Goal: Task Accomplishment & Management: Manage account settings

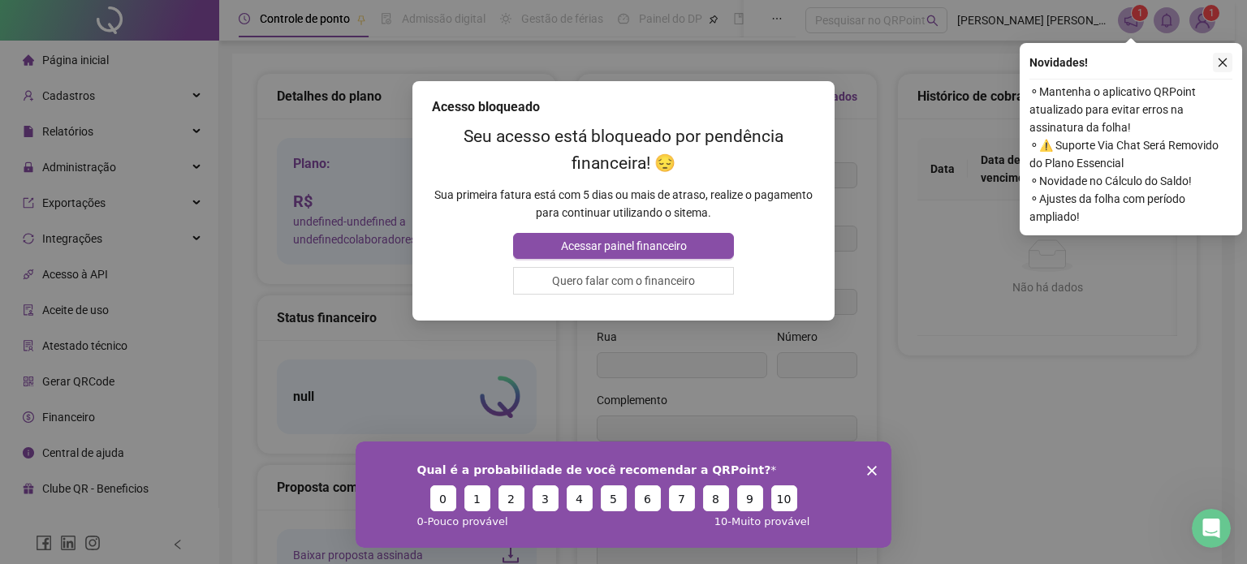
click at [1224, 64] on icon "close" at bounding box center [1223, 62] width 9 height 9
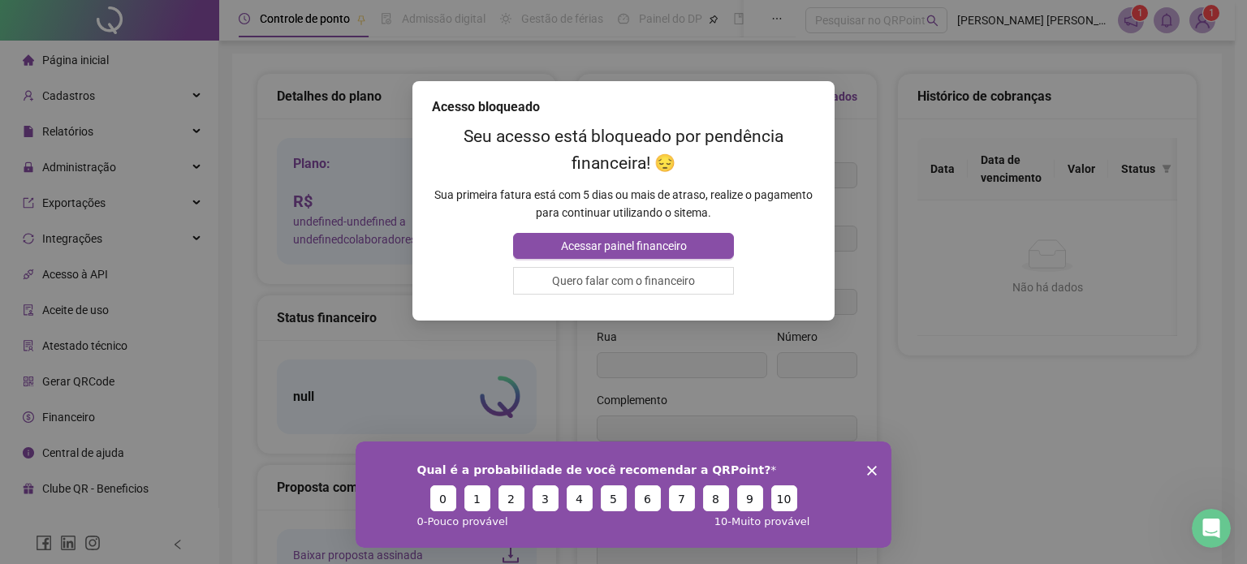
click at [882, 238] on div "Acesso bloqueado Seu acesso está bloqueado por pendência financeira! 😔 Sua prim…" at bounding box center [623, 282] width 1247 height 564
click at [870, 466] on icon "Encerrar pesquisa" at bounding box center [872, 470] width 10 height 10
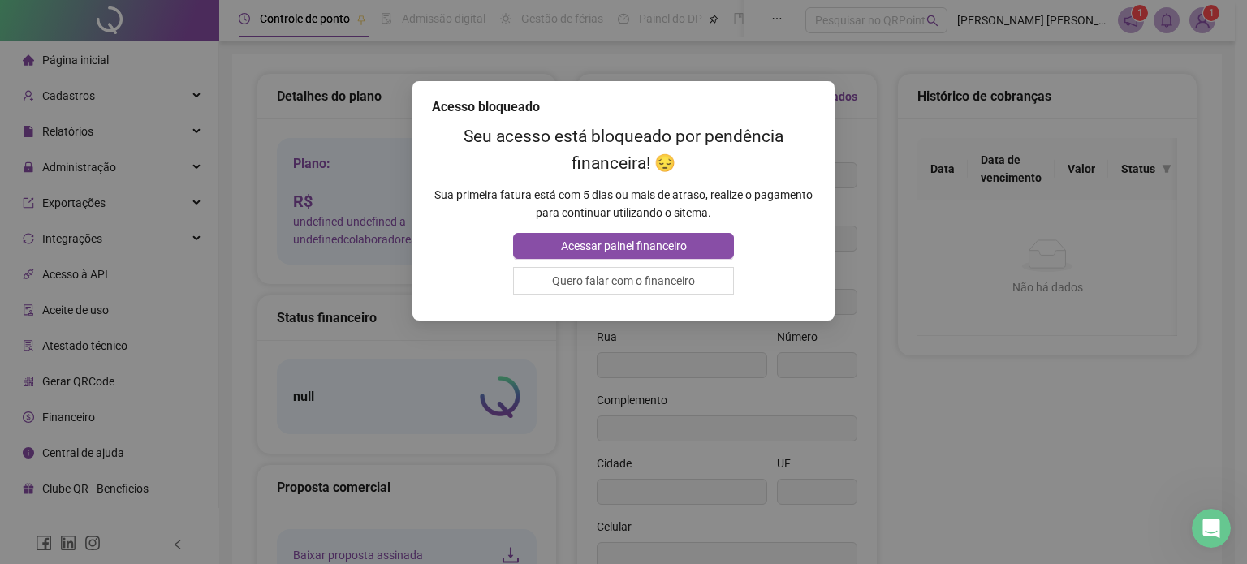
click at [1185, 72] on div "Acesso bloqueado Seu acesso está bloqueado por pendência financeira! 😔 Sua prim…" at bounding box center [623, 282] width 1247 height 564
click at [1196, 18] on div "Acesso bloqueado Seu acesso está bloqueado por pendência financeira! 😔 Sua prim…" at bounding box center [623, 282] width 1247 height 564
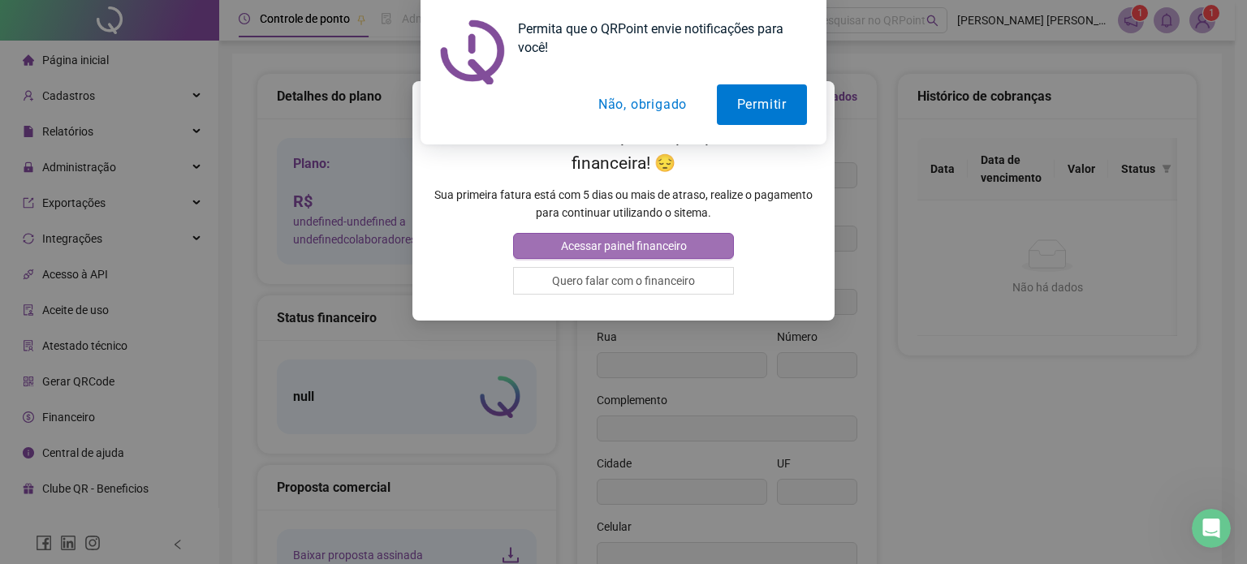
click at [629, 243] on span "Acessar painel financeiro" at bounding box center [624, 246] width 126 height 18
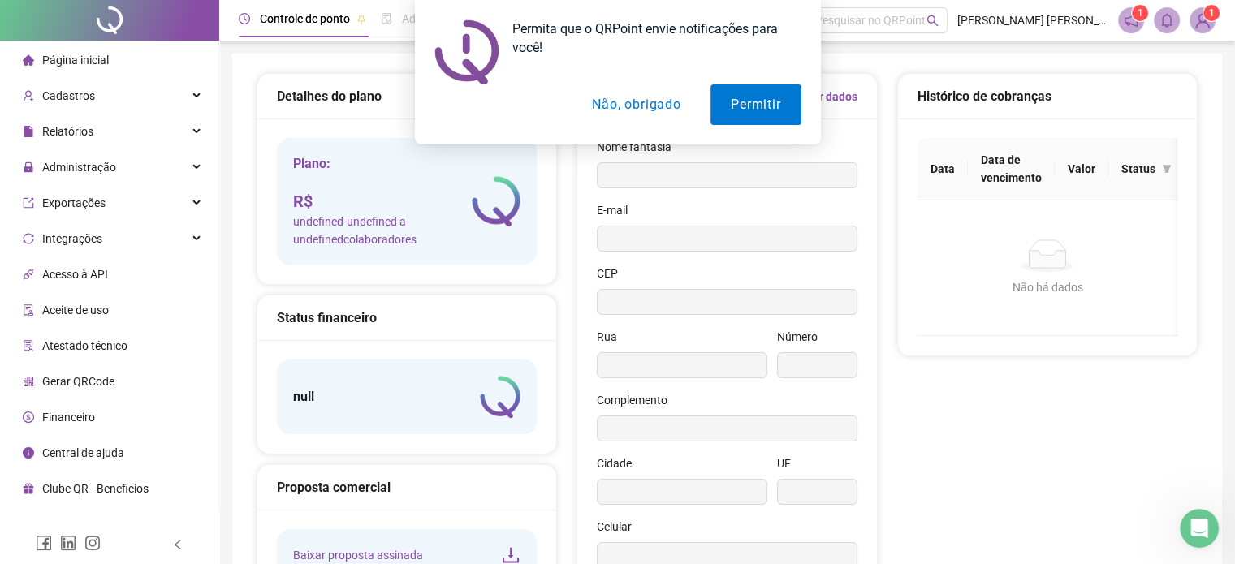
click at [1207, 15] on div "Permita que o QRPoint envie notificações para você! Permitir Não, obrigado" at bounding box center [617, 72] width 1235 height 145
click at [1202, 25] on div "Permita que o QRPoint envie notificações para você! Permitir Não, obrigado" at bounding box center [617, 72] width 1235 height 145
click at [628, 110] on button "Não, obrigado" at bounding box center [636, 104] width 129 height 41
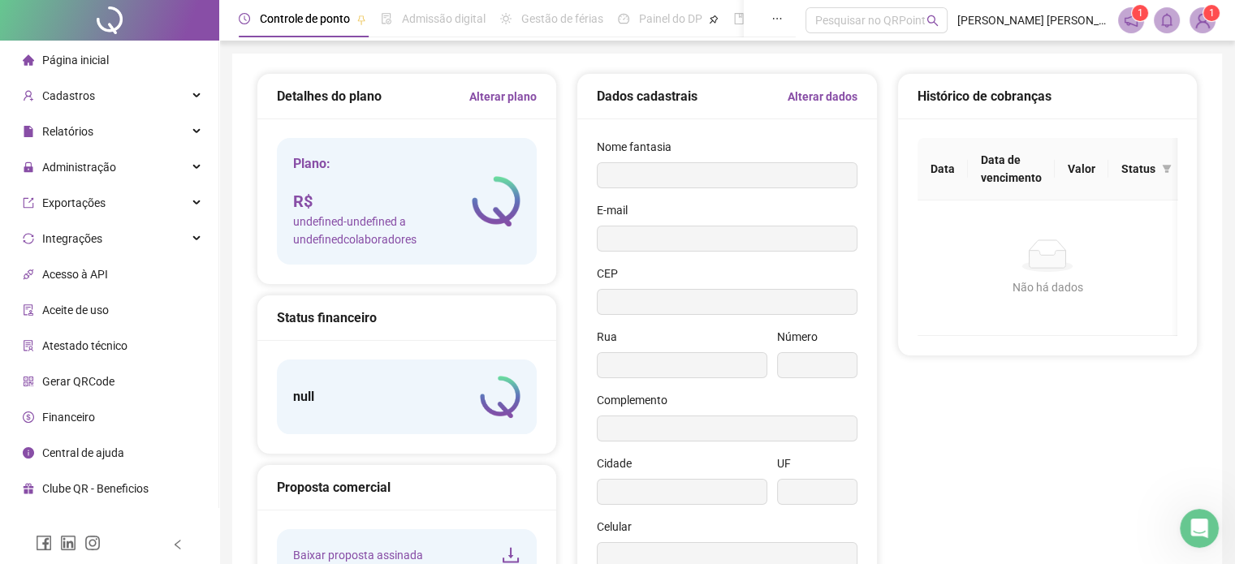
click at [1202, 21] on img at bounding box center [1202, 20] width 24 height 24
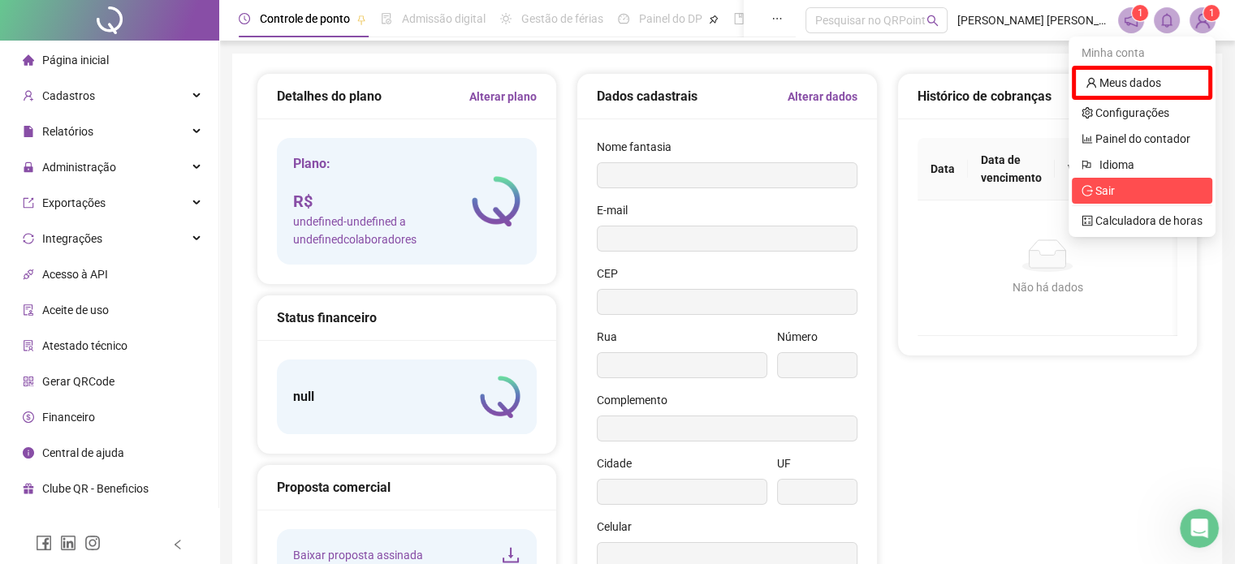
click at [1143, 192] on span "Sair" at bounding box center [1141, 191] width 121 height 18
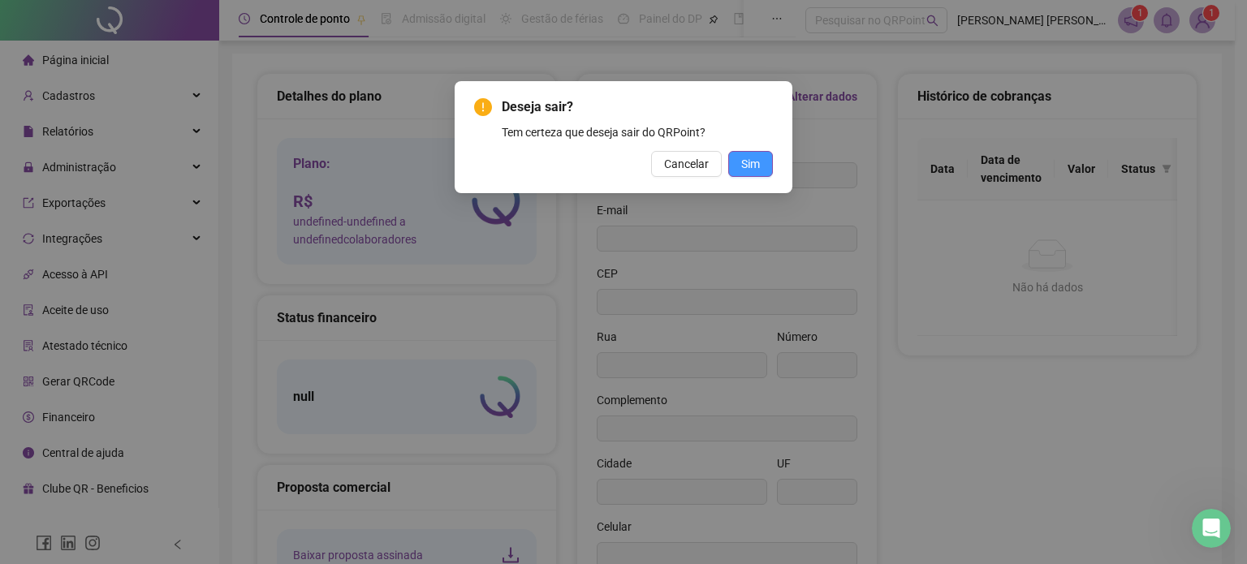
click at [747, 162] on span "Sim" at bounding box center [750, 164] width 19 height 18
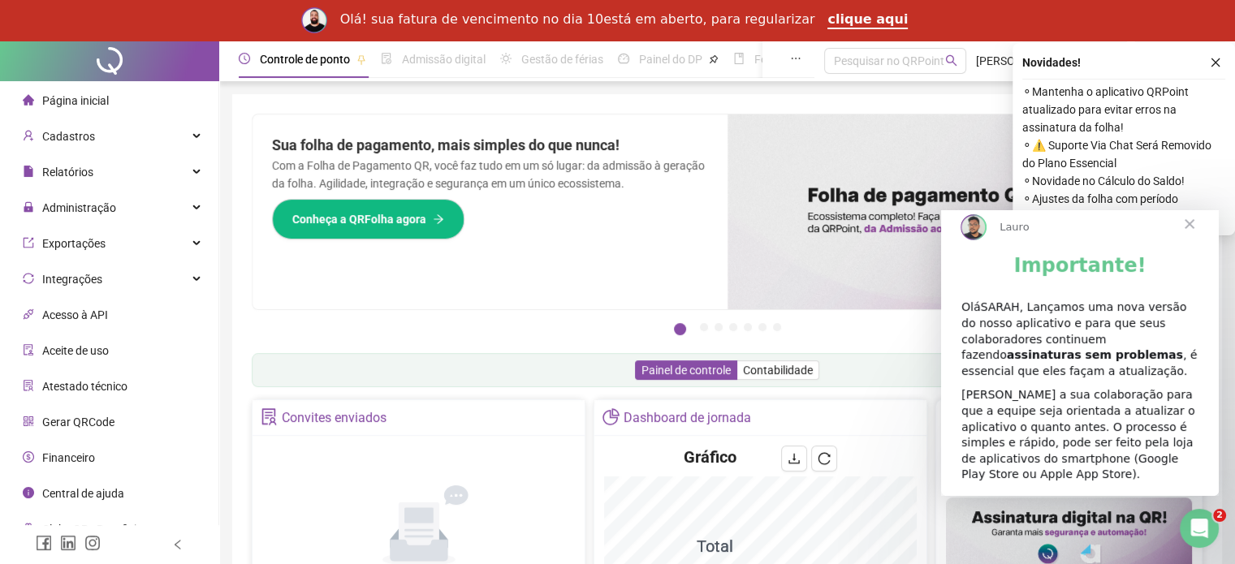
click at [1192, 240] on span "Fechar" at bounding box center [1189, 224] width 58 height 58
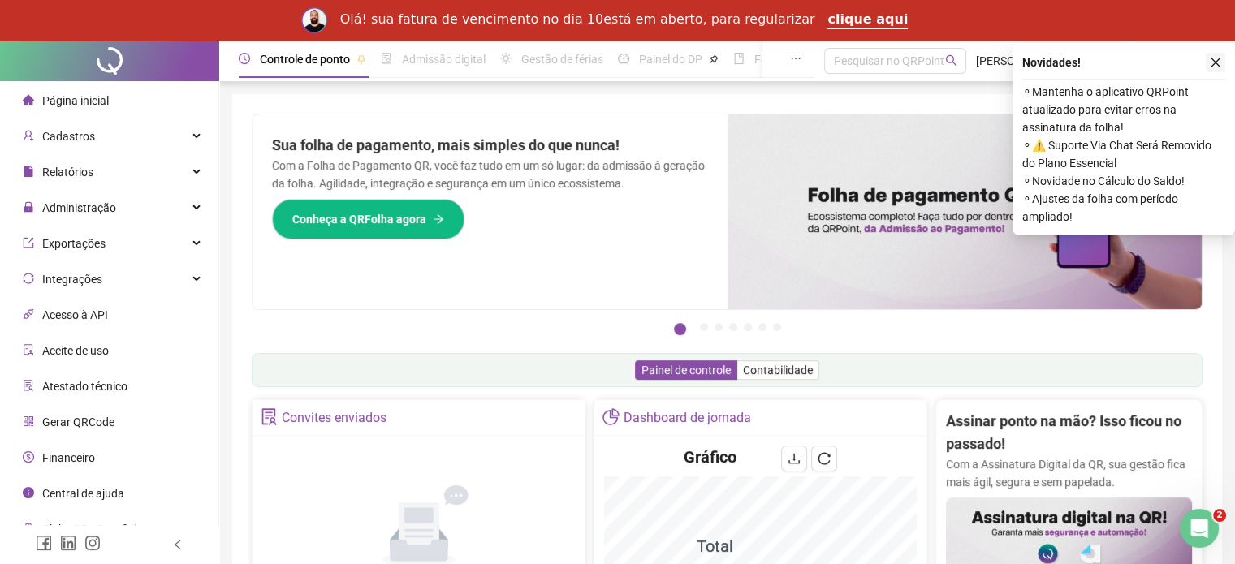
click at [1219, 60] on icon "close" at bounding box center [1215, 62] width 11 height 11
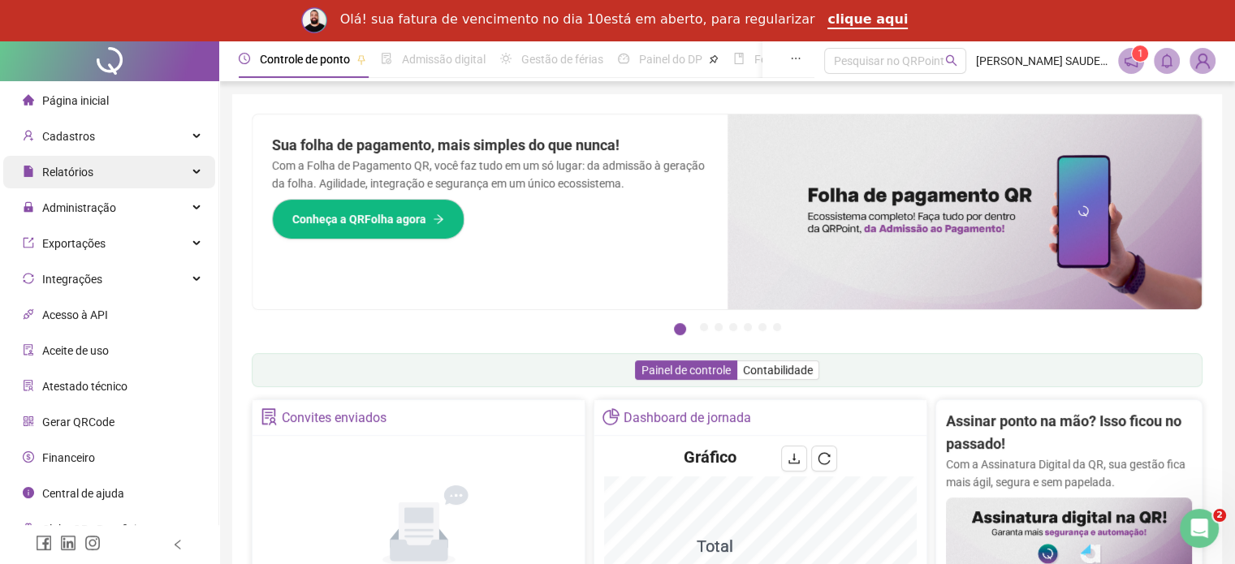
click at [127, 172] on div "Relatórios" at bounding box center [109, 172] width 212 height 32
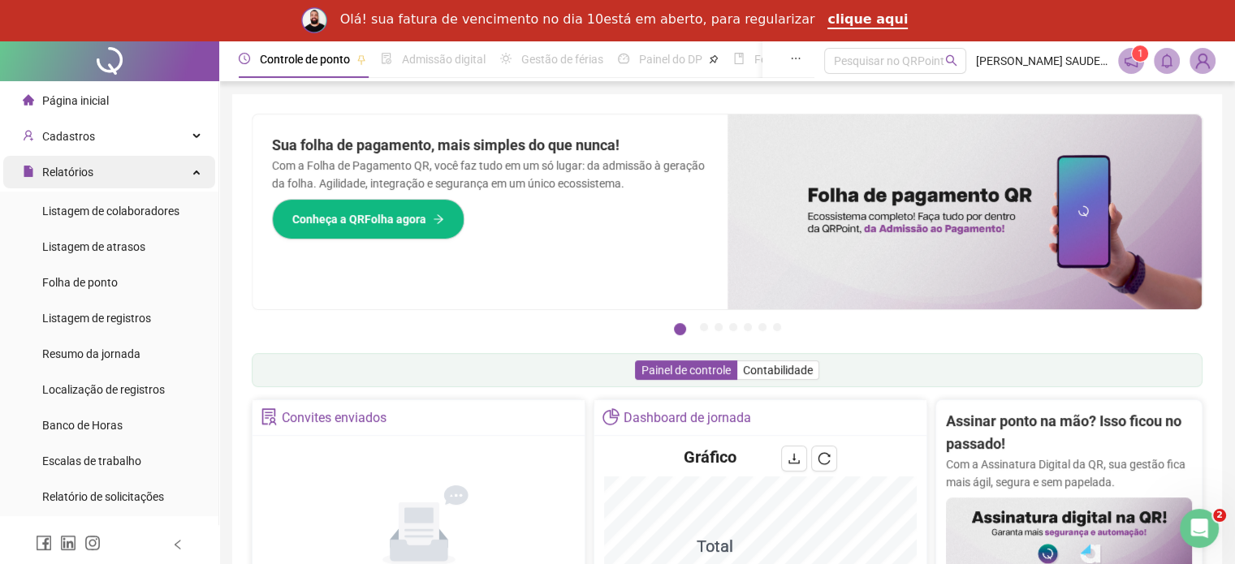
click at [117, 168] on div "Relatórios" at bounding box center [109, 172] width 212 height 32
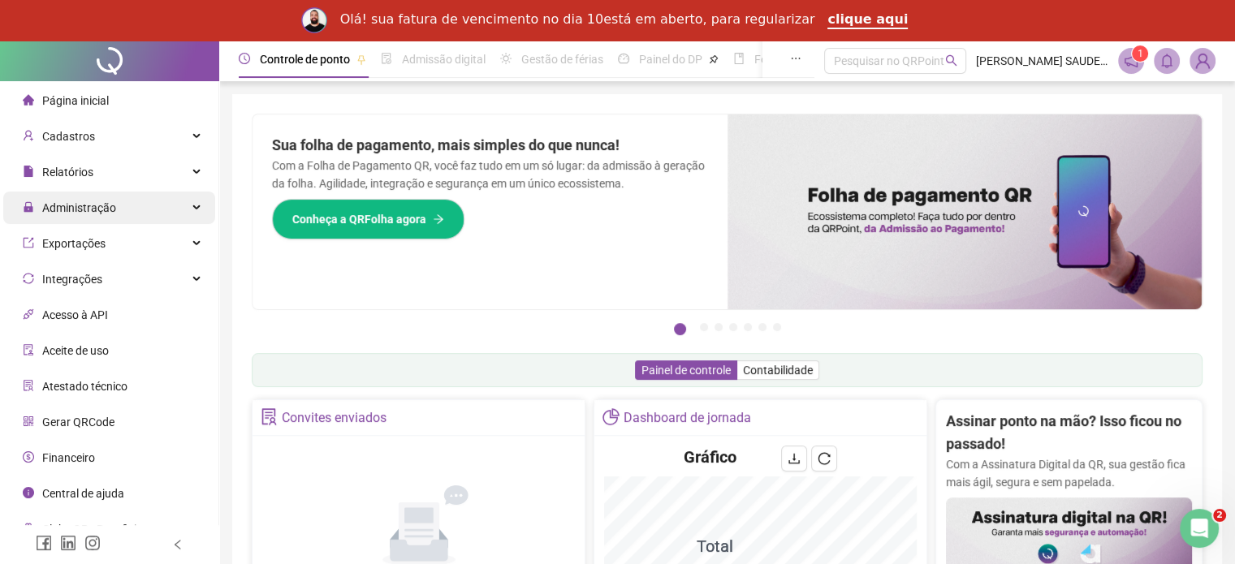
click at [114, 204] on div "Administração" at bounding box center [109, 208] width 212 height 32
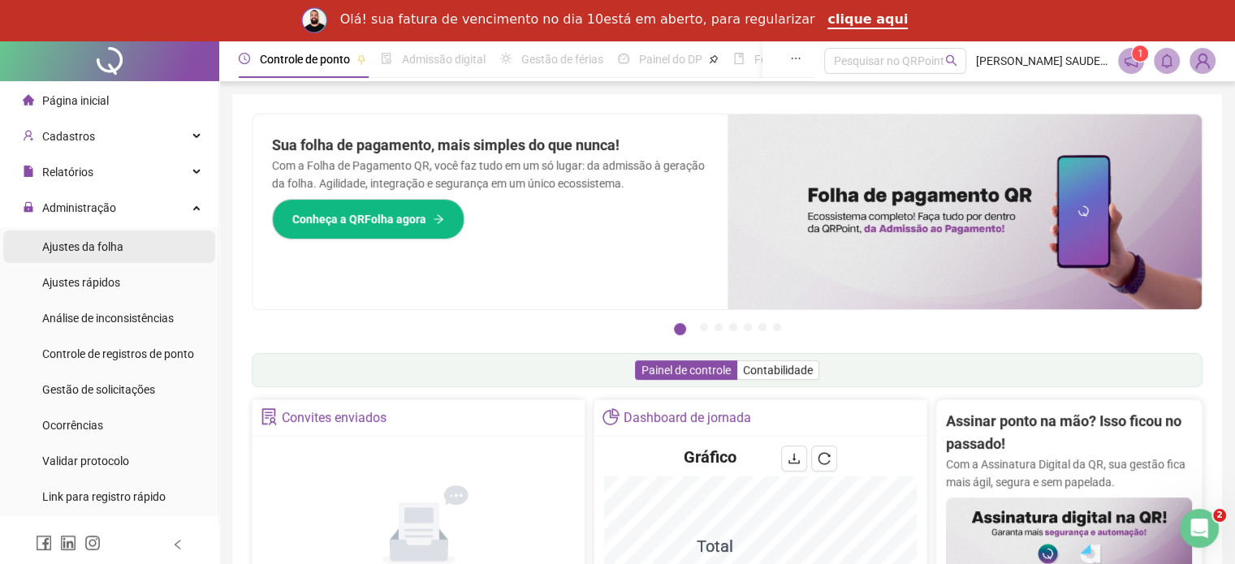
click at [104, 250] on span "Ajustes da folha" at bounding box center [82, 246] width 81 height 13
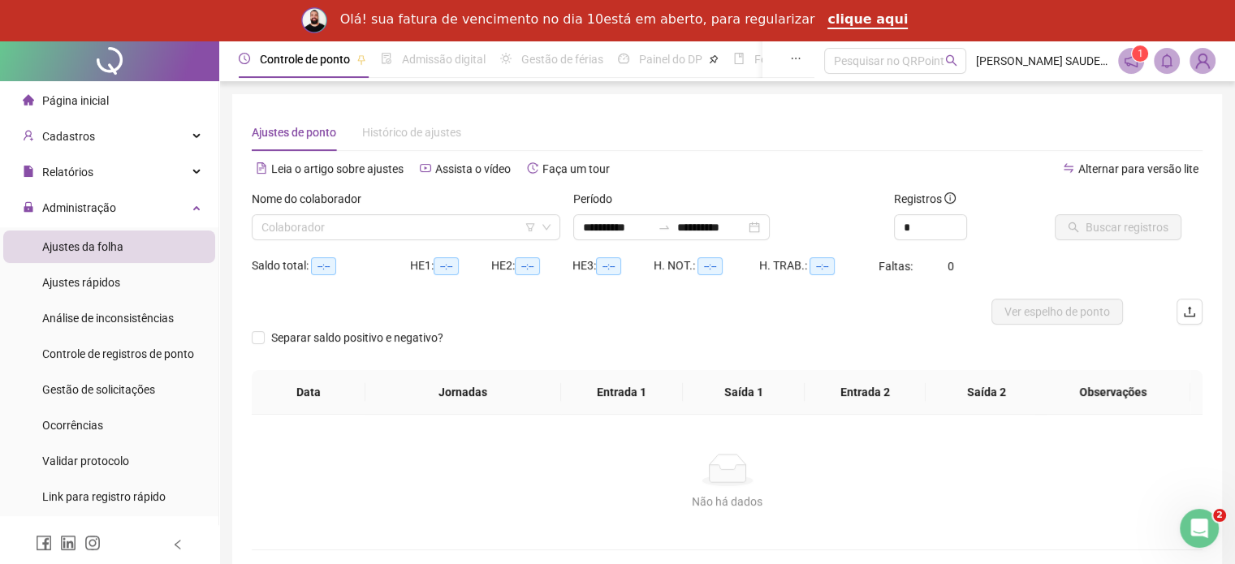
type input "**********"
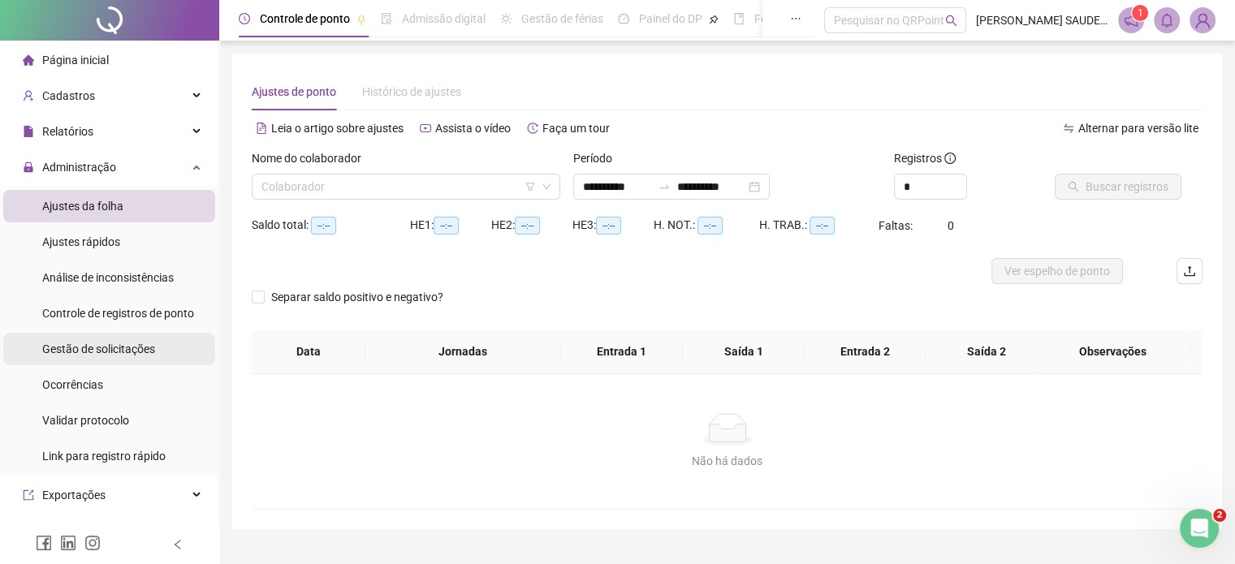
click at [107, 349] on span "Gestão de solicitações" at bounding box center [98, 349] width 113 height 13
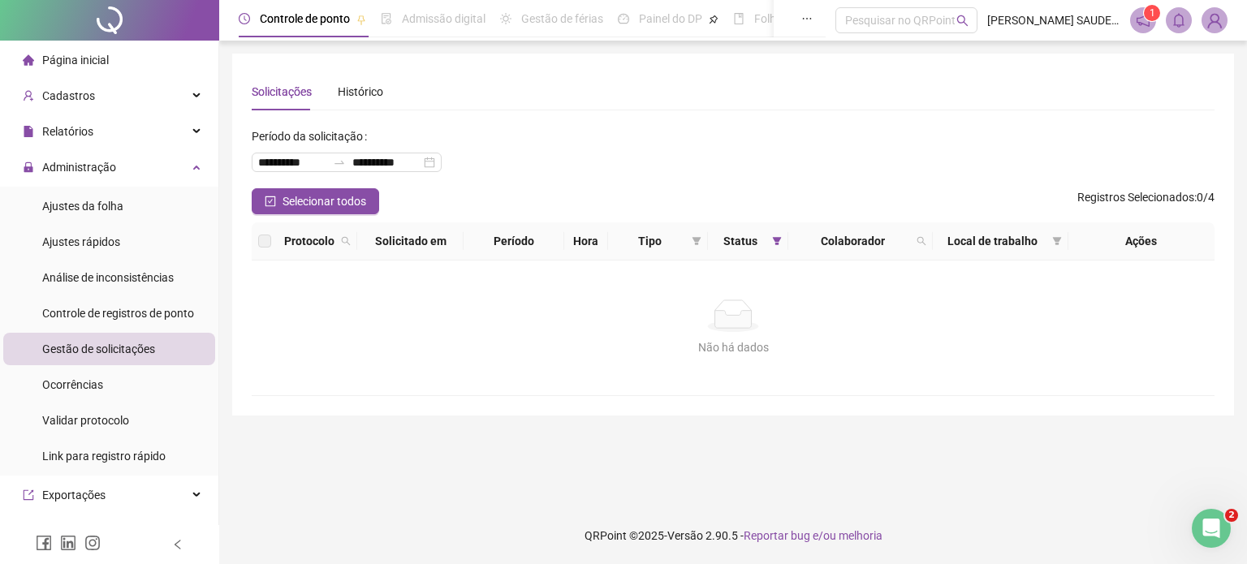
click at [270, 241] on label at bounding box center [264, 241] width 13 height 18
click at [258, 240] on label at bounding box center [264, 241] width 13 height 18
click at [120, 222] on div "Ajustes da folha" at bounding box center [82, 206] width 81 height 32
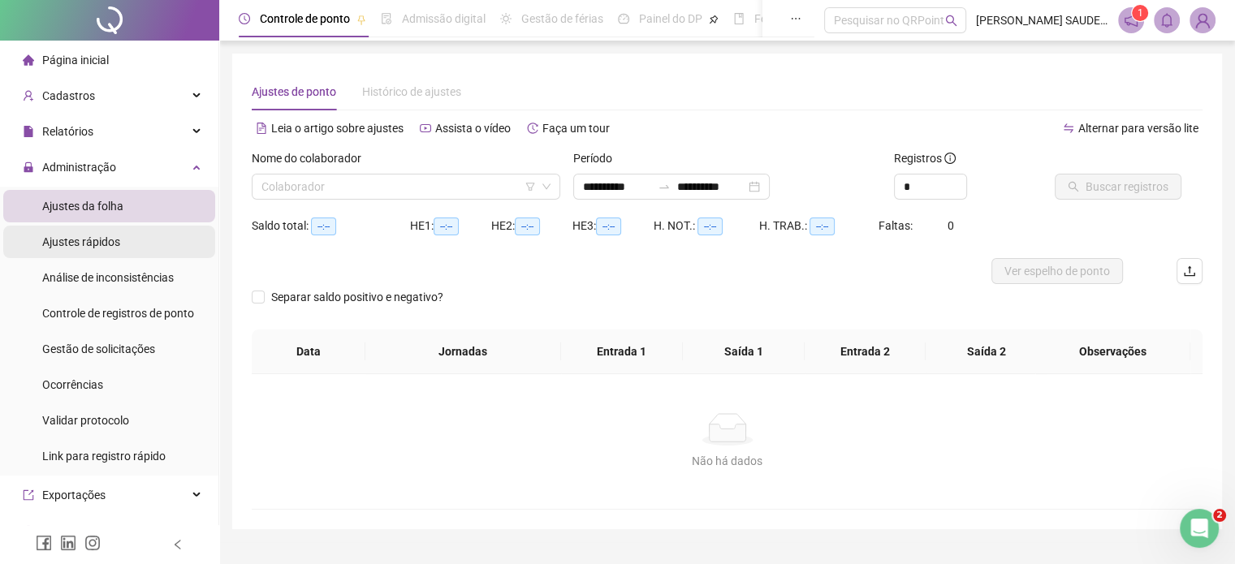
type input "**********"
click at [414, 183] on input "search" at bounding box center [398, 187] width 274 height 24
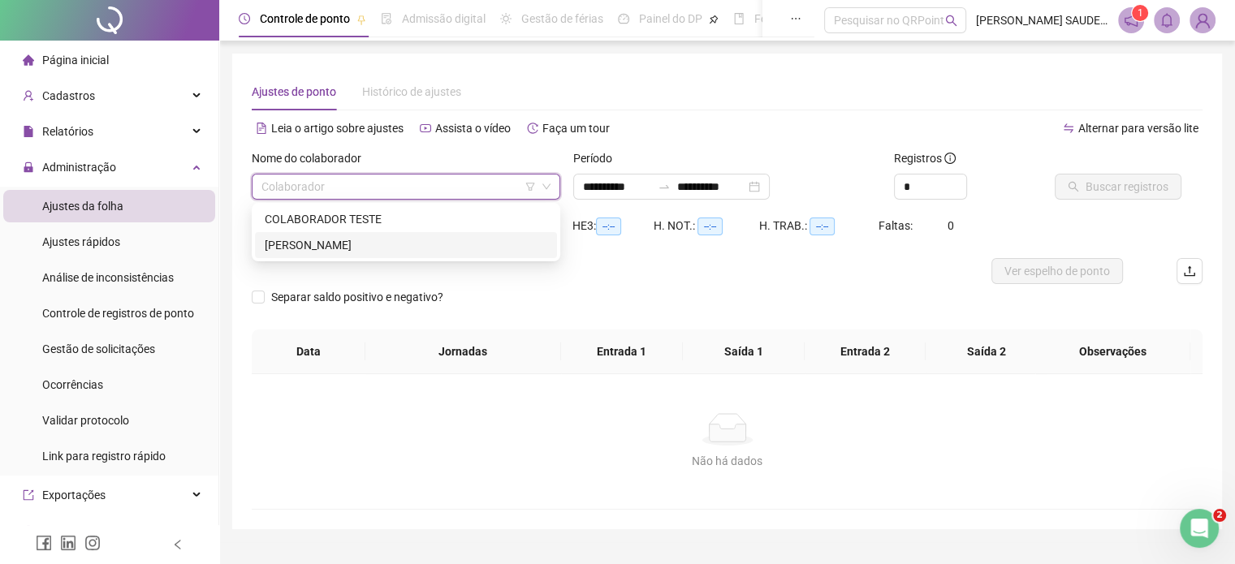
click at [369, 247] on div "GENIANA FERREIRA DOS SANTOS" at bounding box center [406, 245] width 283 height 18
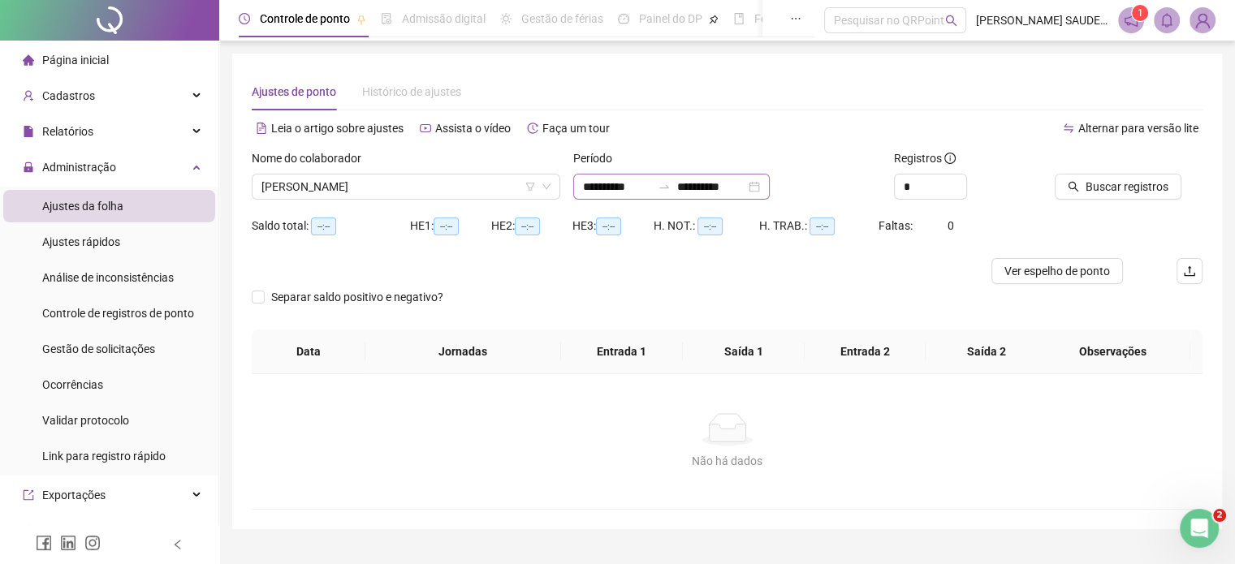
click at [770, 191] on div "**********" at bounding box center [671, 187] width 196 height 26
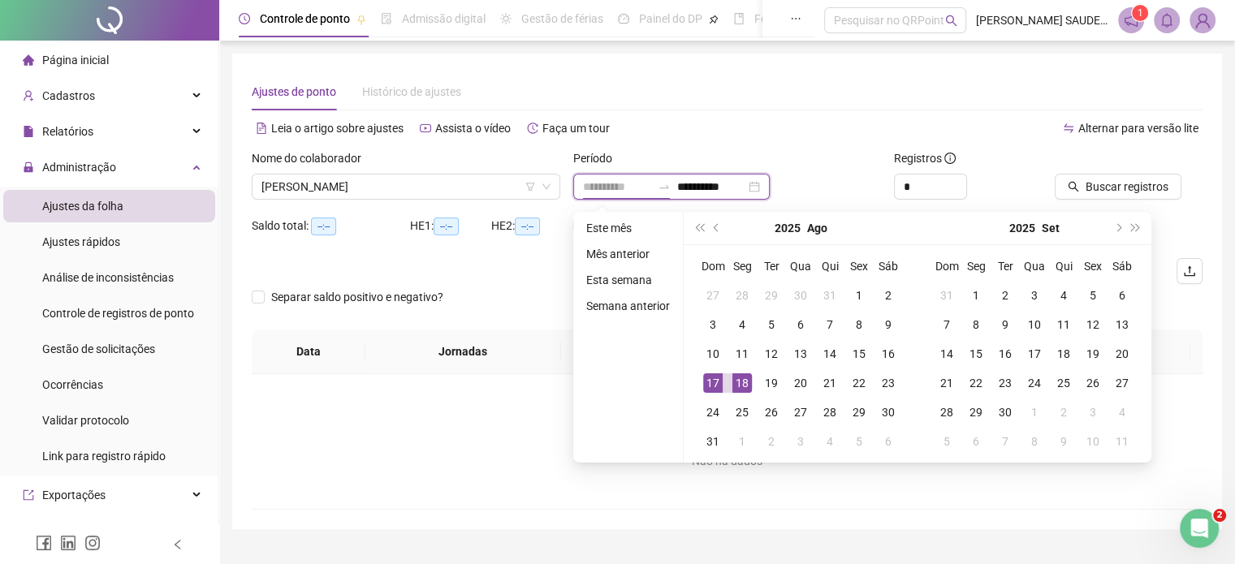
type input "**********"
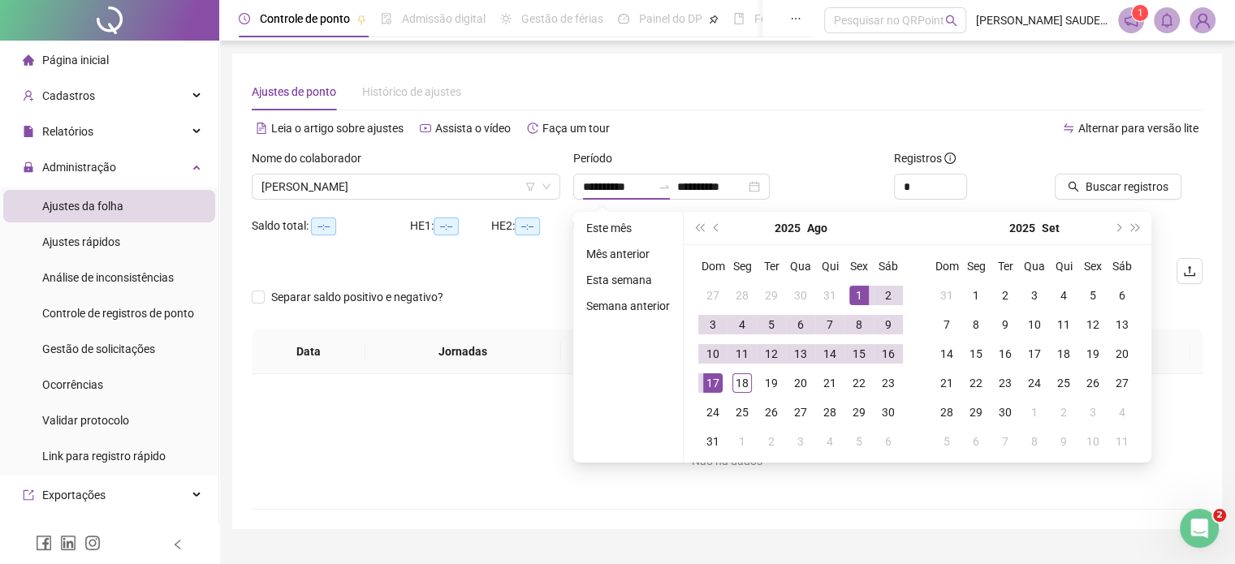
click at [403, 457] on div "Não há dados" at bounding box center [727, 461] width 912 height 18
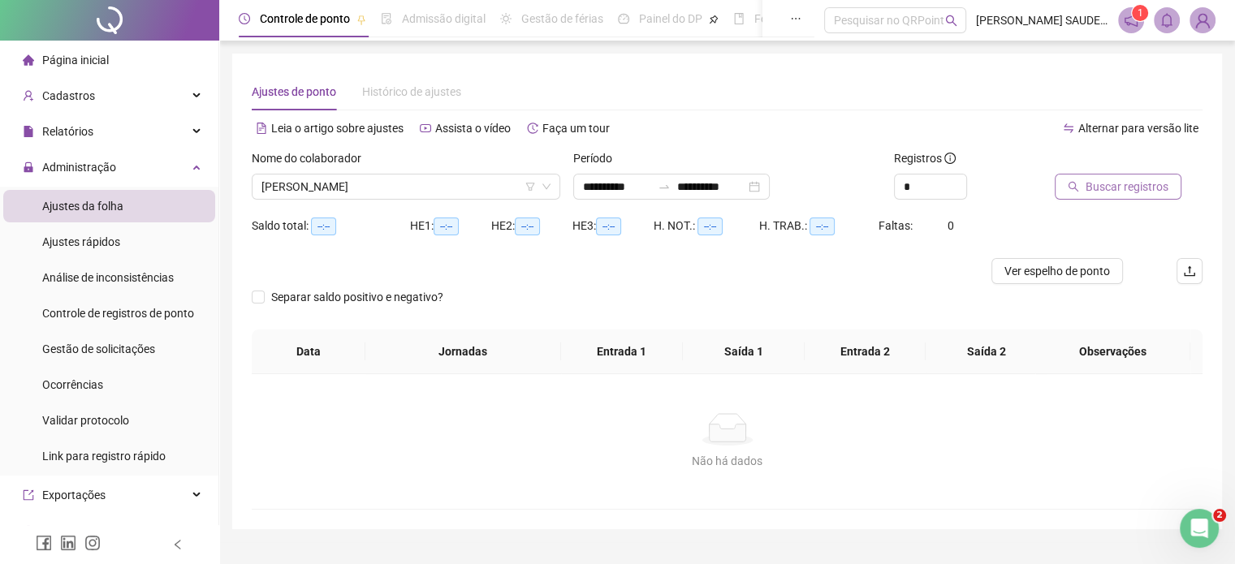
click at [1108, 193] on span "Buscar registros" at bounding box center [1126, 187] width 83 height 18
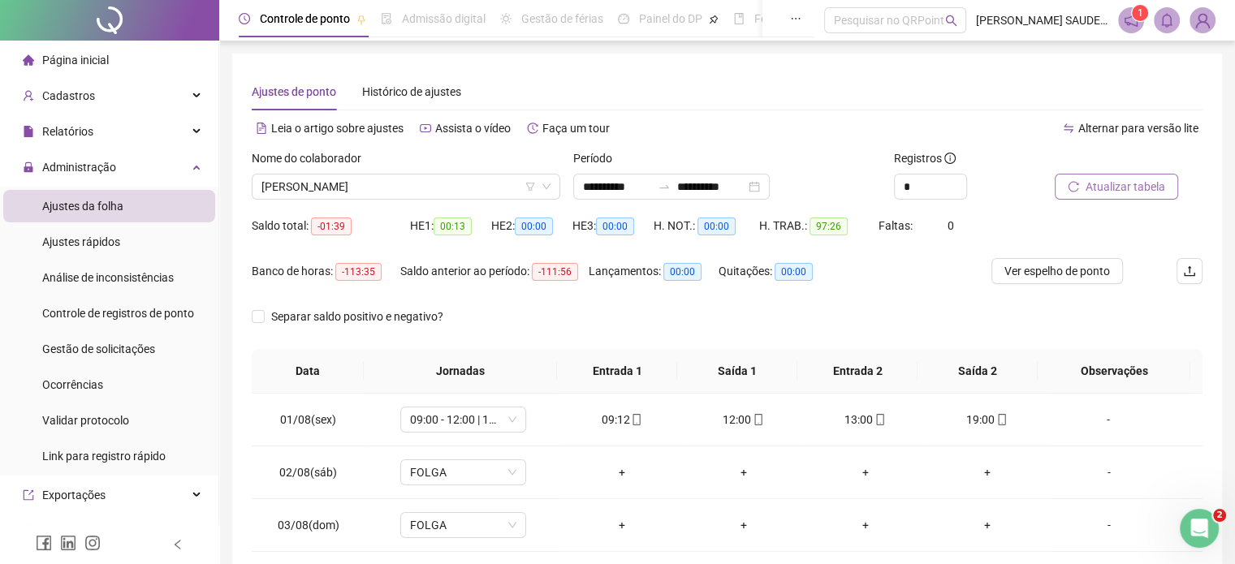
click at [1202, 22] on img at bounding box center [1202, 20] width 24 height 24
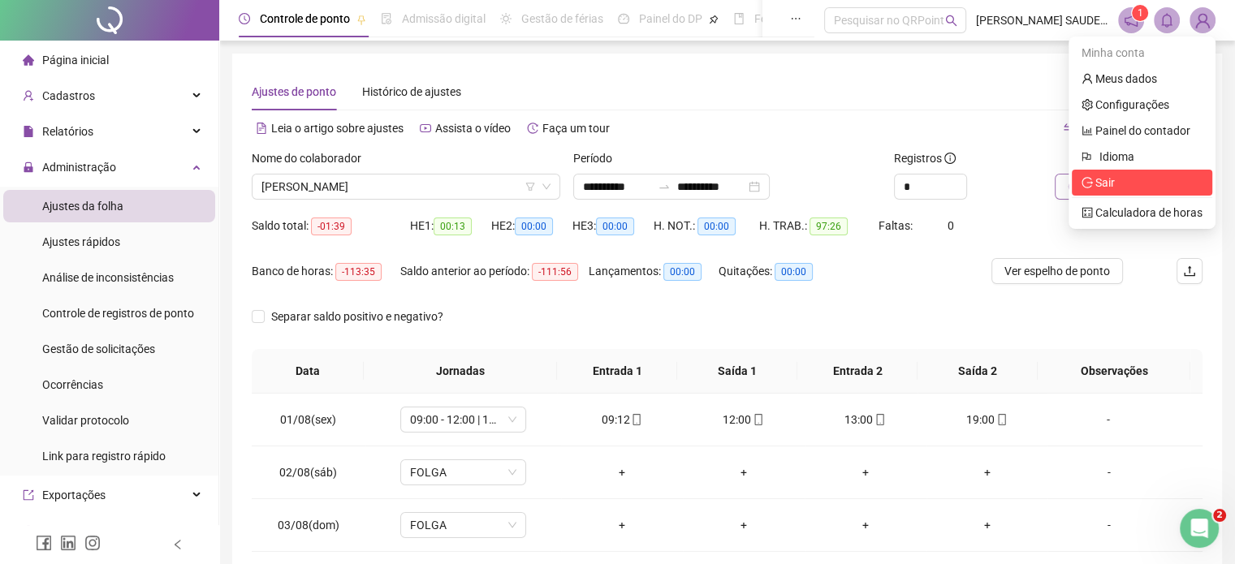
click at [1111, 184] on span "Sair" at bounding box center [1104, 182] width 19 height 13
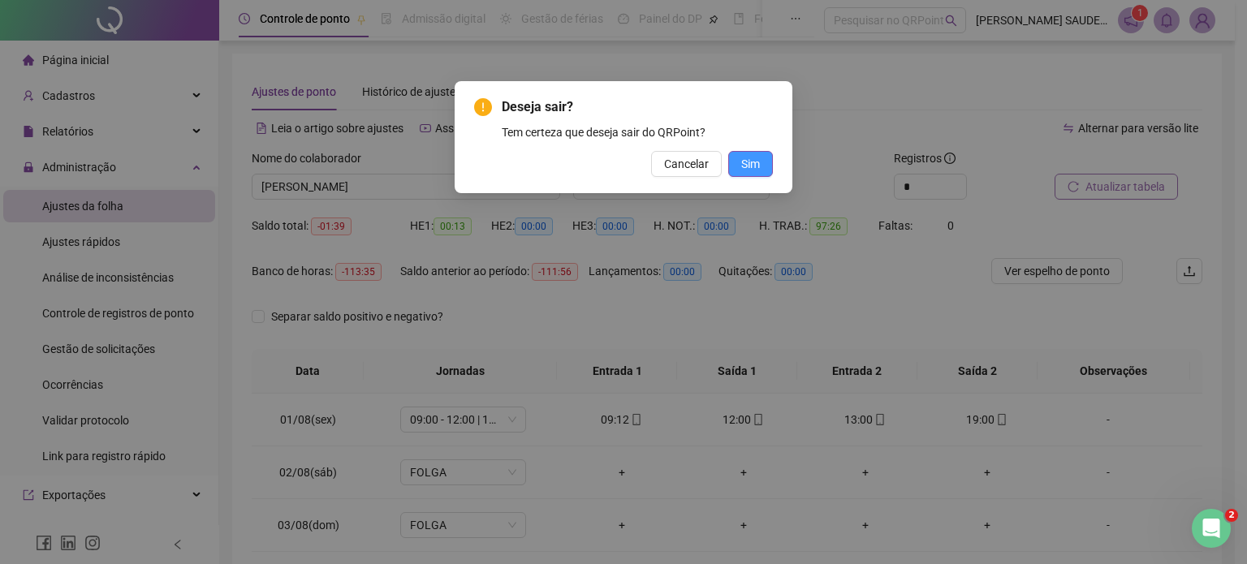
click at [763, 172] on button "Sim" at bounding box center [750, 164] width 45 height 26
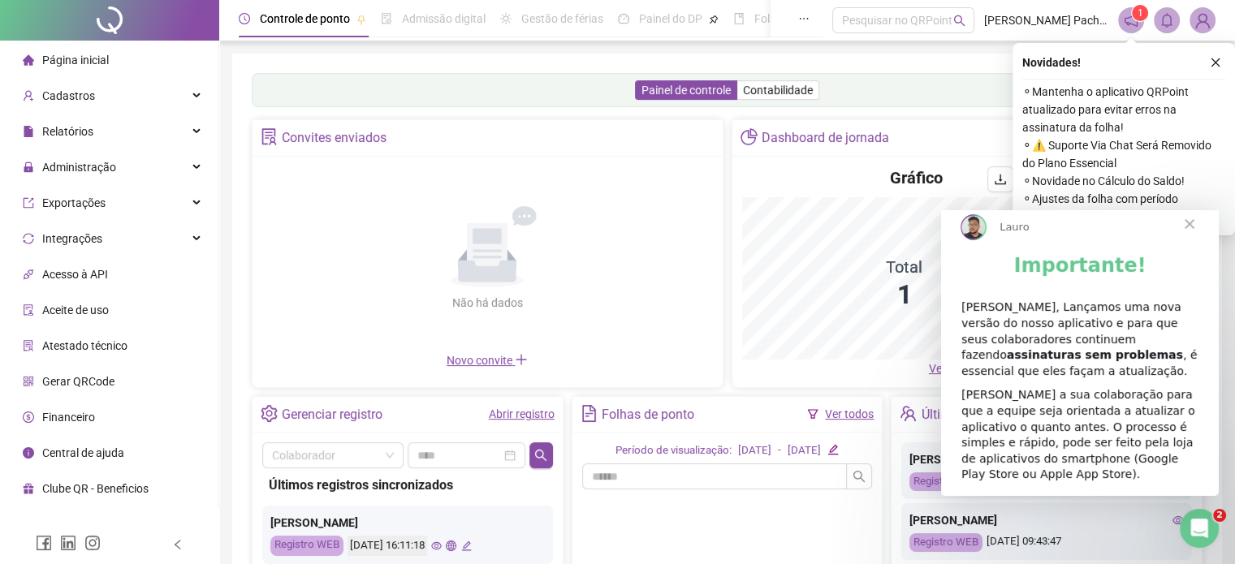
click at [1194, 244] on span "Fechar" at bounding box center [1189, 224] width 58 height 58
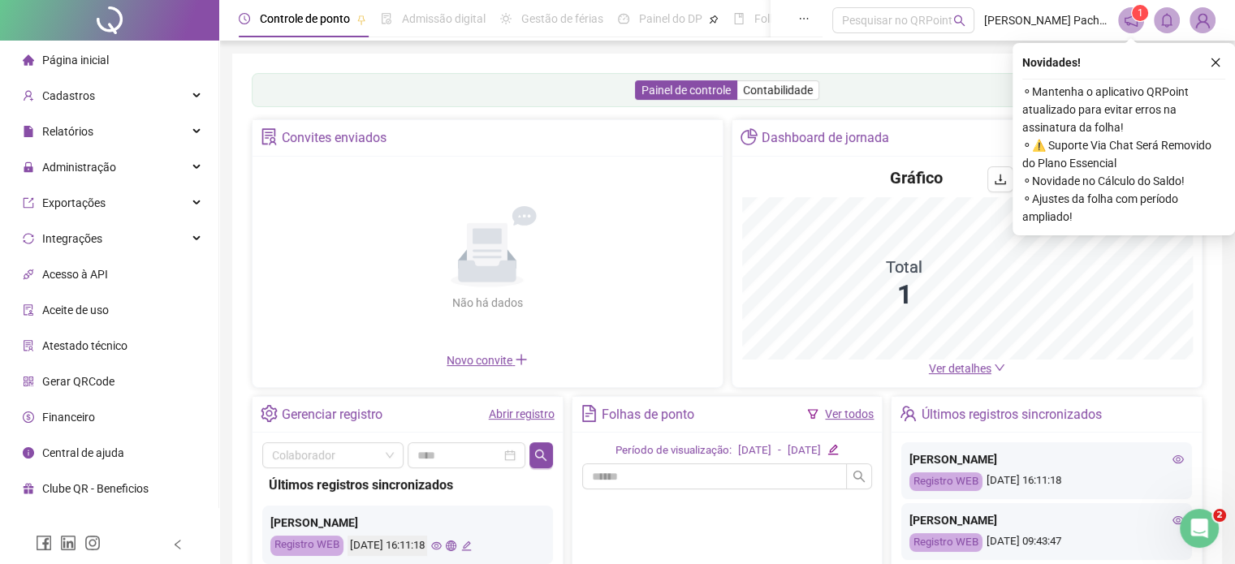
click at [1221, 64] on button "button" at bounding box center [1215, 62] width 19 height 19
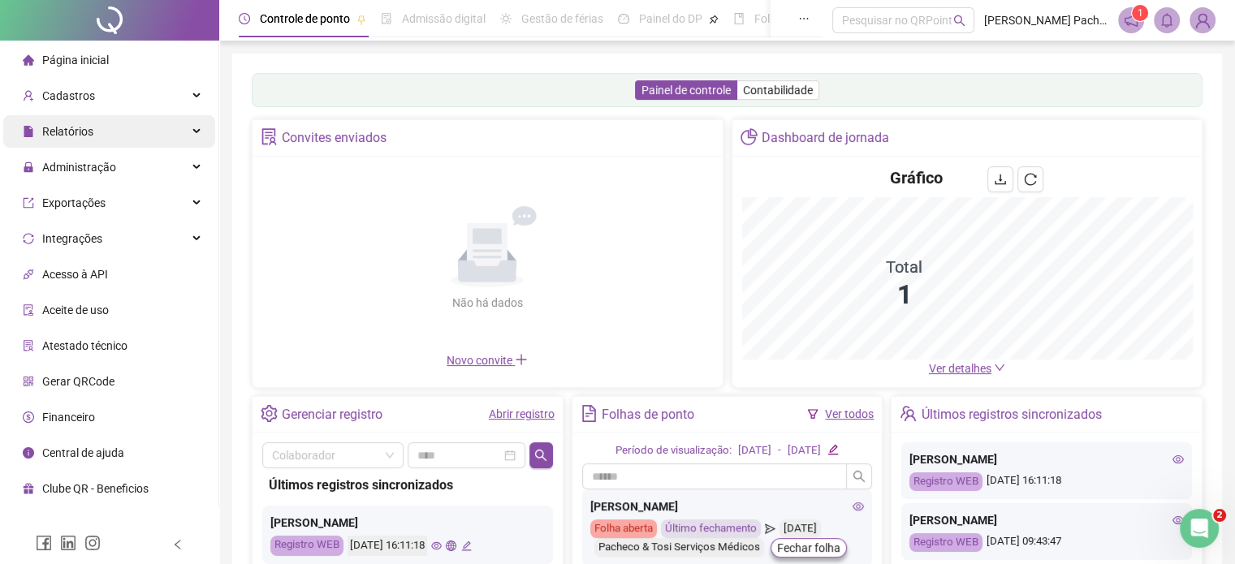
click at [114, 134] on div "Relatórios" at bounding box center [109, 131] width 212 height 32
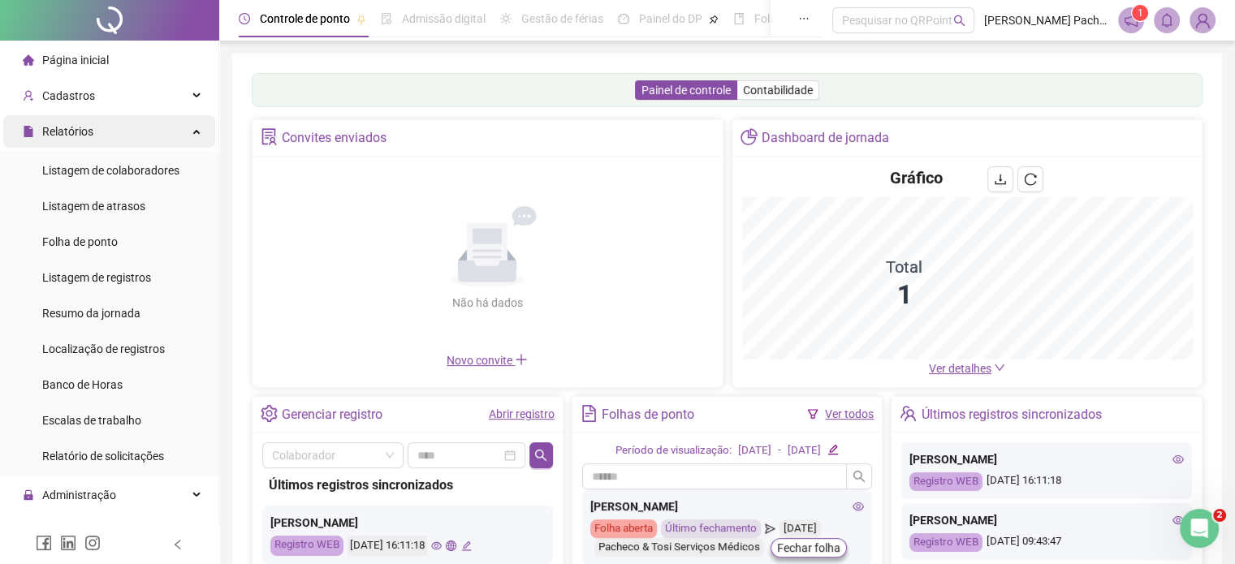
click at [114, 134] on div "Relatórios" at bounding box center [109, 131] width 212 height 32
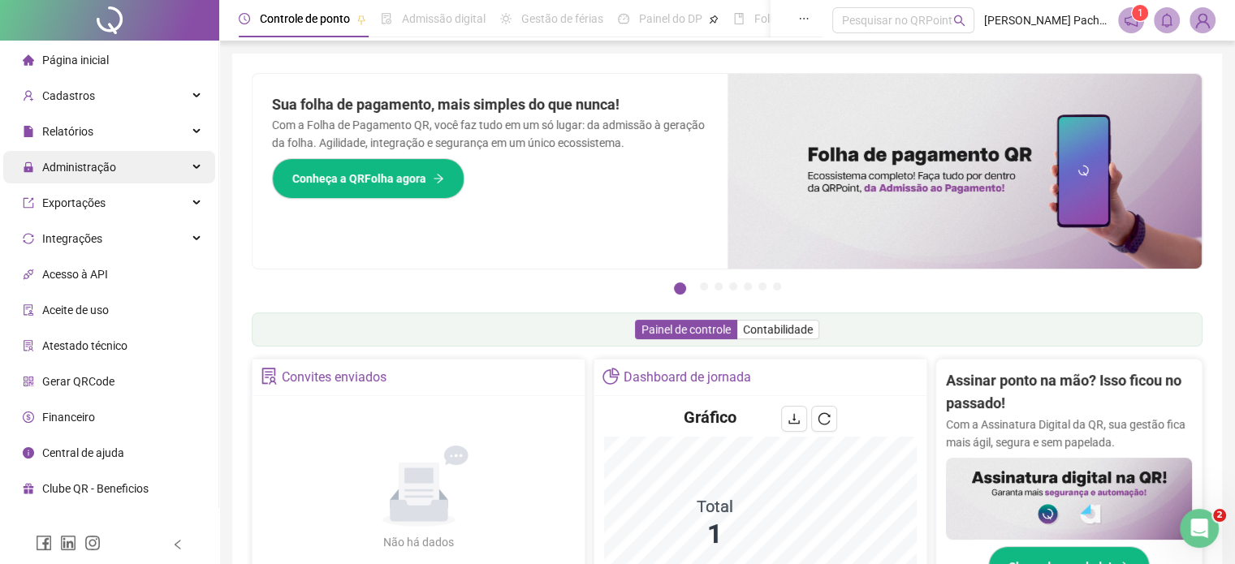
click at [81, 178] on span "Administração" at bounding box center [69, 167] width 93 height 32
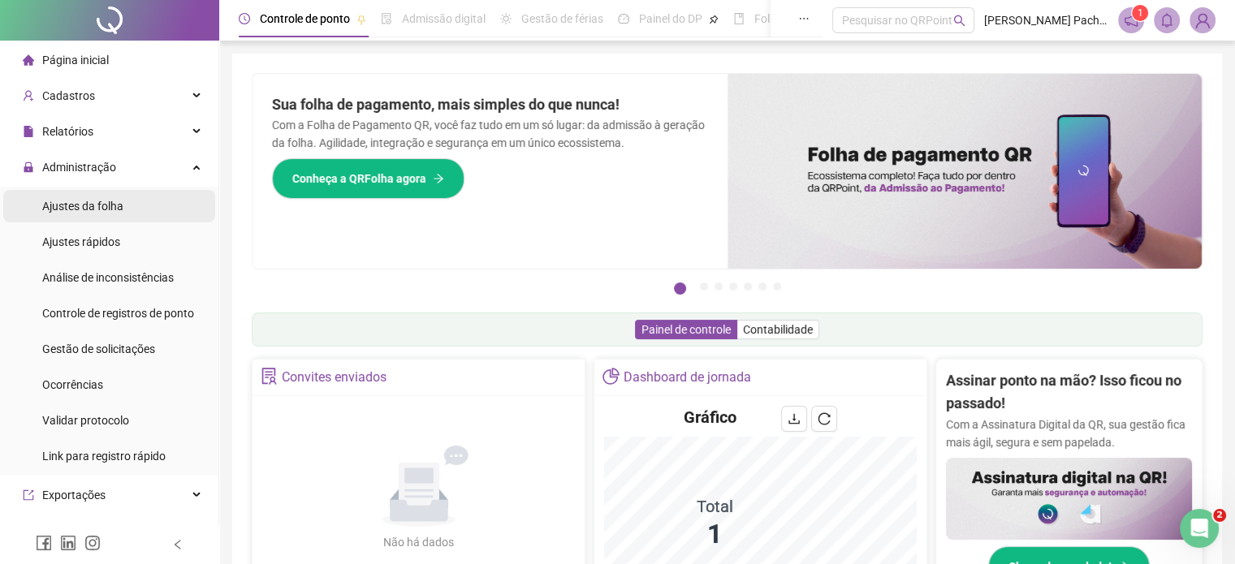
click at [103, 212] on span "Ajustes da folha" at bounding box center [82, 206] width 81 height 13
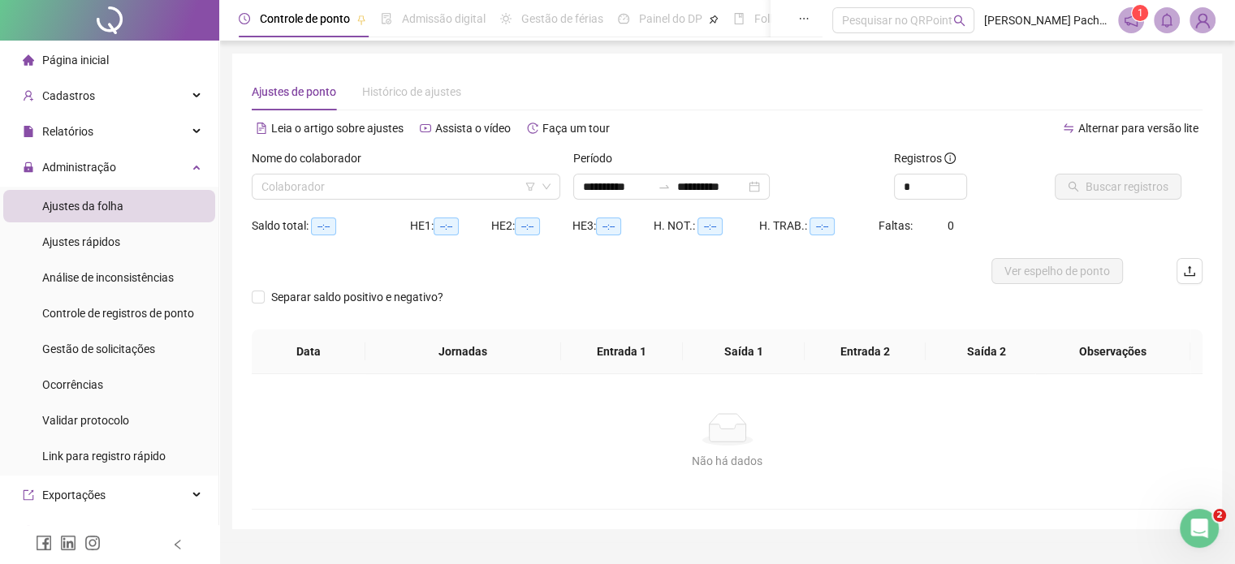
type input "**********"
click at [97, 361] on div "Gestão de solicitações" at bounding box center [98, 349] width 113 height 32
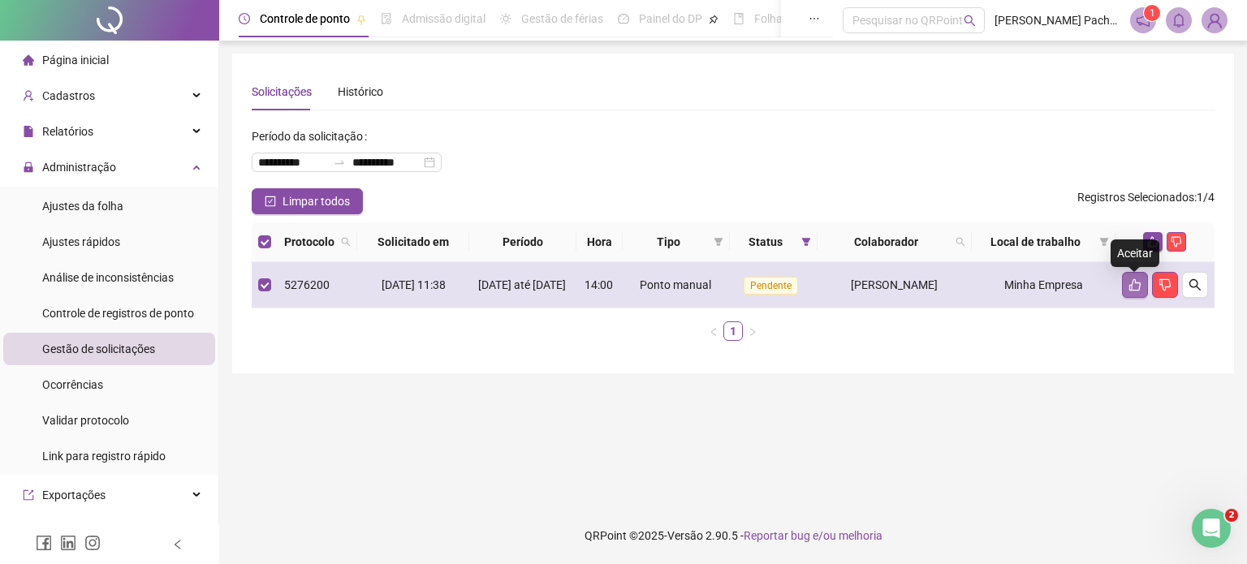
click at [1130, 291] on icon "like" at bounding box center [1135, 284] width 13 height 13
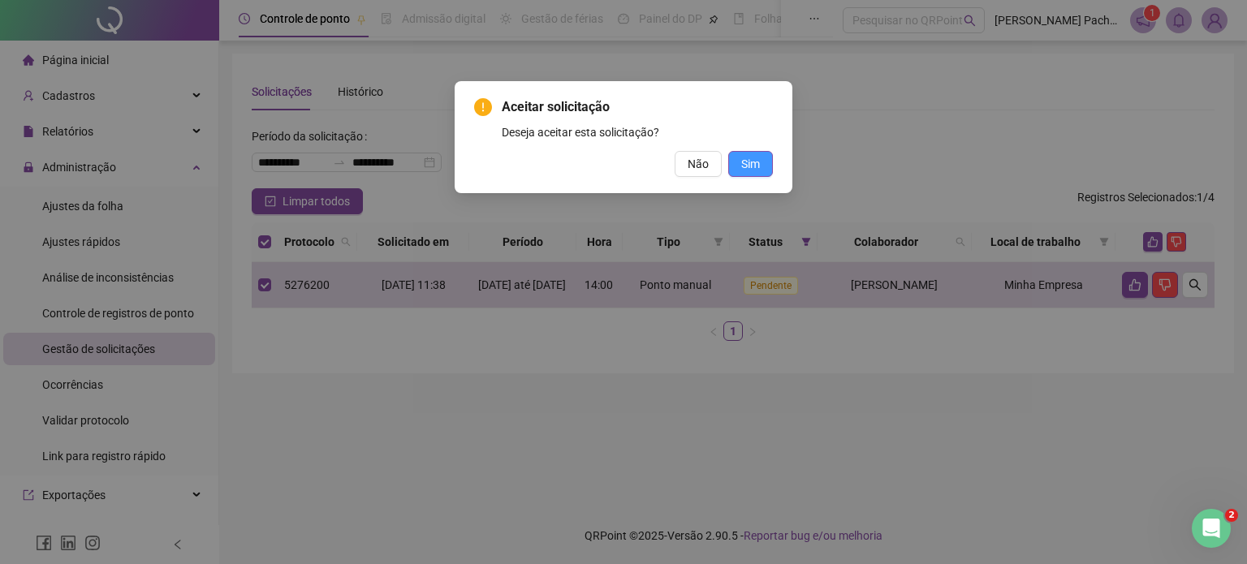
click at [752, 171] on span "Sim" at bounding box center [750, 164] width 19 height 18
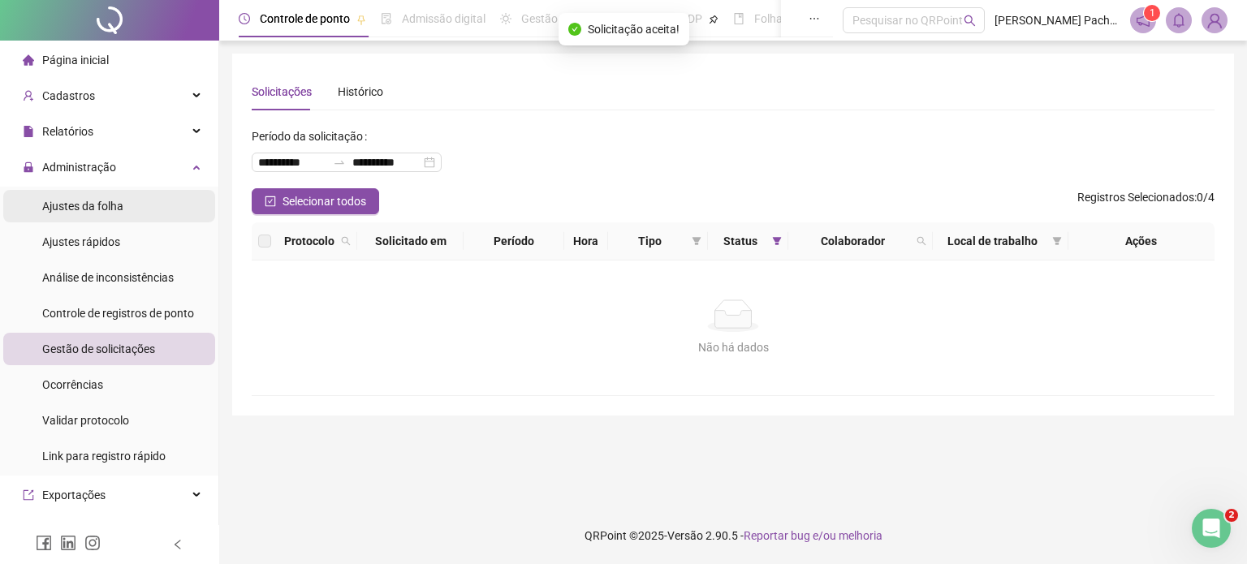
click at [119, 214] on div "Ajustes da folha" at bounding box center [82, 206] width 81 height 32
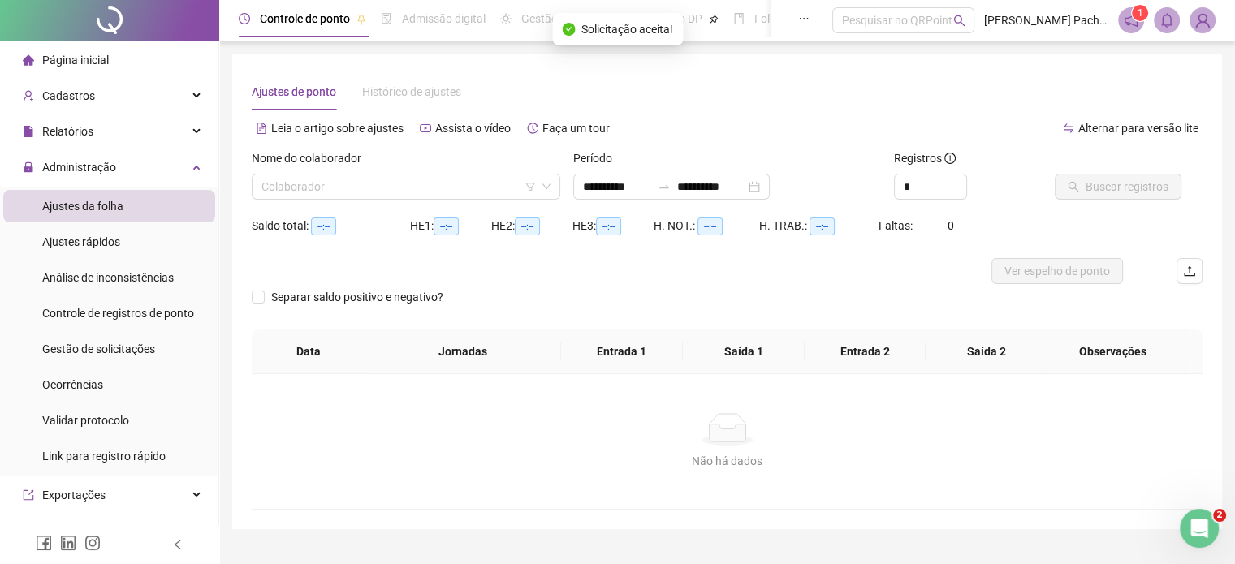
type input "**********"
click at [516, 185] on input "search" at bounding box center [398, 187] width 274 height 24
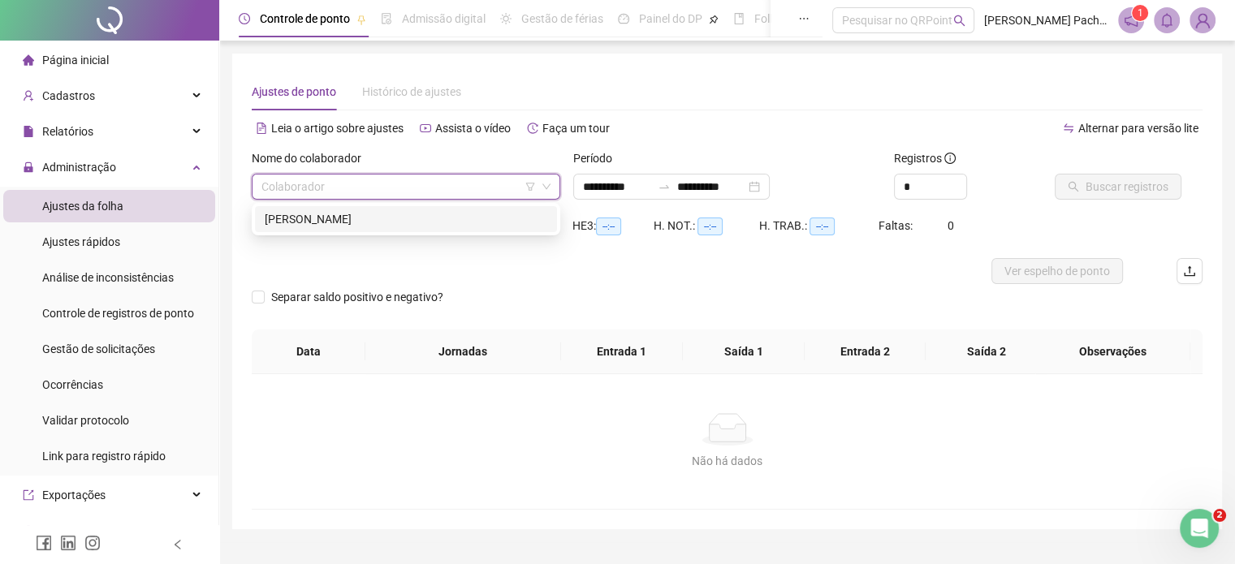
click at [449, 218] on div "SABRINA REGINA RODRIGUES" at bounding box center [406, 219] width 283 height 18
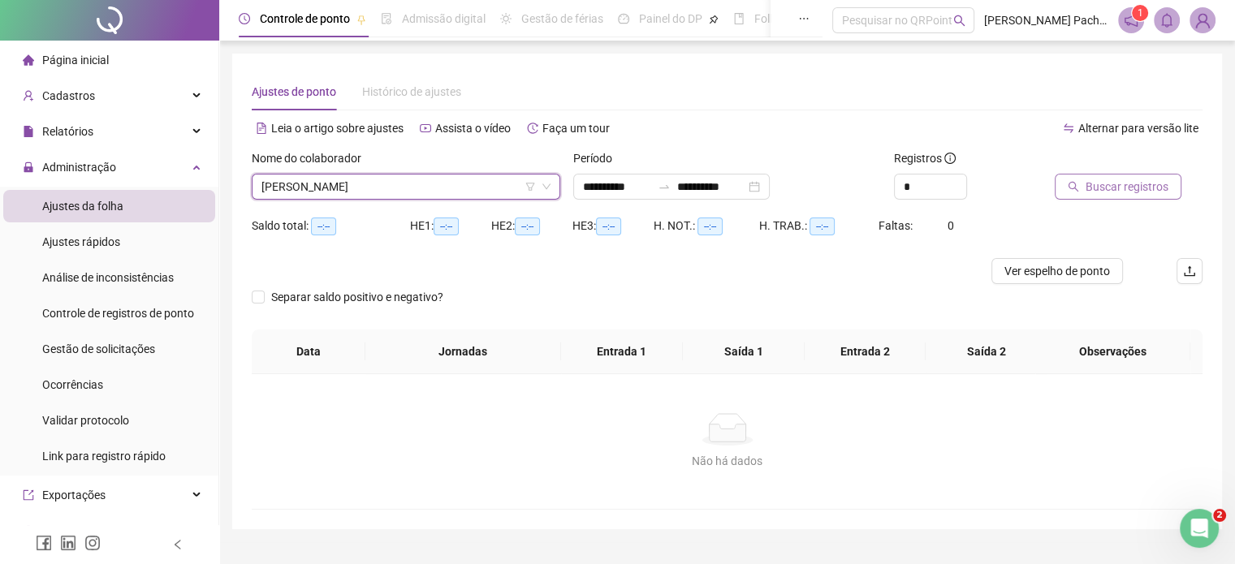
click at [1088, 188] on span "Buscar registros" at bounding box center [1126, 187] width 83 height 18
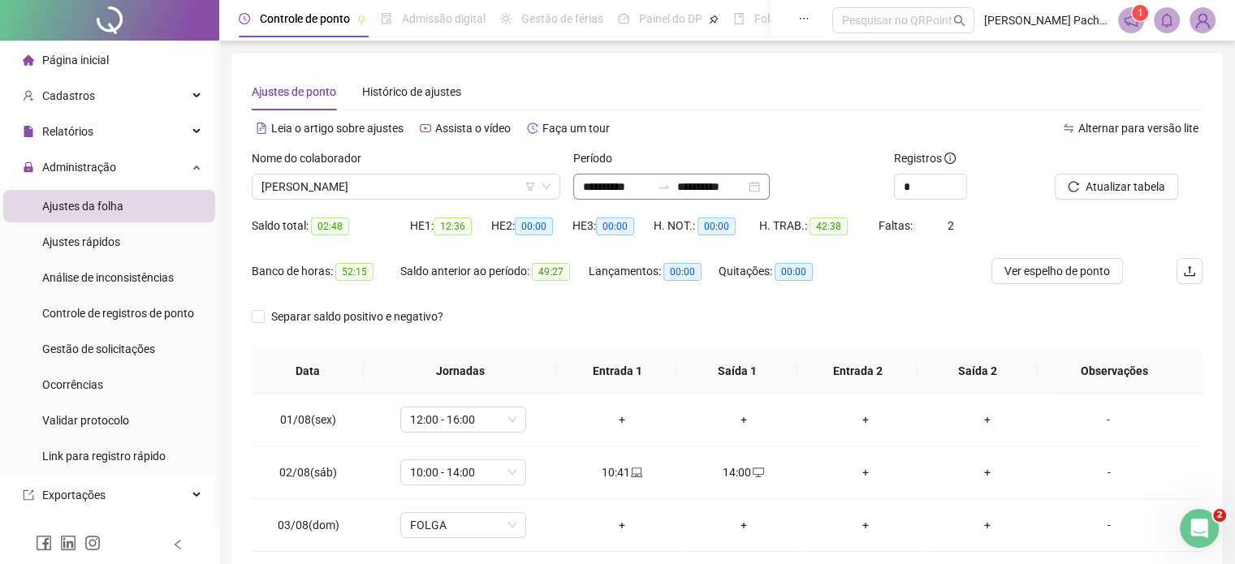
click at [770, 189] on div "**********" at bounding box center [671, 187] width 196 height 26
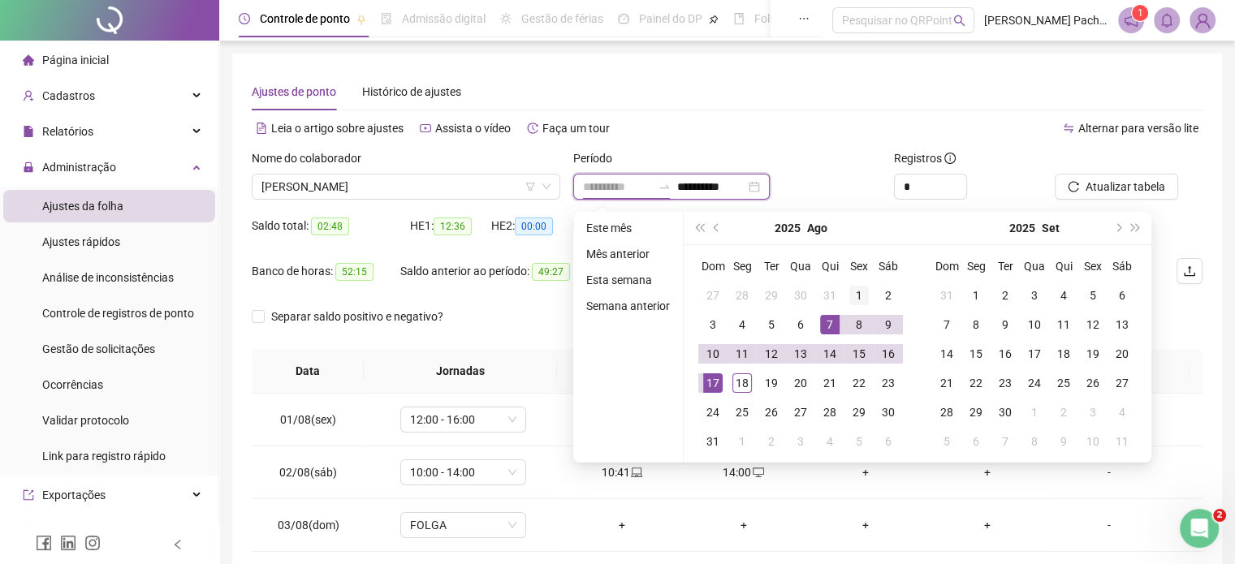
type input "**********"
click at [855, 296] on div "1" at bounding box center [858, 295] width 19 height 19
type input "**********"
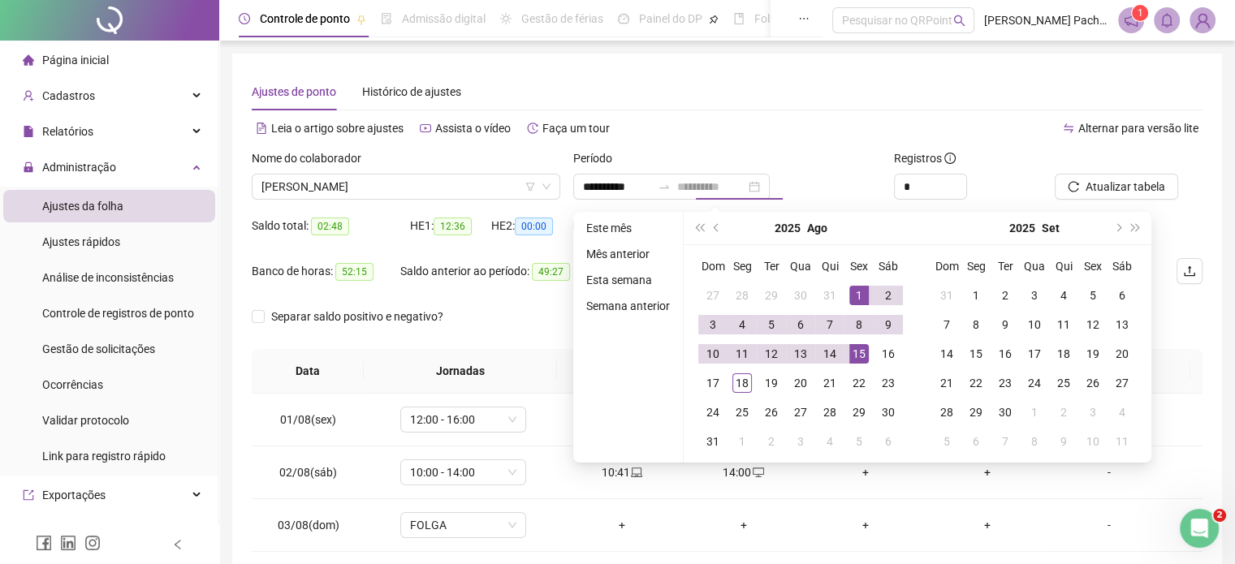
click at [857, 353] on div "15" at bounding box center [858, 353] width 19 height 19
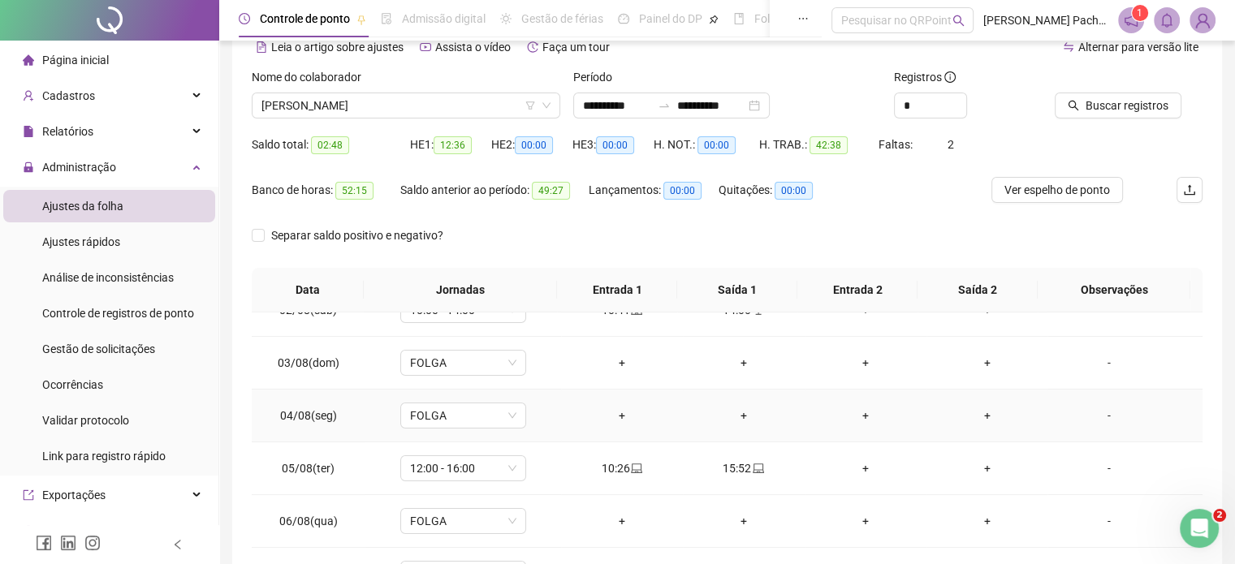
scroll to position [162, 0]
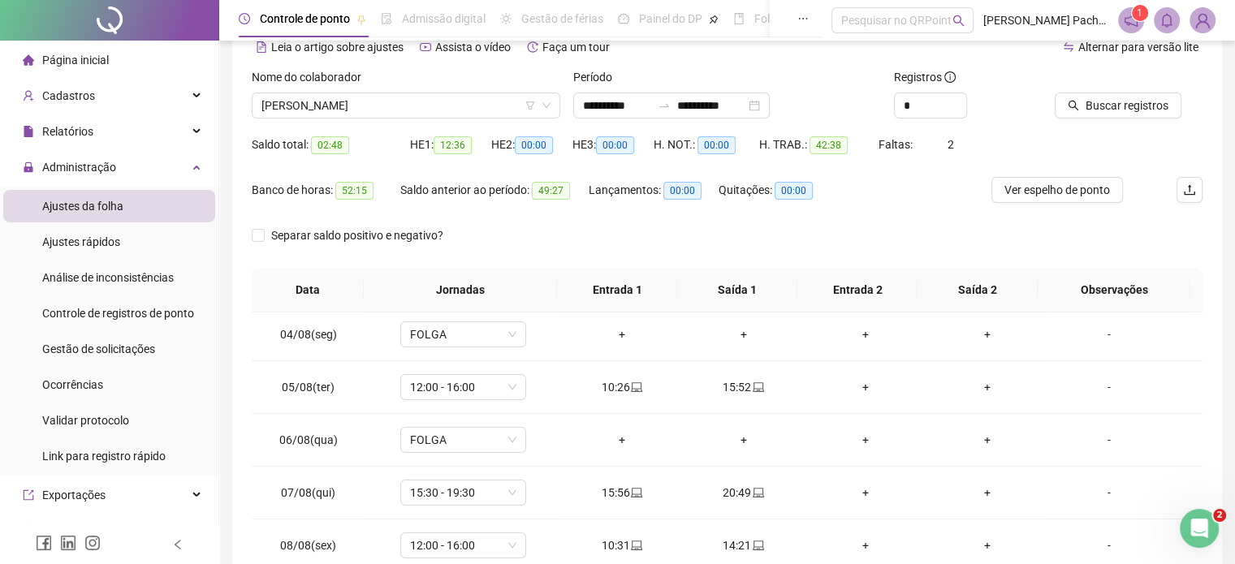
click at [1202, 22] on img at bounding box center [1202, 20] width 24 height 24
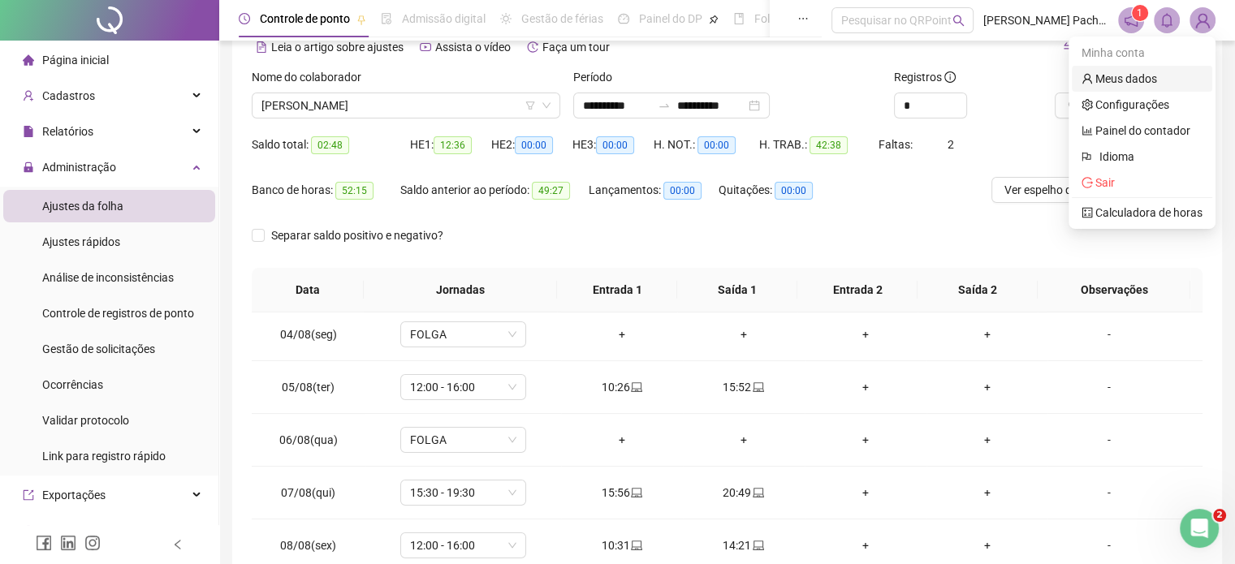
click at [1129, 80] on link "Meus dados" at bounding box center [1119, 78] width 76 height 13
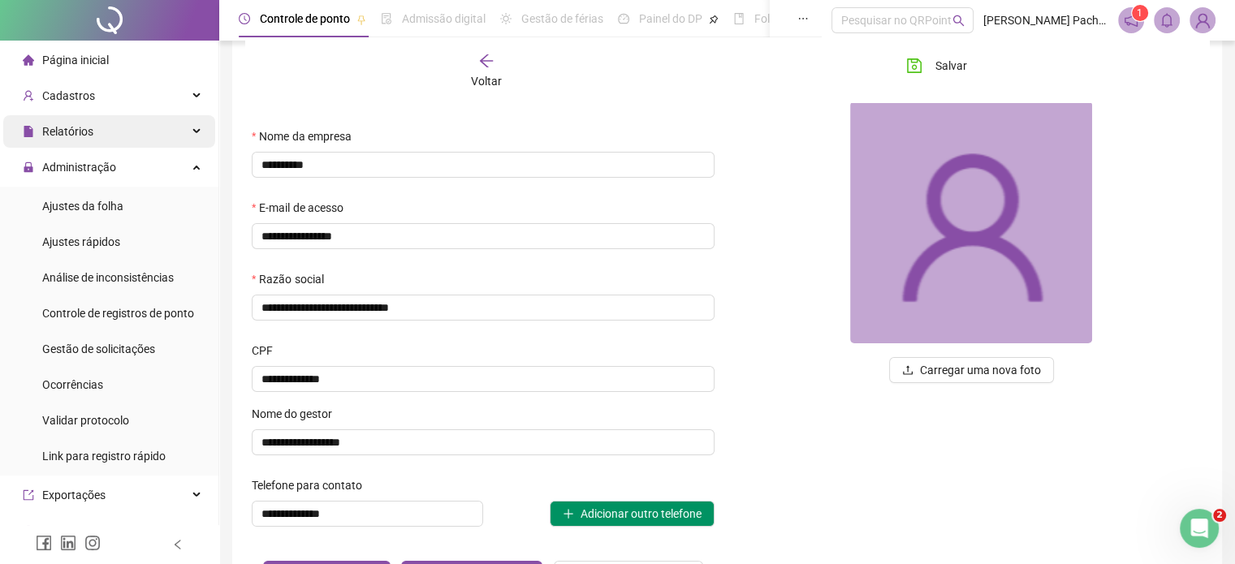
click at [101, 132] on div "Relatórios" at bounding box center [109, 131] width 212 height 32
click at [120, 131] on div "Relatórios" at bounding box center [109, 131] width 212 height 32
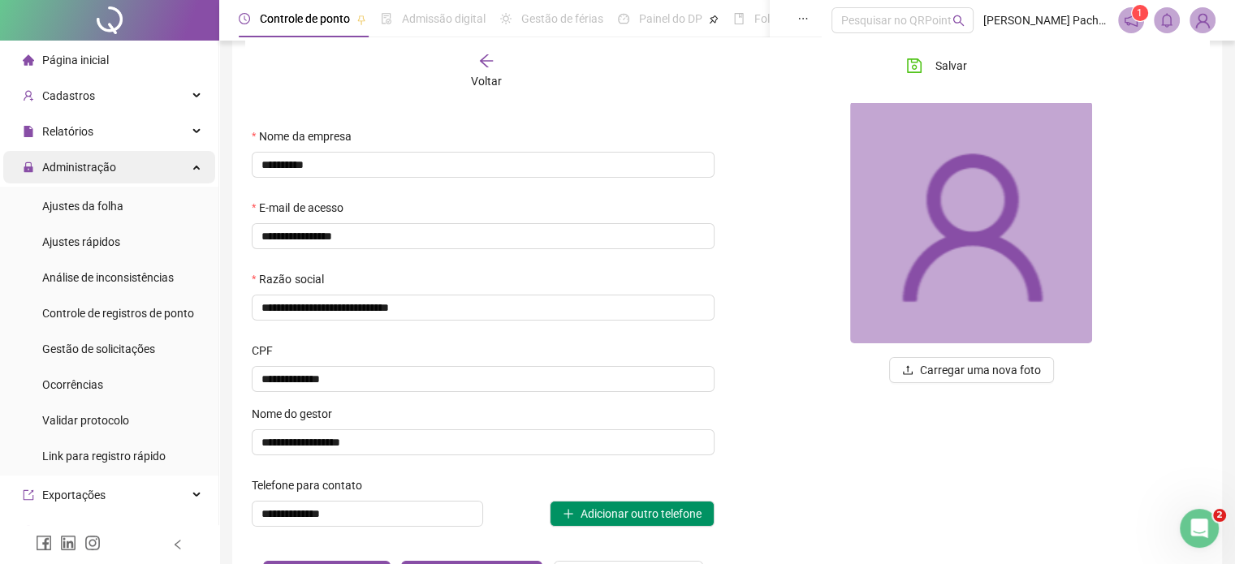
click at [117, 181] on div "Administração" at bounding box center [109, 167] width 212 height 32
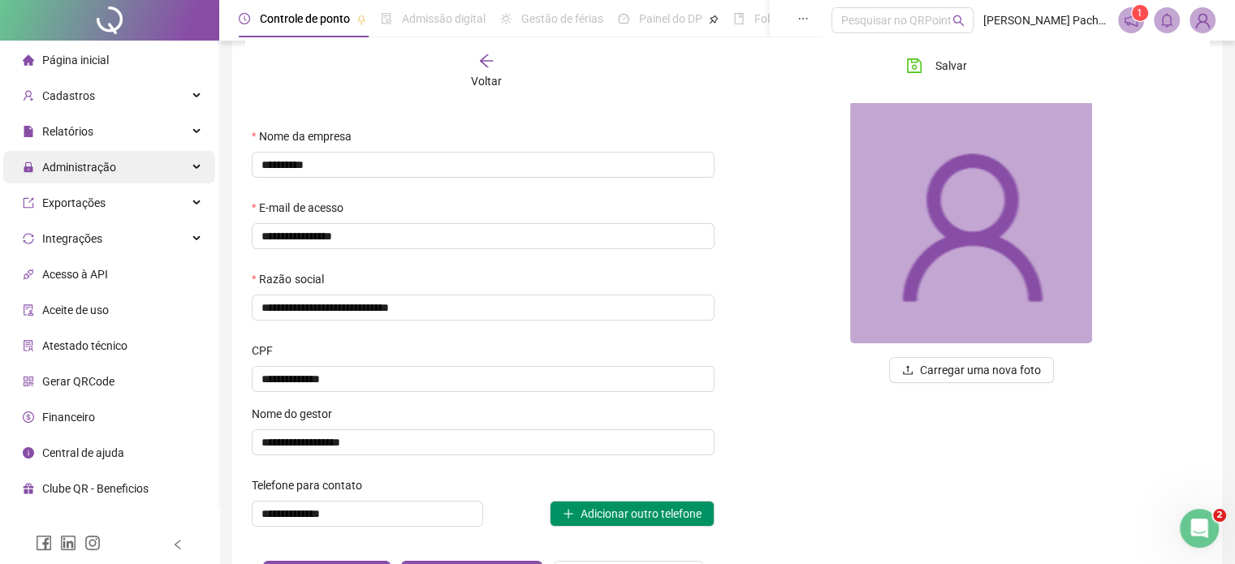
click at [122, 171] on div "Administração" at bounding box center [109, 167] width 212 height 32
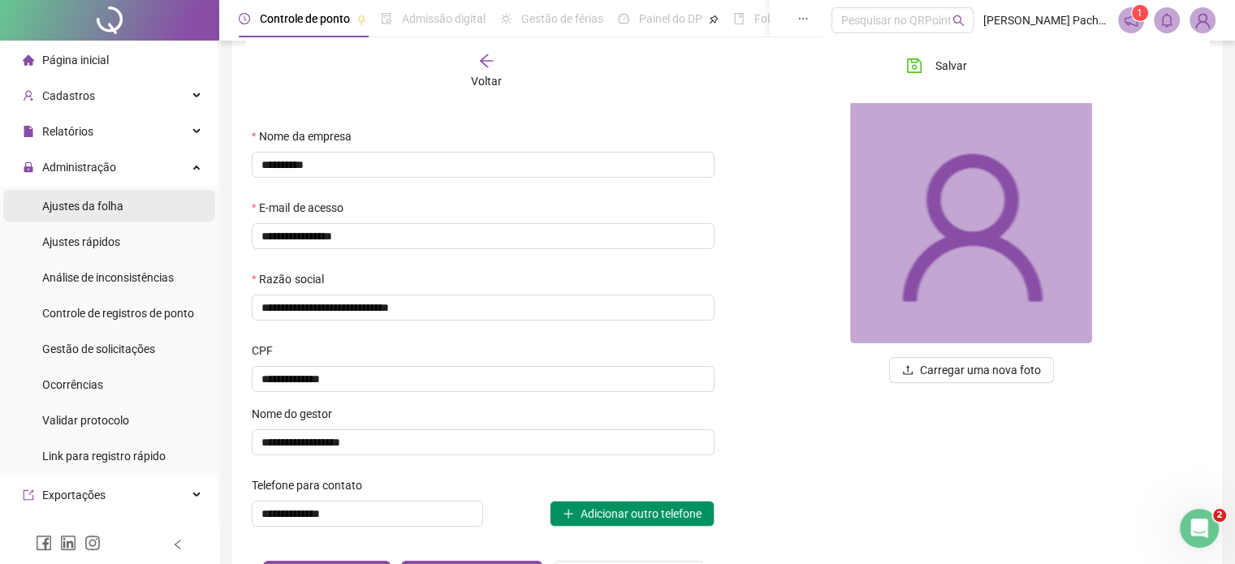
click at [122, 213] on li "Ajustes da folha" at bounding box center [109, 206] width 212 height 32
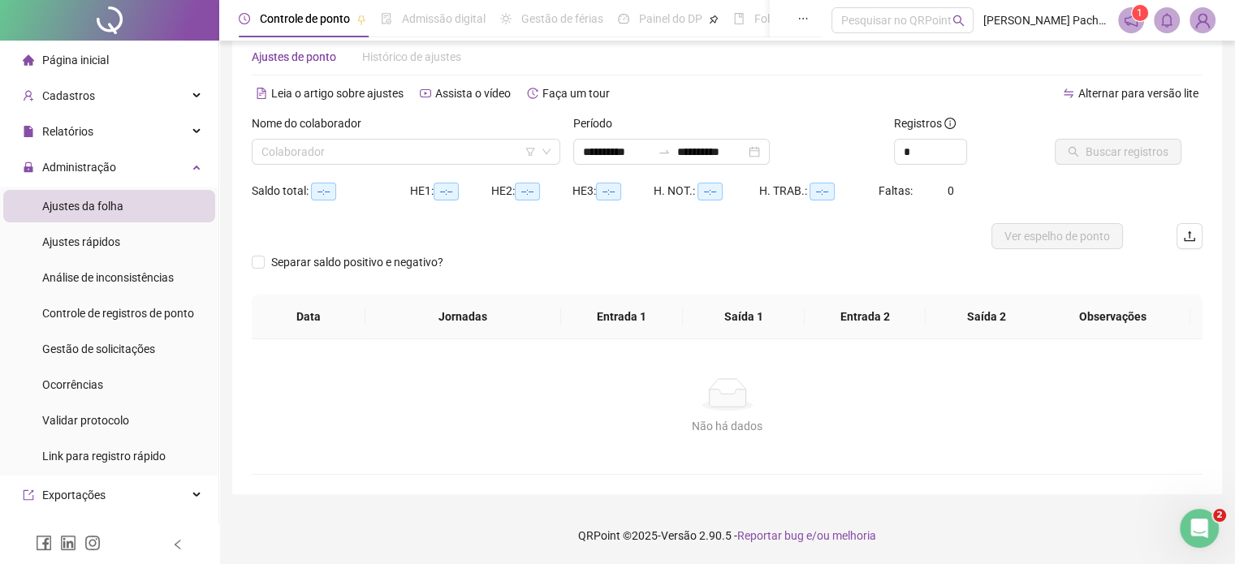
scroll to position [34, 0]
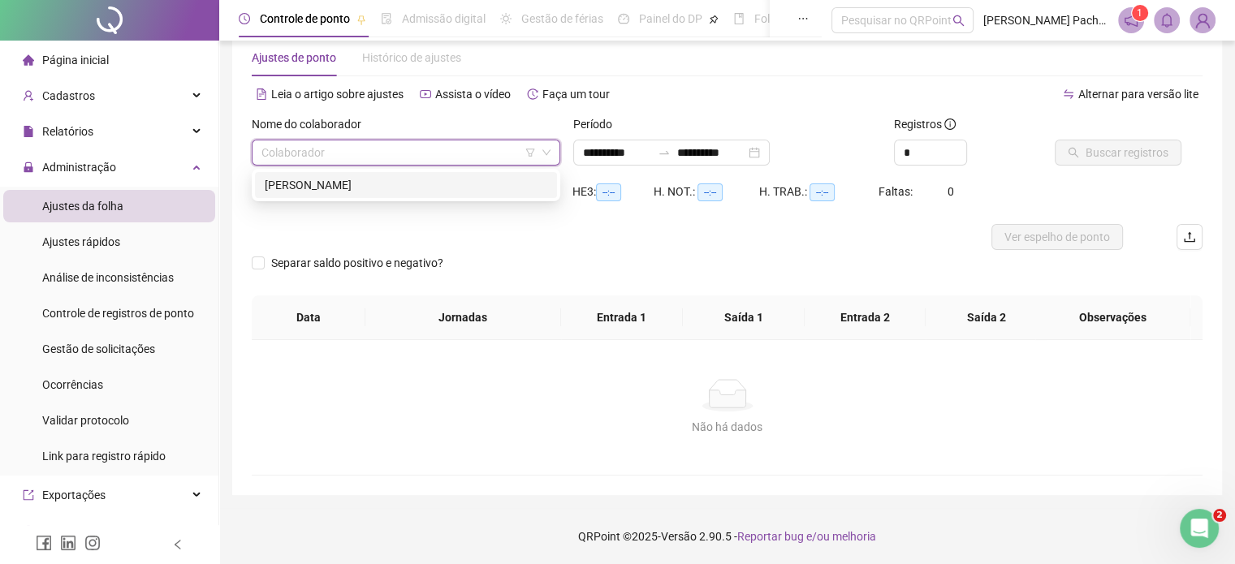
click at [370, 152] on input "search" at bounding box center [398, 152] width 274 height 24
click at [385, 186] on div "SABRINA REGINA RODRIGUES" at bounding box center [406, 185] width 283 height 18
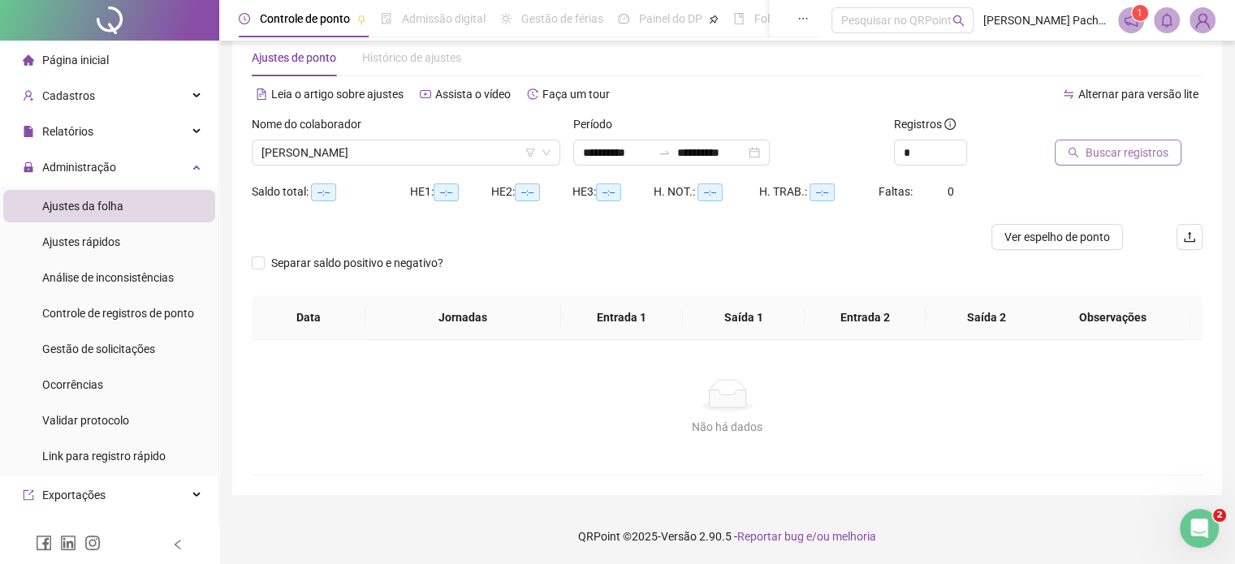
click at [1111, 150] on span "Buscar registros" at bounding box center [1126, 153] width 83 height 18
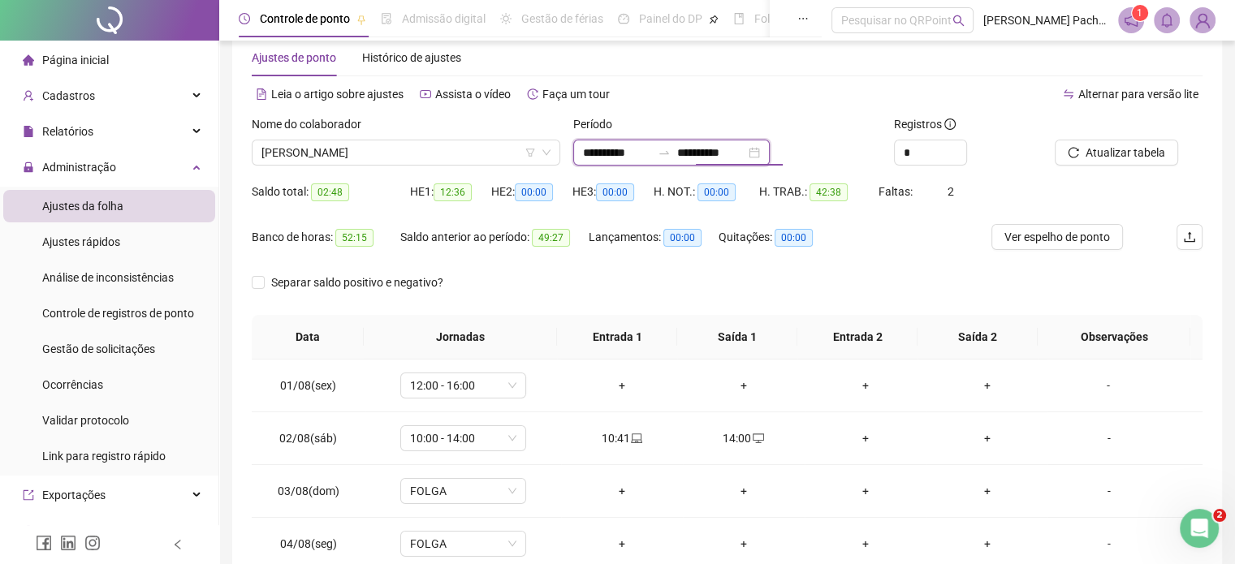
click at [732, 157] on input "**********" at bounding box center [711, 153] width 68 height 18
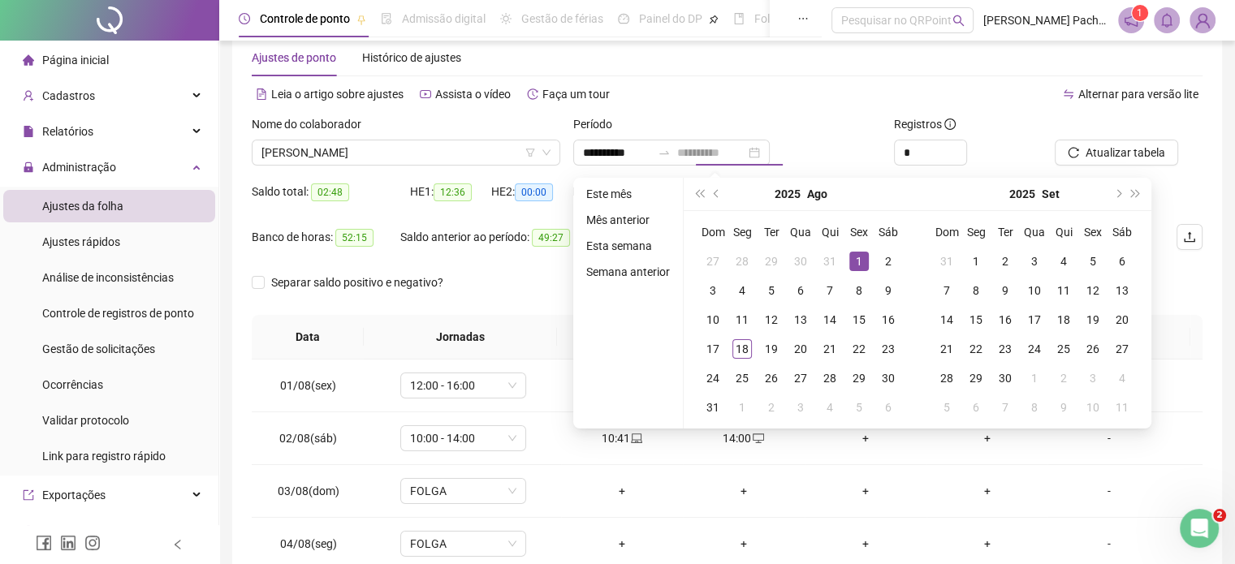
click at [857, 261] on div "1" at bounding box center [858, 261] width 19 height 19
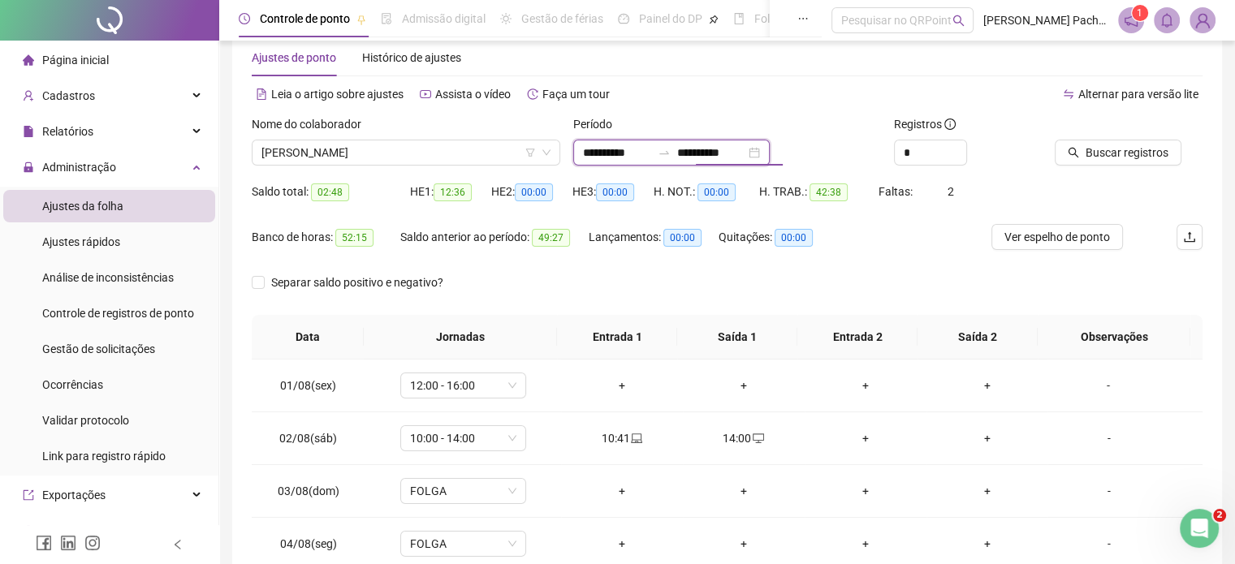
click at [723, 157] on input "**********" at bounding box center [711, 153] width 68 height 18
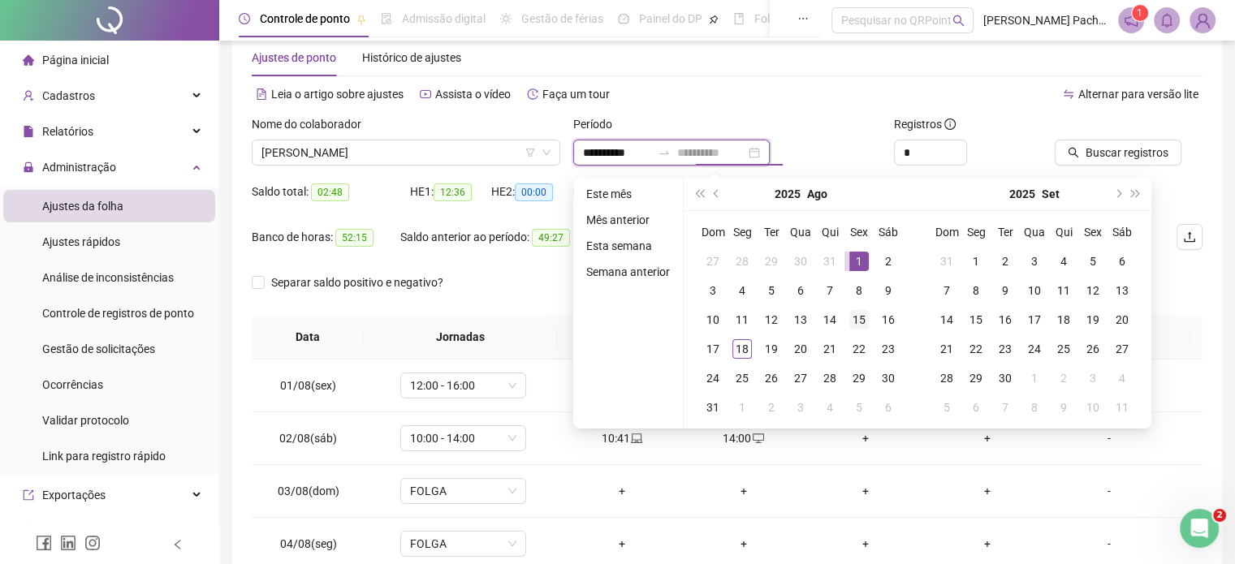
type input "**********"
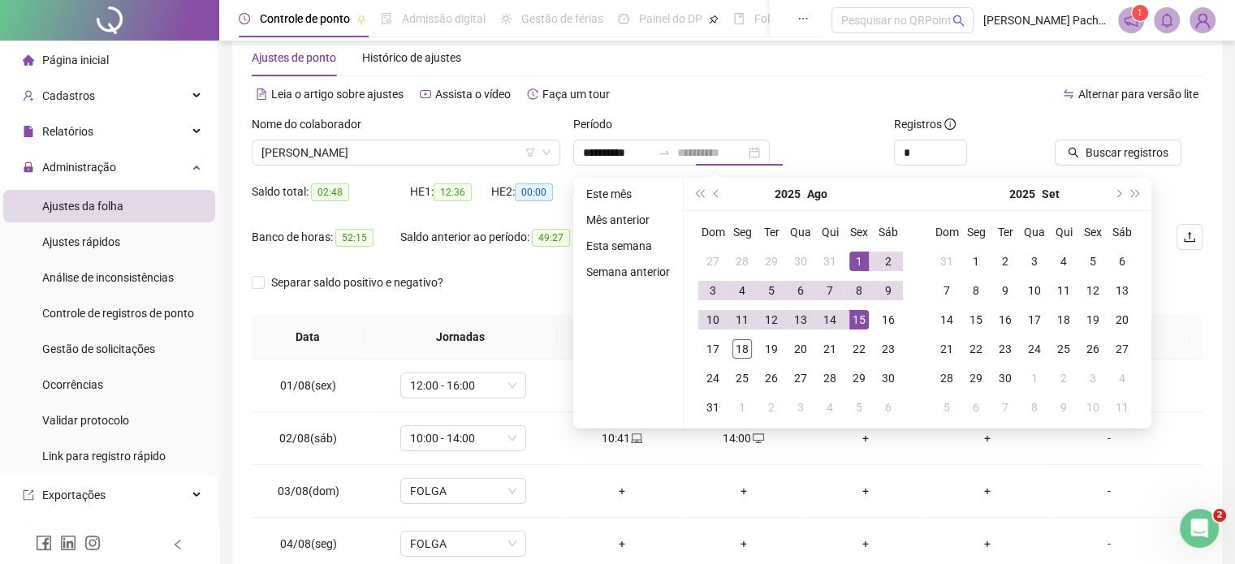
click at [857, 319] on div "15" at bounding box center [858, 319] width 19 height 19
type input "**********"
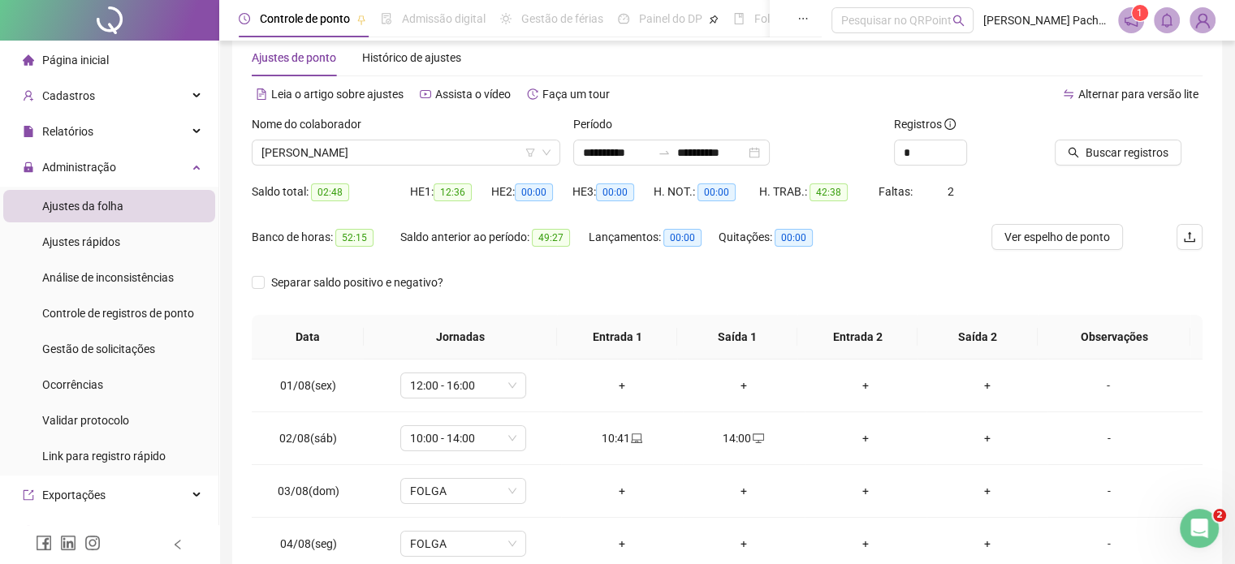
click at [776, 100] on div "Alternar para versão lite" at bounding box center [965, 94] width 476 height 26
click at [1119, 146] on span "Buscar registros" at bounding box center [1126, 153] width 83 height 18
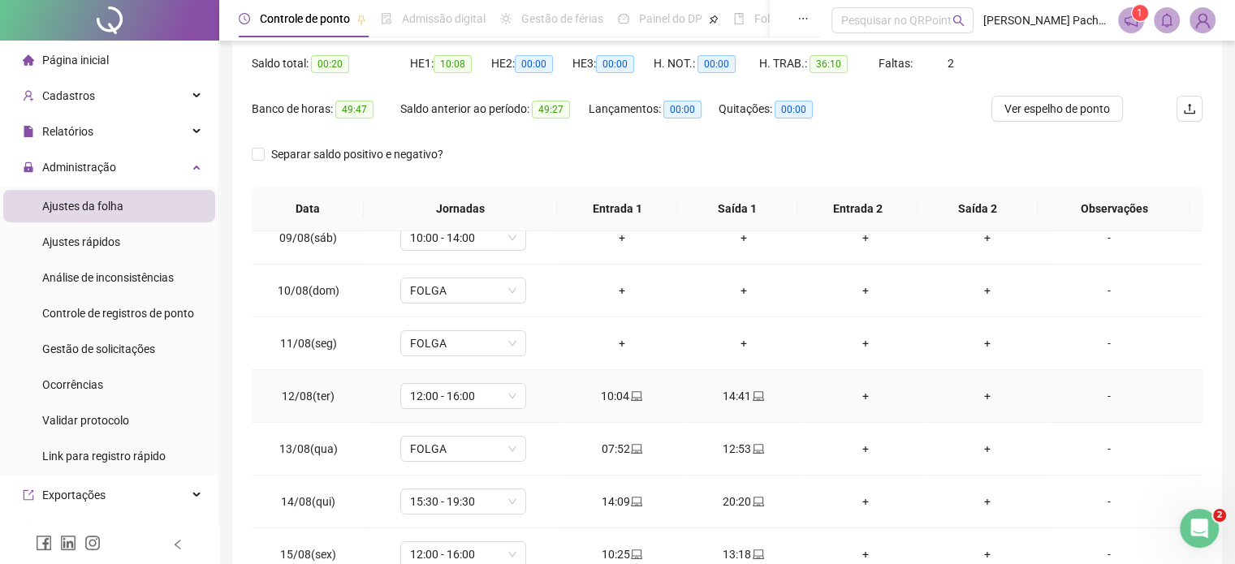
scroll to position [265, 0]
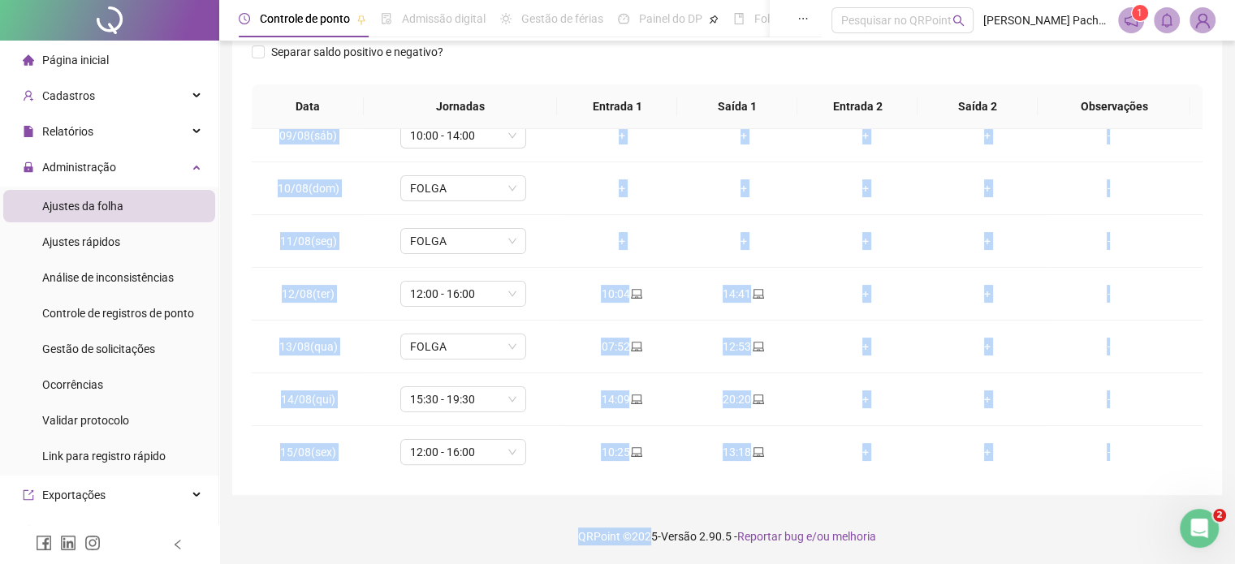
drag, startPoint x: 546, startPoint y: 512, endPoint x: 646, endPoint y: 529, distance: 102.0
click at [647, 532] on div "**********" at bounding box center [727, 150] width 1016 height 830
click at [491, 502] on div "**********" at bounding box center [727, 150] width 1016 height 830
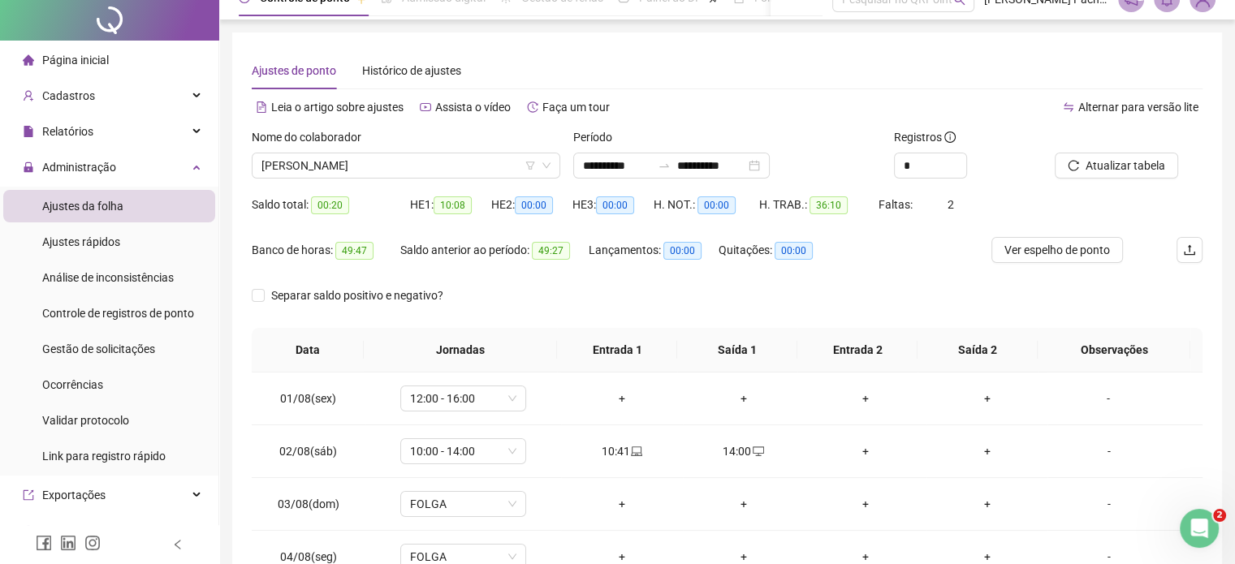
scroll to position [0, 0]
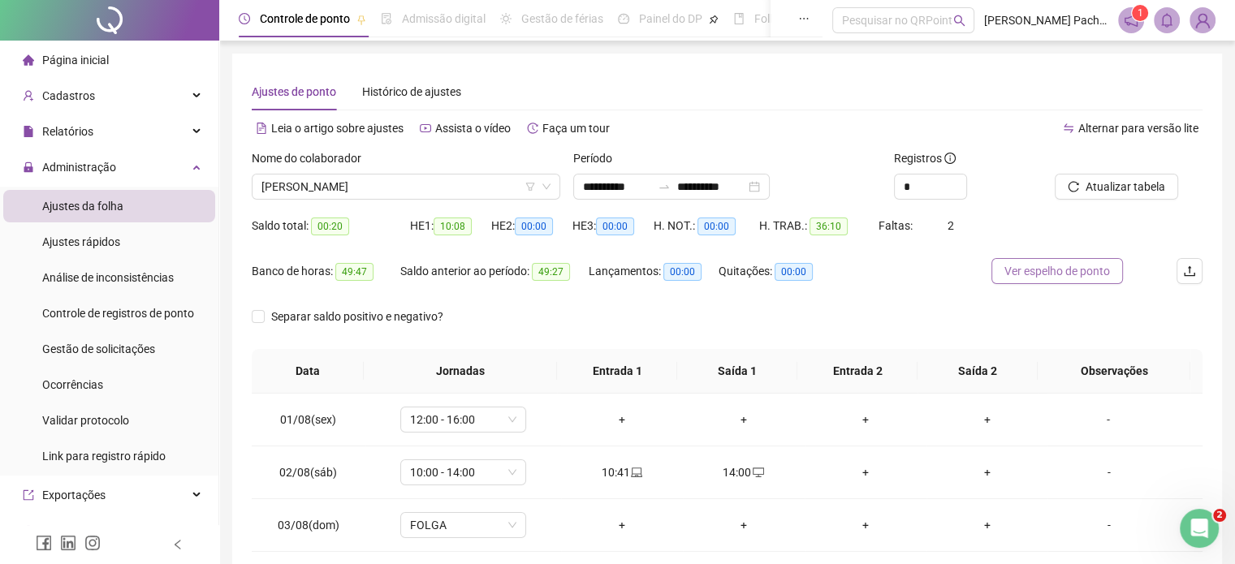
click at [1040, 272] on span "Ver espelho de ponto" at bounding box center [1057, 271] width 106 height 18
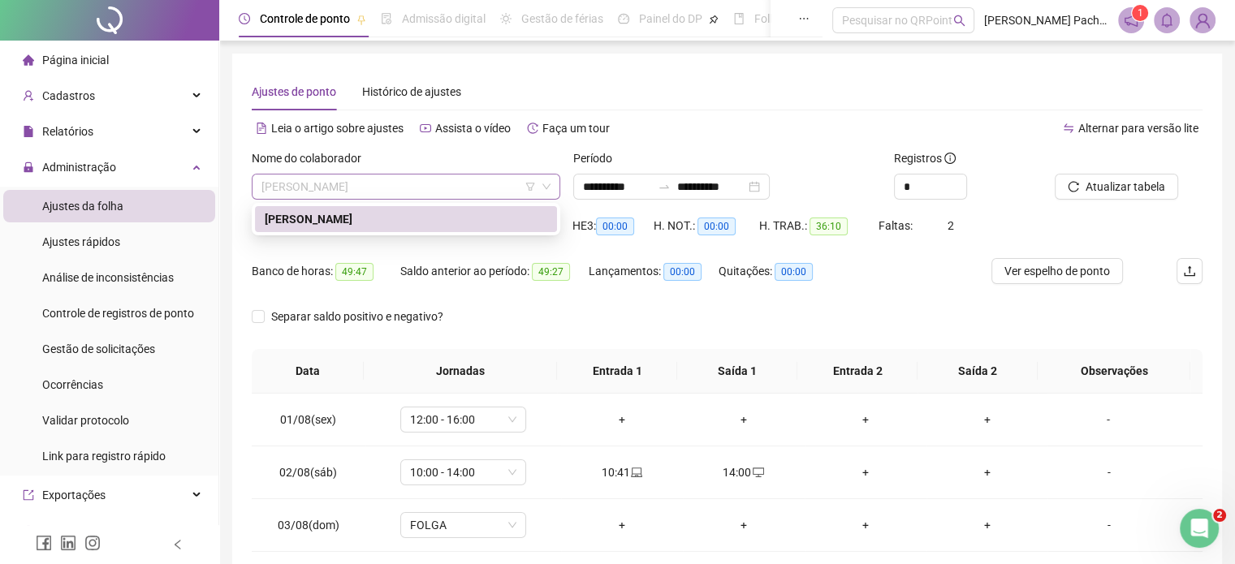
click at [373, 183] on span "SABRINA REGINA RODRIGUES" at bounding box center [405, 187] width 289 height 24
click at [1212, 22] on img at bounding box center [1202, 20] width 24 height 24
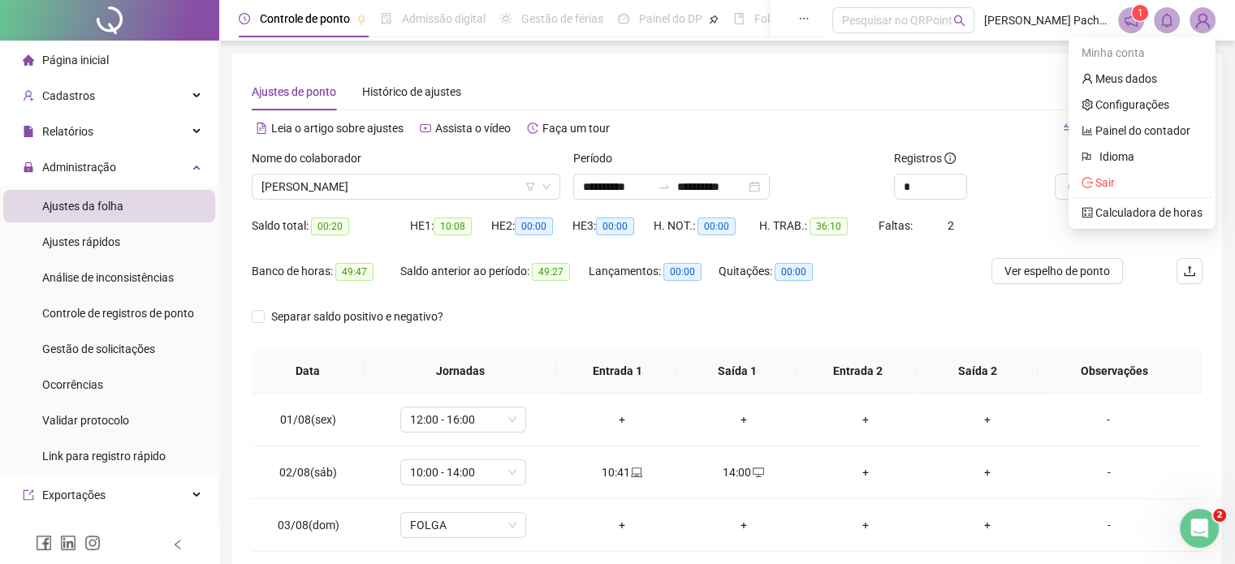
click at [1206, 25] on img at bounding box center [1202, 20] width 24 height 24
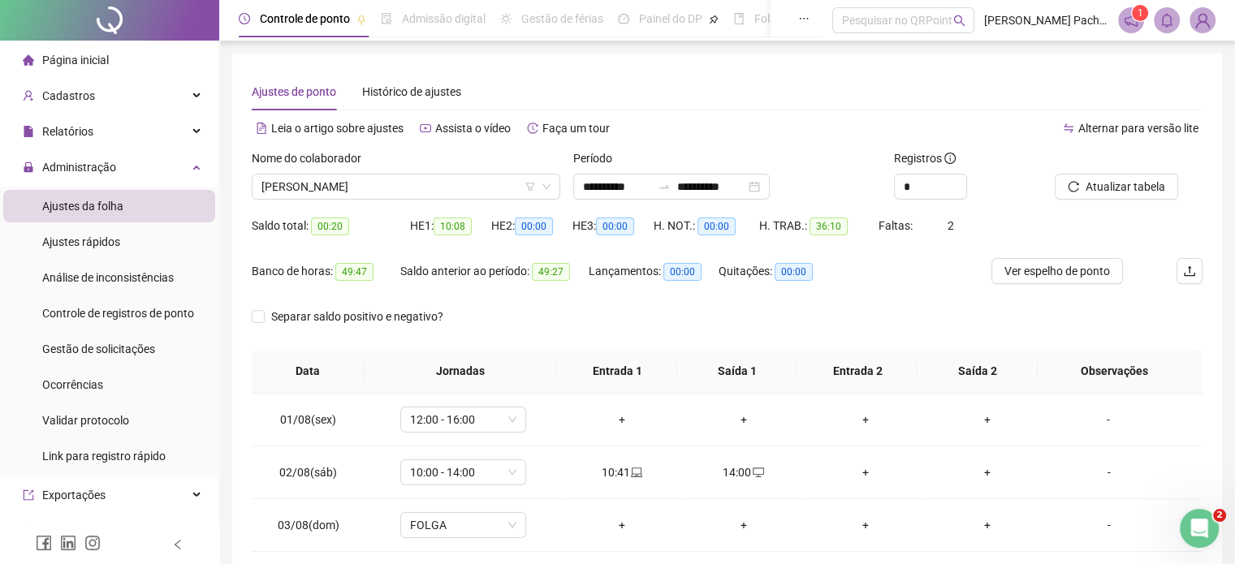
click at [1205, 25] on img at bounding box center [1202, 20] width 24 height 24
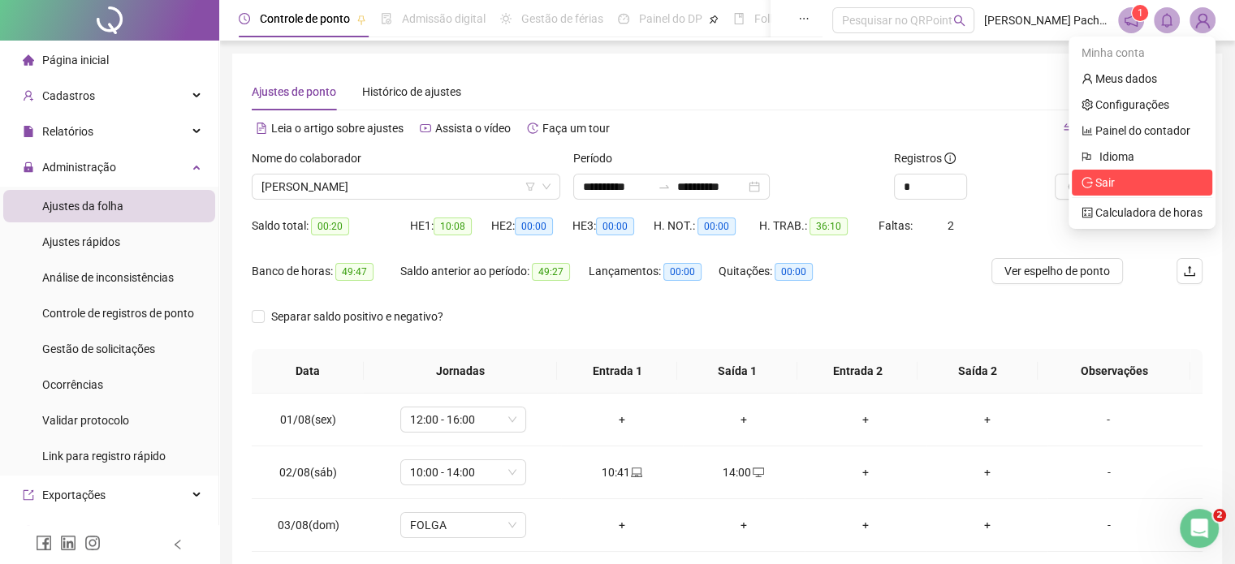
click at [1129, 183] on span "Sair" at bounding box center [1141, 183] width 121 height 18
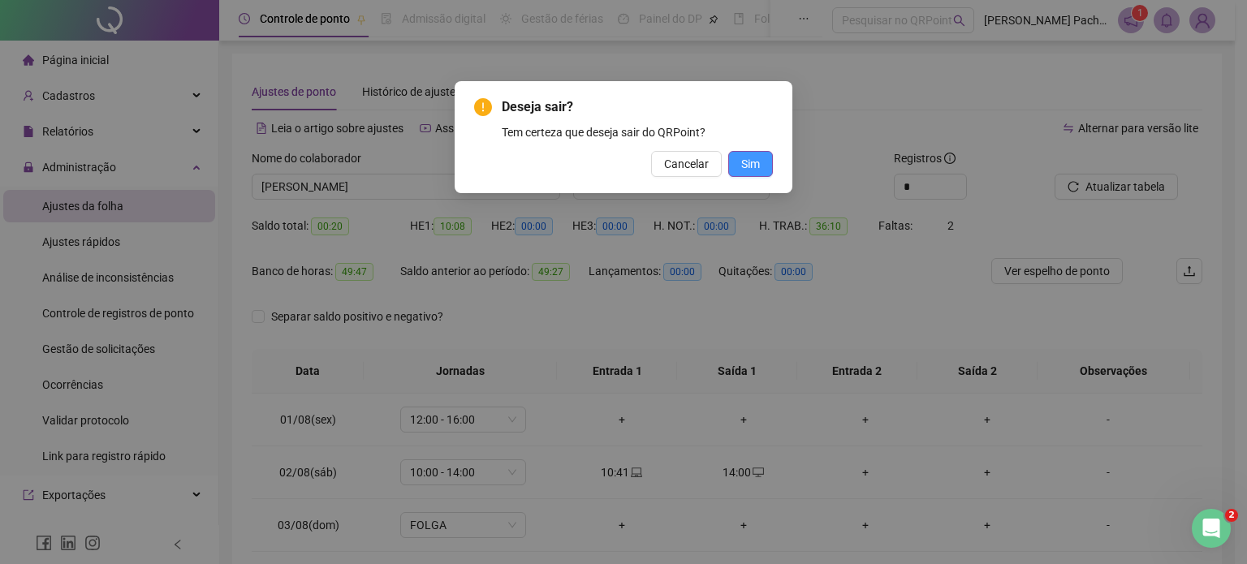
click at [762, 166] on button "Sim" at bounding box center [750, 164] width 45 height 26
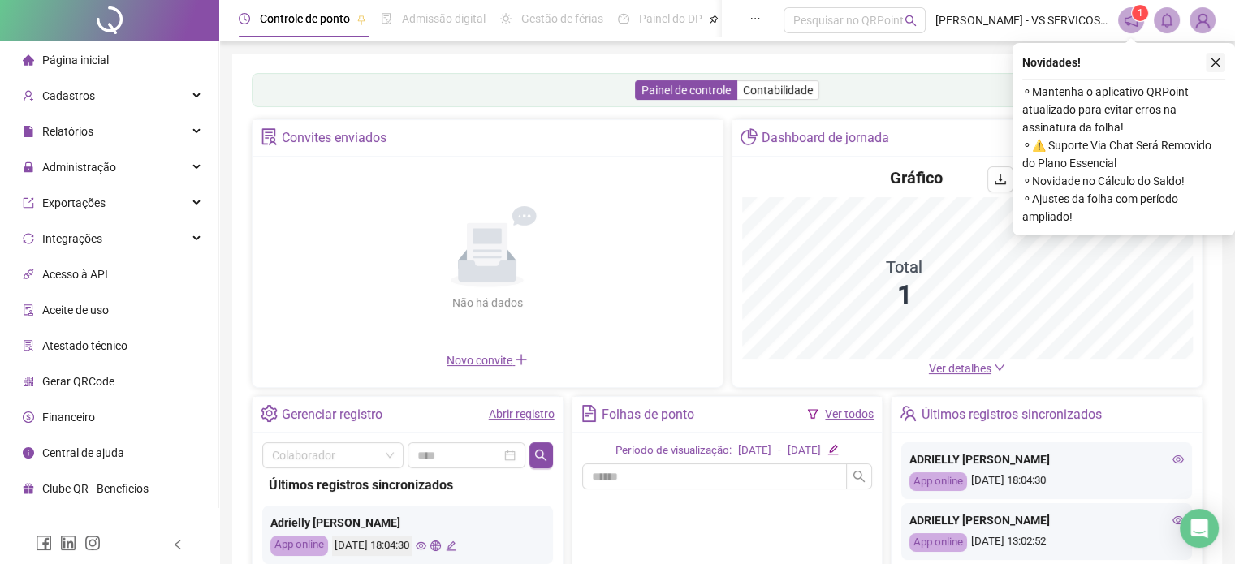
click at [1206, 56] on button "button" at bounding box center [1215, 62] width 19 height 19
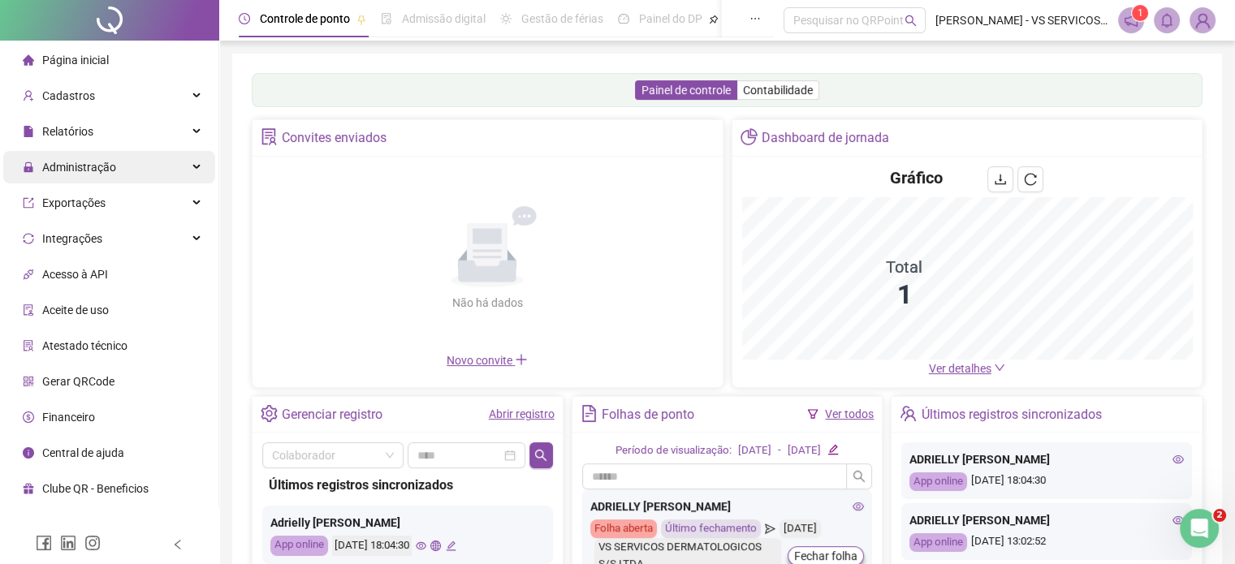
click at [91, 178] on span "Administração" at bounding box center [69, 167] width 93 height 32
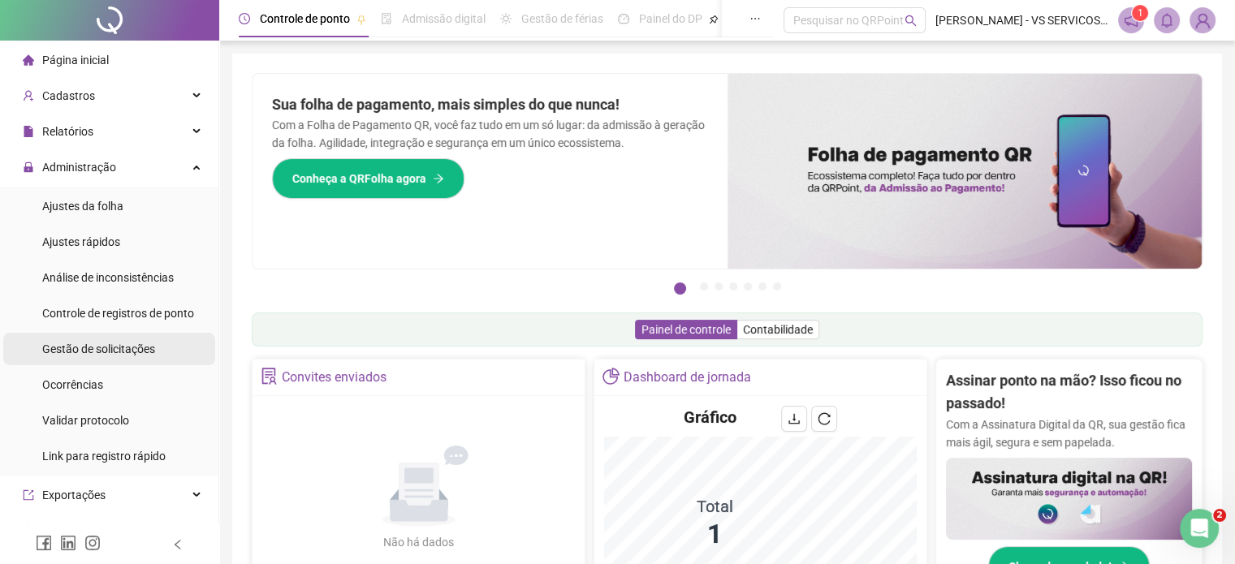
click at [68, 352] on span "Gestão de solicitações" at bounding box center [98, 349] width 113 height 13
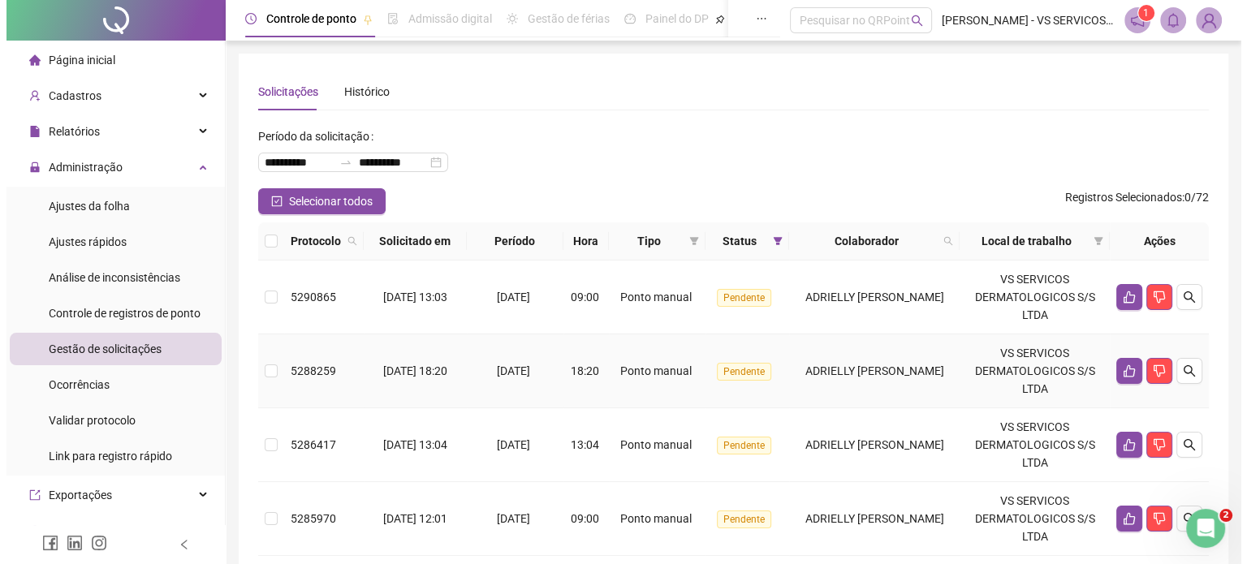
scroll to position [81, 0]
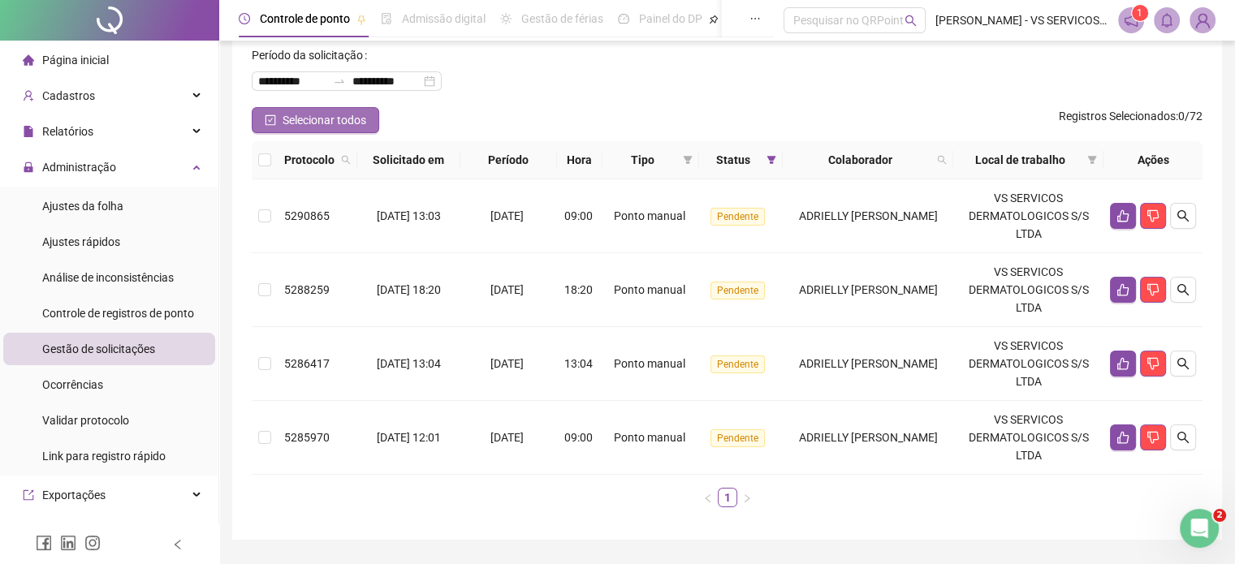
click at [305, 119] on span "Selecionar todos" at bounding box center [325, 120] width 84 height 18
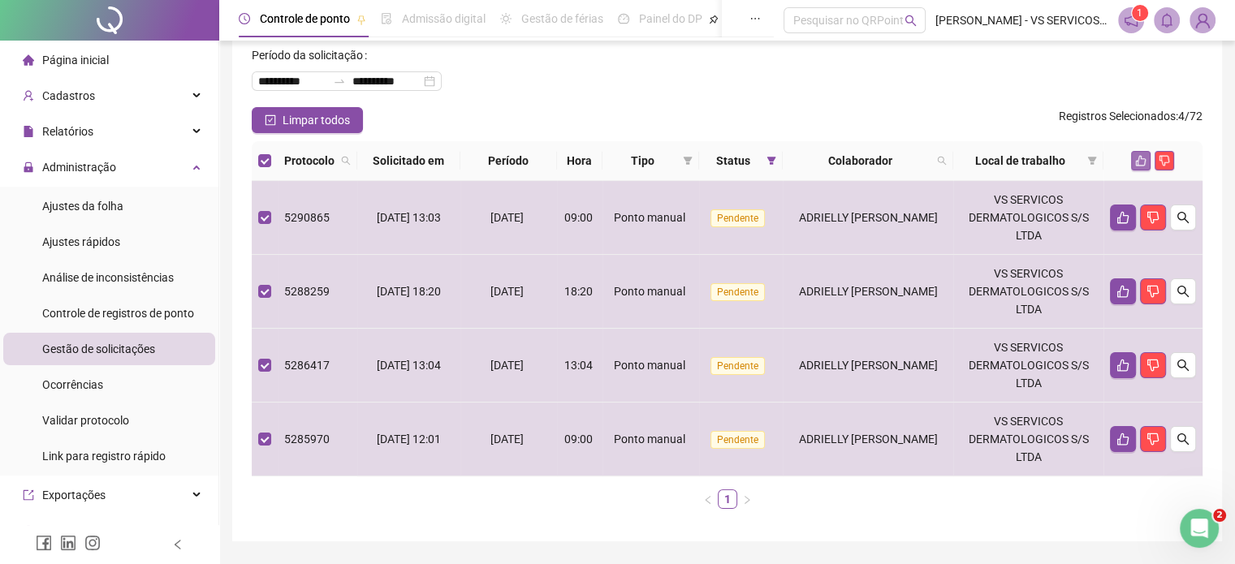
click at [1140, 164] on icon "like" at bounding box center [1140, 160] width 11 height 11
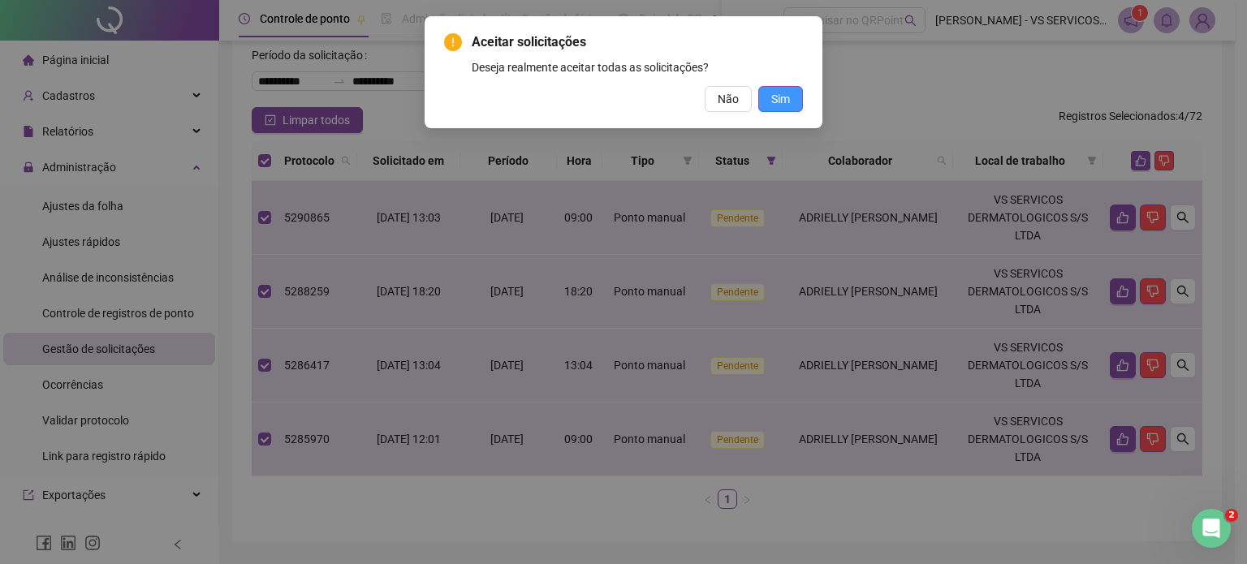
click at [791, 100] on button "Sim" at bounding box center [780, 99] width 45 height 26
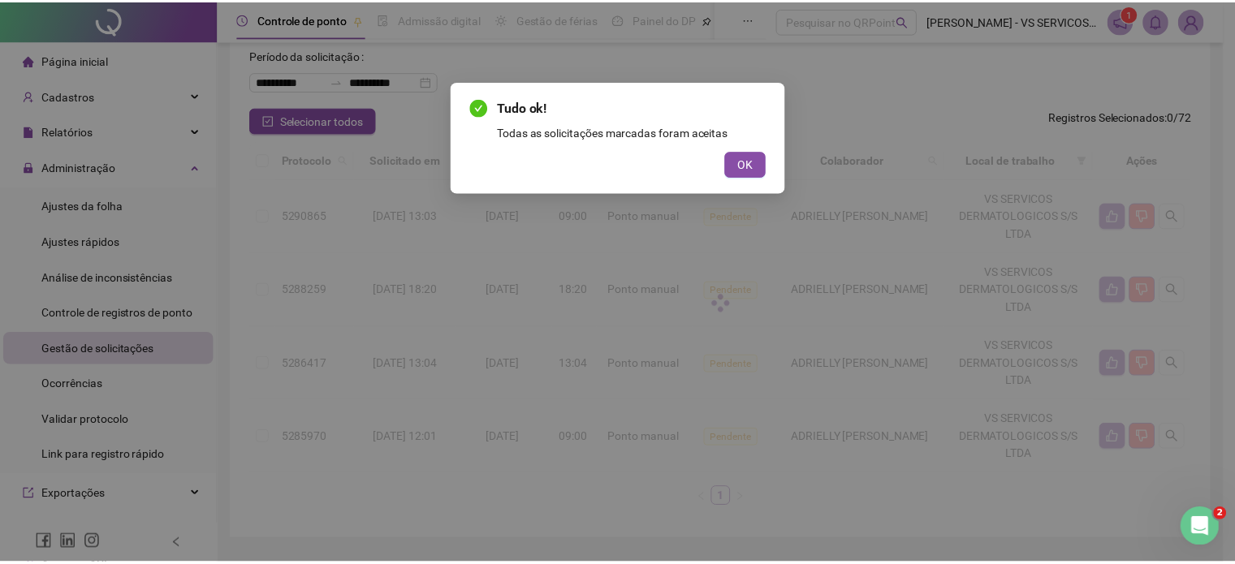
scroll to position [0, 0]
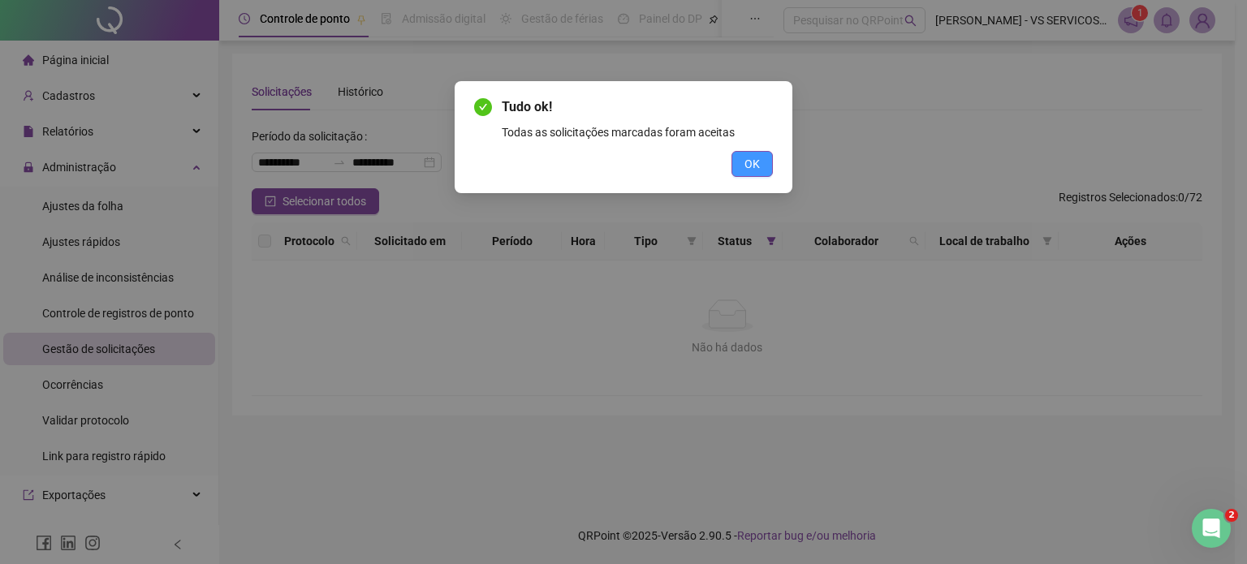
click at [754, 162] on span "OK" at bounding box center [752, 164] width 15 height 18
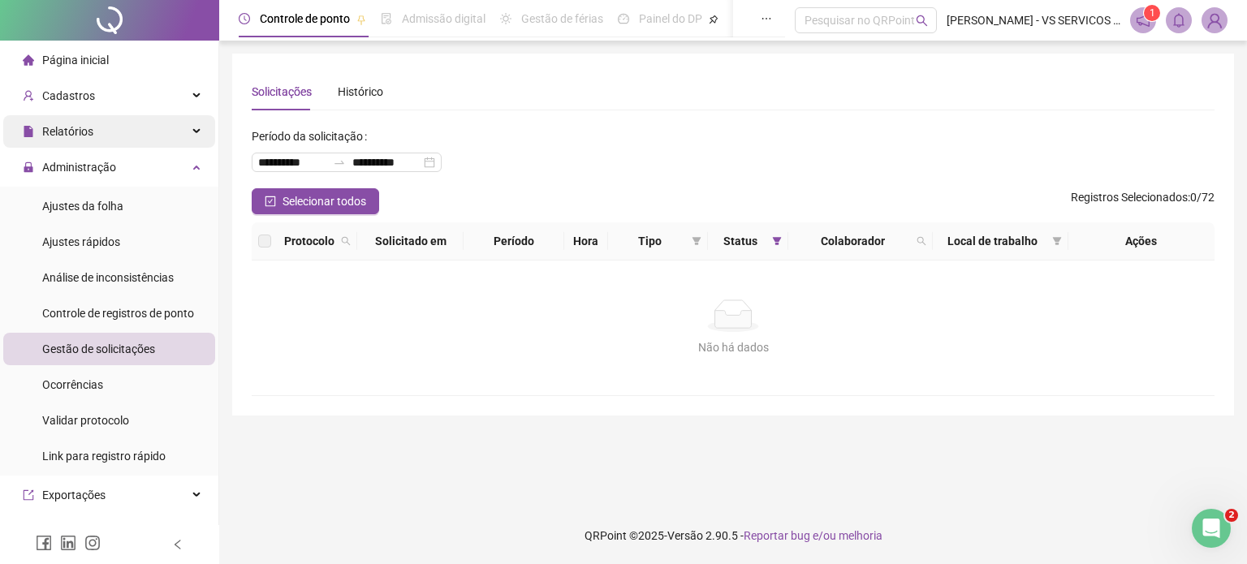
click at [83, 135] on span "Relatórios" at bounding box center [67, 131] width 51 height 13
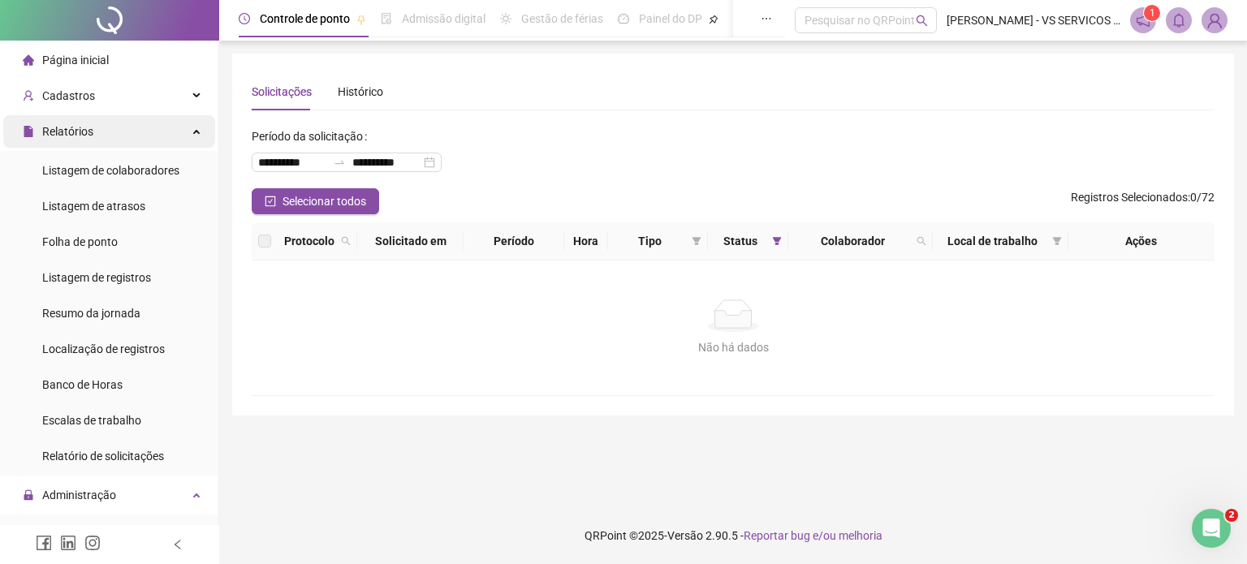
click at [85, 128] on span "Relatórios" at bounding box center [67, 131] width 51 height 13
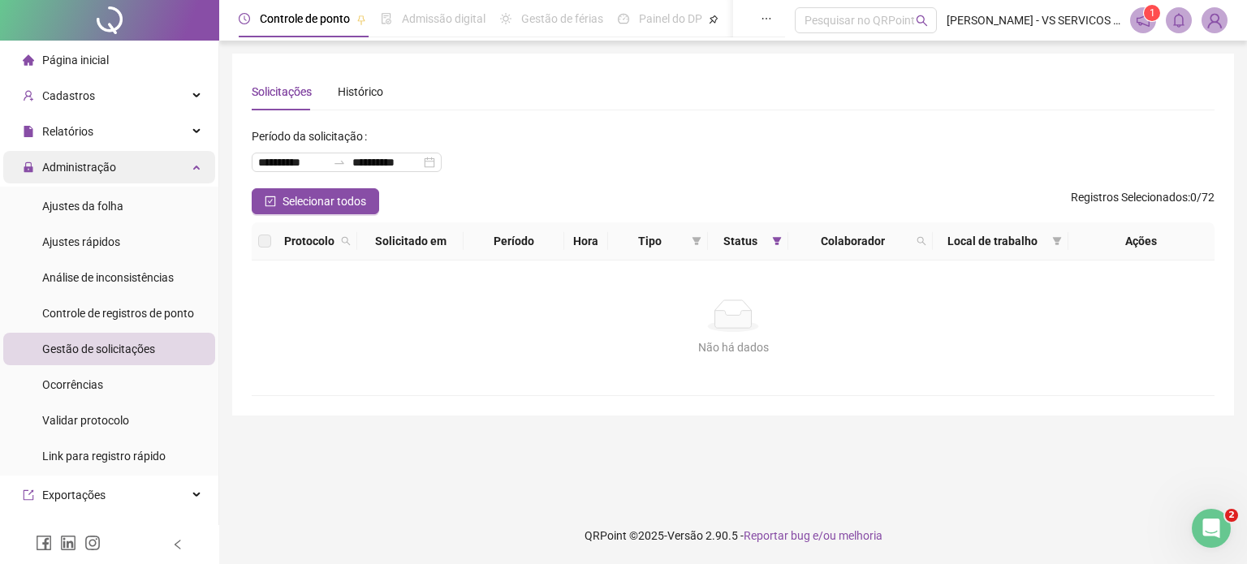
click at [85, 161] on span "Administração" at bounding box center [79, 167] width 74 height 13
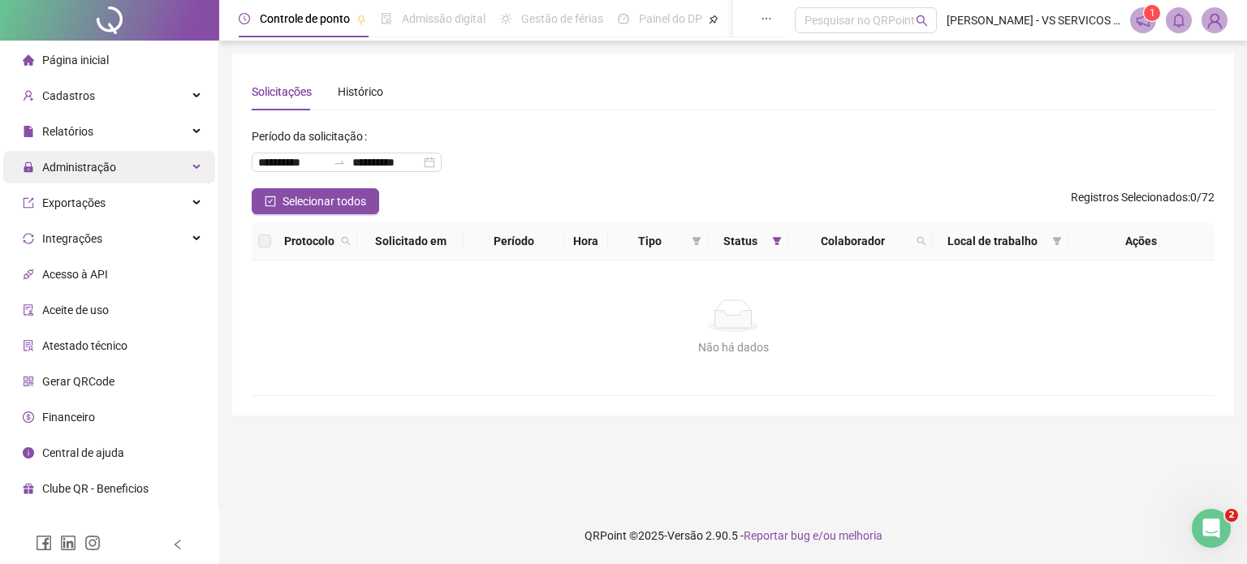
click at [84, 179] on span "Administração" at bounding box center [69, 167] width 93 height 32
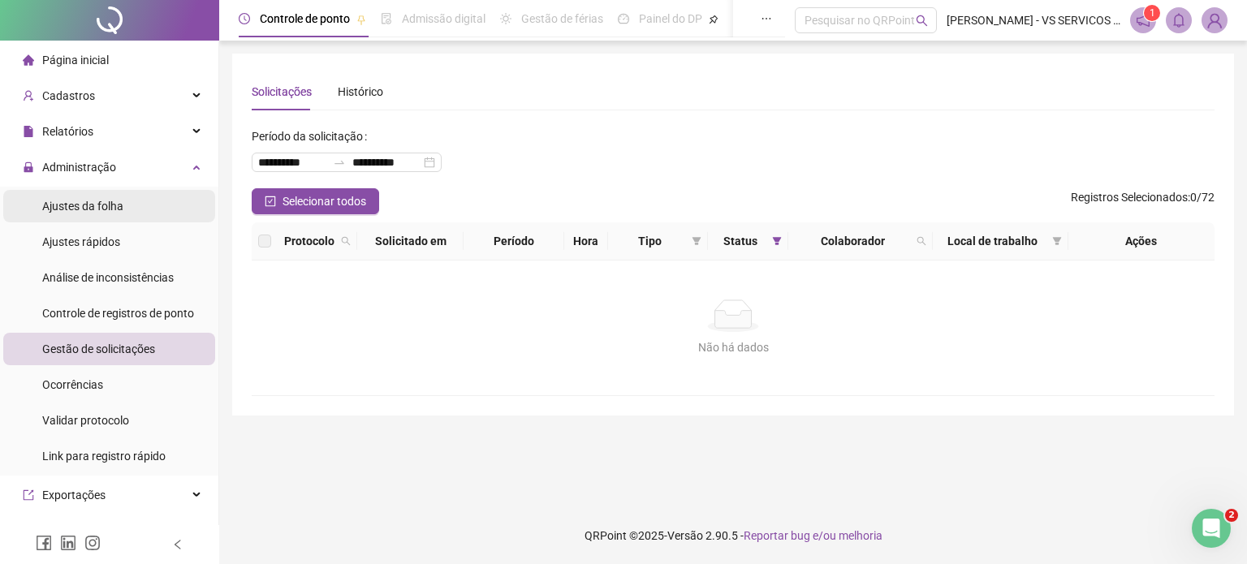
click at [101, 210] on span "Ajustes da folha" at bounding box center [82, 206] width 81 height 13
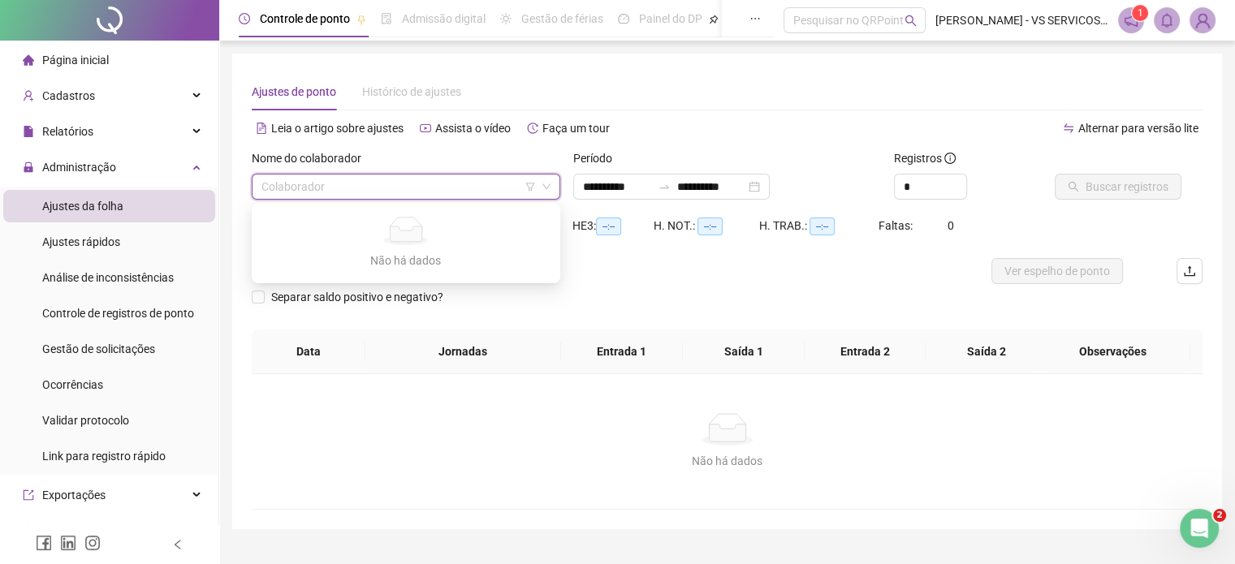
click at [366, 185] on input "search" at bounding box center [398, 187] width 274 height 24
click at [437, 190] on input "search" at bounding box center [398, 187] width 274 height 24
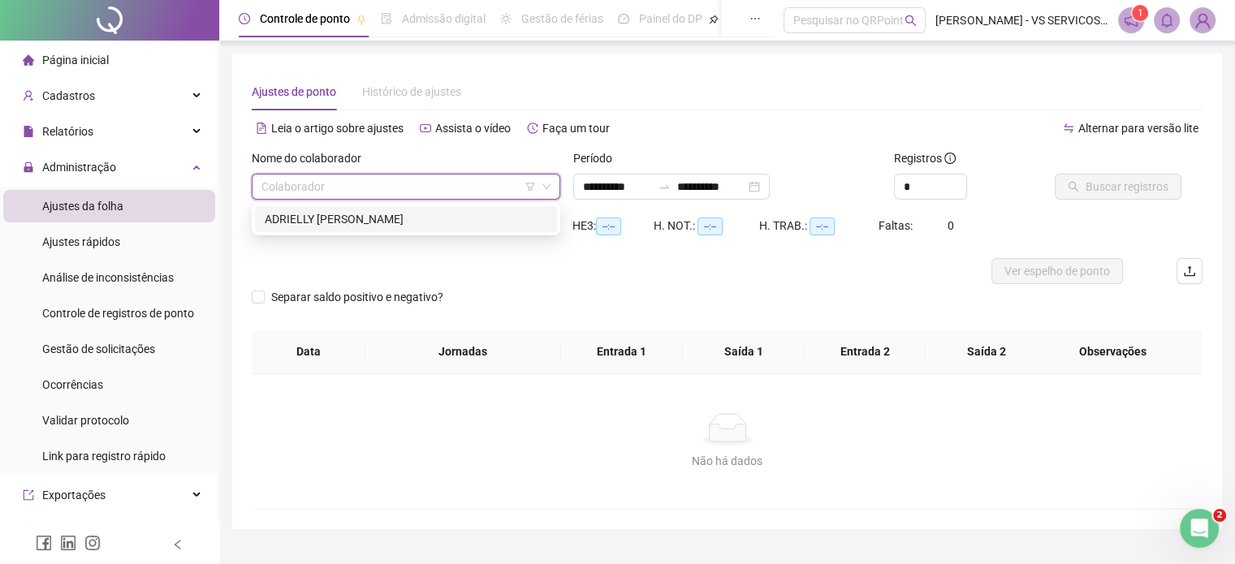
click at [344, 228] on div "ADRIELLY LUCIANE SILVEIRA MARTINS" at bounding box center [406, 219] width 302 height 26
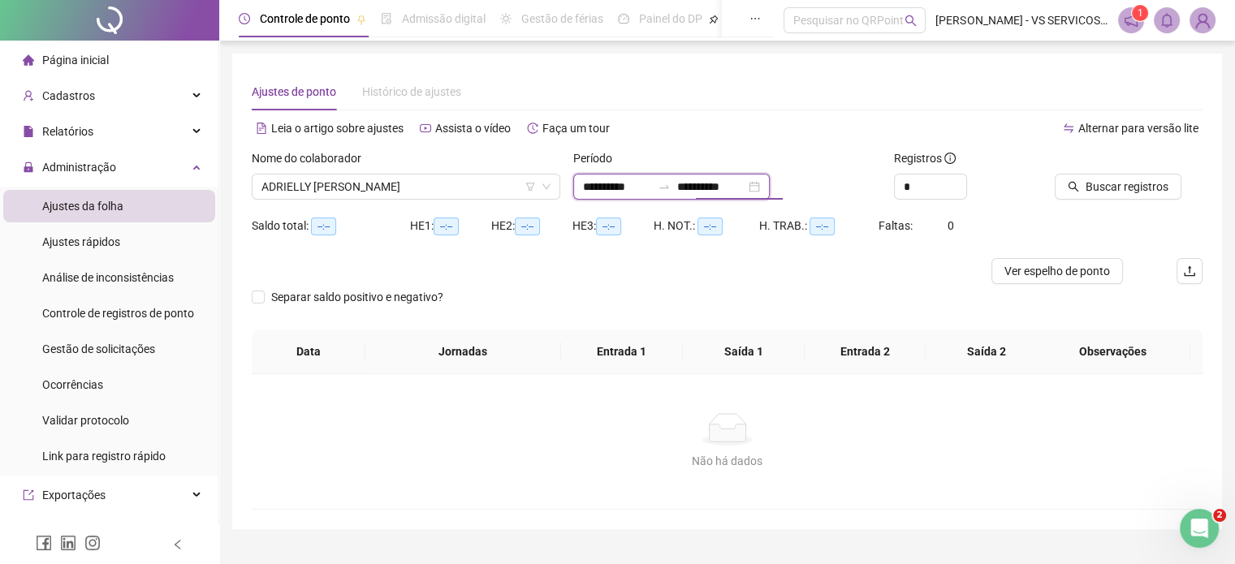
click at [705, 184] on input "**********" at bounding box center [711, 187] width 68 height 18
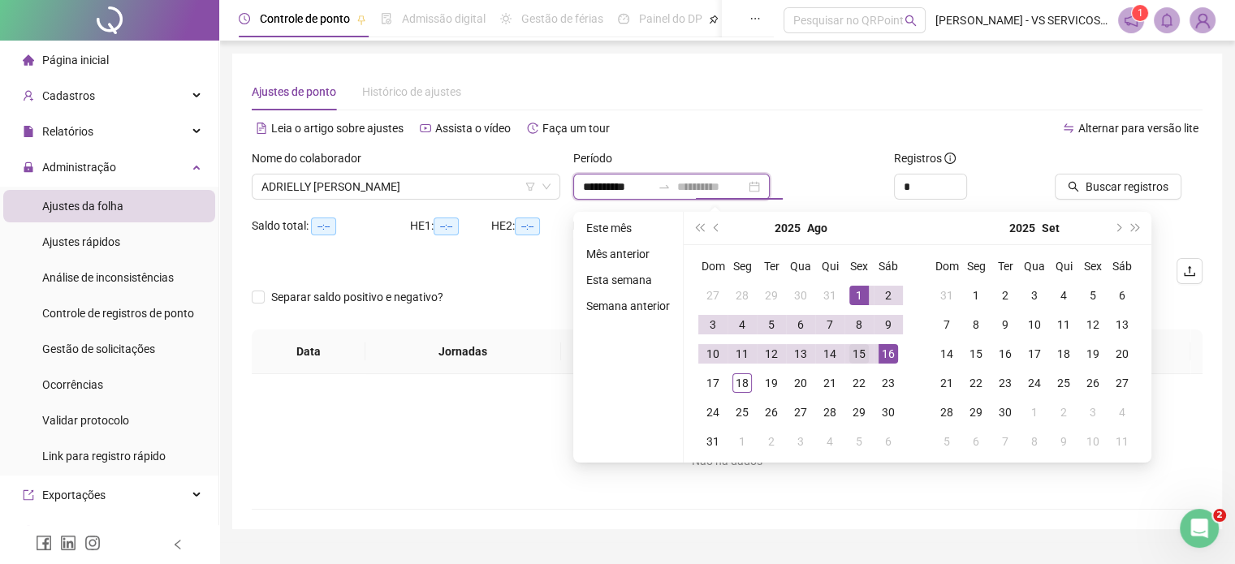
type input "**********"
click at [854, 347] on div "15" at bounding box center [858, 353] width 19 height 19
type input "**********"
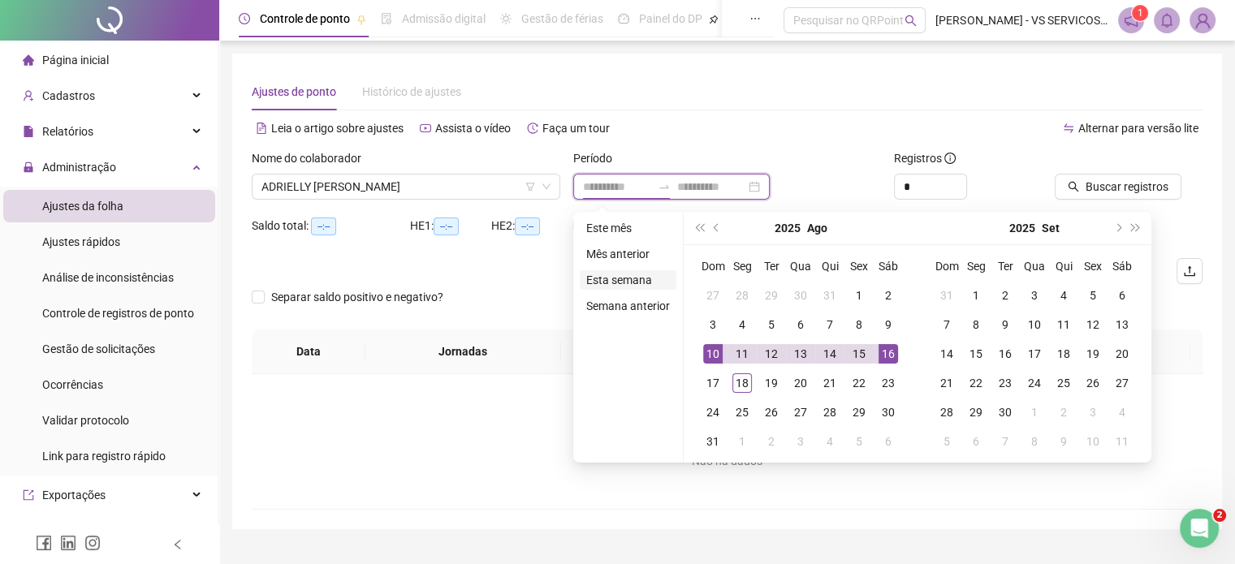
type input "**********"
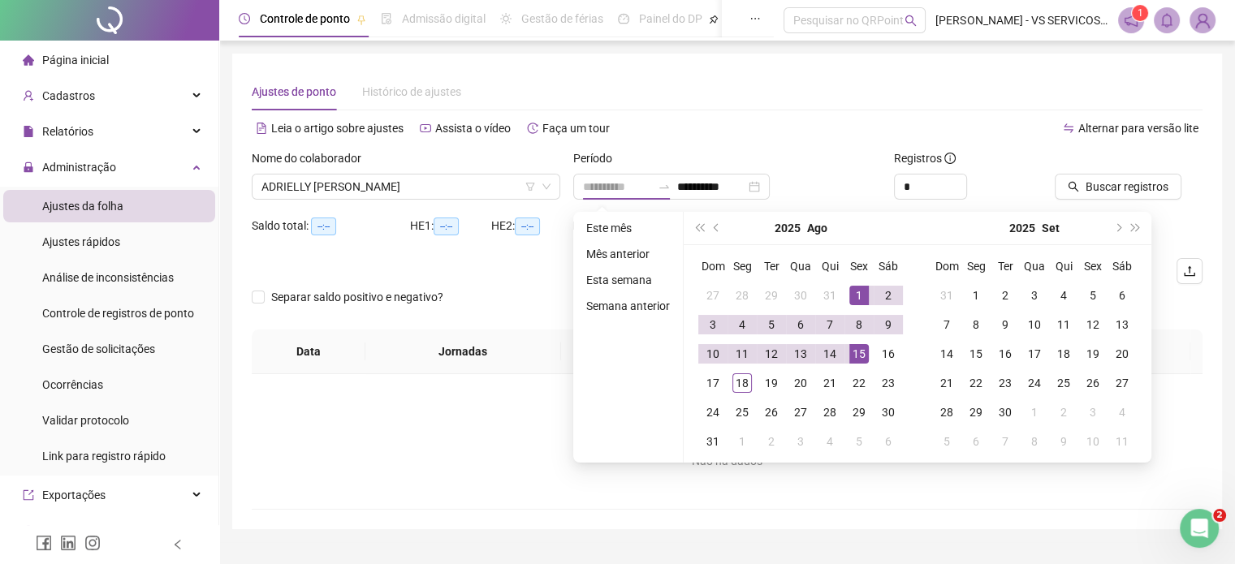
click at [852, 286] on div "1" at bounding box center [858, 295] width 19 height 19
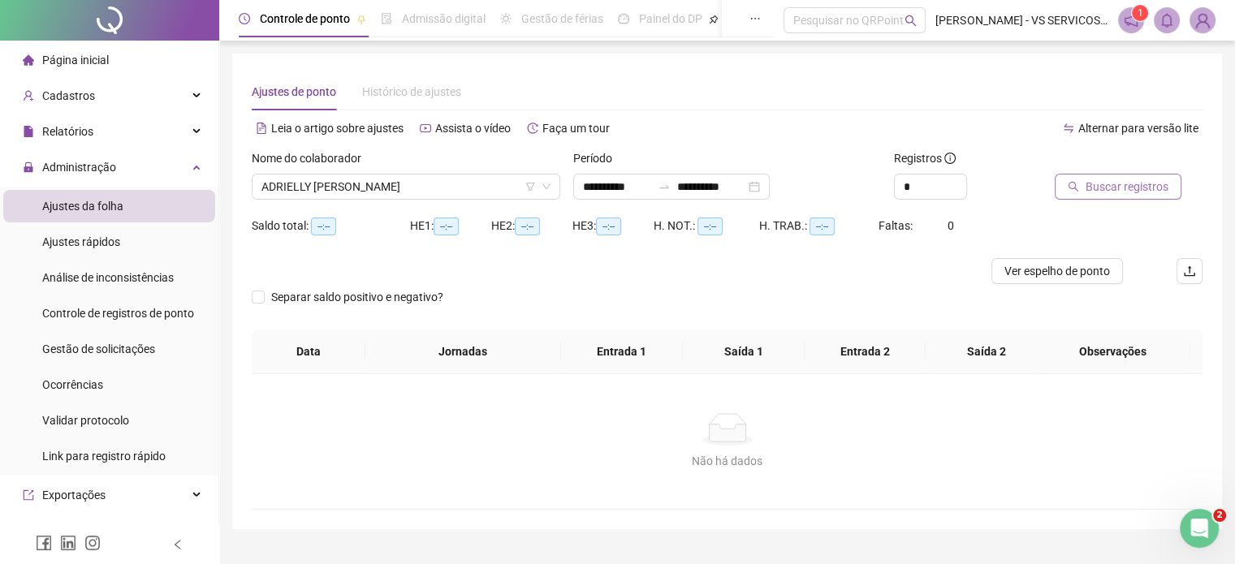
click at [1109, 197] on button "Buscar registros" at bounding box center [1118, 187] width 127 height 26
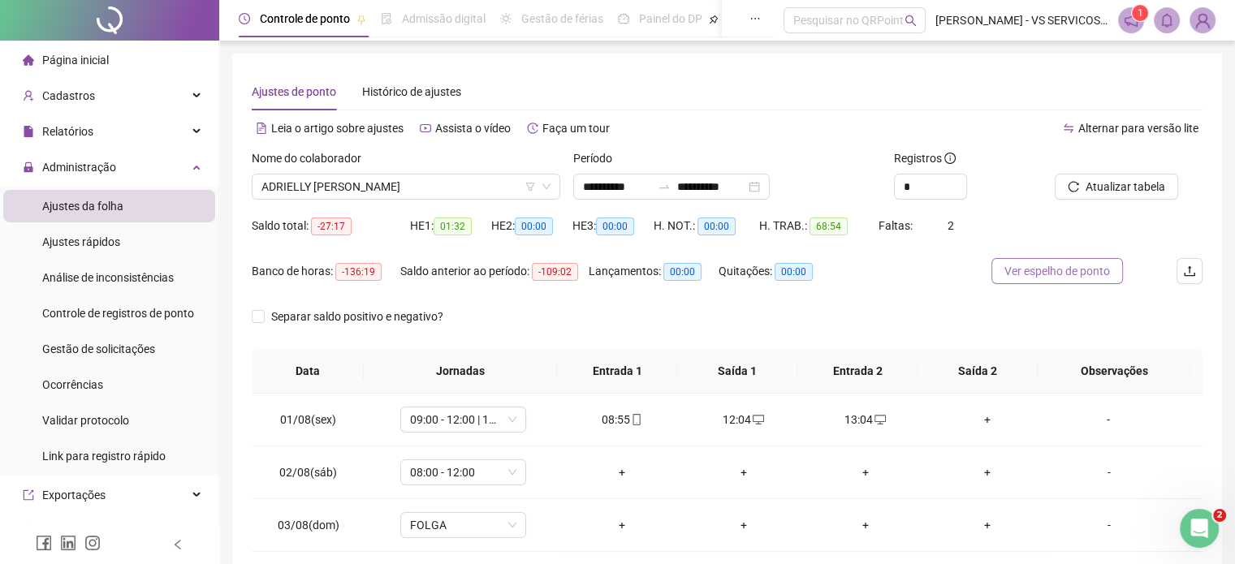
click at [1017, 283] on button "Ver espelho de ponto" at bounding box center [1057, 271] width 132 height 26
click at [1208, 16] on img at bounding box center [1202, 20] width 24 height 24
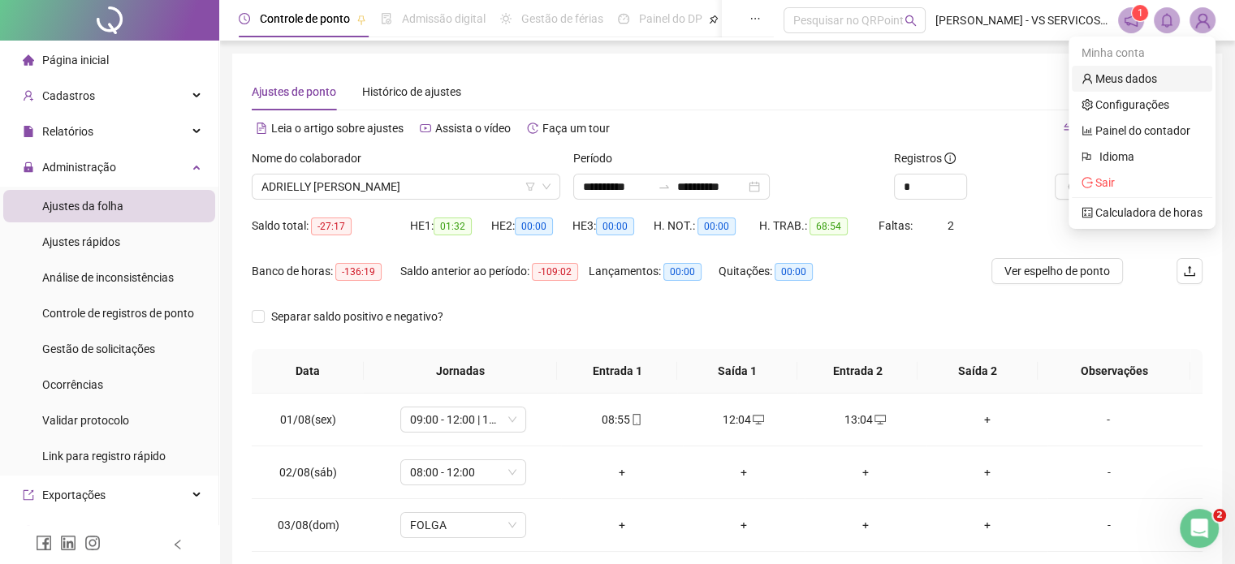
click at [1155, 83] on link "Meus dados" at bounding box center [1119, 78] width 76 height 13
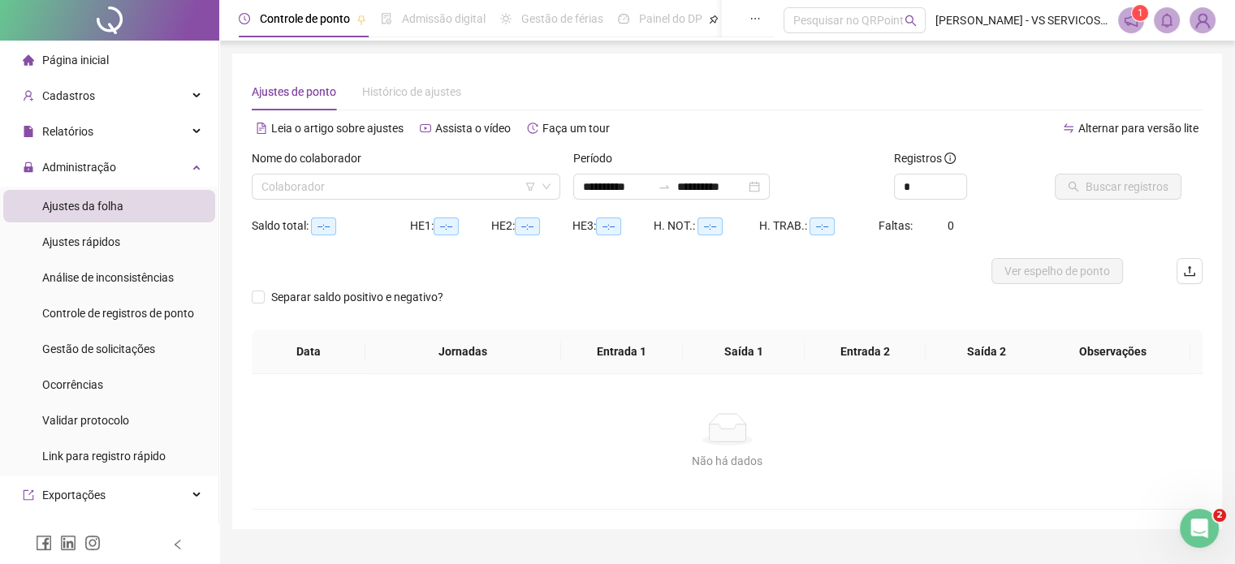
click at [64, 211] on span "Ajustes da folha" at bounding box center [82, 206] width 81 height 13
click at [488, 165] on div "Nome do colaborador" at bounding box center [406, 161] width 309 height 24
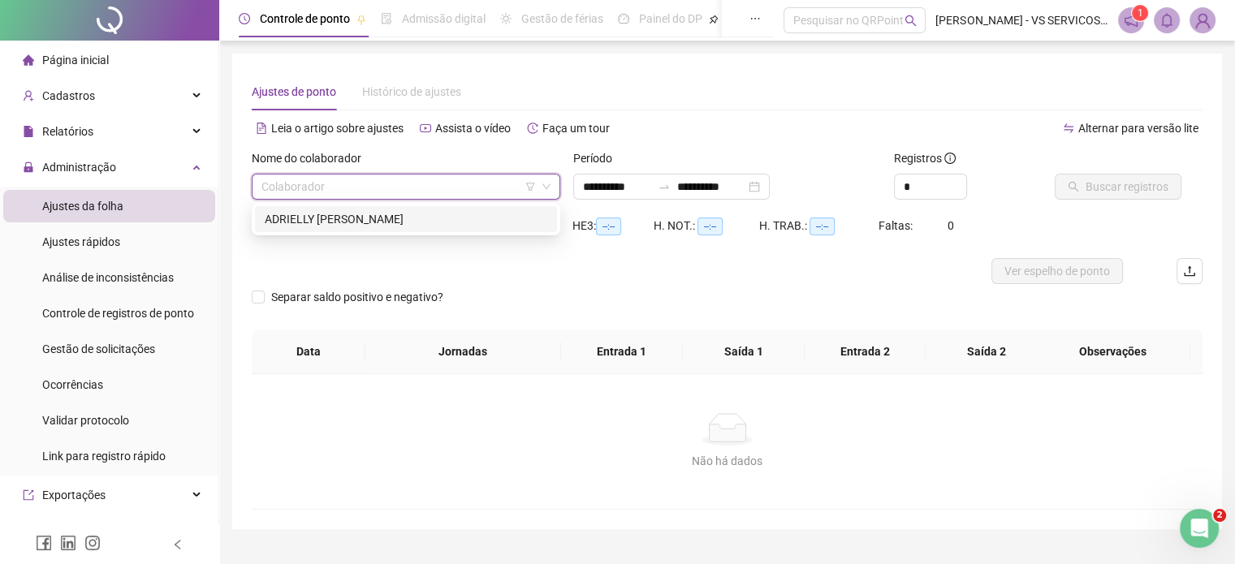
click at [475, 183] on input "search" at bounding box center [398, 187] width 274 height 24
click at [404, 215] on div "ADRIELLY LUCIANE SILVEIRA MARTINS" at bounding box center [406, 219] width 283 height 18
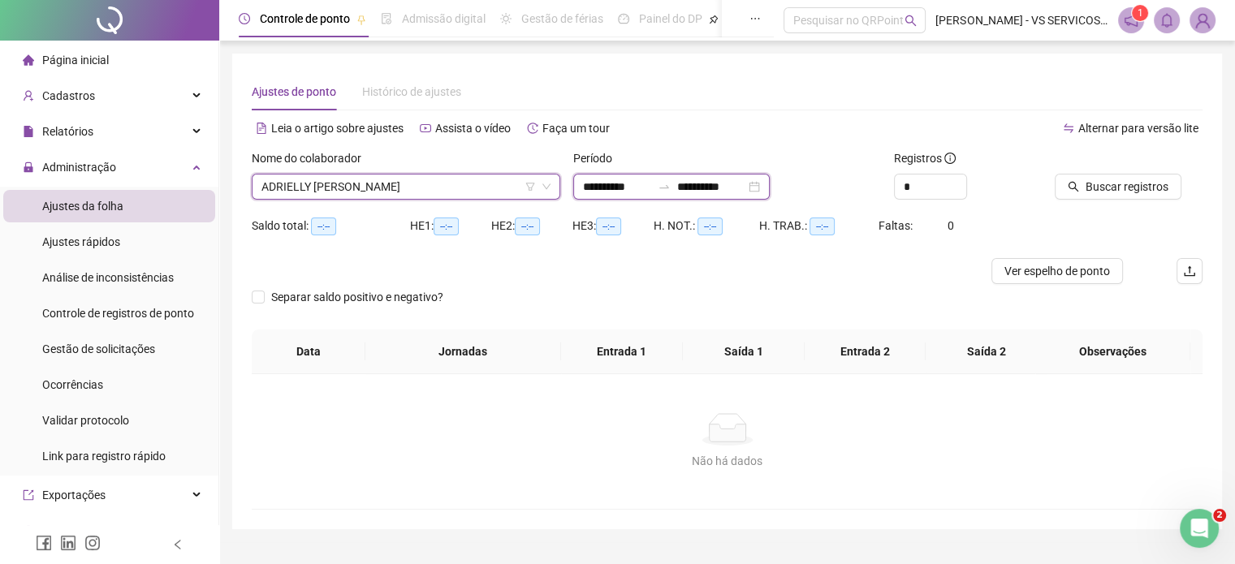
click at [724, 186] on input "**********" at bounding box center [711, 187] width 68 height 18
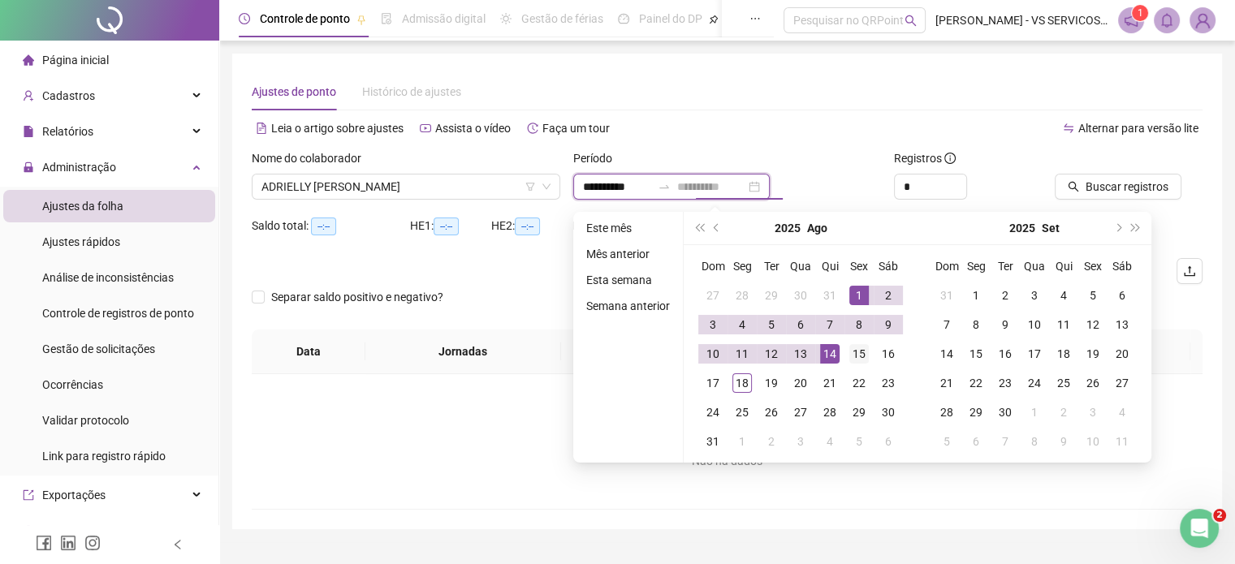
type input "**********"
click at [850, 356] on div "15" at bounding box center [858, 353] width 19 height 19
type input "**********"
click at [864, 290] on div "1" at bounding box center [858, 295] width 19 height 19
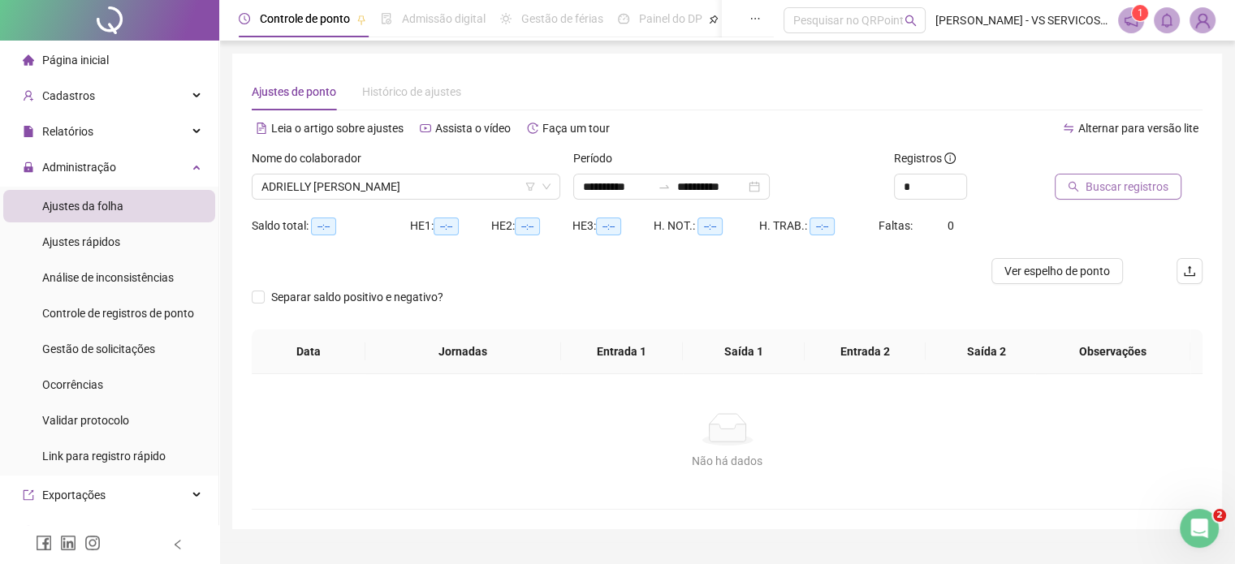
click at [1078, 189] on icon "search" at bounding box center [1073, 186] width 11 height 11
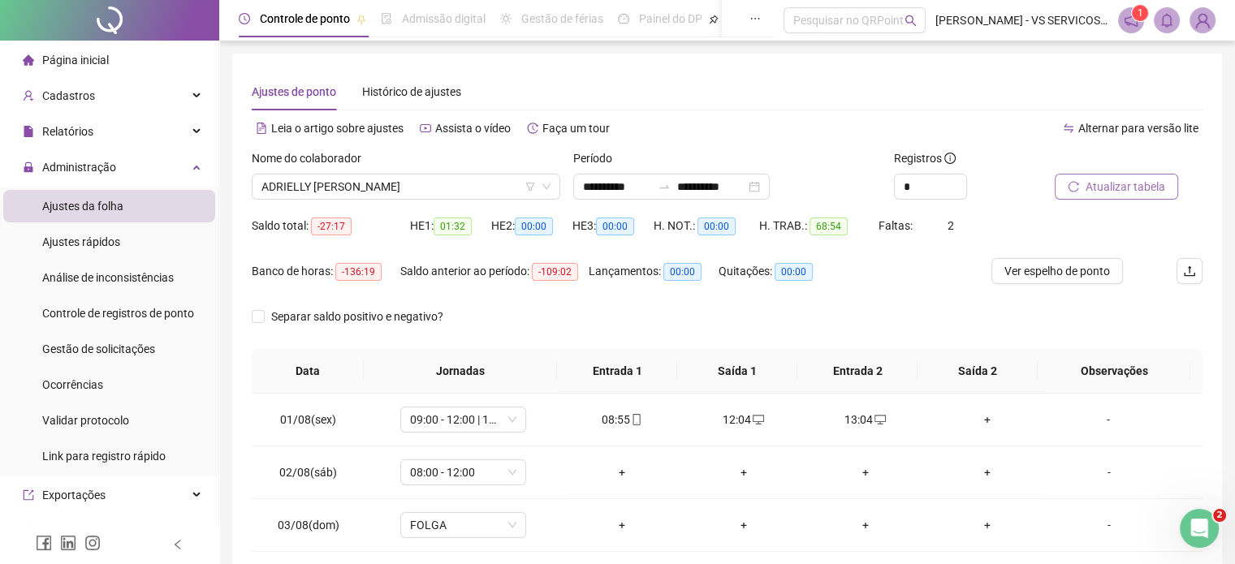
click at [1197, 23] on img at bounding box center [1202, 20] width 24 height 24
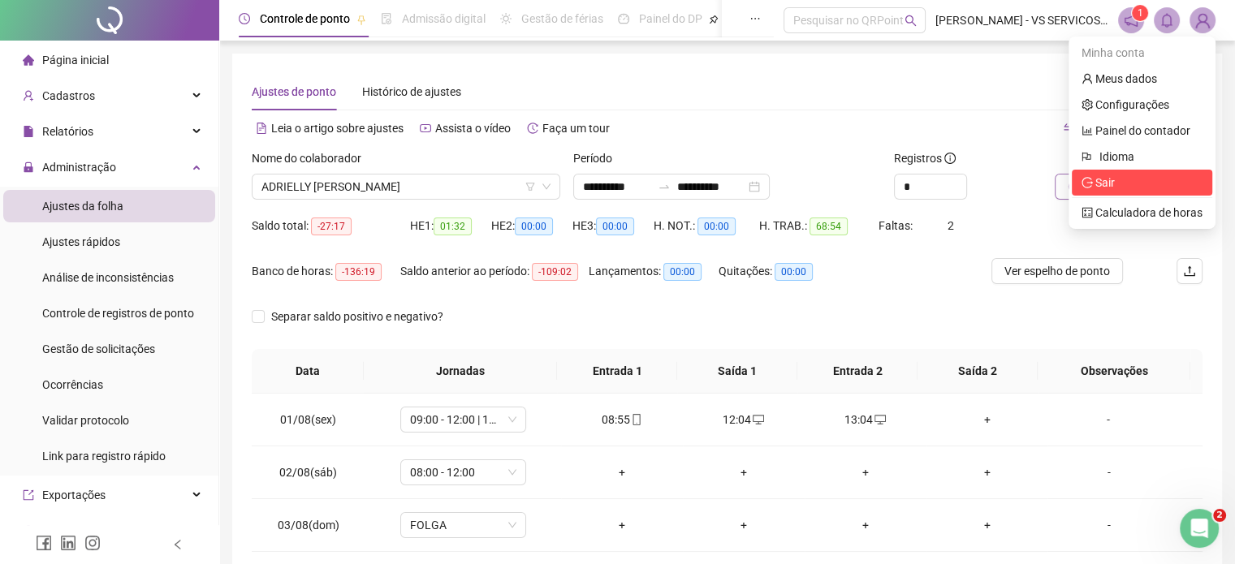
click at [1111, 180] on span "Sair" at bounding box center [1104, 182] width 19 height 13
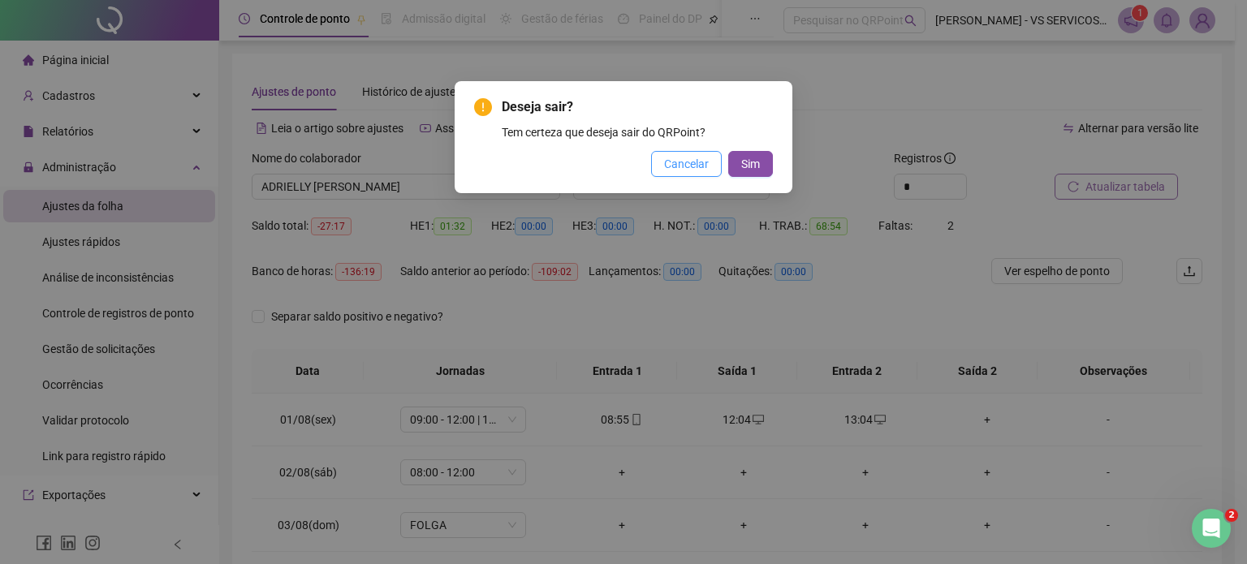
click at [682, 165] on span "Cancelar" at bounding box center [686, 164] width 45 height 18
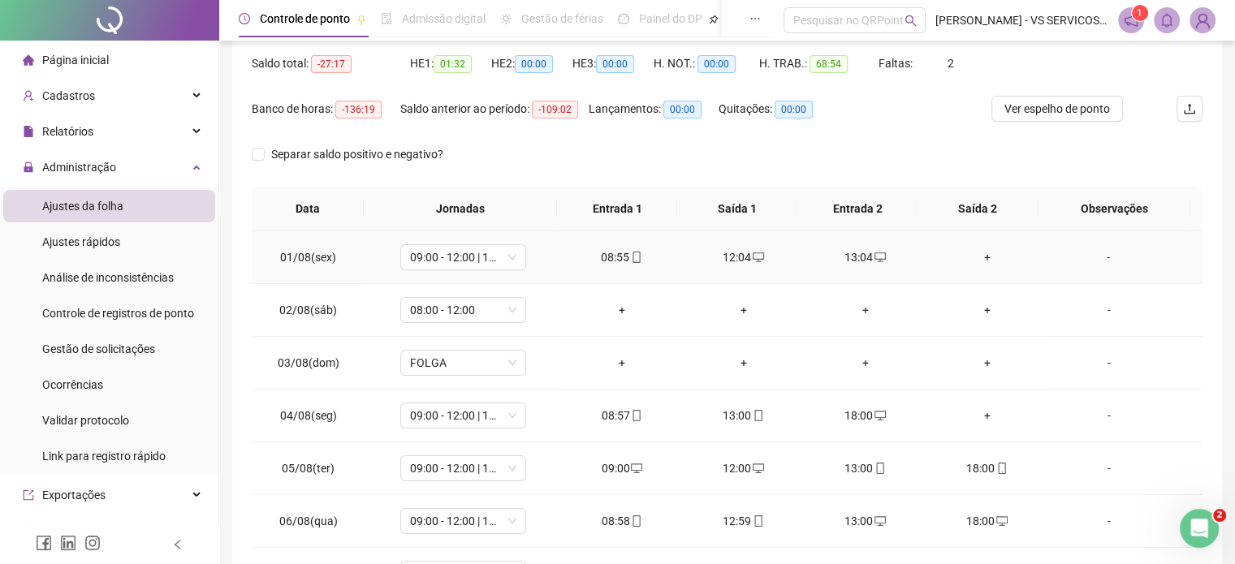
click at [977, 255] on div "+" at bounding box center [987, 257] width 96 height 18
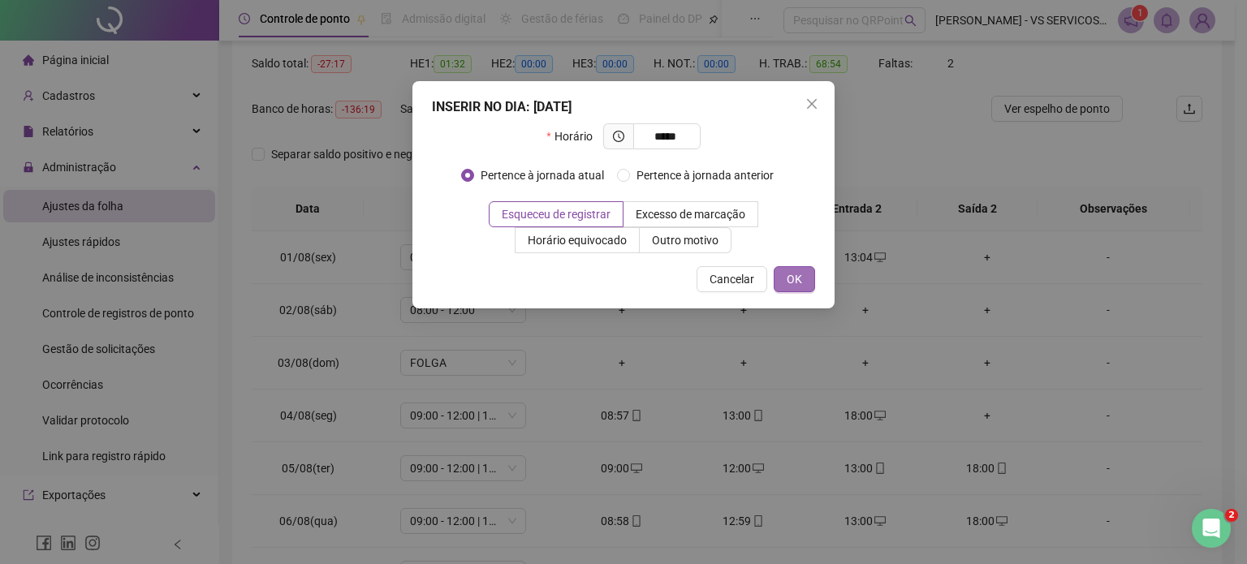
type input "*****"
click at [792, 277] on span "OK" at bounding box center [794, 279] width 15 height 18
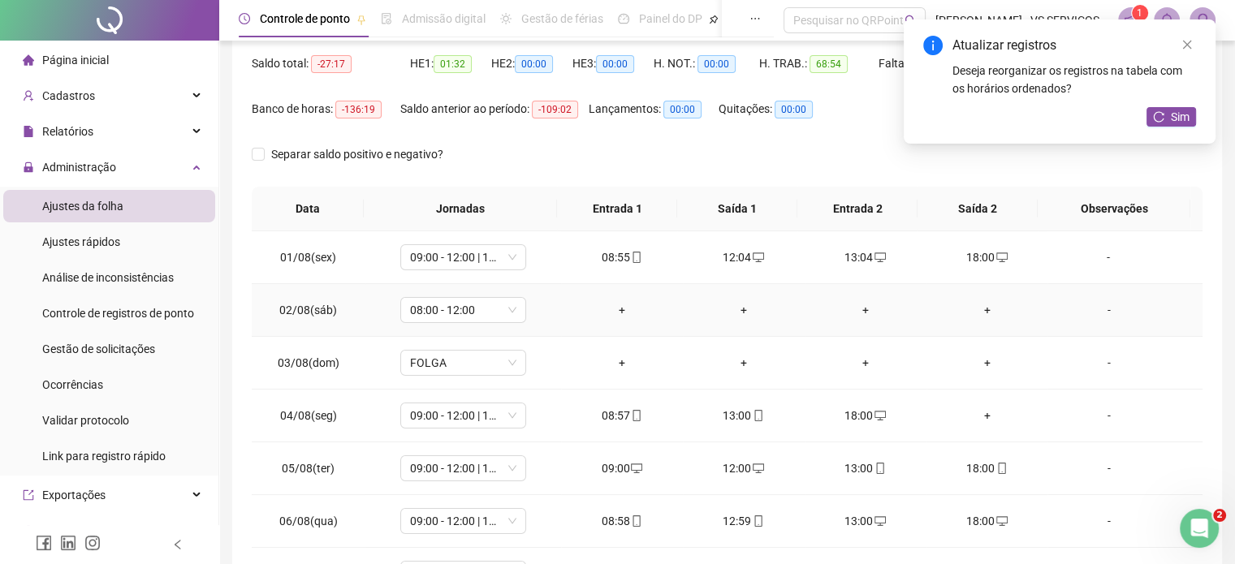
scroll to position [81, 0]
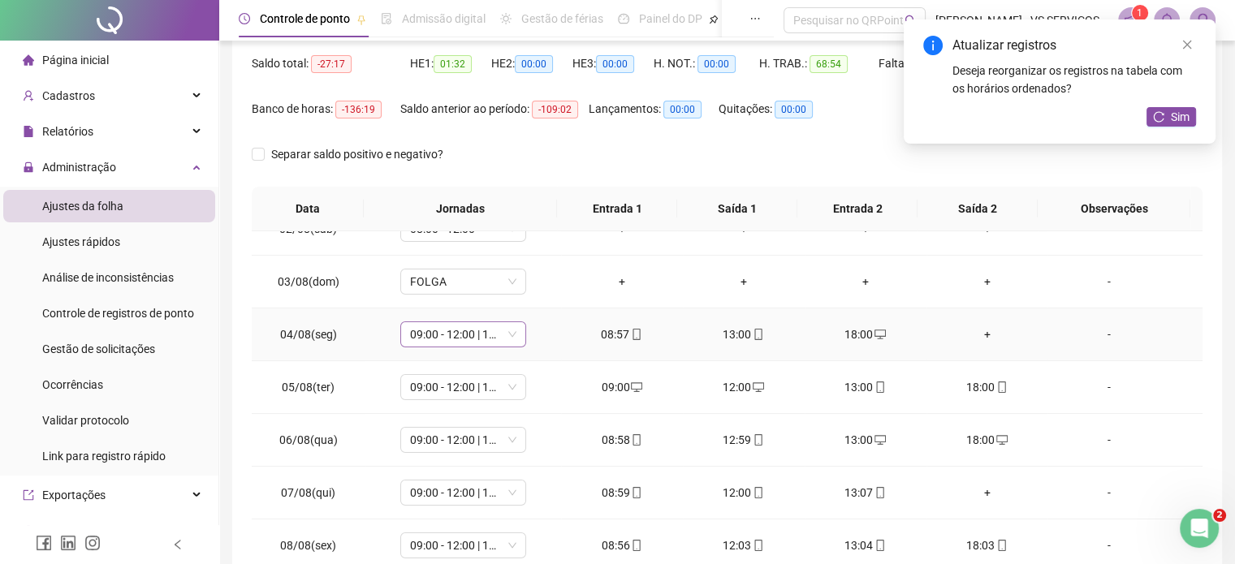
click at [510, 334] on span "09:00 - 12:00 | 13:00 - 18:00" at bounding box center [463, 334] width 106 height 24
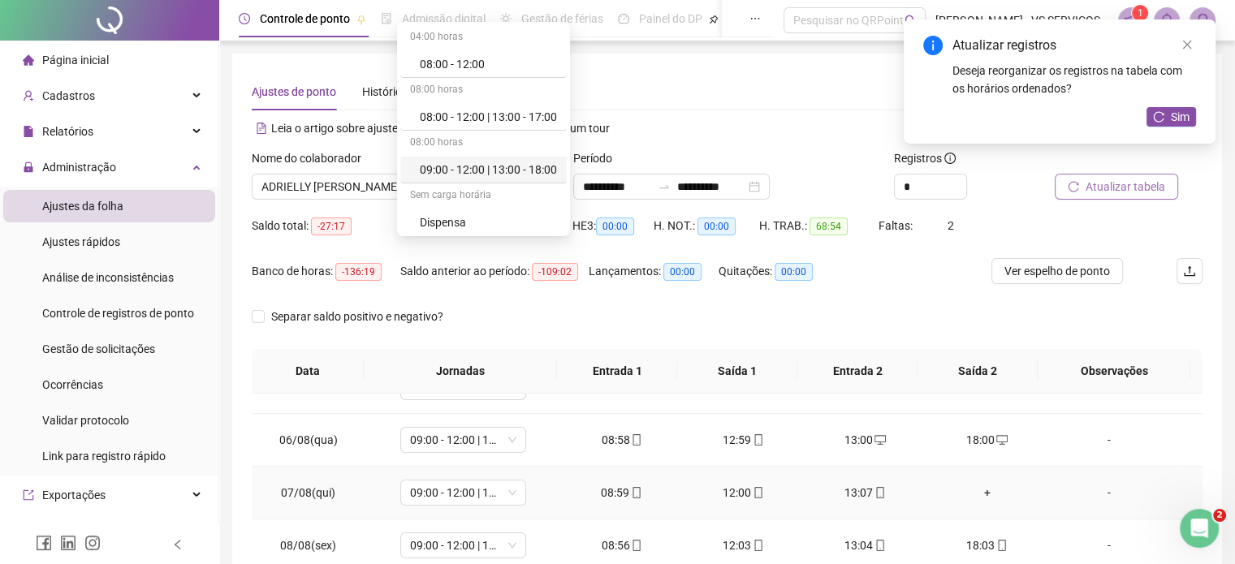
scroll to position [406, 0]
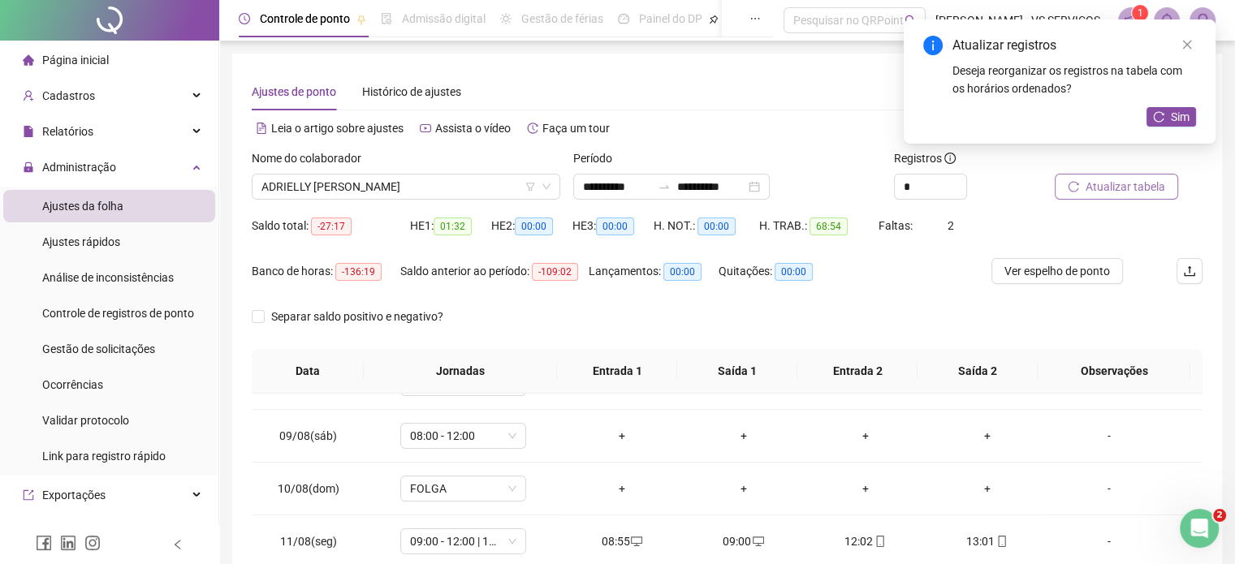
click at [705, 320] on div "Separar saldo positivo e negativo?" at bounding box center [727, 326] width 951 height 45
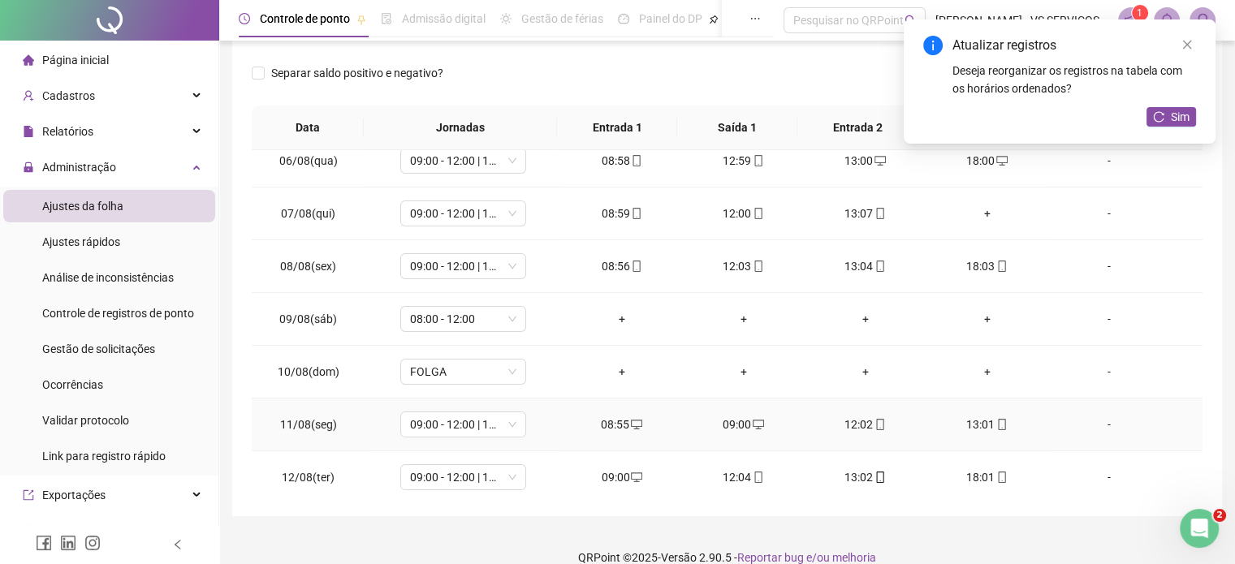
scroll to position [117, 0]
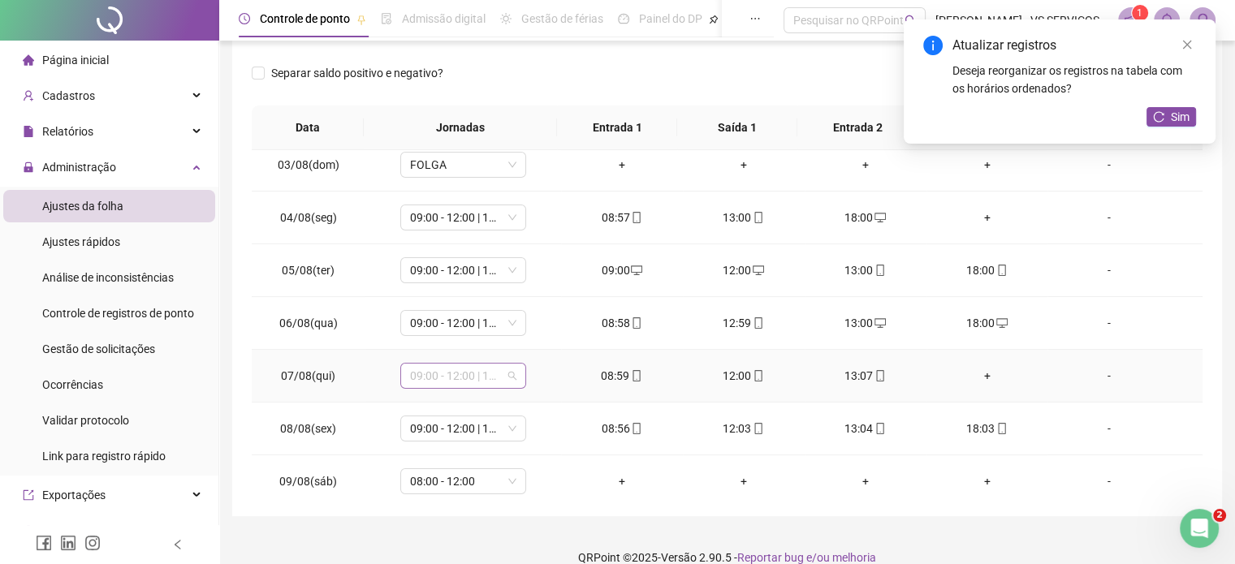
click at [509, 376] on span "09:00 - 12:00 | 13:00 - 18:00" at bounding box center [463, 376] width 106 height 24
click at [983, 375] on div "+" at bounding box center [987, 376] width 96 height 18
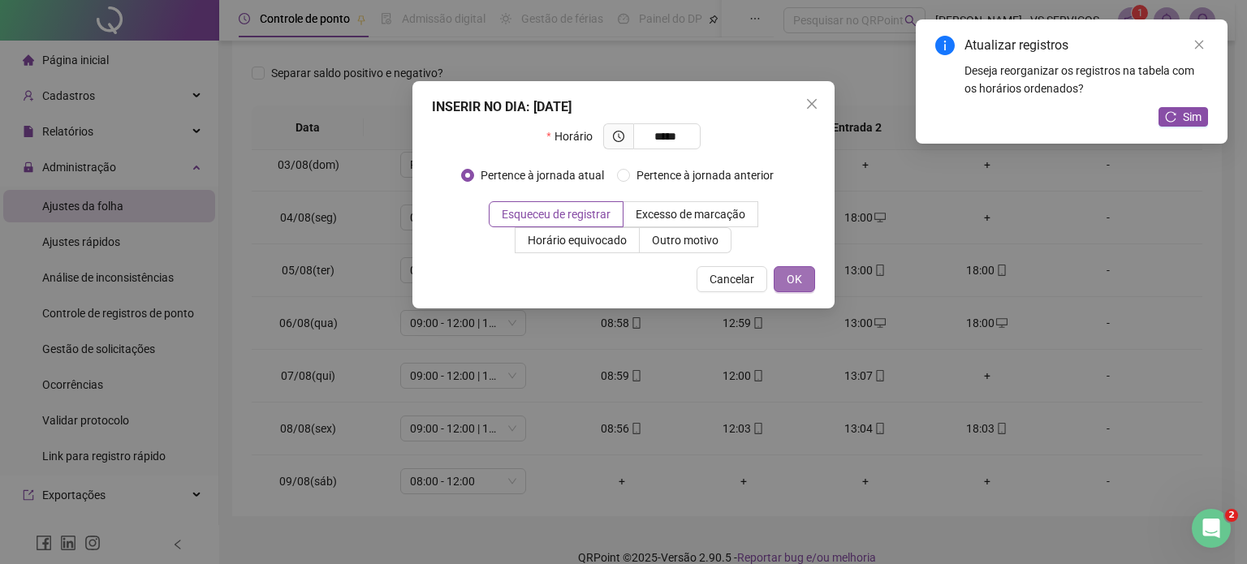
type input "*****"
click at [783, 276] on button "OK" at bounding box center [794, 279] width 41 height 26
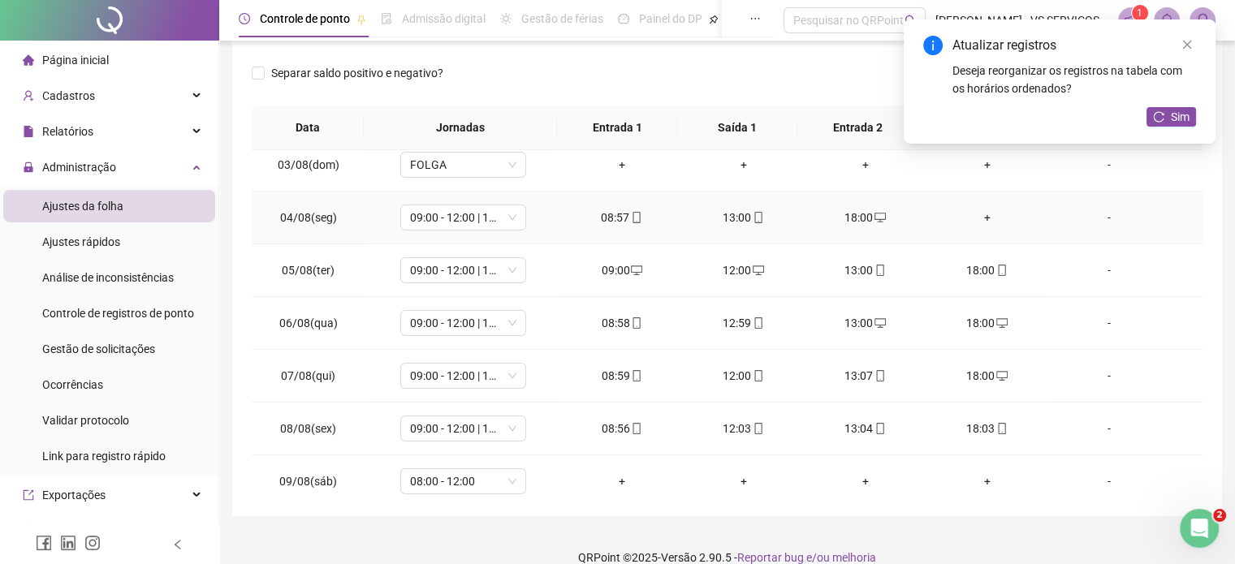
click at [977, 220] on div "+" at bounding box center [987, 218] width 96 height 18
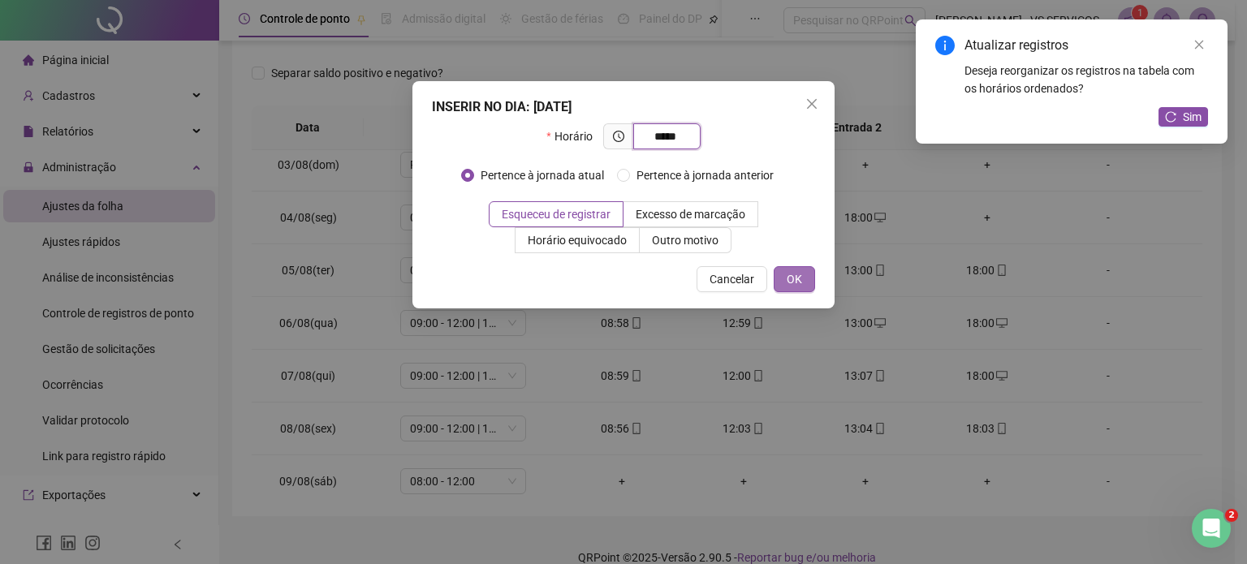
type input "*****"
click at [802, 272] on button "OK" at bounding box center [794, 279] width 41 height 26
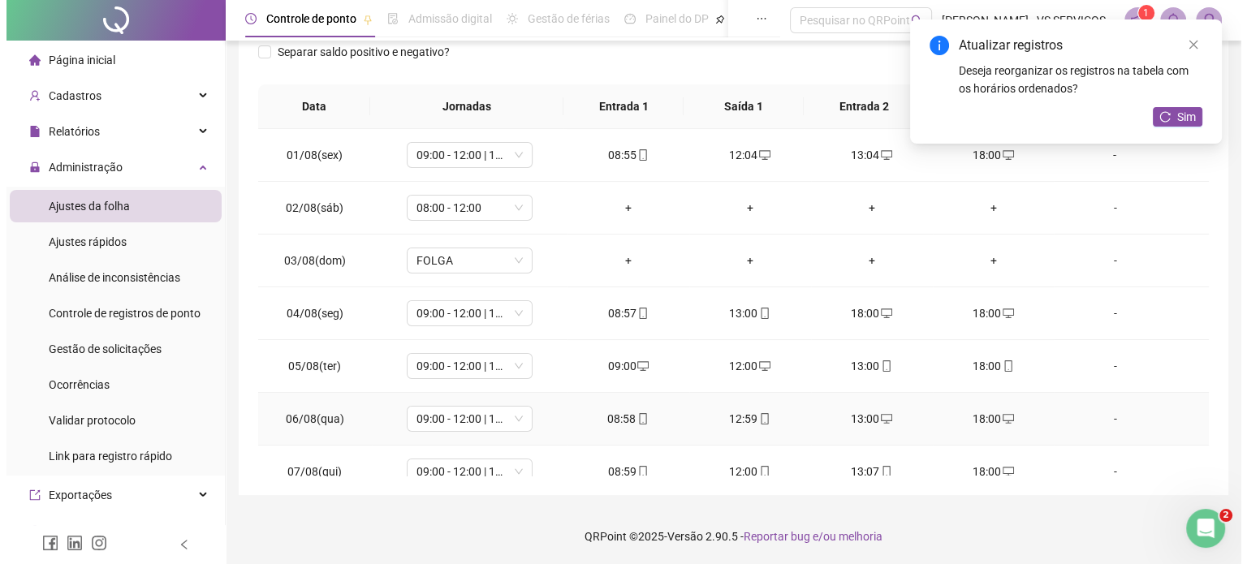
scroll to position [0, 0]
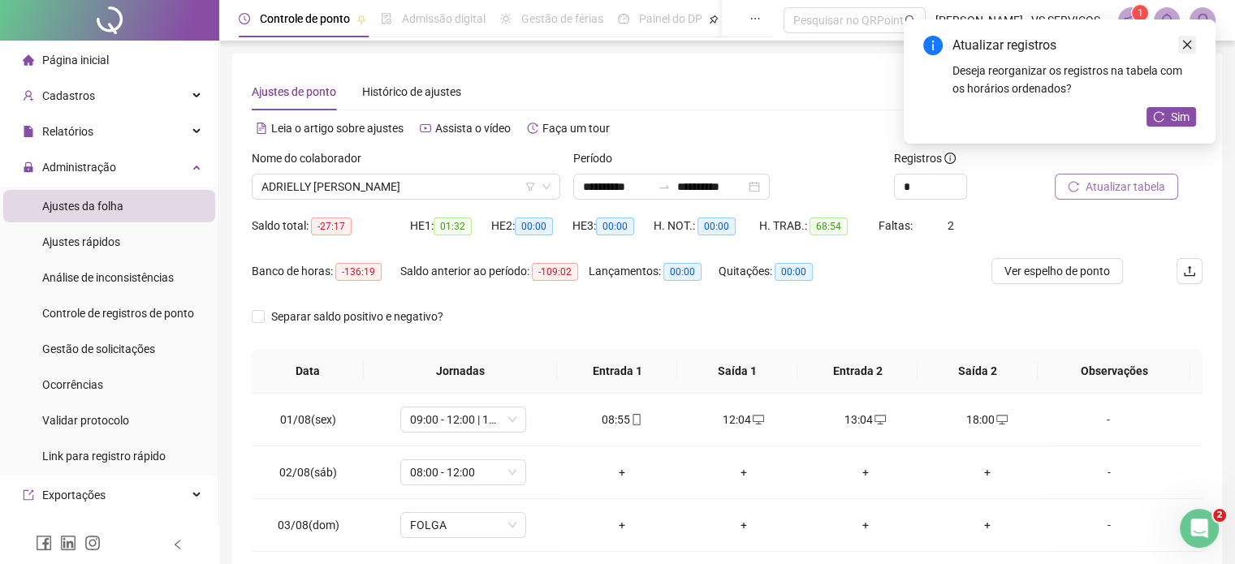
click at [1189, 45] on icon "close" at bounding box center [1187, 45] width 9 height 9
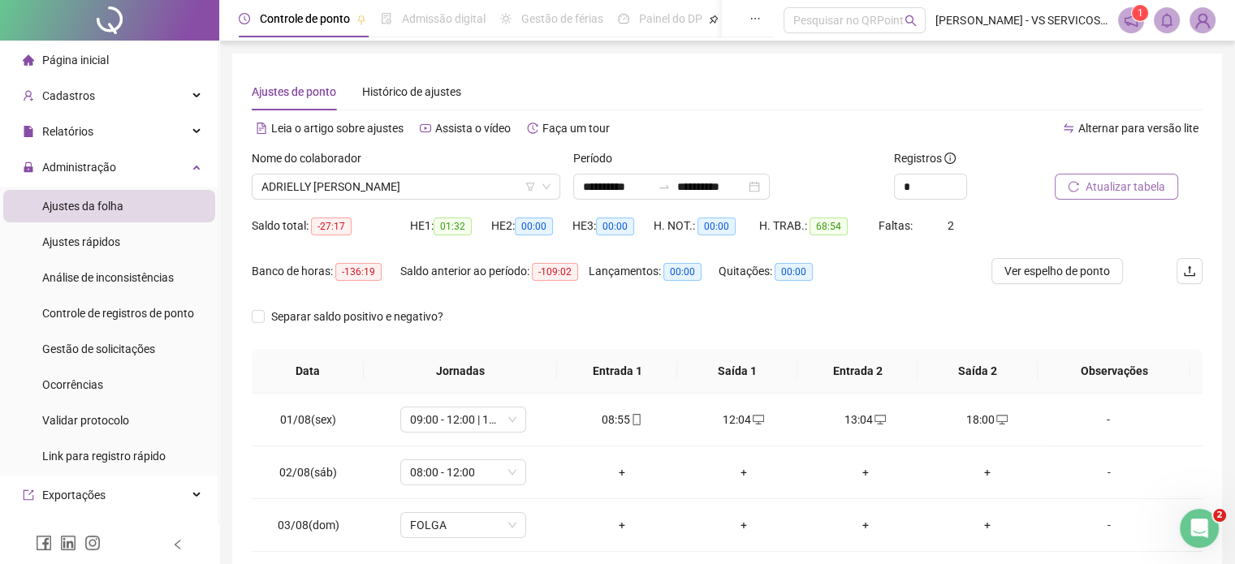
click at [1198, 22] on img at bounding box center [1202, 20] width 24 height 24
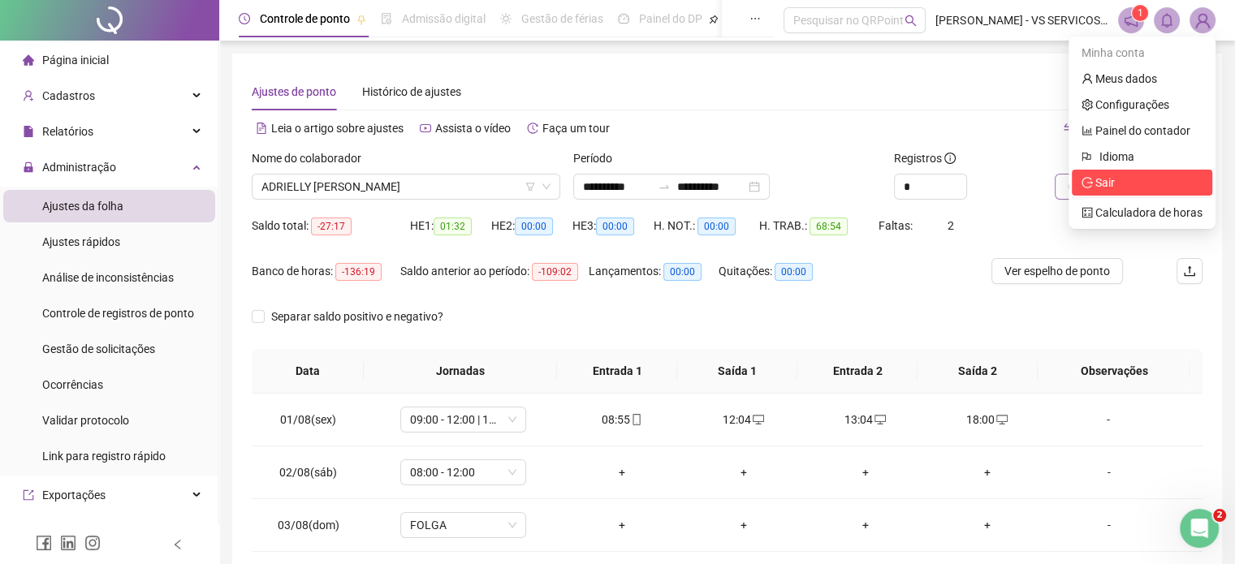
click at [1107, 188] on span "Sair" at bounding box center [1104, 182] width 19 height 13
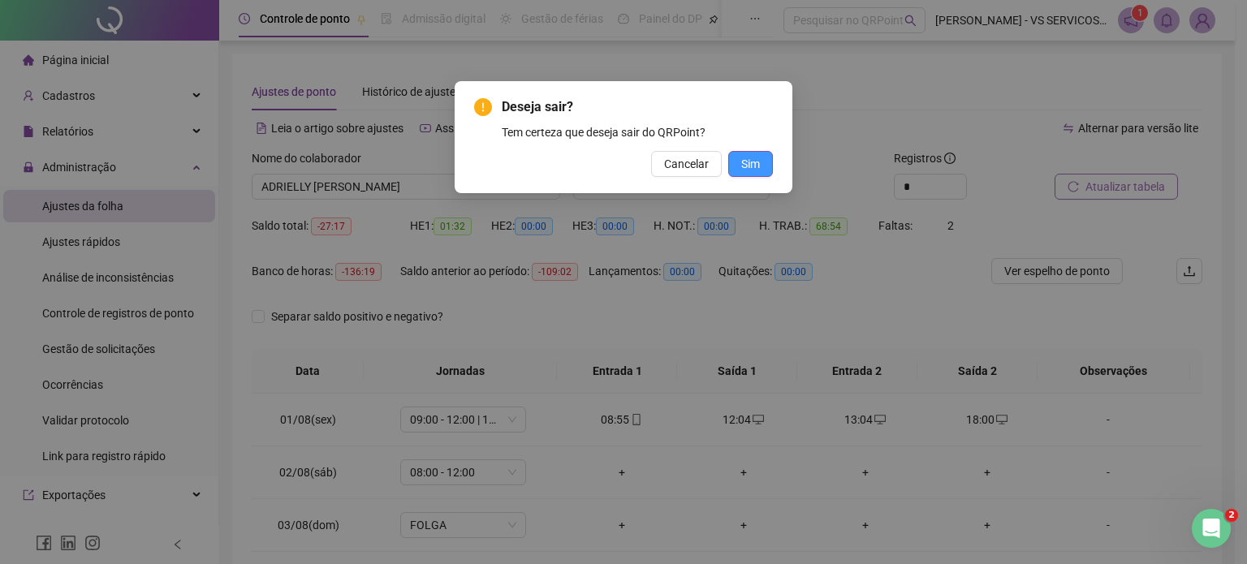
click at [762, 162] on button "Sim" at bounding box center [750, 164] width 45 height 26
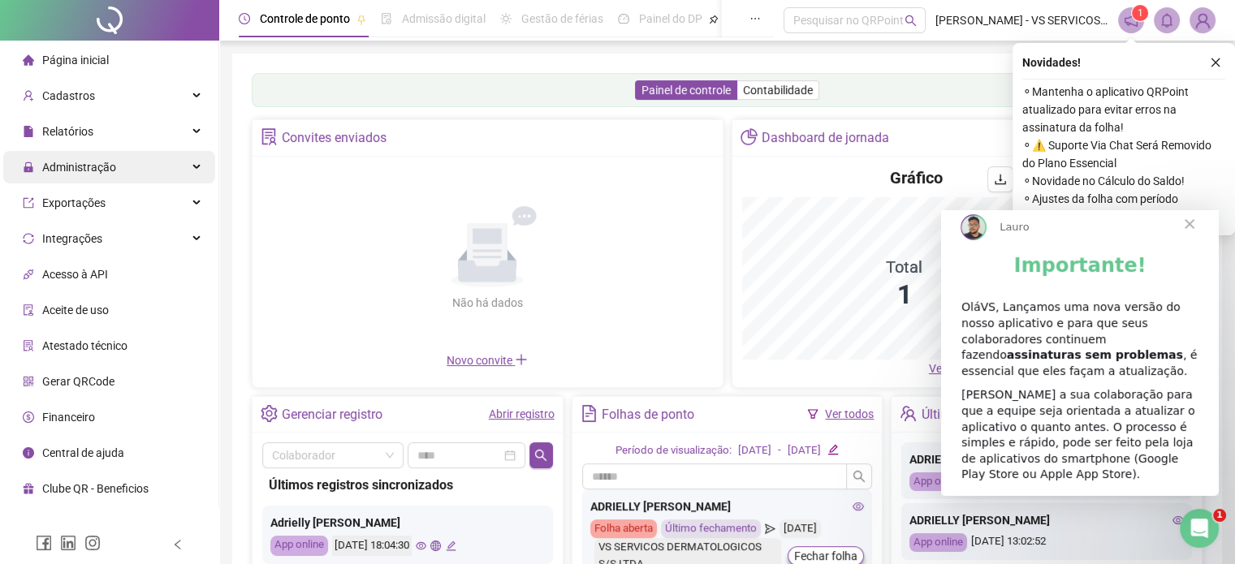
click at [91, 170] on span "Administração" at bounding box center [79, 167] width 74 height 13
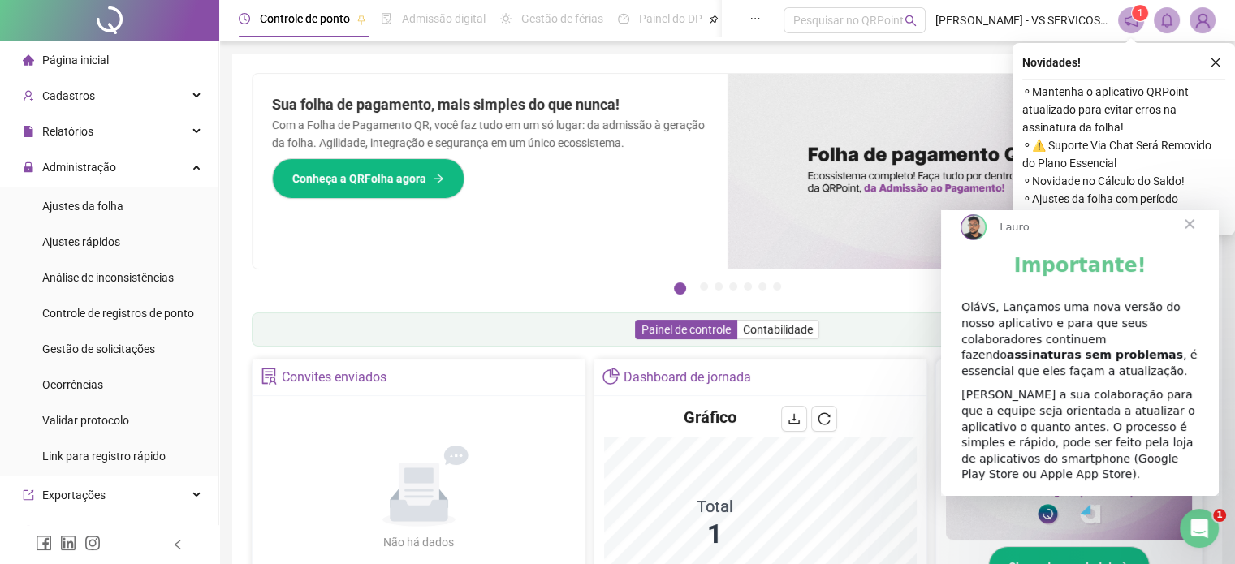
click at [1189, 240] on span "Fechar" at bounding box center [1189, 224] width 58 height 58
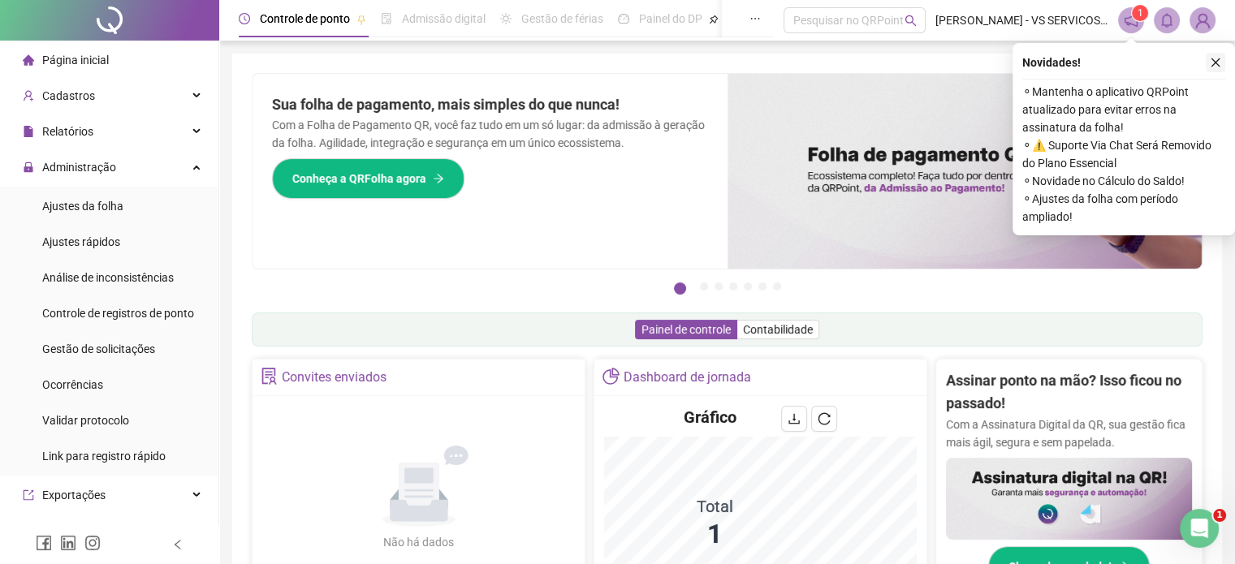
click at [1219, 62] on icon "close" at bounding box center [1215, 62] width 11 height 11
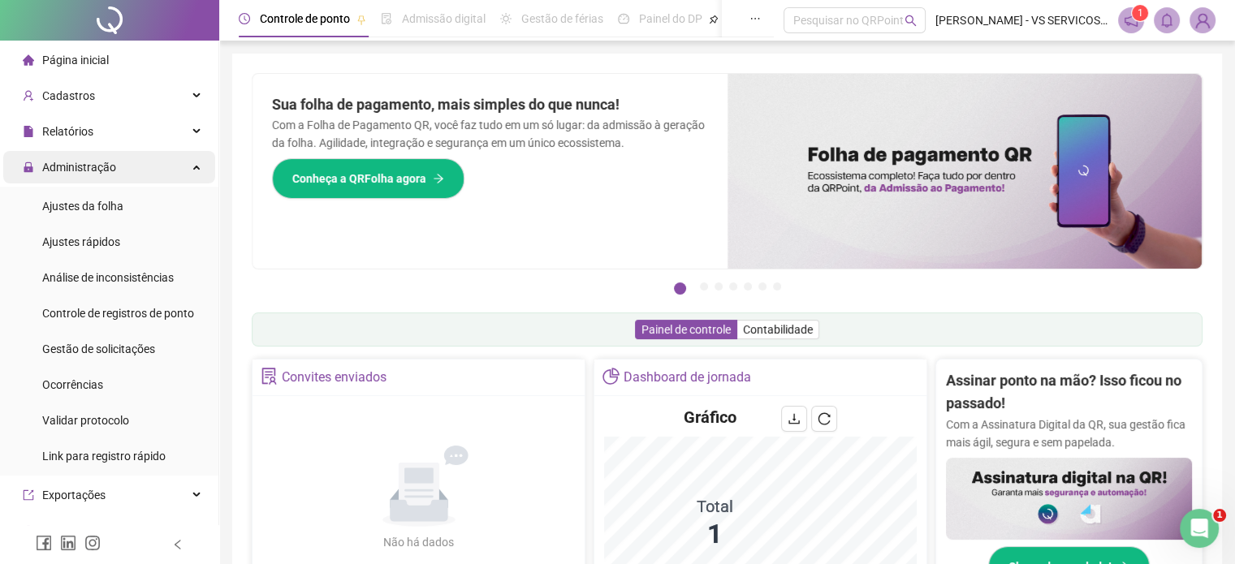
click at [101, 167] on span "Administração" at bounding box center [79, 167] width 74 height 13
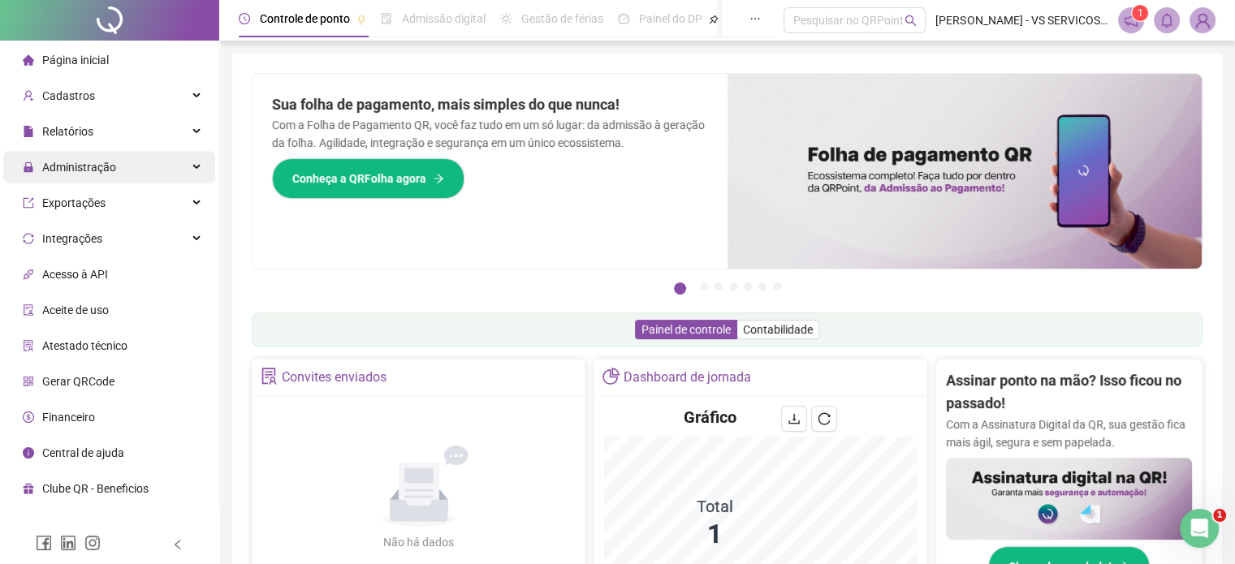
click at [104, 164] on span "Administração" at bounding box center [79, 167] width 74 height 13
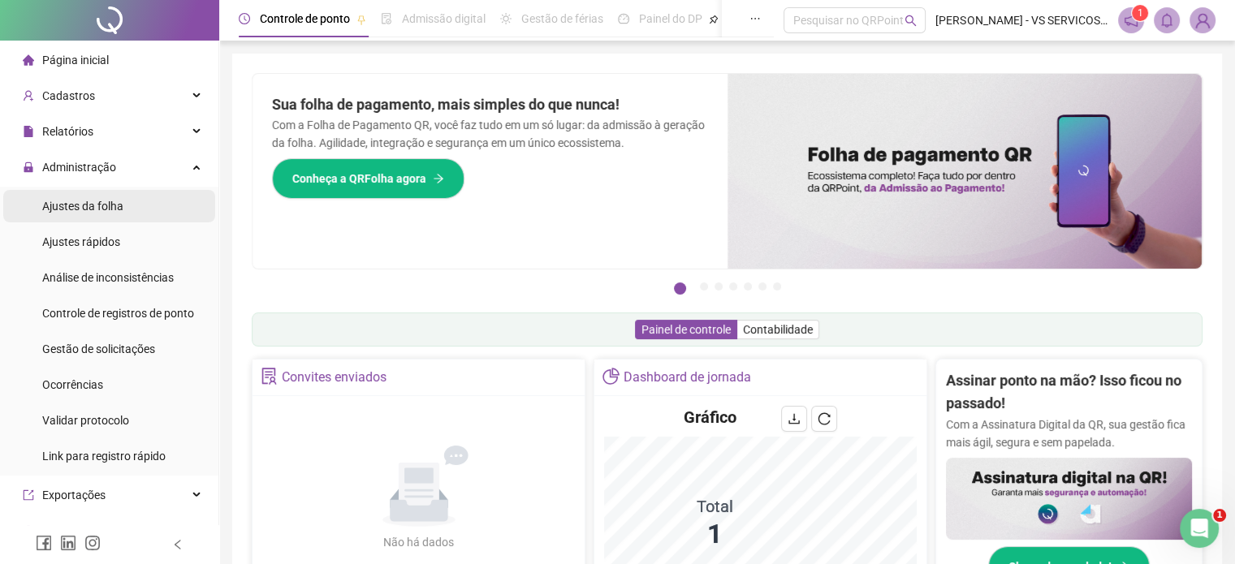
click at [95, 210] on span "Ajustes da folha" at bounding box center [82, 206] width 81 height 13
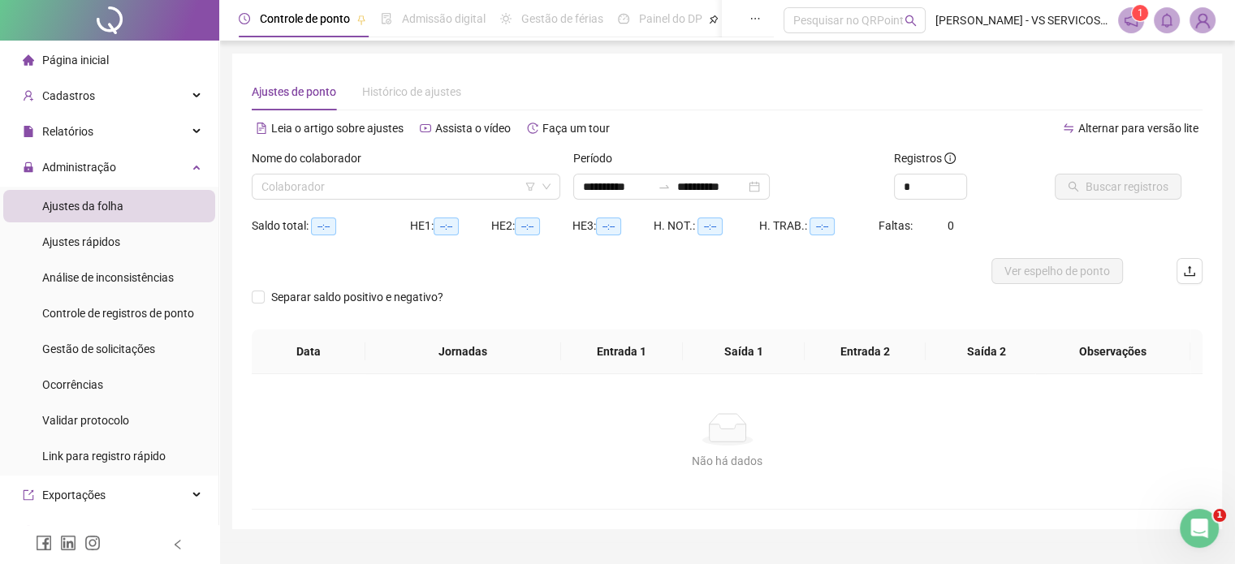
type input "**********"
click at [358, 190] on input "search" at bounding box center [398, 187] width 274 height 24
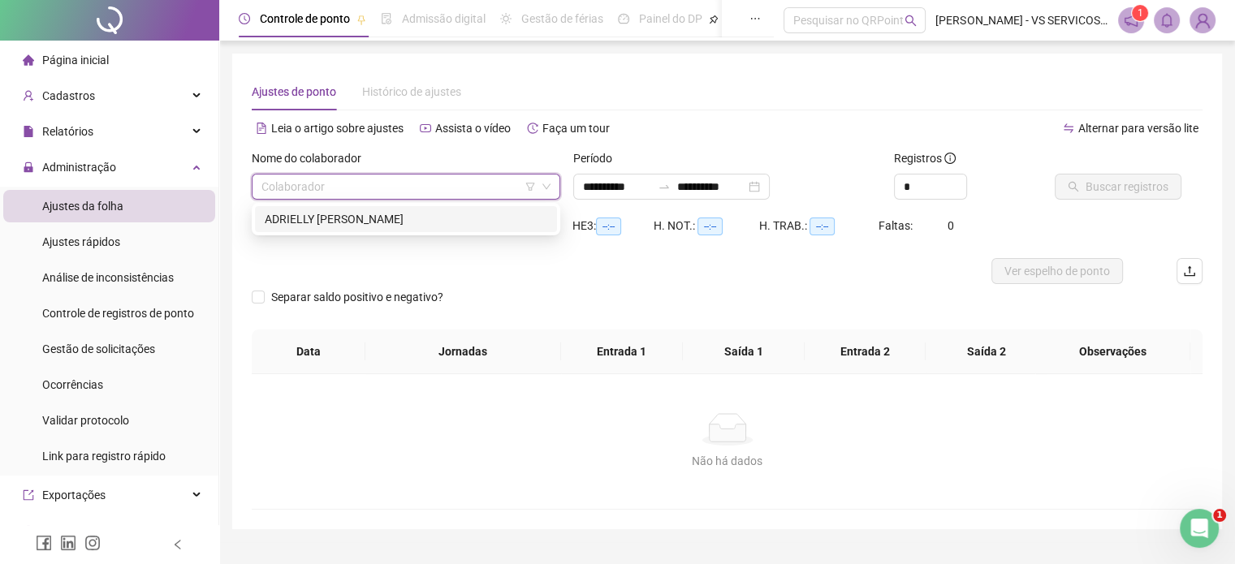
click at [428, 225] on div "ADRIELLY [PERSON_NAME]" at bounding box center [406, 219] width 283 height 18
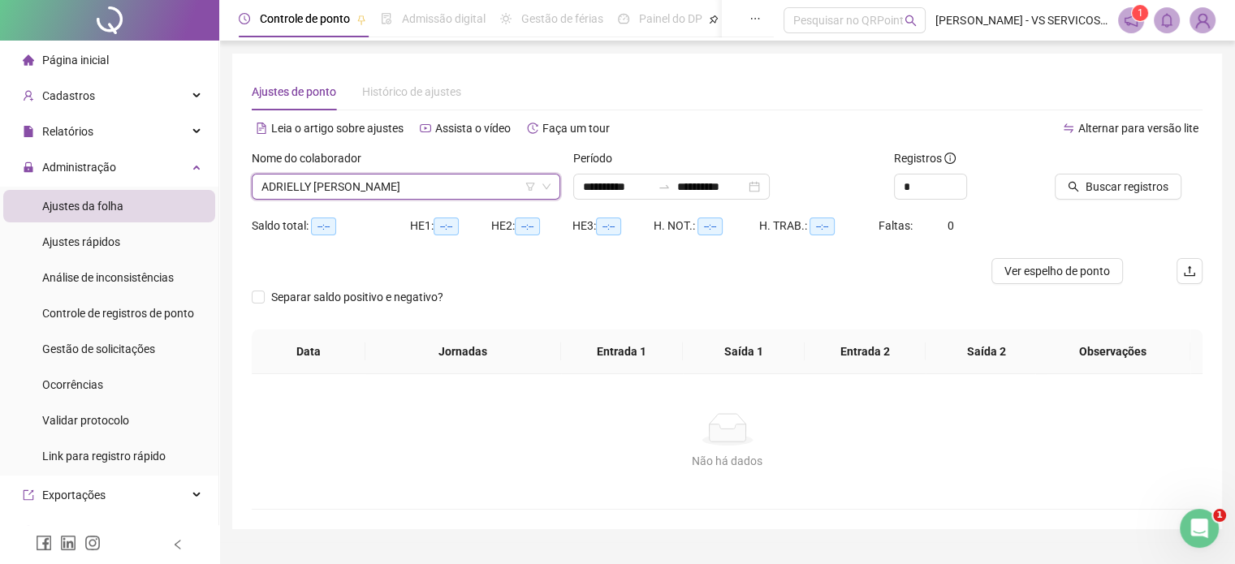
click at [1201, 26] on img at bounding box center [1202, 20] width 24 height 24
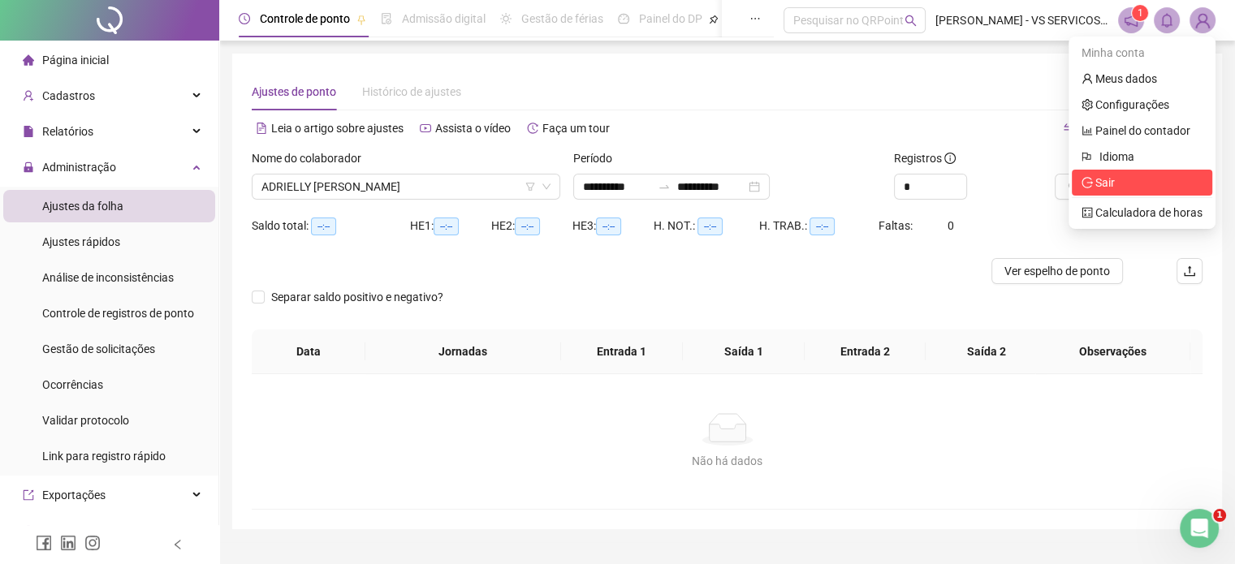
click at [1110, 180] on span "Sair" at bounding box center [1104, 182] width 19 height 13
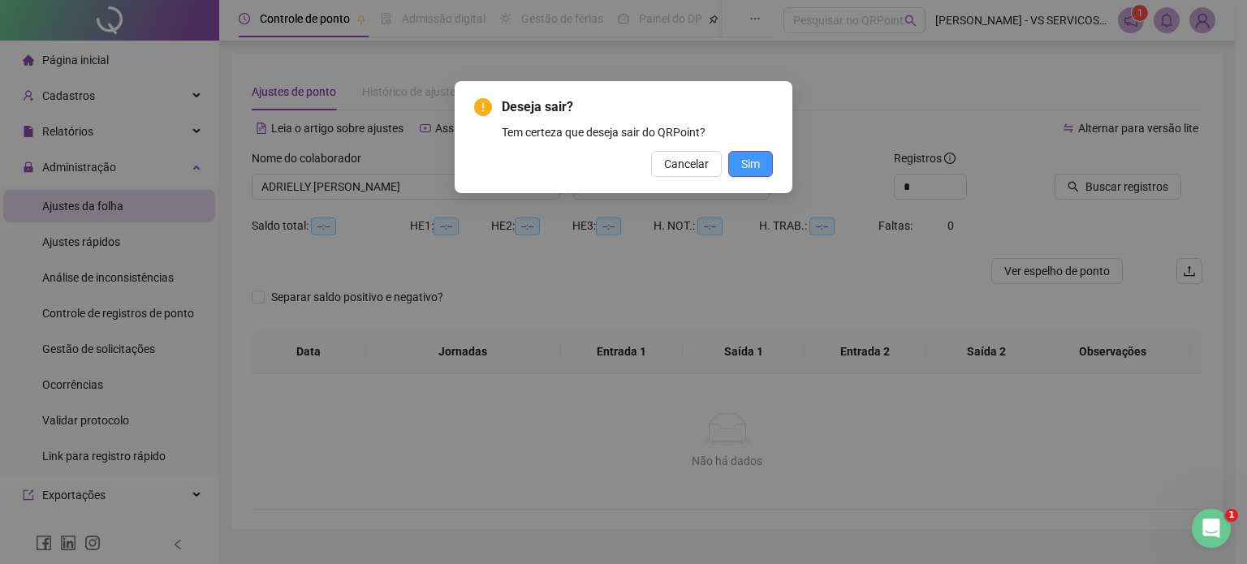
click at [753, 161] on span "Sim" at bounding box center [750, 164] width 19 height 18
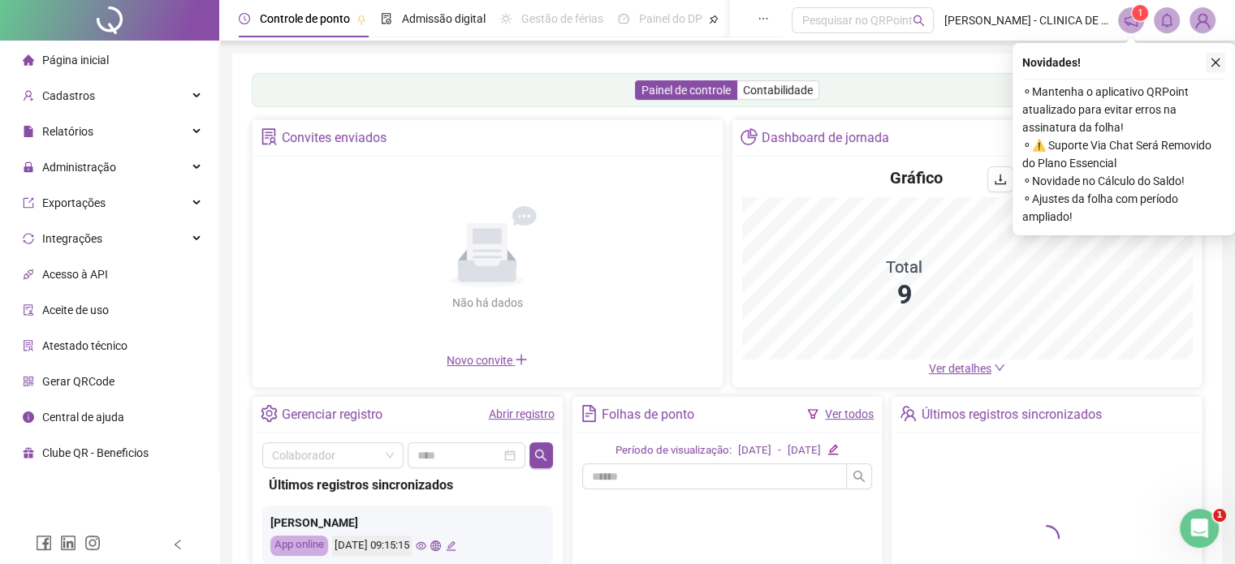
click at [1219, 63] on icon "close" at bounding box center [1215, 62] width 11 height 11
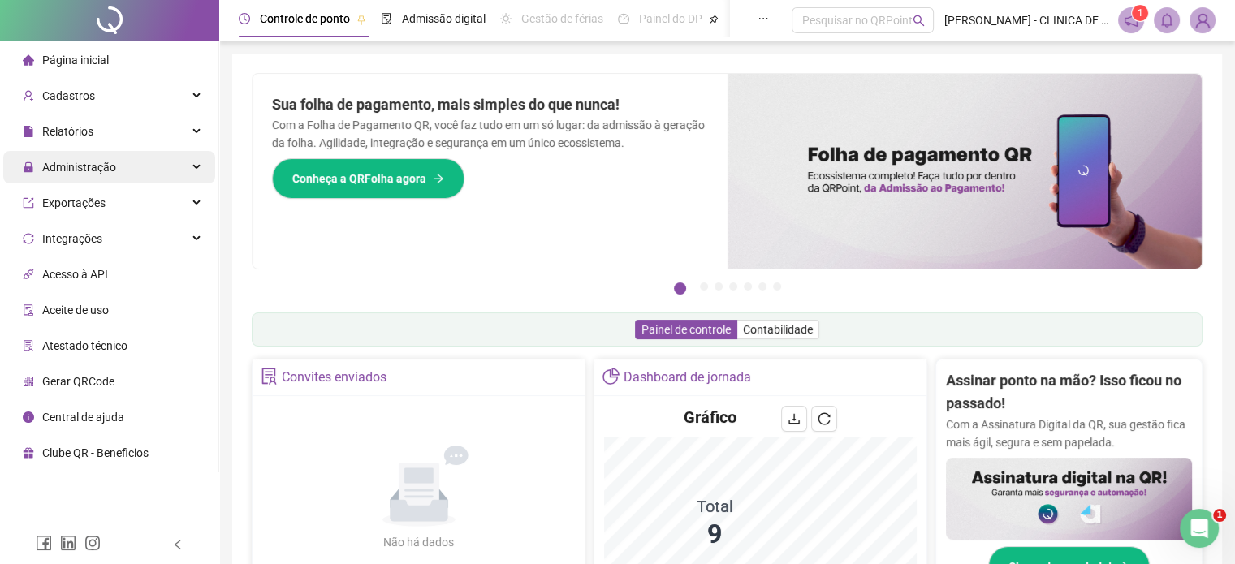
click at [95, 167] on span "Administração" at bounding box center [79, 167] width 74 height 13
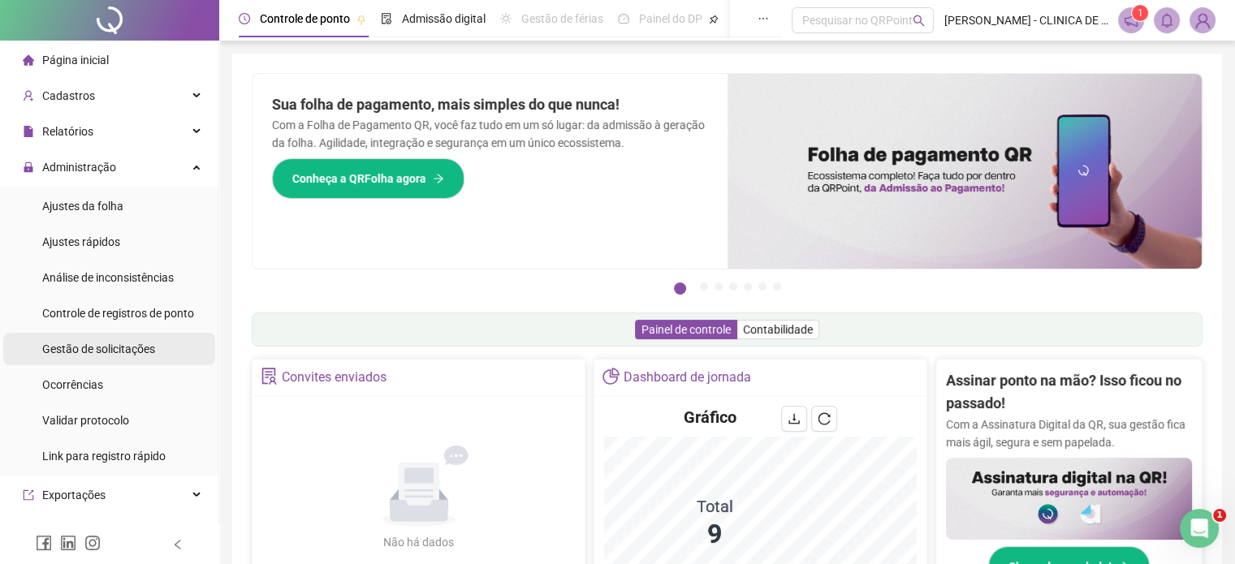
click at [95, 347] on span "Gestão de solicitações" at bounding box center [98, 349] width 113 height 13
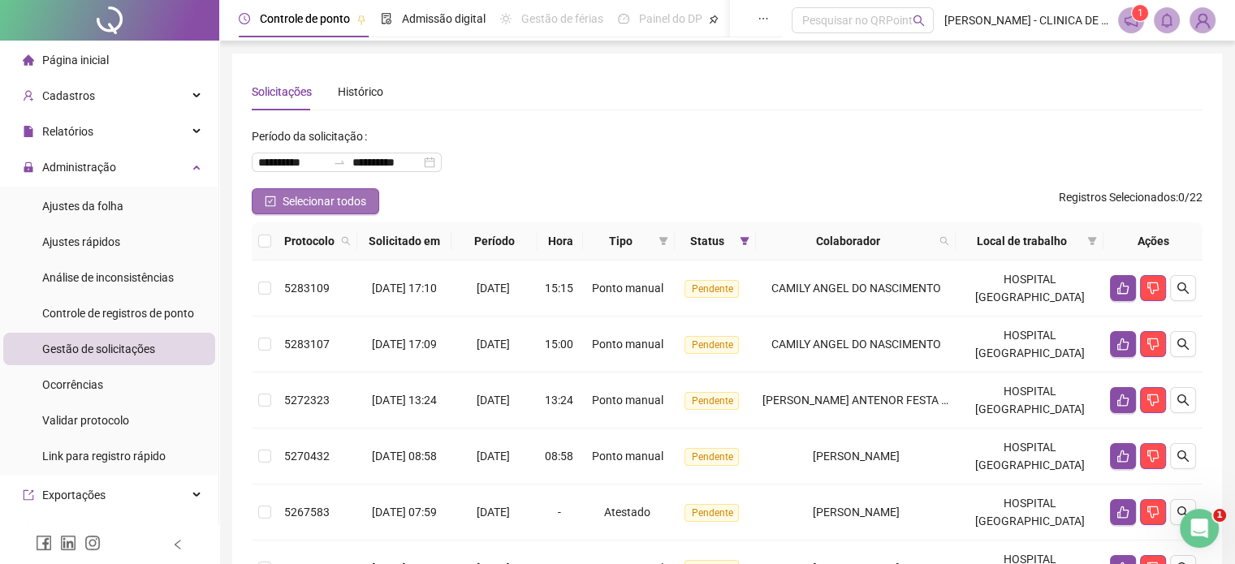
click at [360, 201] on span "Selecionar todos" at bounding box center [325, 201] width 84 height 18
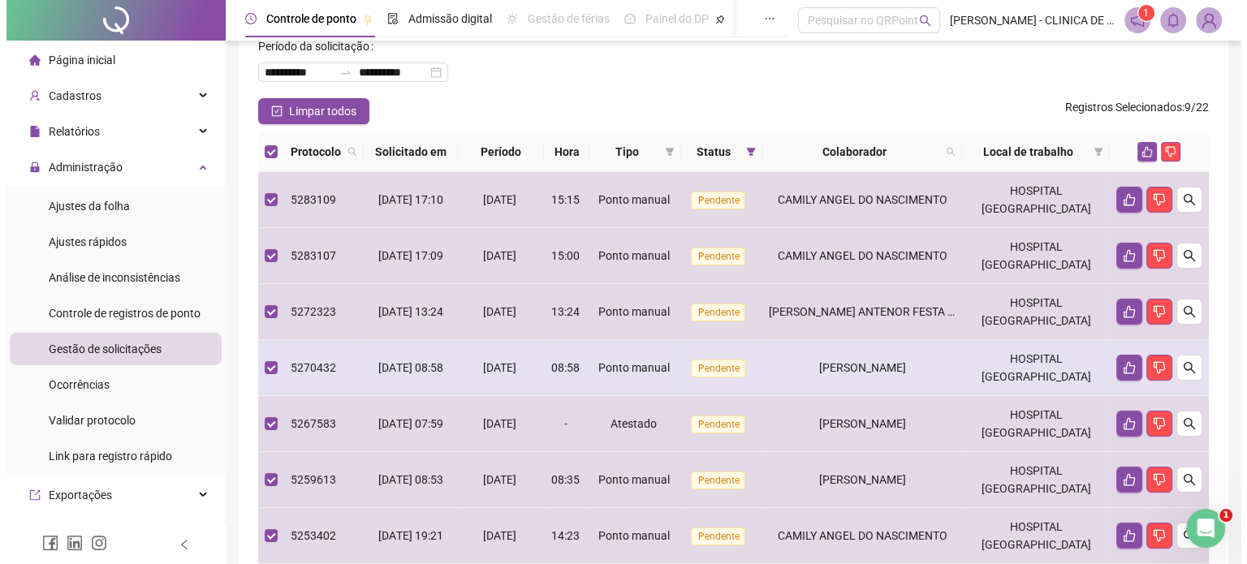
scroll to position [9, 0]
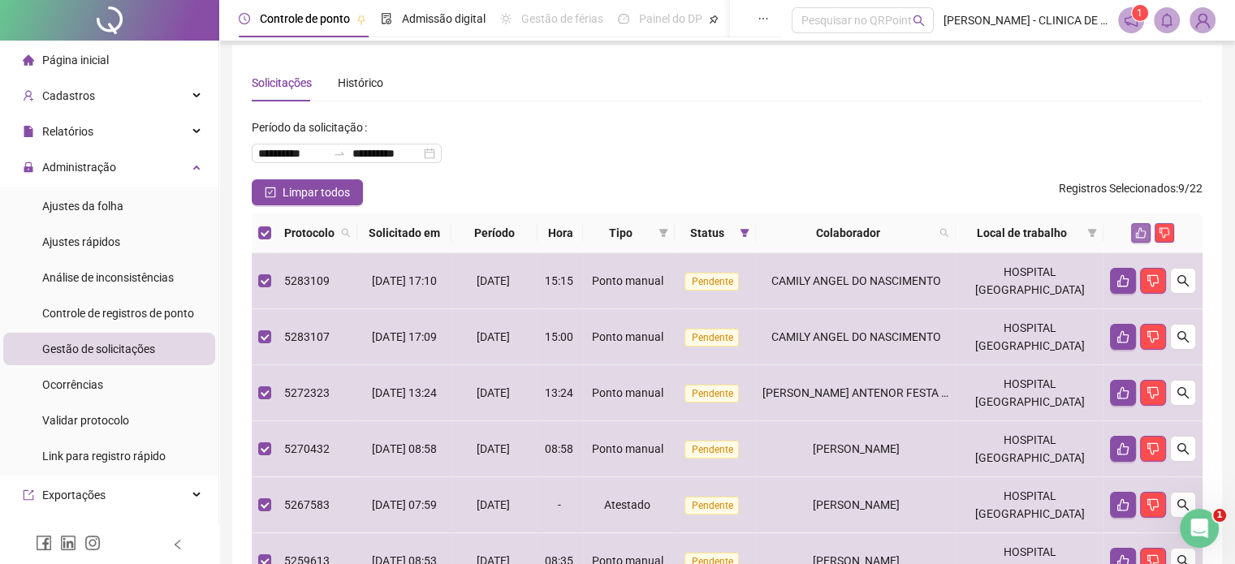
click at [1137, 233] on icon "like" at bounding box center [1141, 233] width 11 height 11
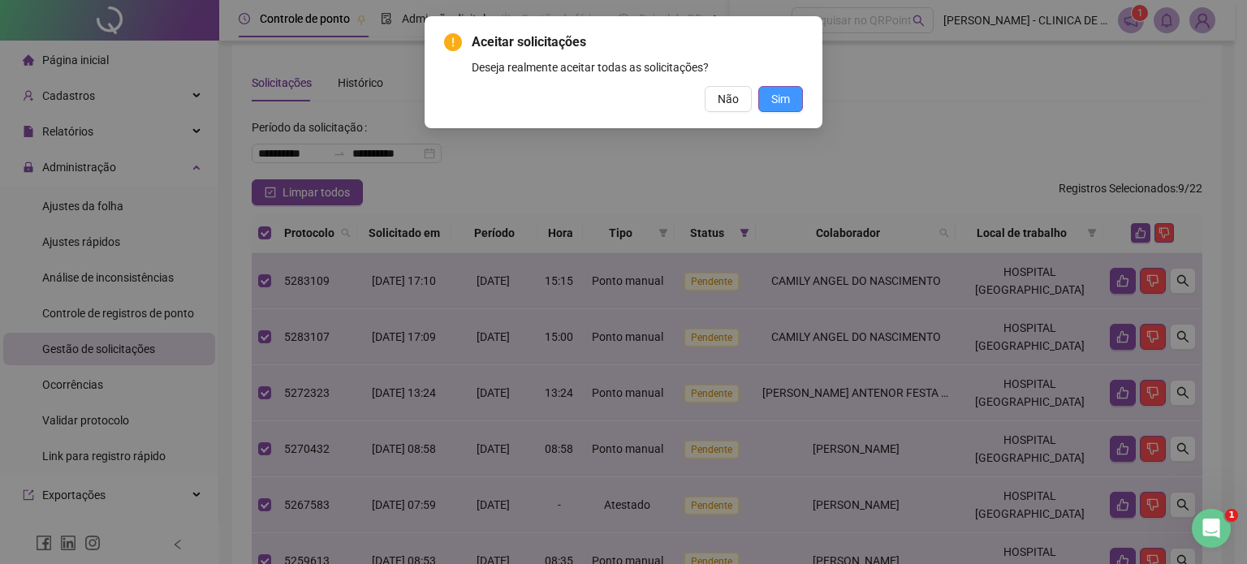
click at [783, 97] on span "Sim" at bounding box center [780, 99] width 19 height 18
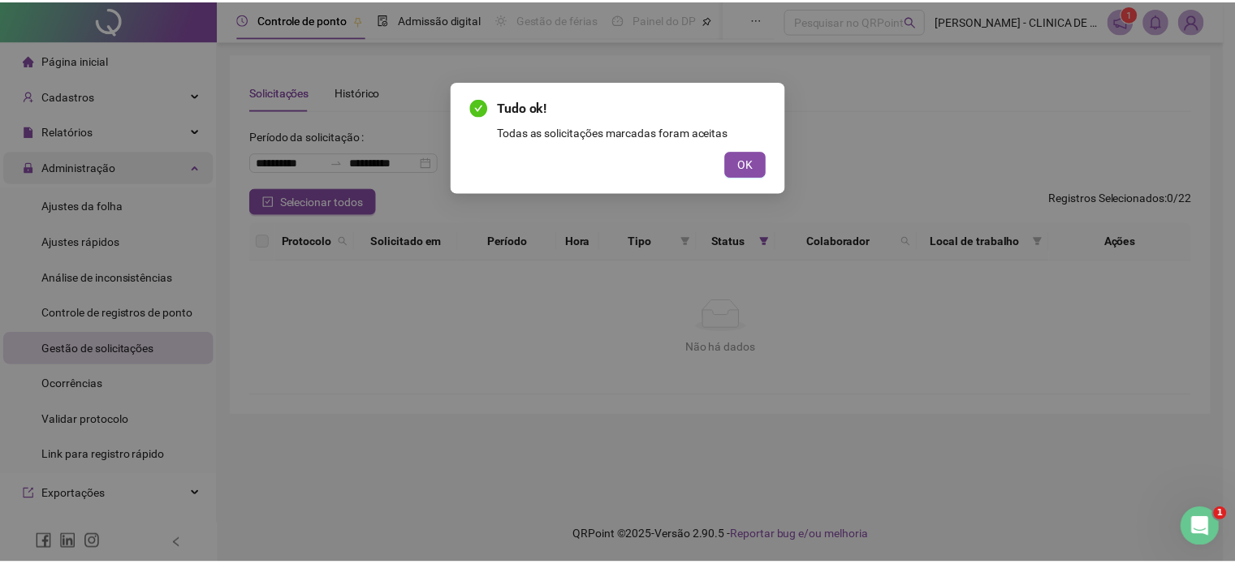
scroll to position [0, 0]
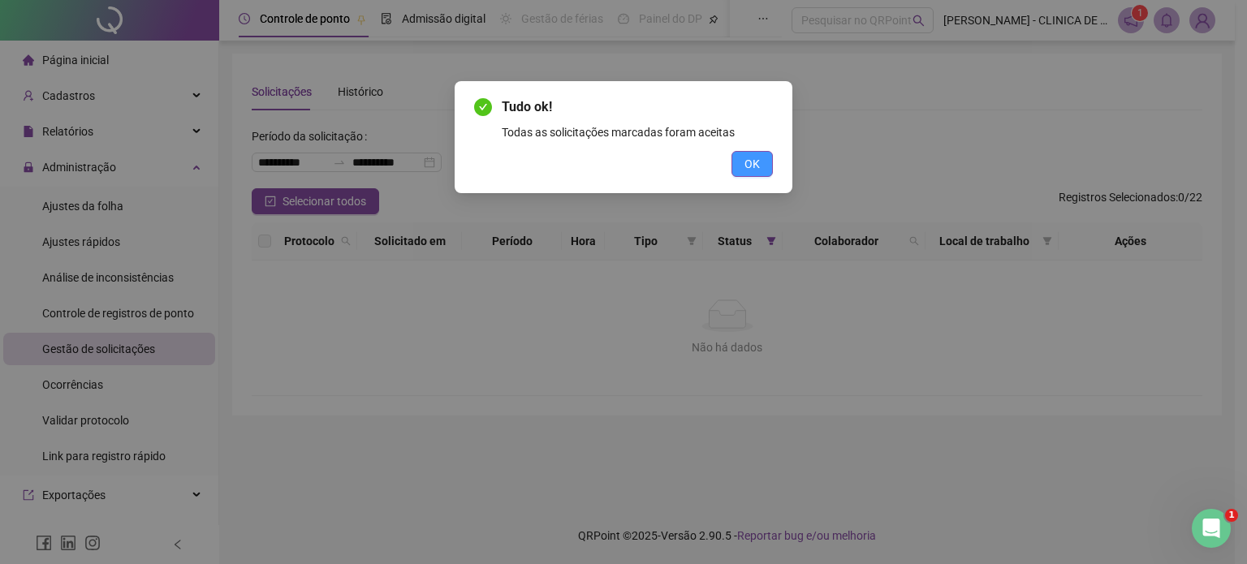
click at [747, 165] on span "OK" at bounding box center [752, 164] width 15 height 18
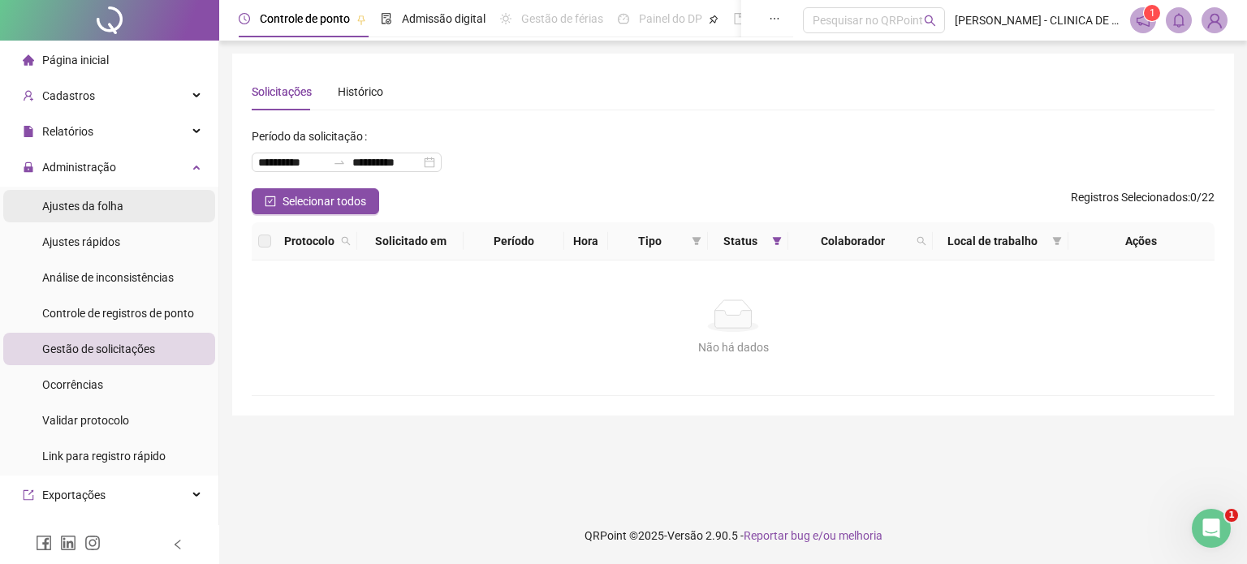
click at [130, 201] on li "Ajustes da folha" at bounding box center [109, 206] width 212 height 32
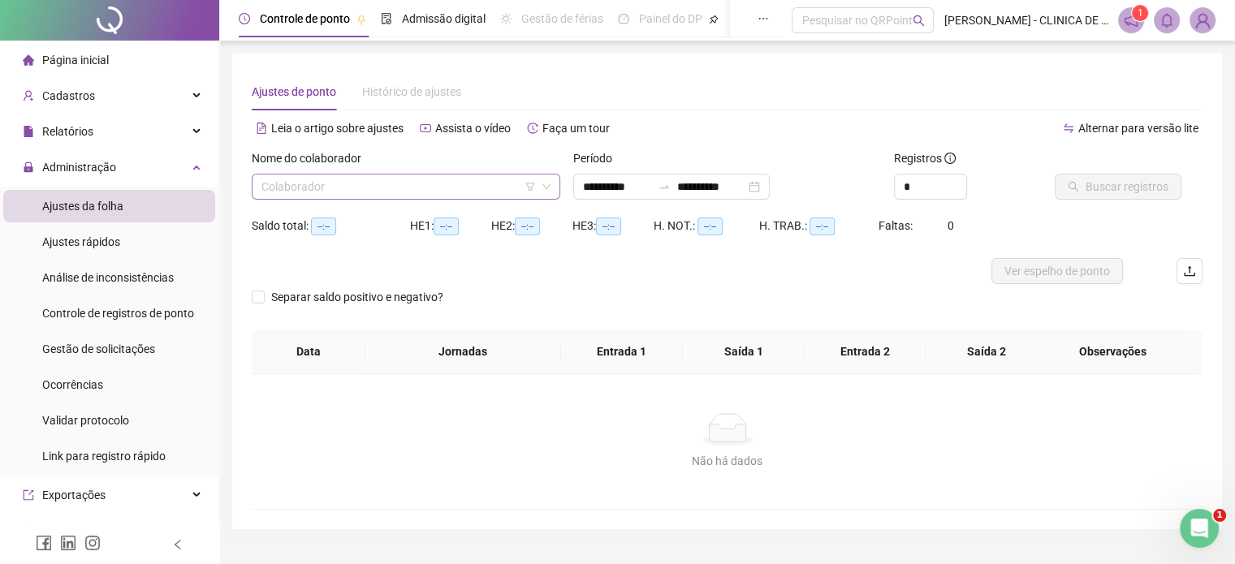
click at [431, 188] on input "search" at bounding box center [398, 187] width 274 height 24
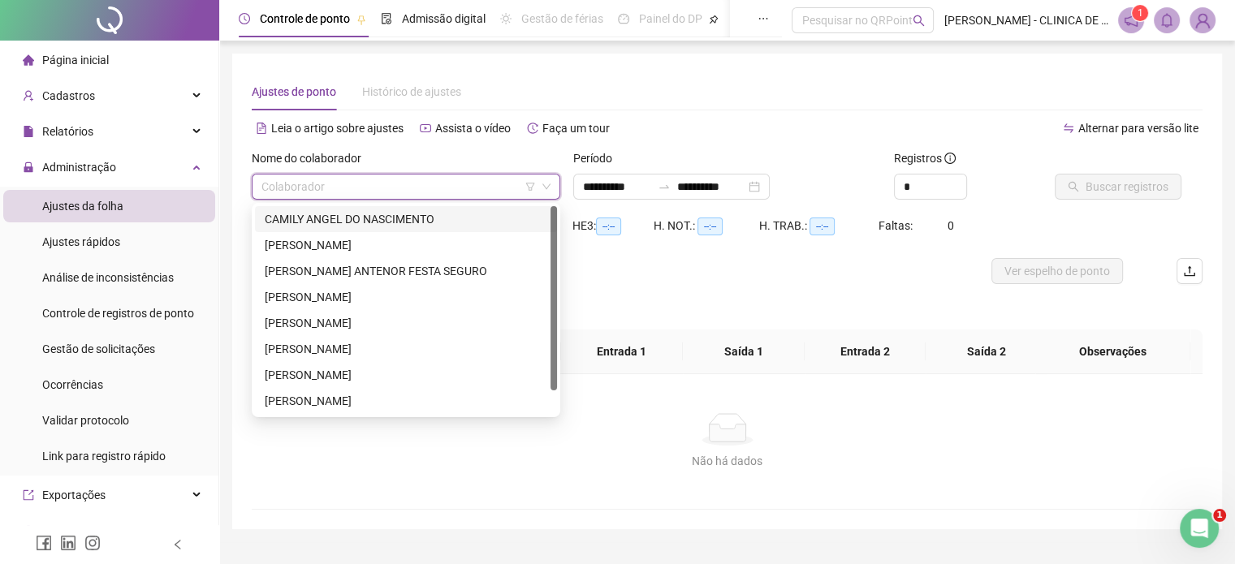
click at [404, 218] on div "CAMILY ANGEL DO NASCIMENTO" at bounding box center [406, 219] width 283 height 18
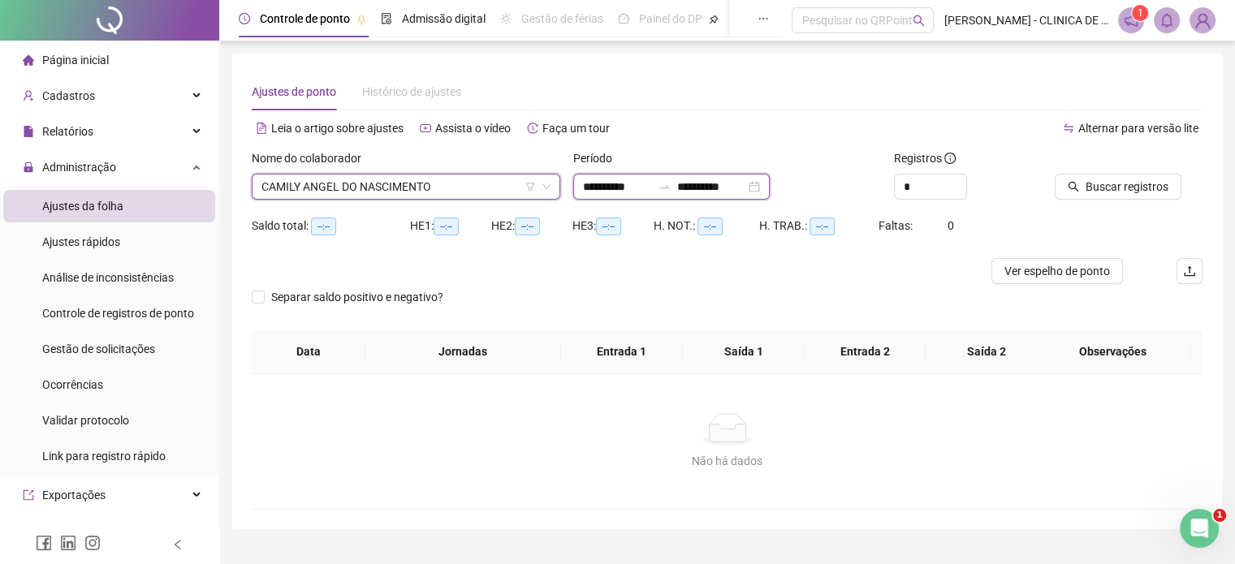
click at [715, 188] on input "**********" at bounding box center [711, 187] width 68 height 18
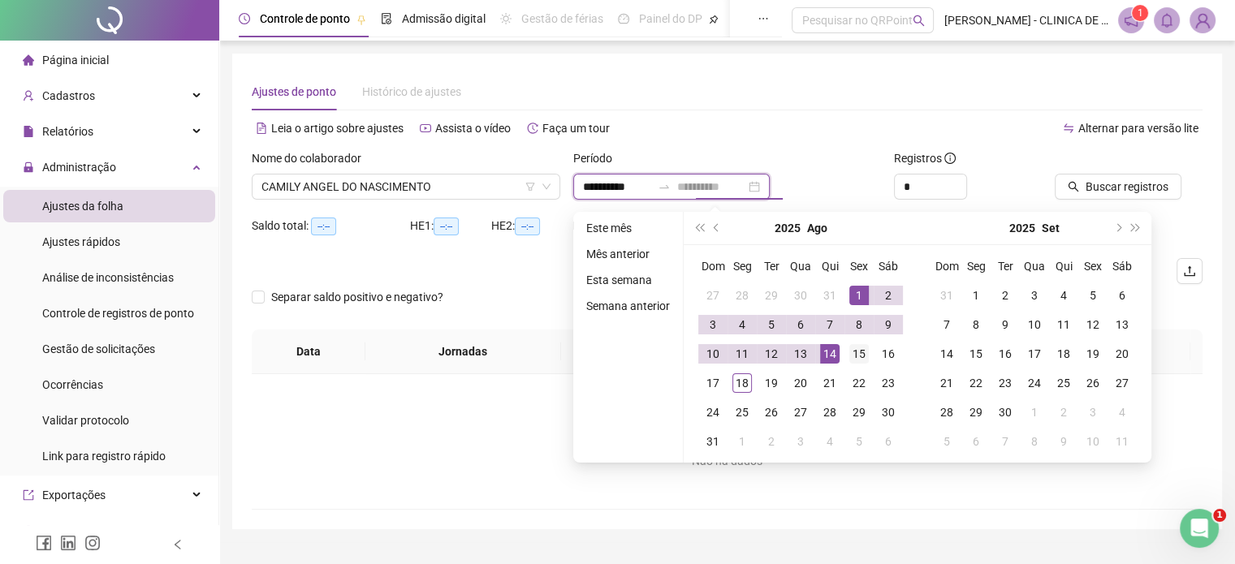
type input "**********"
click at [857, 351] on div "15" at bounding box center [858, 353] width 19 height 19
type input "**********"
click at [847, 290] on td "1" at bounding box center [858, 295] width 29 height 29
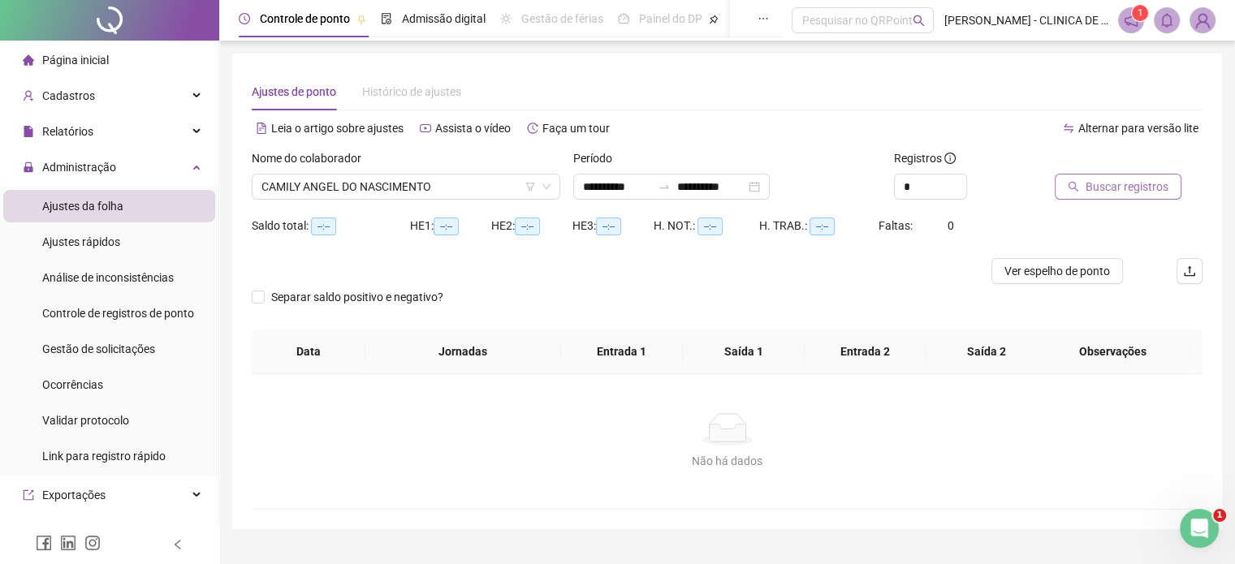
click at [1089, 188] on span "Buscar registros" at bounding box center [1126, 187] width 83 height 18
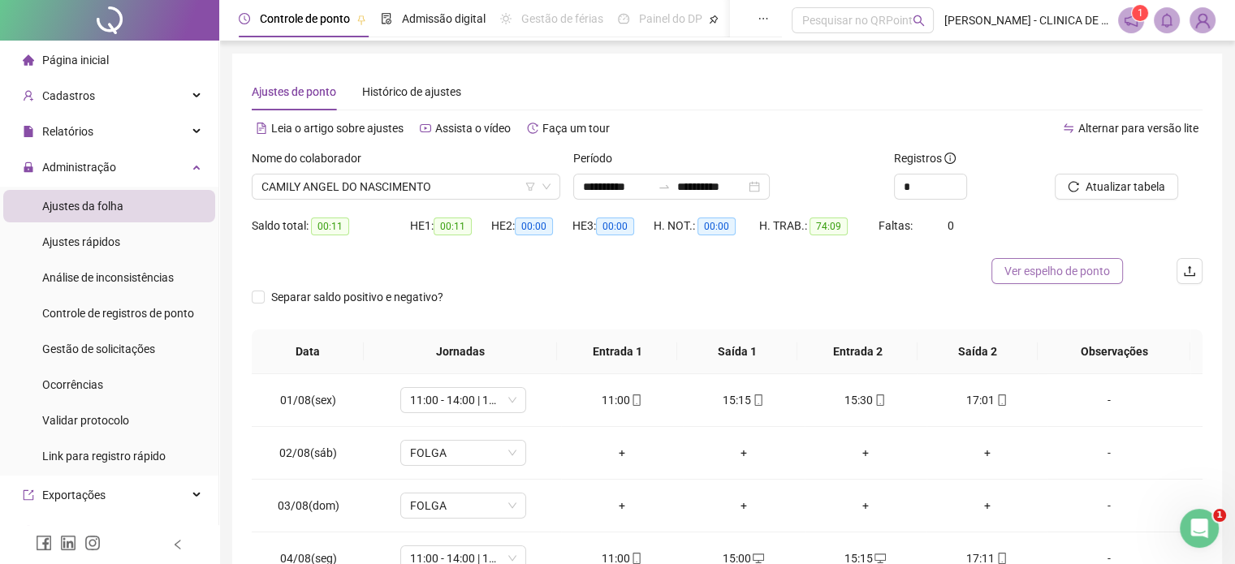
click at [1033, 265] on span "Ver espelho de ponto" at bounding box center [1057, 271] width 106 height 18
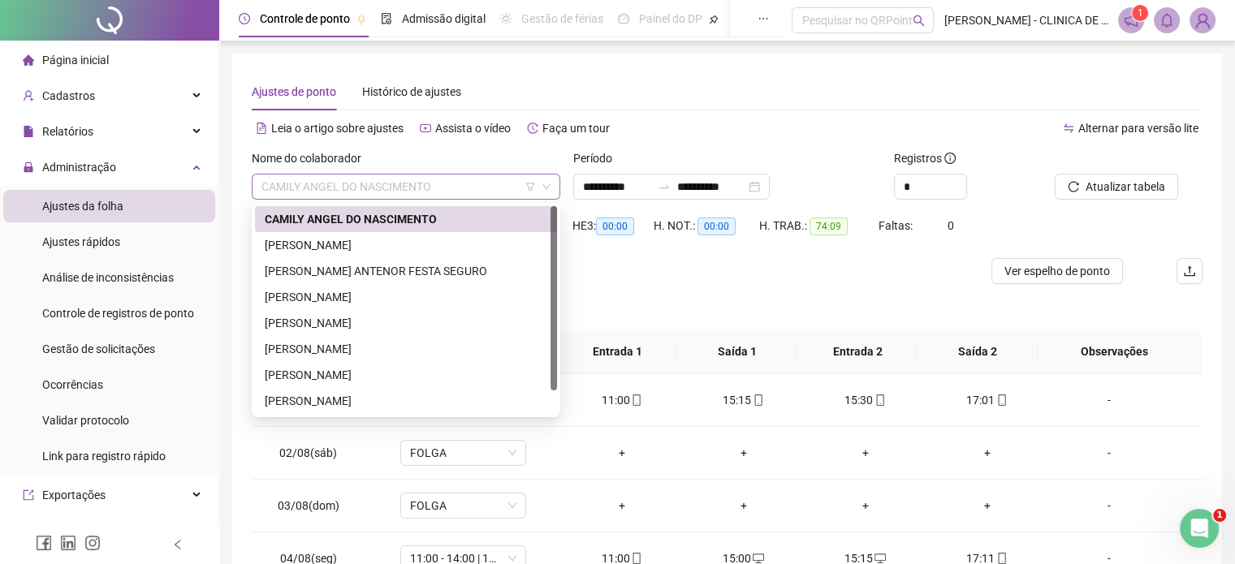
click at [386, 190] on span "CAMILY ANGEL DO NASCIMENTO" at bounding box center [405, 187] width 289 height 24
click at [390, 243] on div "ELAINE CRISTINA BENATO DE ANDRADE" at bounding box center [406, 245] width 283 height 18
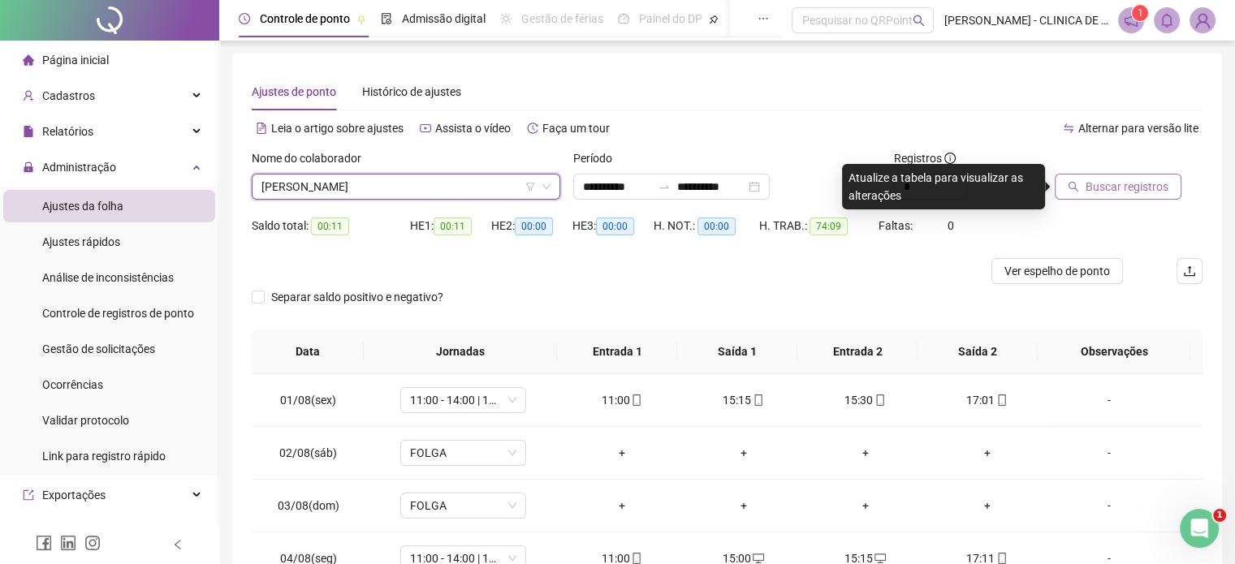
click at [1091, 188] on span "Buscar registros" at bounding box center [1126, 187] width 83 height 18
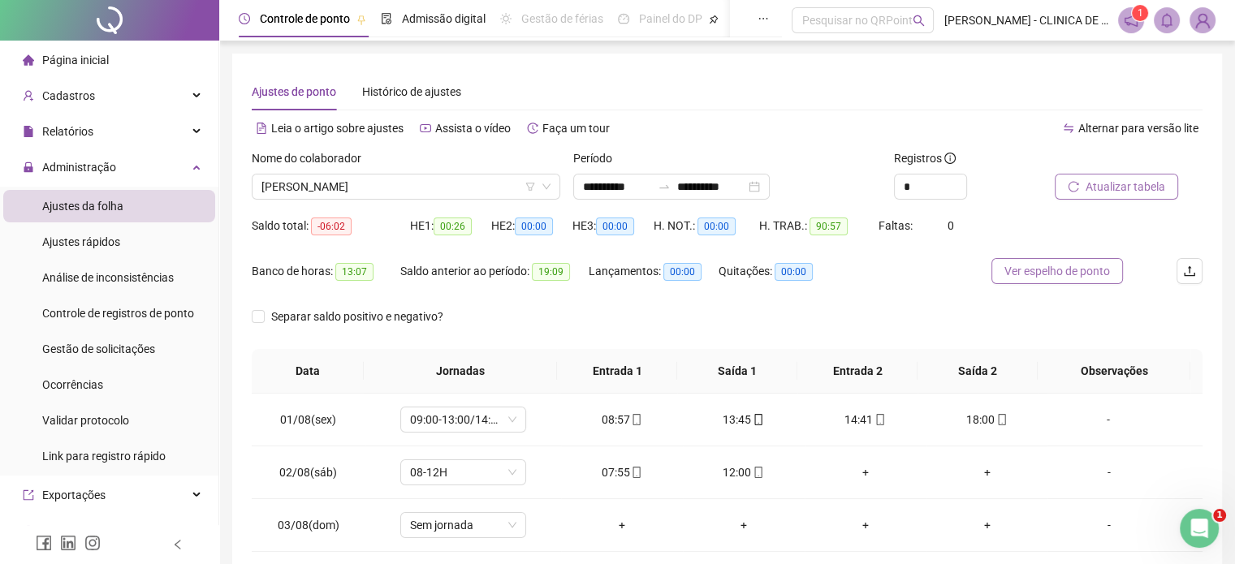
click at [1058, 274] on span "Ver espelho de ponto" at bounding box center [1057, 271] width 106 height 18
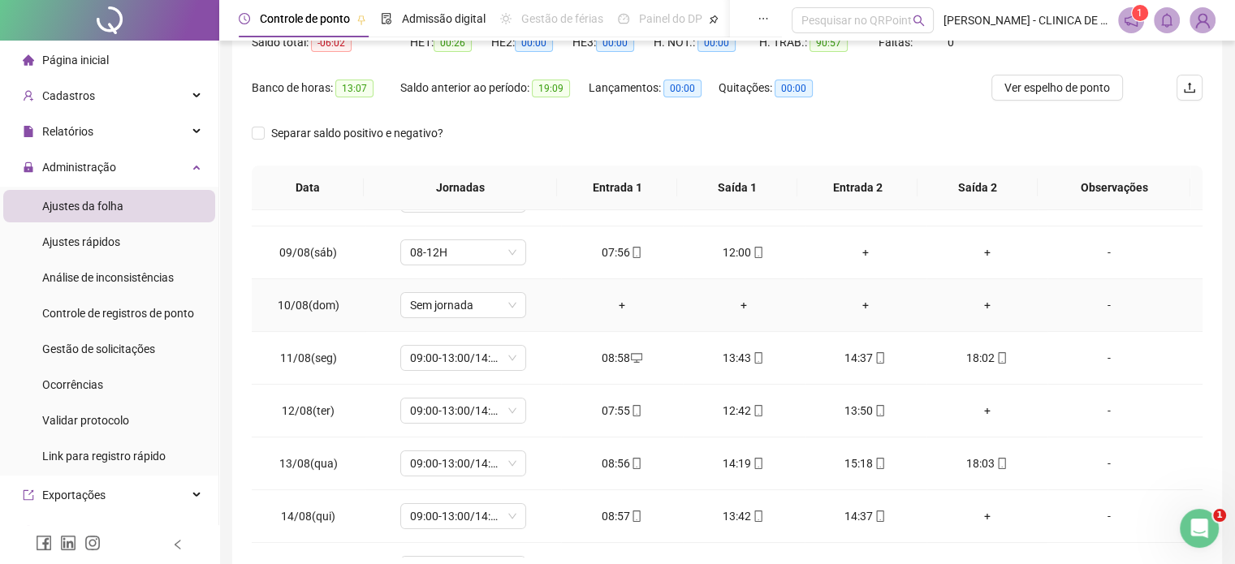
scroll to position [442, 0]
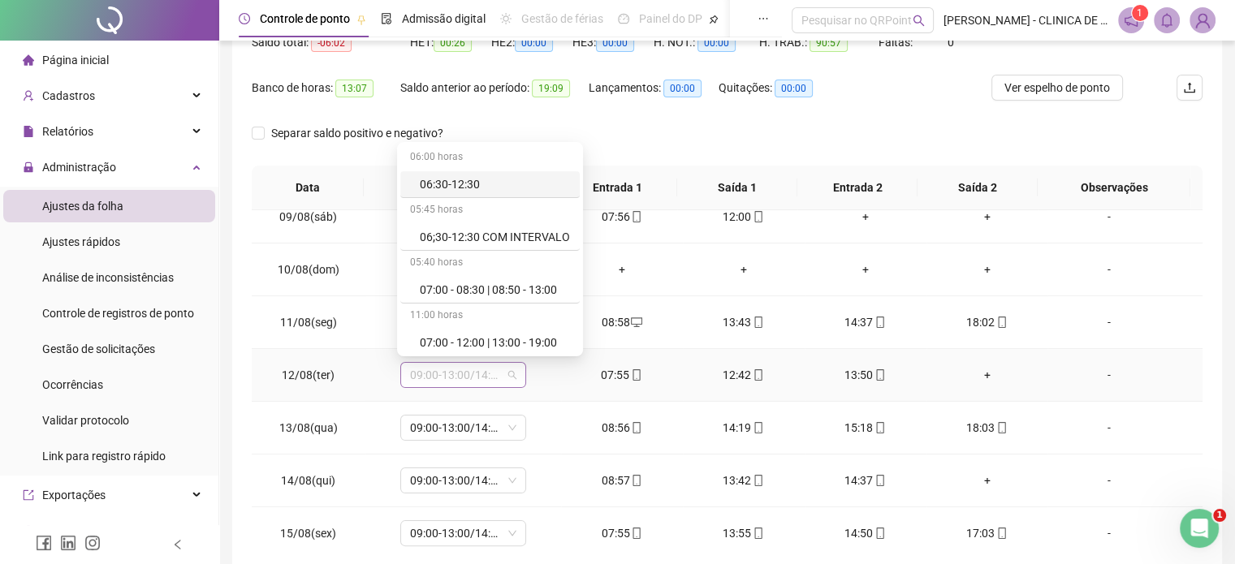
click at [516, 373] on div "09:00-13:00/14:00-18:00" at bounding box center [463, 375] width 126 height 26
click at [546, 384] on td "09:00-13:00/14:00-18:00" at bounding box center [463, 375] width 196 height 53
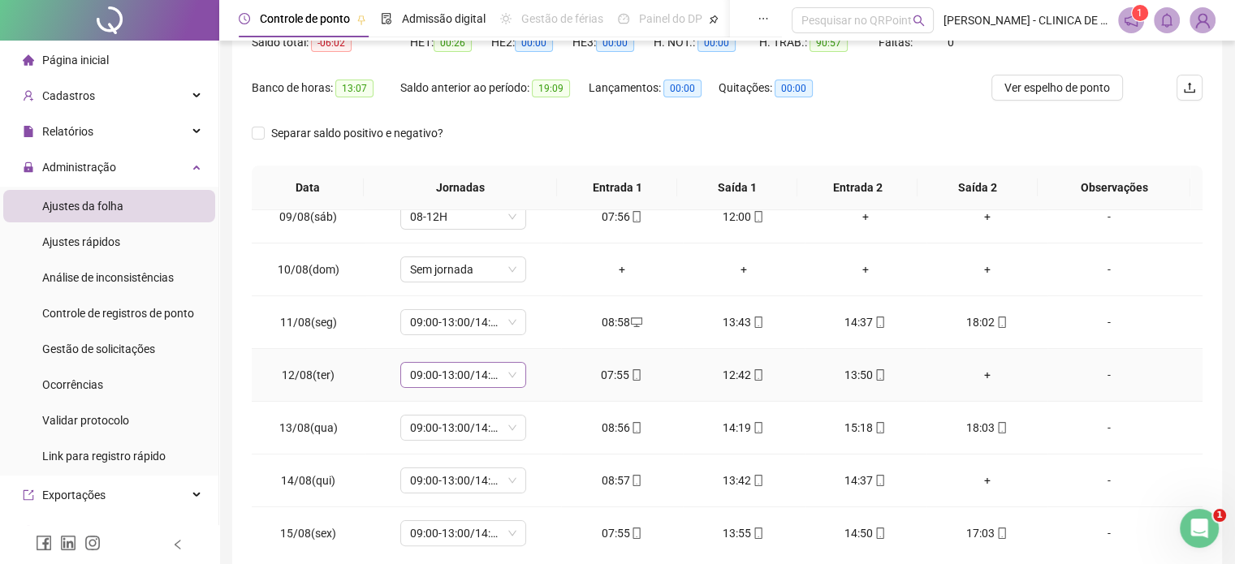
click at [507, 373] on span "09:00-13:00/14:00-18:00" at bounding box center [463, 375] width 106 height 24
click at [531, 373] on td "09:00-13:00/14:00-18:00 09:00-13:00/14:00-18:00" at bounding box center [463, 375] width 196 height 53
click at [509, 375] on span "09:00-13:00/14:00-18:00" at bounding box center [463, 375] width 106 height 24
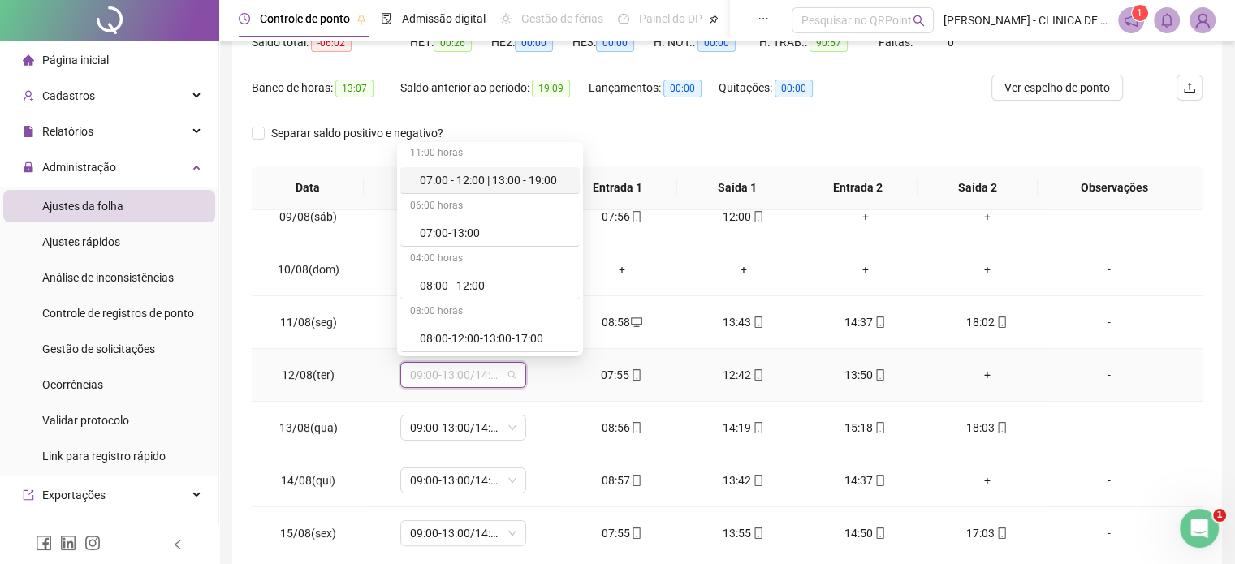
scroll to position [244, 0]
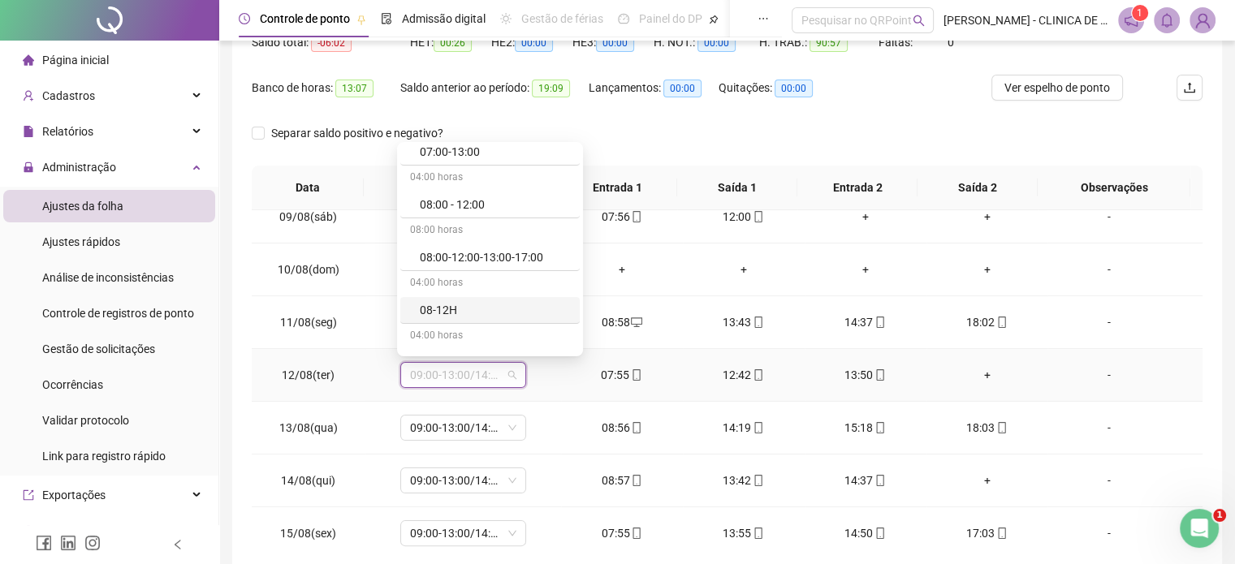
click at [980, 373] on div "+" at bounding box center [987, 375] width 96 height 18
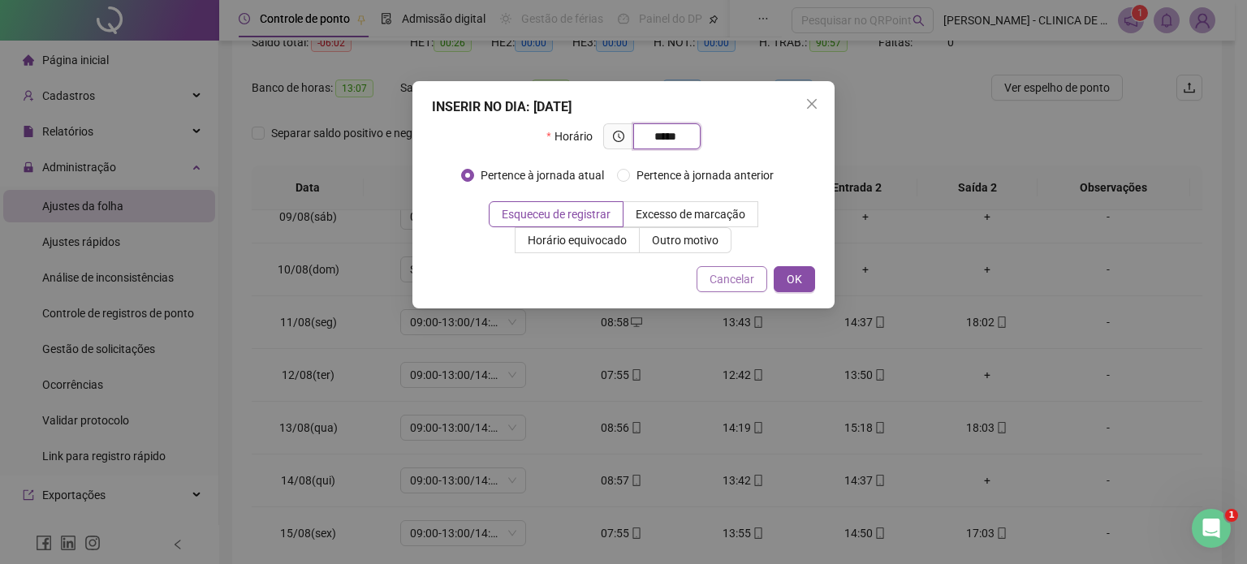
type input "*****"
click at [747, 287] on span "Cancelar" at bounding box center [732, 279] width 45 height 18
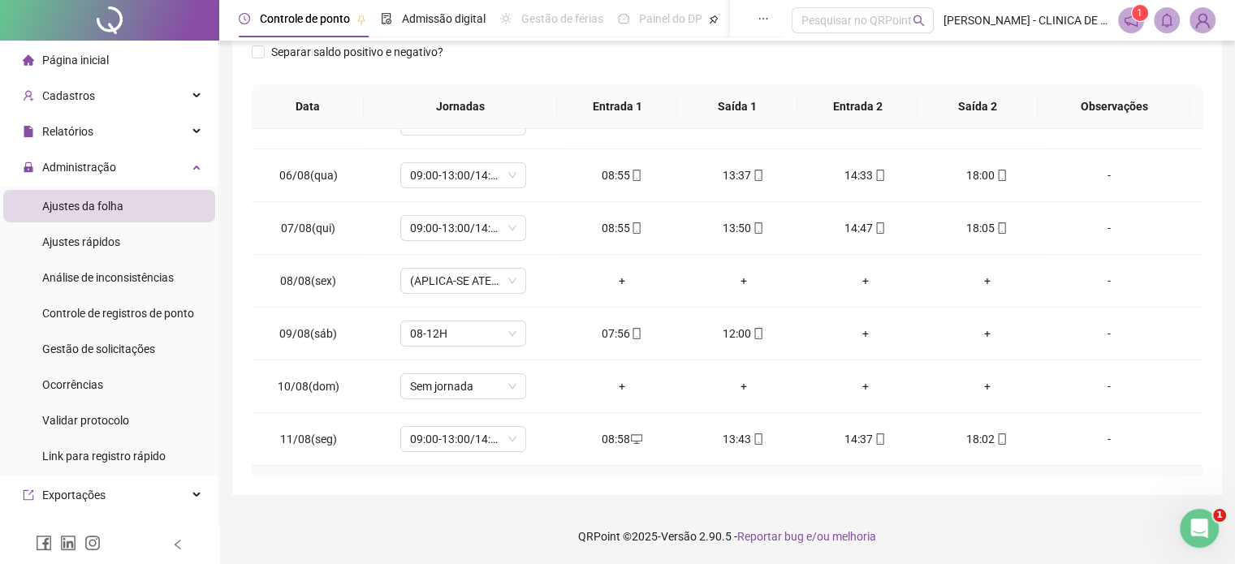
scroll to position [325, 0]
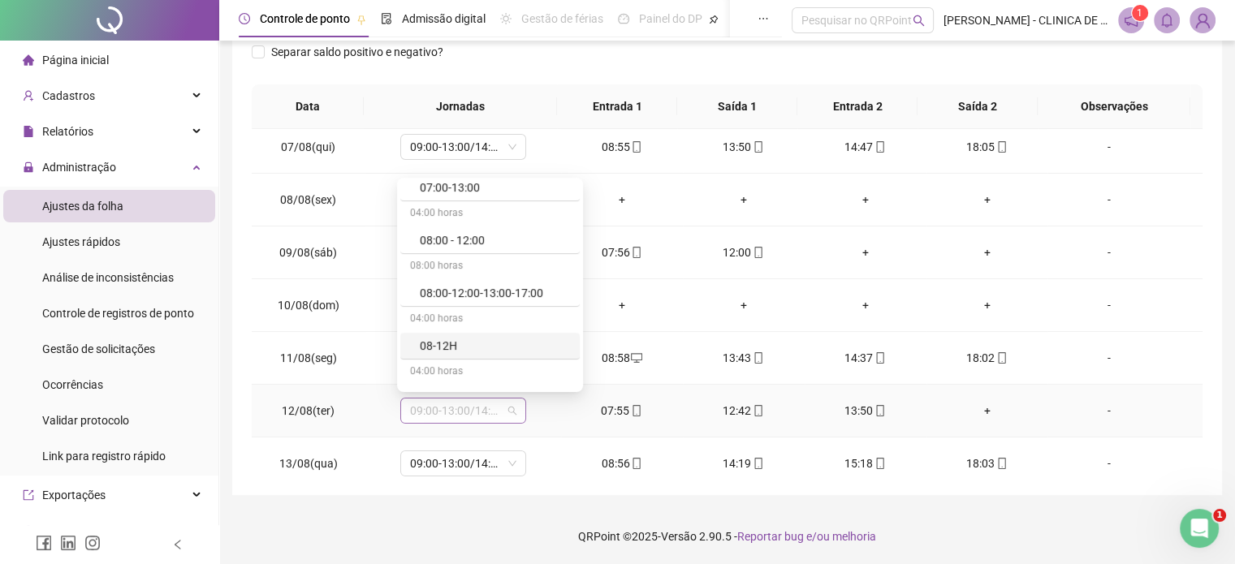
click at [507, 411] on span "09:00-13:00/14:00-18:00" at bounding box center [463, 411] width 106 height 24
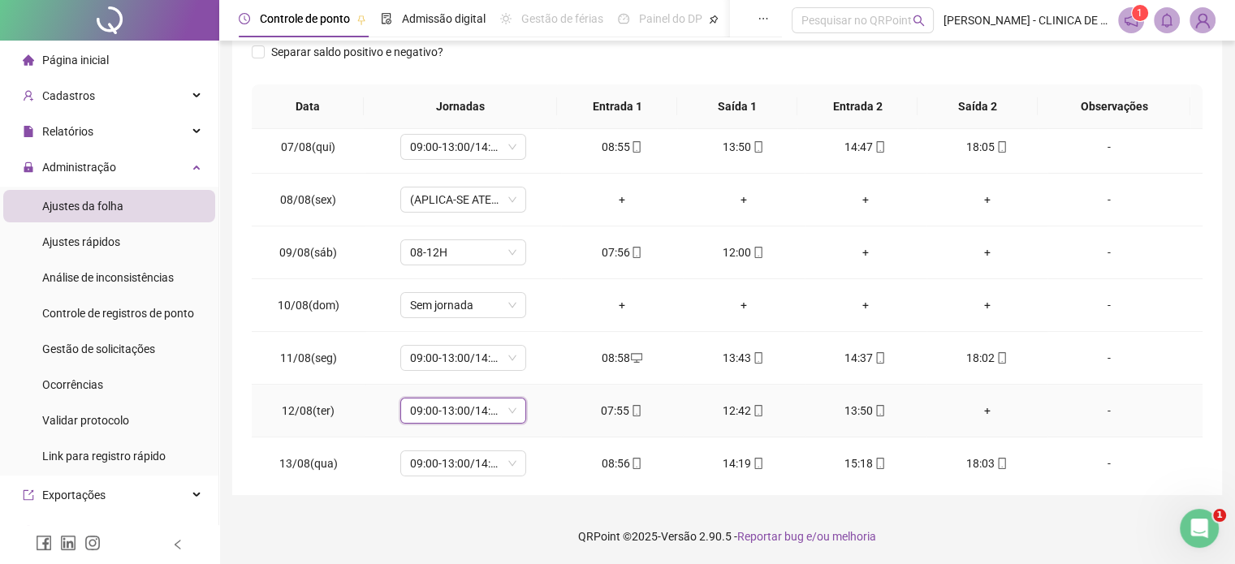
click at [981, 410] on div "+" at bounding box center [987, 411] width 96 height 18
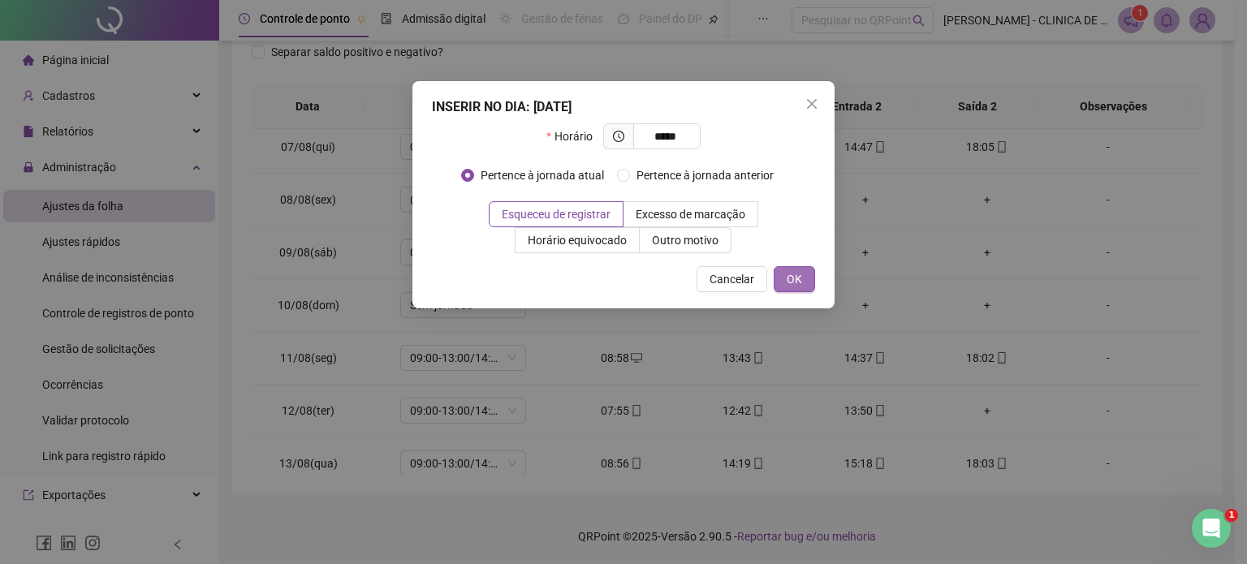
type input "*****"
drag, startPoint x: 799, startPoint y: 279, endPoint x: 732, endPoint y: 357, distance: 102.5
click at [734, 360] on div "INSERIR NO DIA : 12/08/2025 Horário ***** Pertence à jornada atual Pertence à j…" at bounding box center [623, 282] width 1247 height 564
click at [727, 278] on span "Cancelar" at bounding box center [732, 279] width 45 height 18
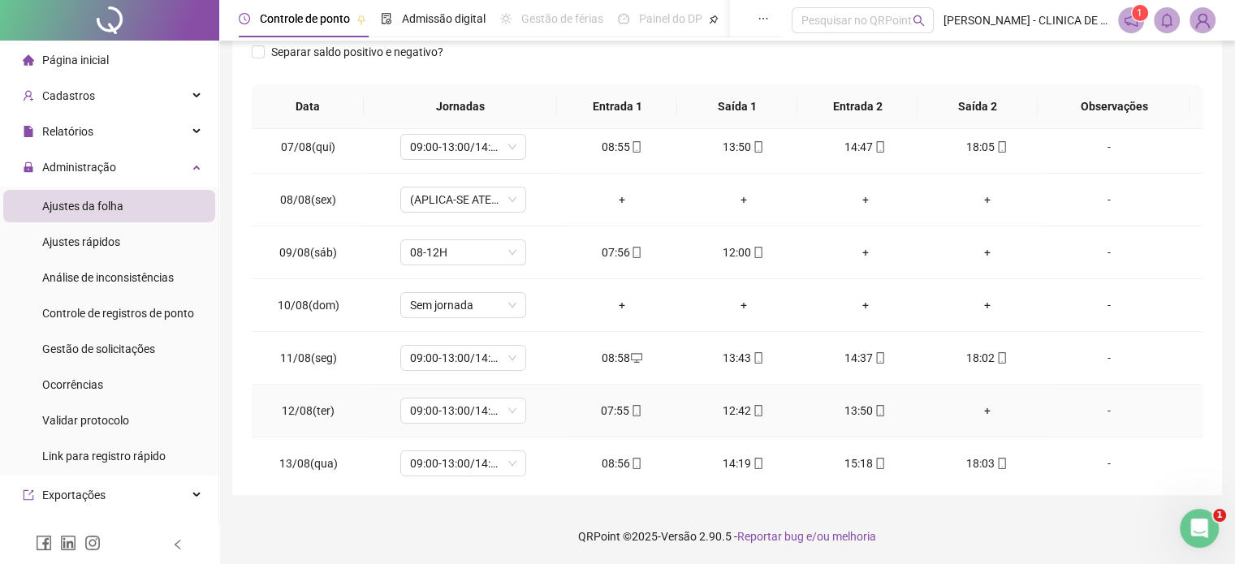
click at [978, 412] on div "+" at bounding box center [987, 411] width 96 height 18
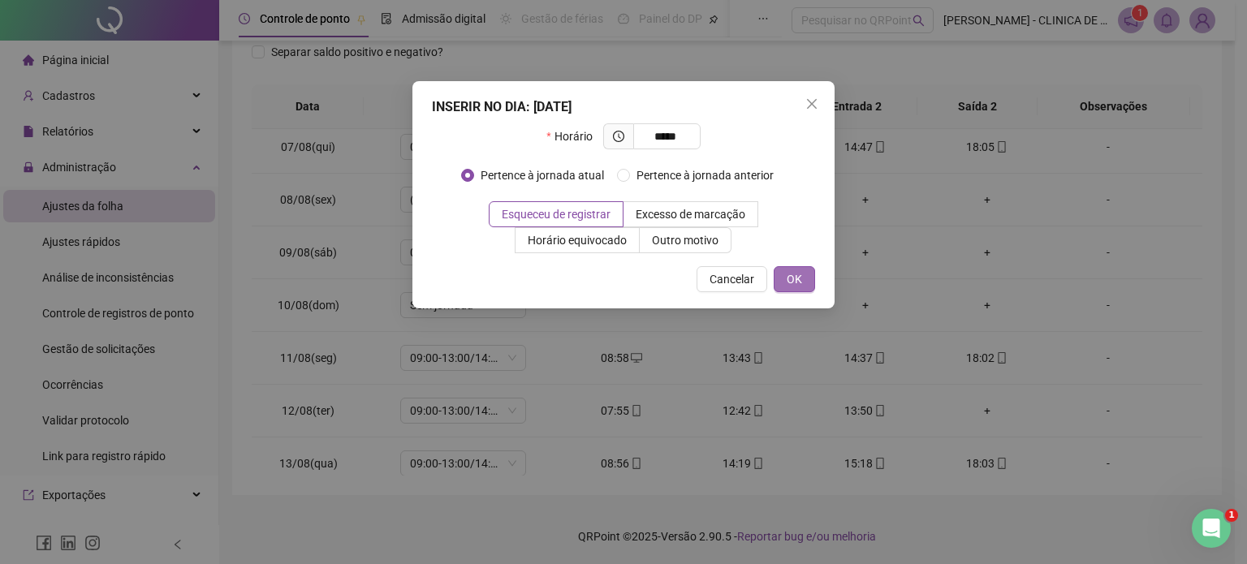
type input "*****"
click at [802, 275] on span "OK" at bounding box center [794, 279] width 15 height 18
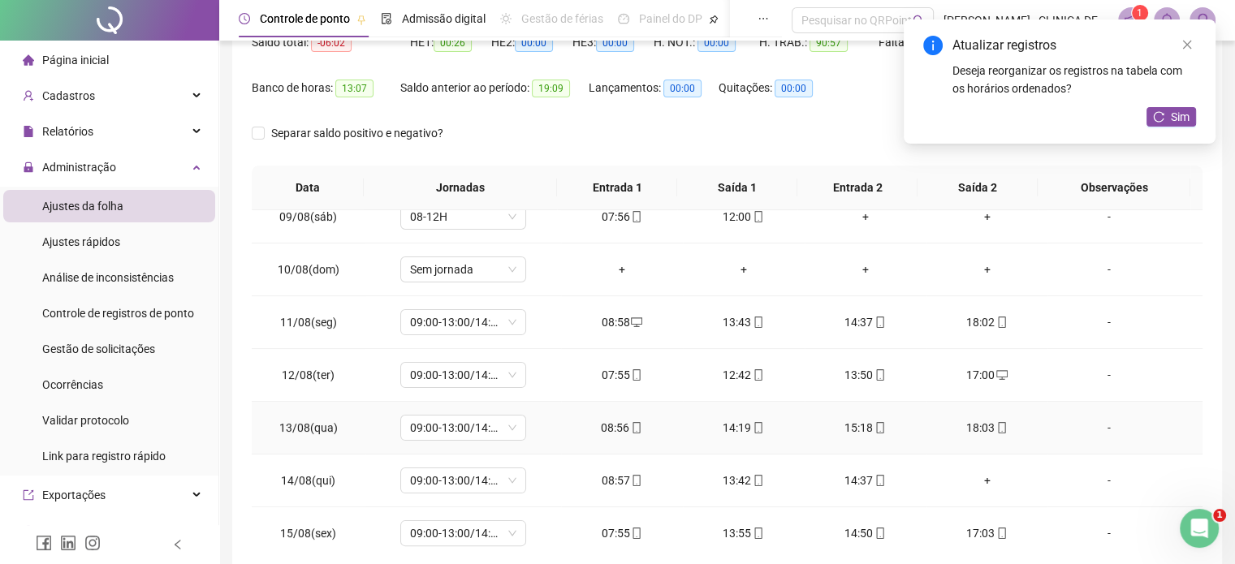
scroll to position [265, 0]
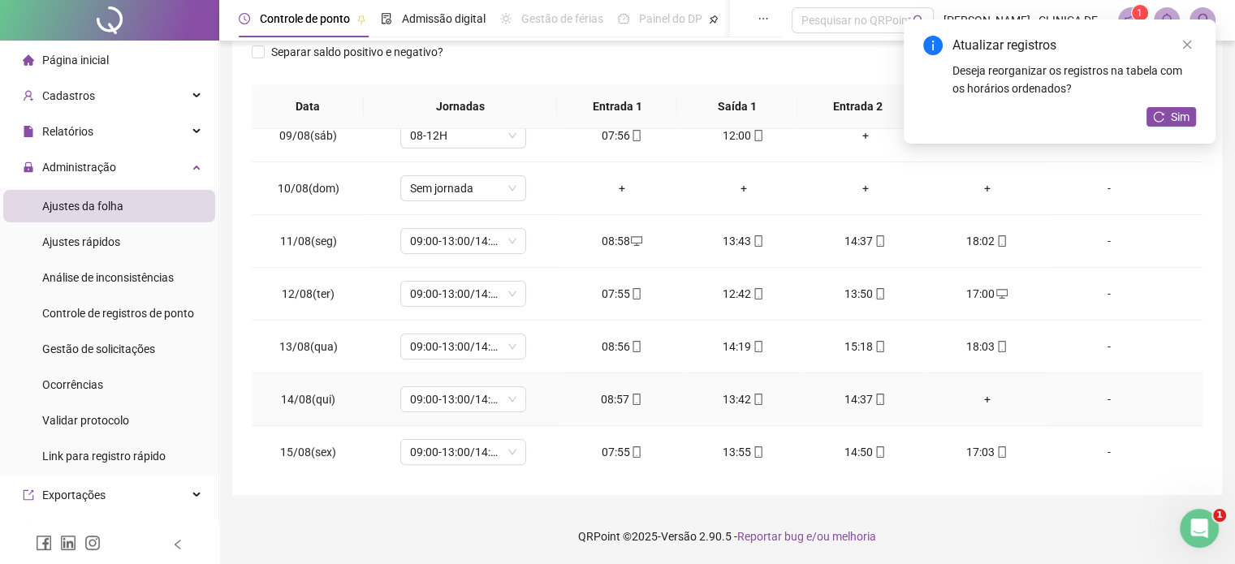
click at [979, 392] on div "+" at bounding box center [987, 400] width 96 height 18
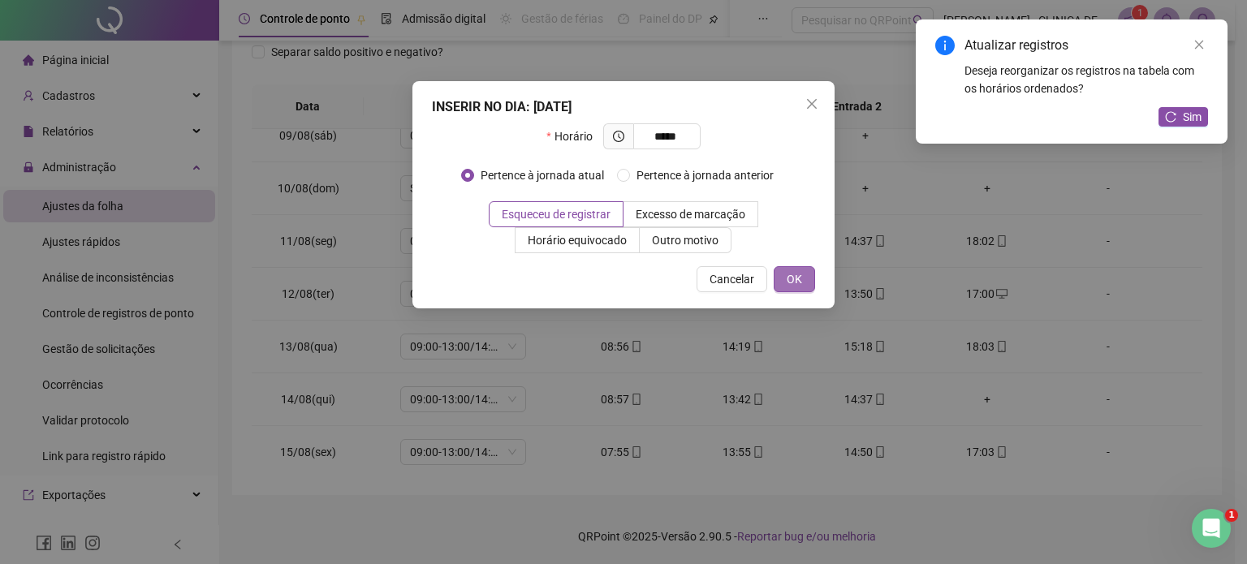
type input "*****"
click at [787, 281] on button "OK" at bounding box center [794, 279] width 41 height 26
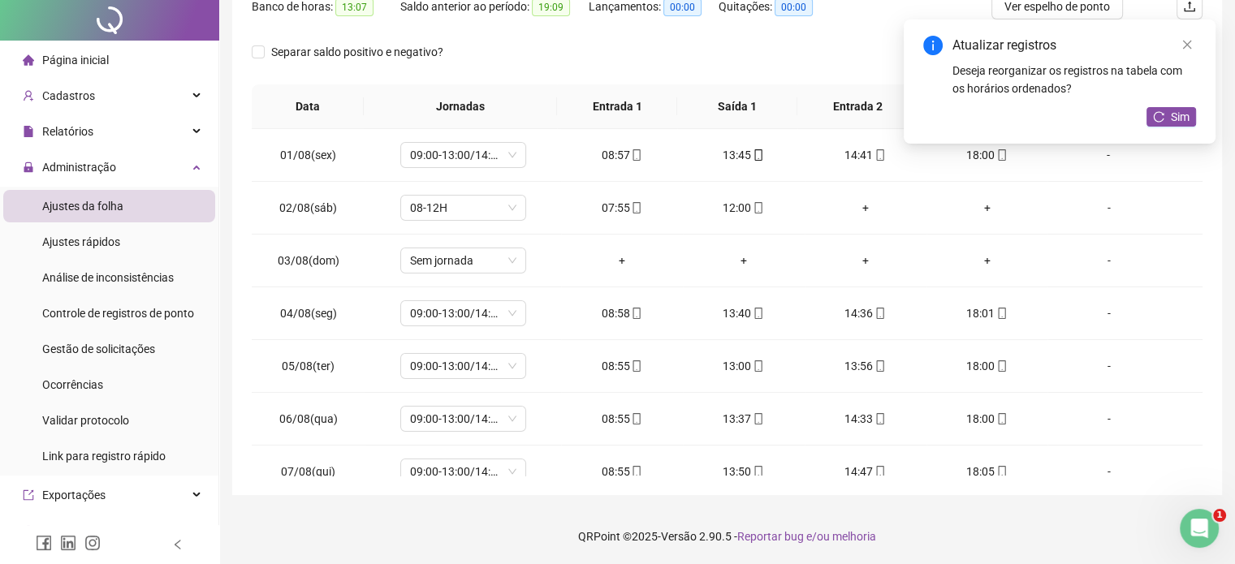
scroll to position [0, 0]
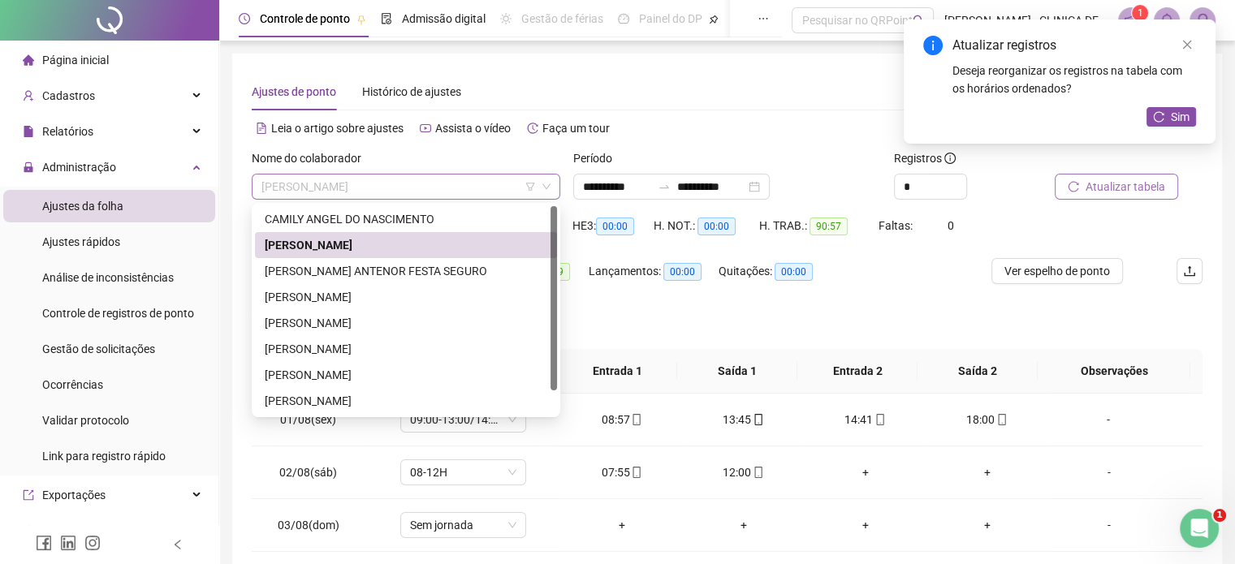
click at [376, 191] on span "ELAINE CRISTINA BENATO DE ANDRADE" at bounding box center [405, 187] width 289 height 24
click at [361, 270] on div "GABRIEL ANTENOR FESTA SEGURO" at bounding box center [406, 271] width 283 height 18
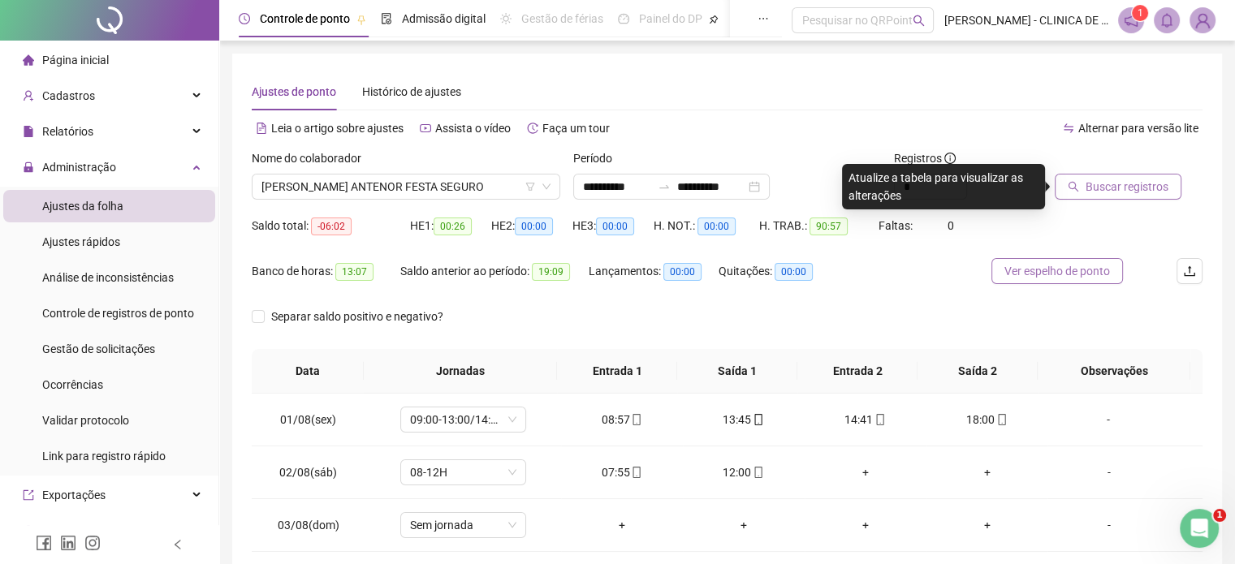
click at [1034, 280] on button "Ver espelho de ponto" at bounding box center [1057, 271] width 132 height 26
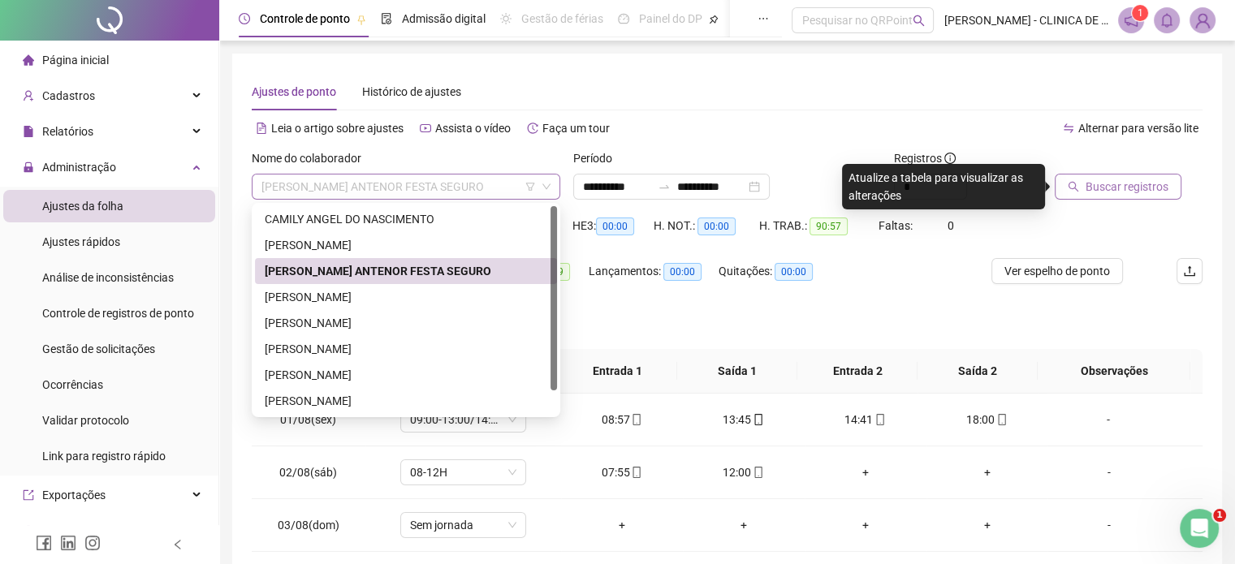
click at [383, 187] on span "GABRIEL ANTENOR FESTA SEGURO" at bounding box center [405, 187] width 289 height 24
click at [368, 294] on div "HELIO BATISTA DA SILVA JUNIOR" at bounding box center [406, 297] width 283 height 18
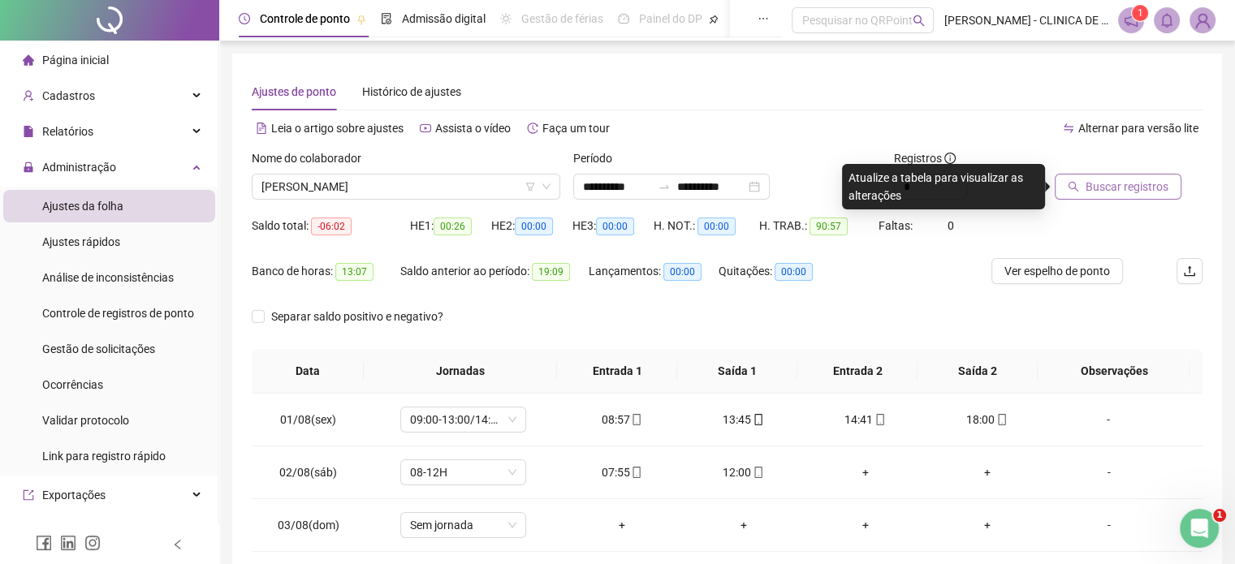
click at [1108, 196] on button "Buscar registros" at bounding box center [1118, 187] width 127 height 26
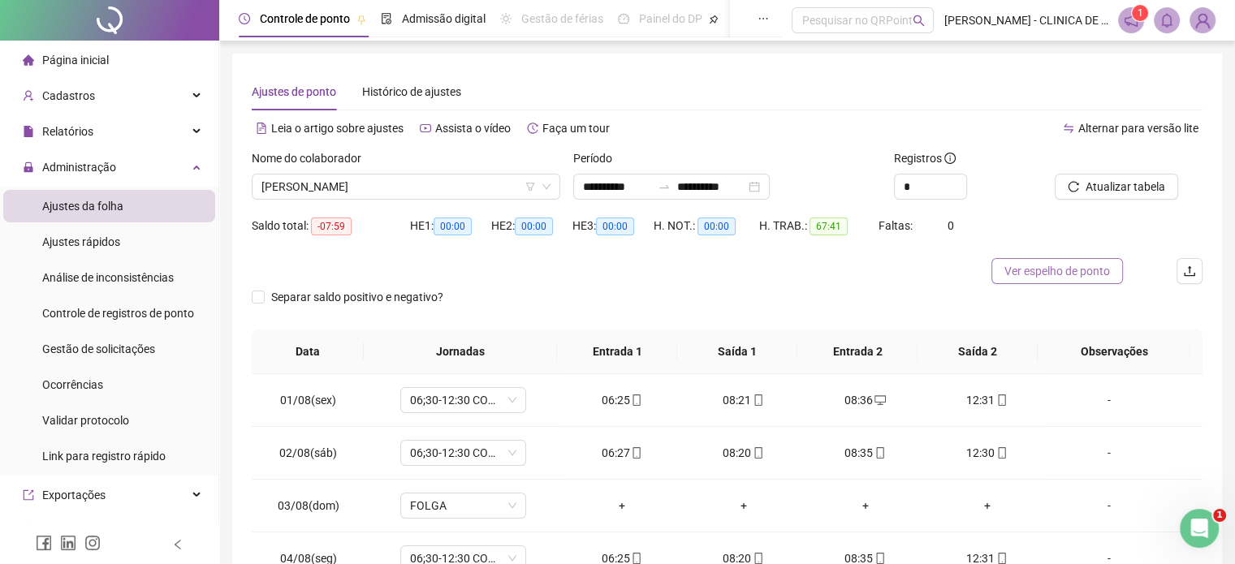
click at [1034, 270] on span "Ver espelho de ponto" at bounding box center [1057, 271] width 106 height 18
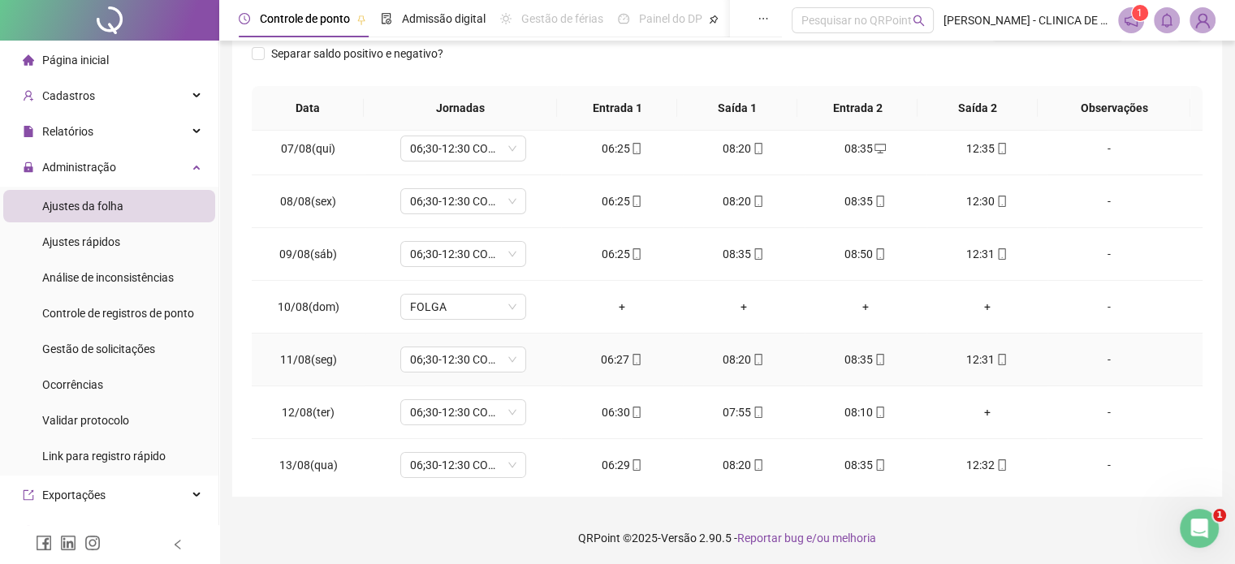
scroll to position [406, 0]
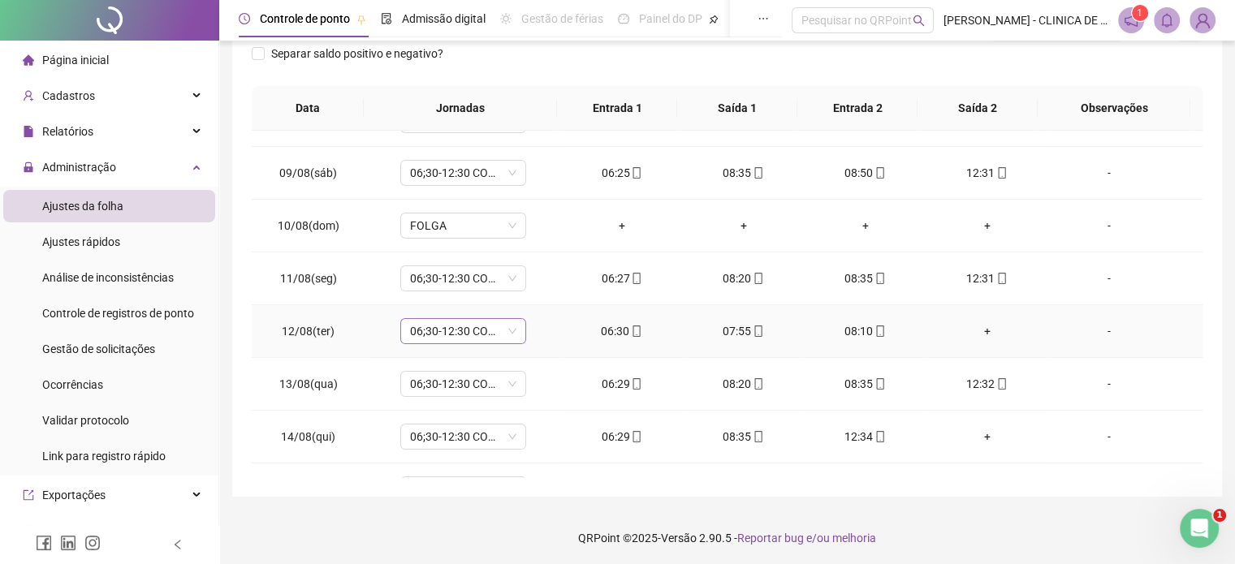
click at [513, 329] on div "06;30-12:30 COM INTERVALO" at bounding box center [463, 331] width 126 height 26
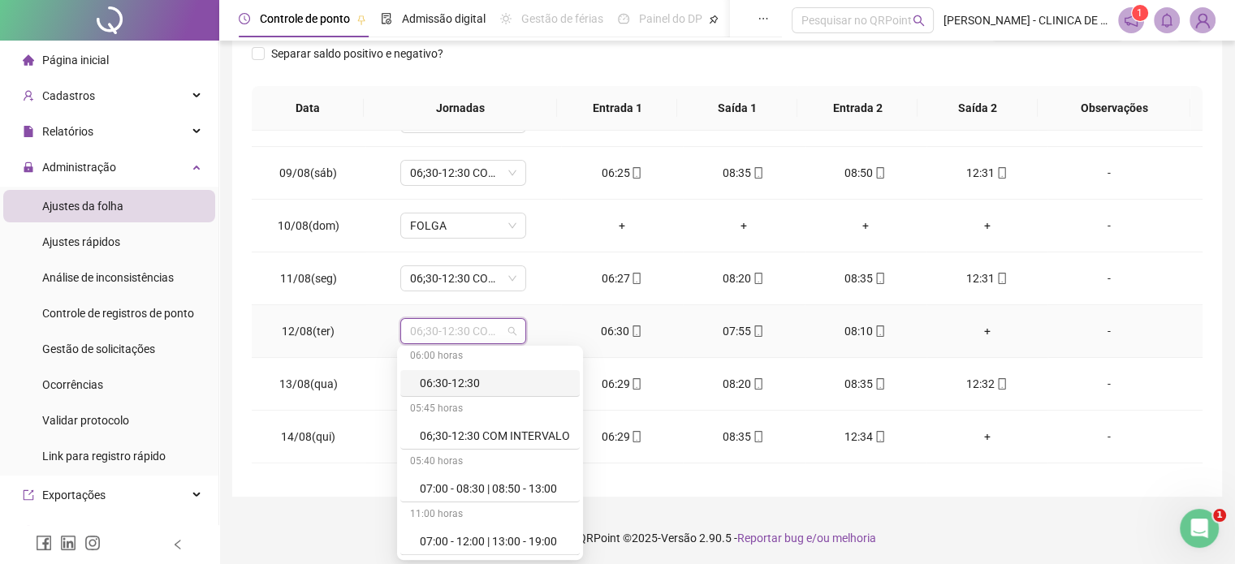
scroll to position [0, 0]
click at [544, 438] on div "06;30-12:30 COM INTERVALO" at bounding box center [495, 441] width 150 height 18
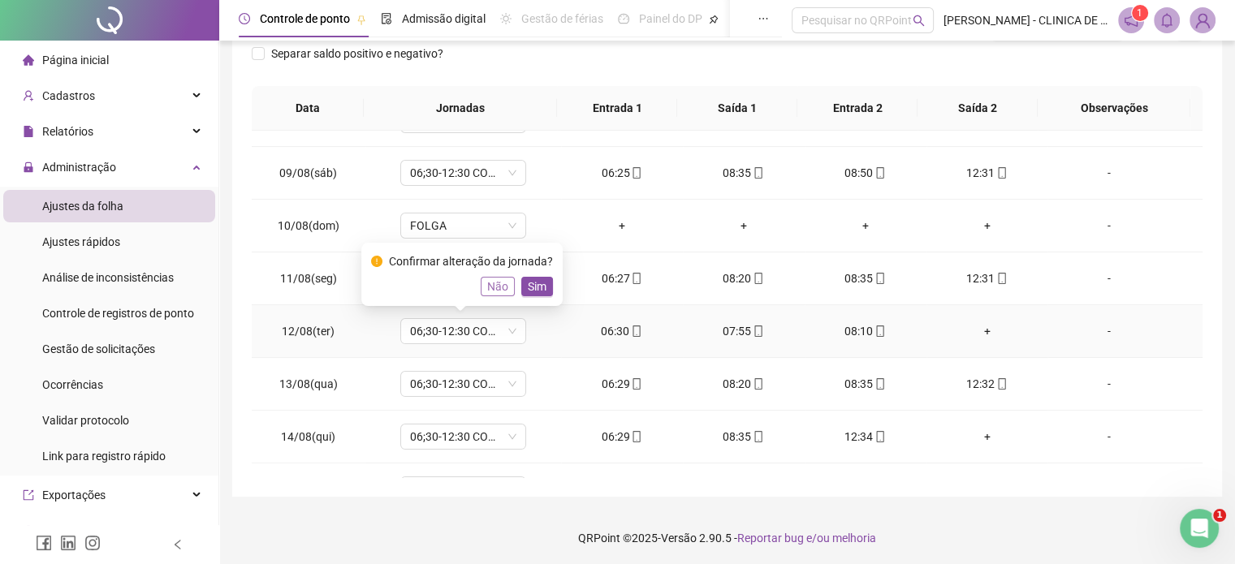
click at [496, 284] on span "Não" at bounding box center [497, 287] width 21 height 18
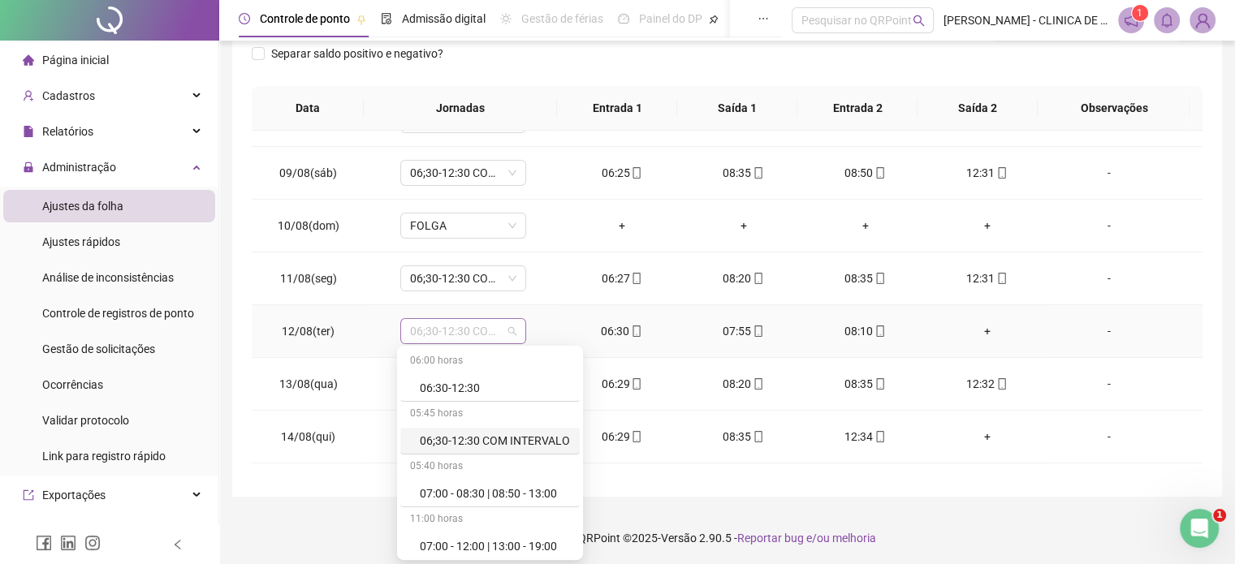
click at [511, 331] on span "06;30-12:30 COM INTERVALO" at bounding box center [463, 331] width 106 height 24
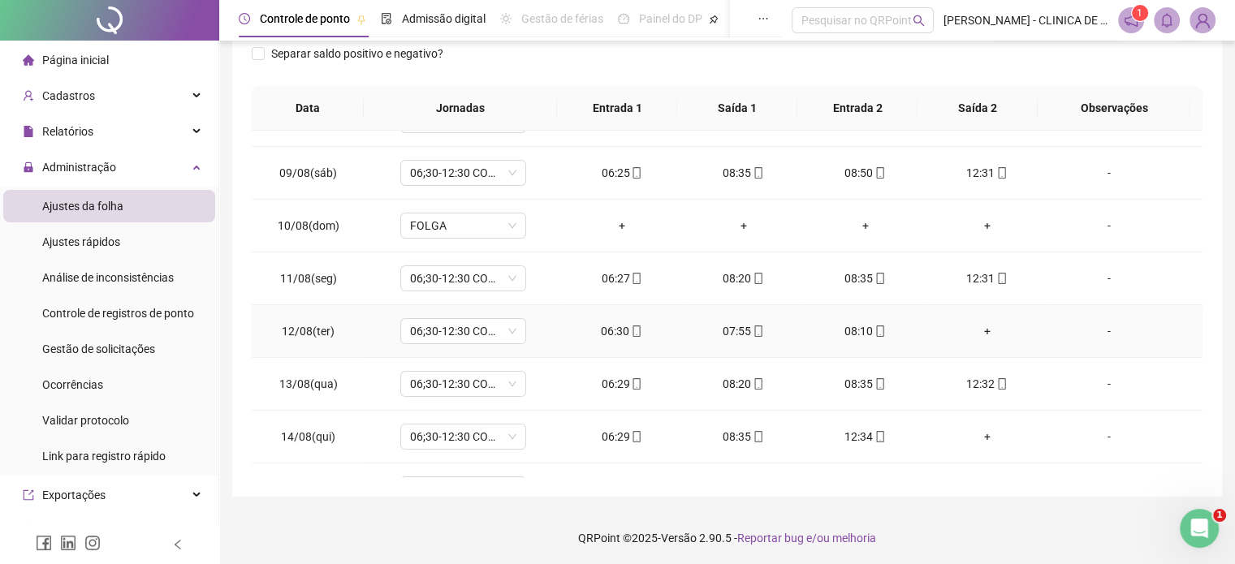
click at [975, 326] on div "+" at bounding box center [987, 331] width 96 height 18
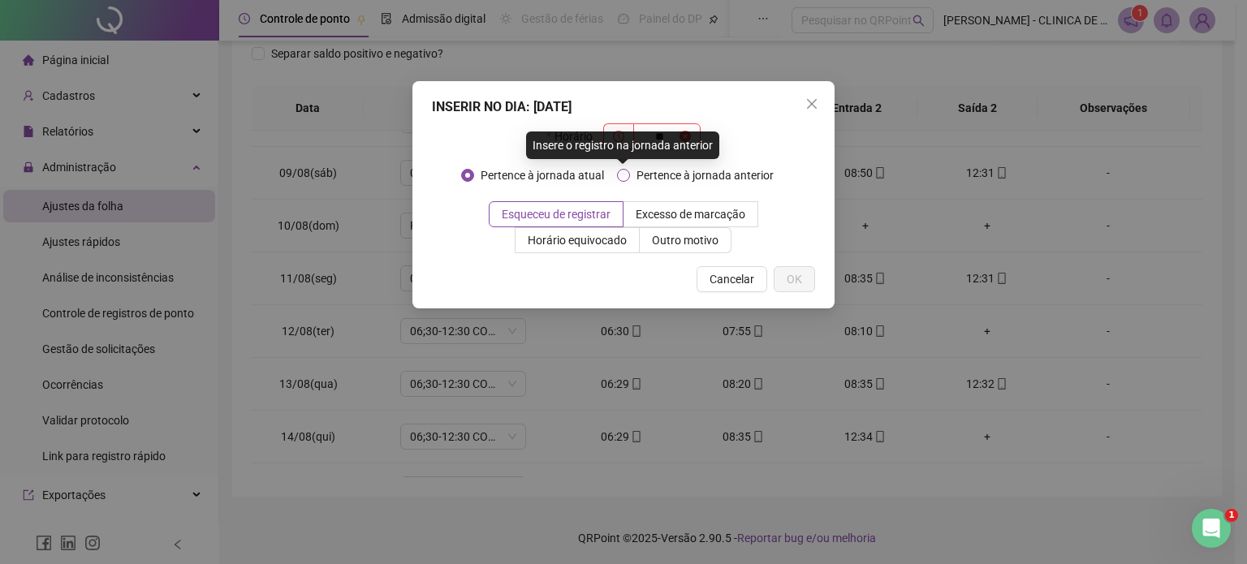
type input "*"
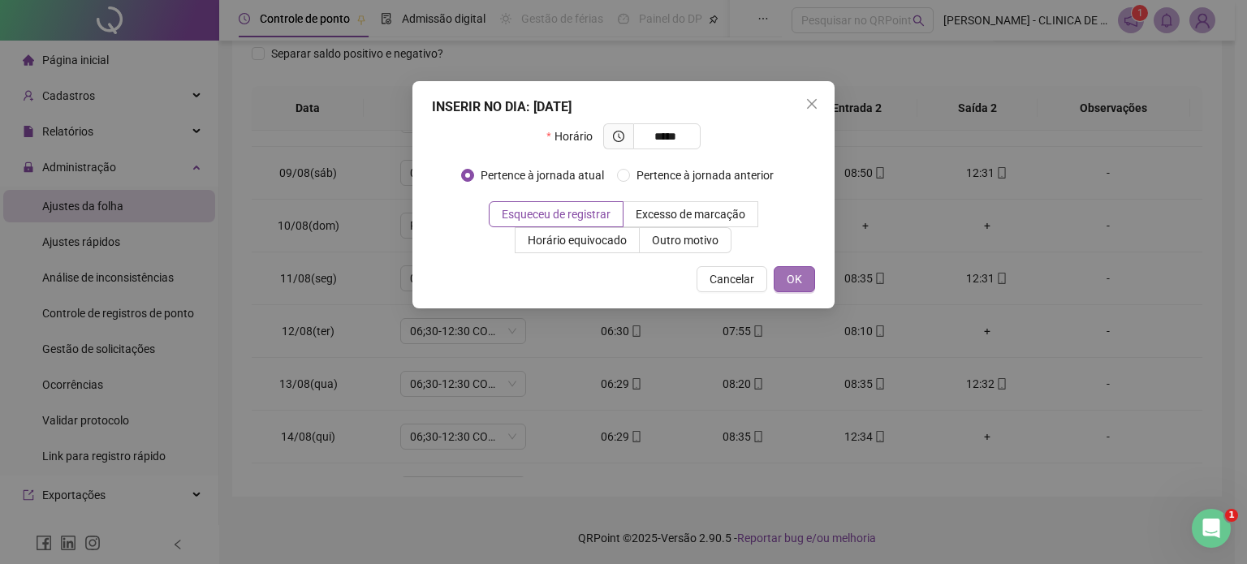
type input "*****"
click at [803, 276] on button "OK" at bounding box center [794, 279] width 41 height 26
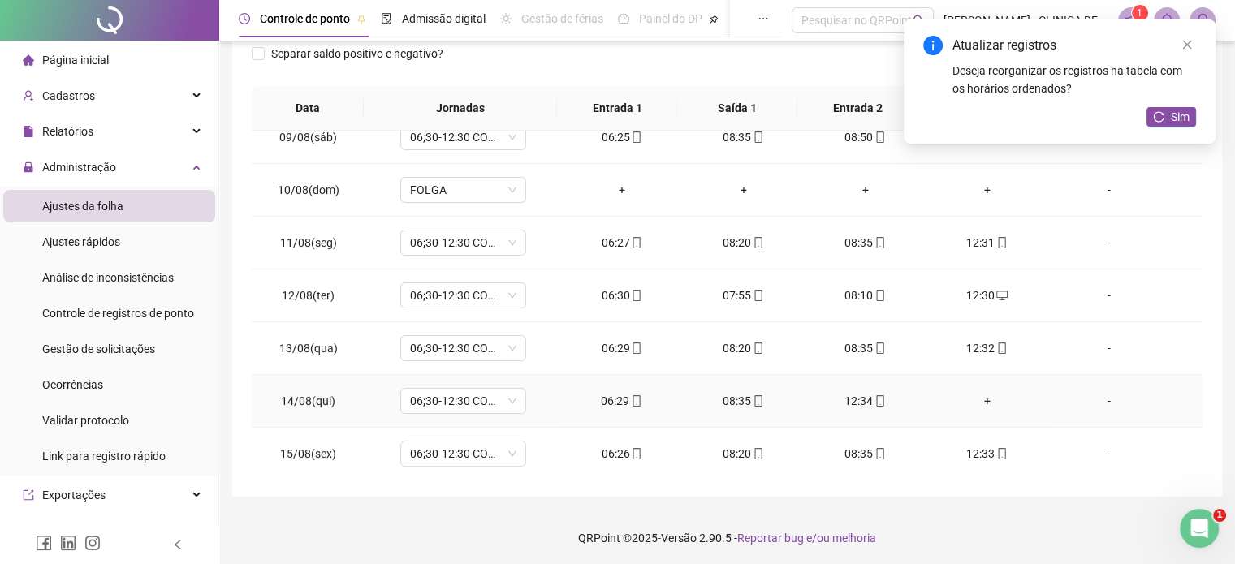
scroll to position [245, 0]
click at [484, 399] on span "06;30-12:30 COM INTERVALO" at bounding box center [463, 399] width 106 height 24
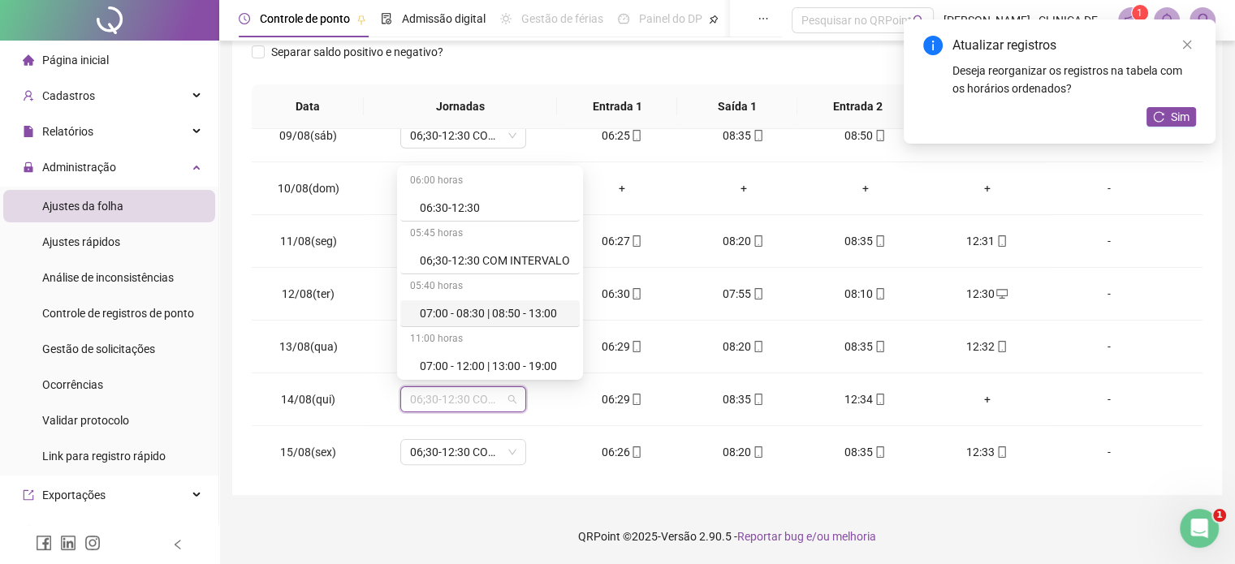
click at [984, 520] on footer "QRPoint © 2025 - Versão 2.90.5 - Reportar bug e/ou melhoria" at bounding box center [727, 536] width 1016 height 57
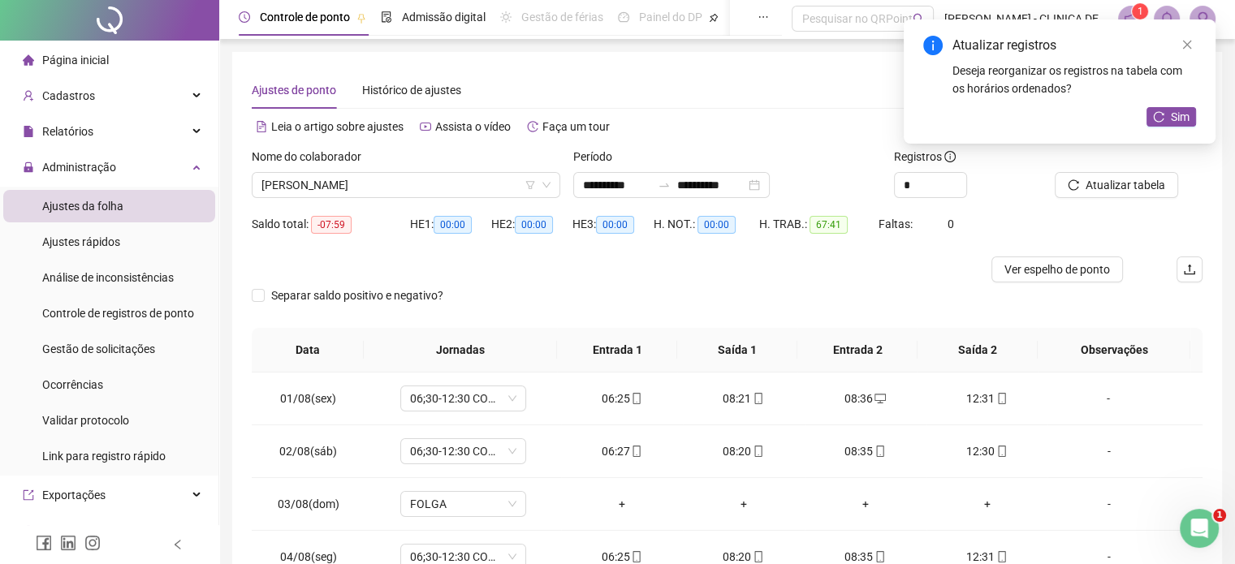
scroll to position [0, 0]
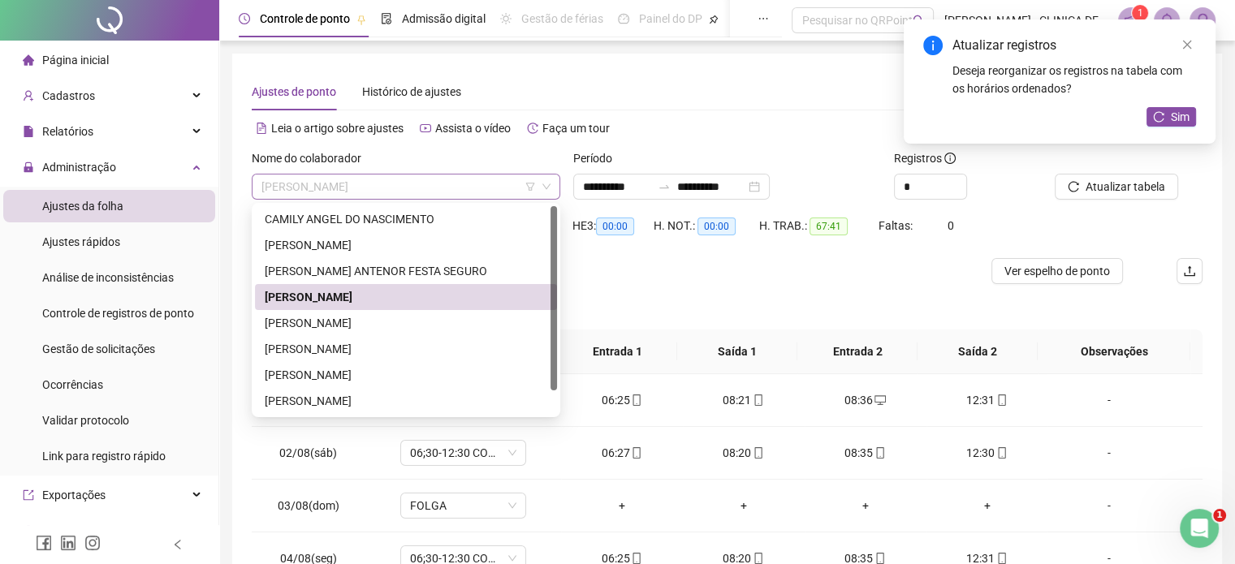
click at [381, 194] on span "HELIO BATISTA DA SILVA JUNIOR" at bounding box center [405, 187] width 289 height 24
click at [343, 321] on div "LYANA FRESSATO" at bounding box center [406, 323] width 283 height 18
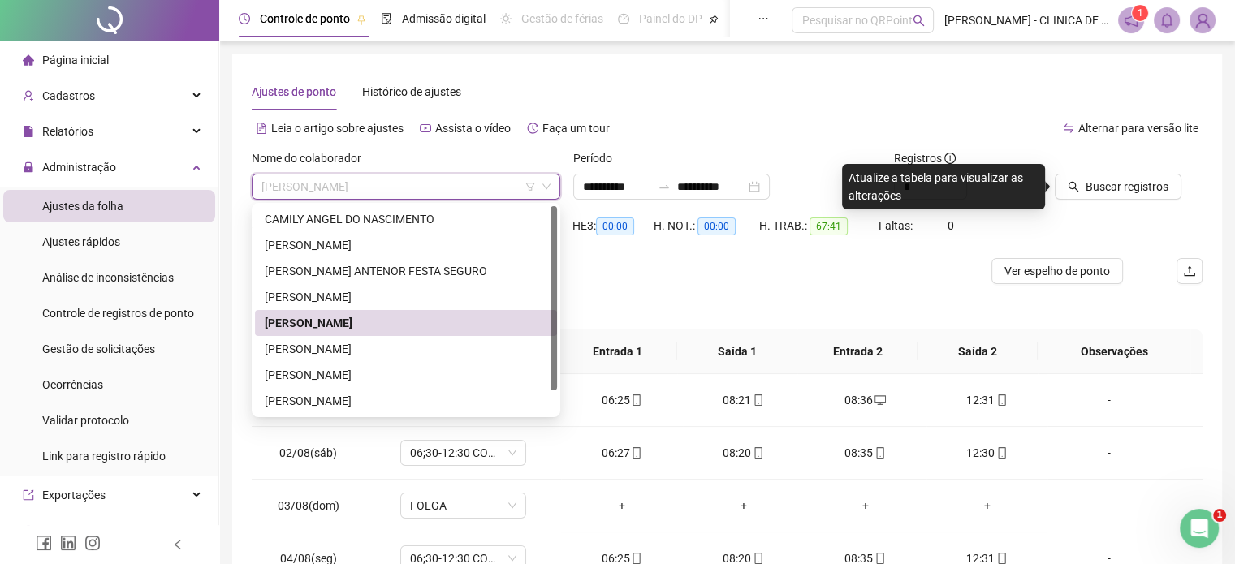
click at [425, 183] on span "LYANA FRESSATO" at bounding box center [405, 187] width 289 height 24
click at [344, 343] on div "MIKAELLA WALLESKA RODRIGUES PACHECO" at bounding box center [406, 349] width 283 height 18
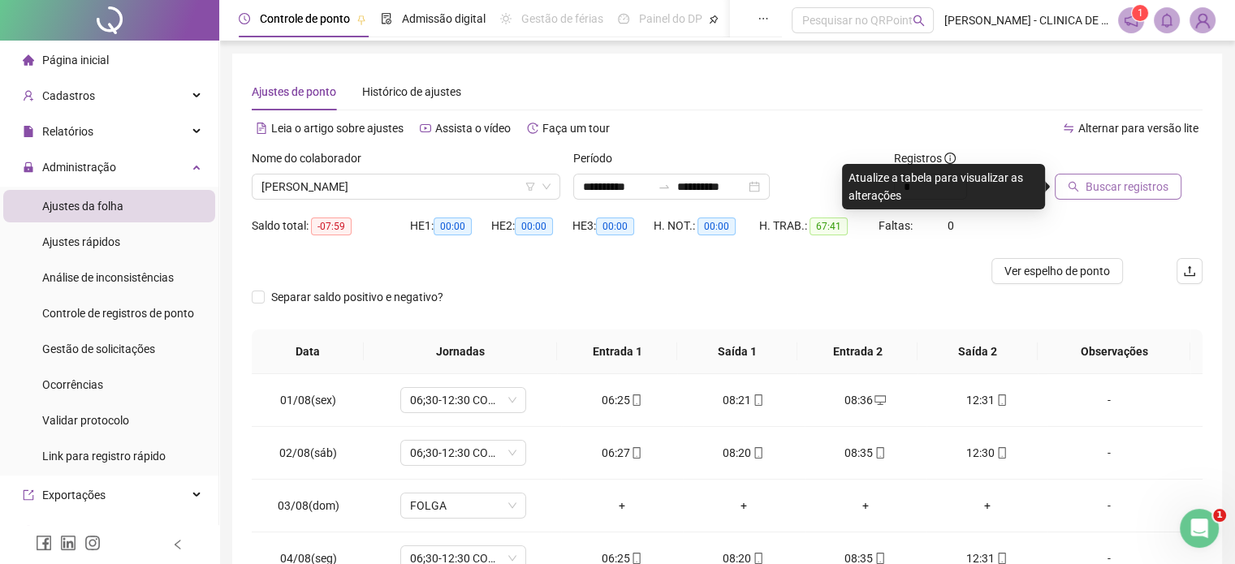
click at [1094, 192] on span "Buscar registros" at bounding box center [1126, 187] width 83 height 18
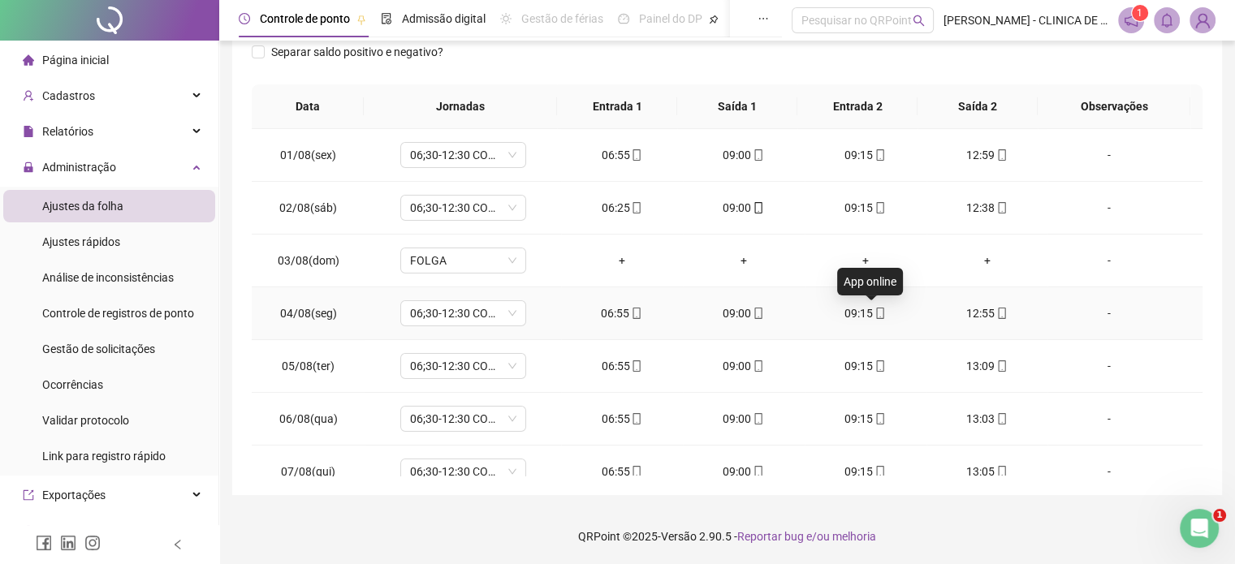
scroll to position [83, 0]
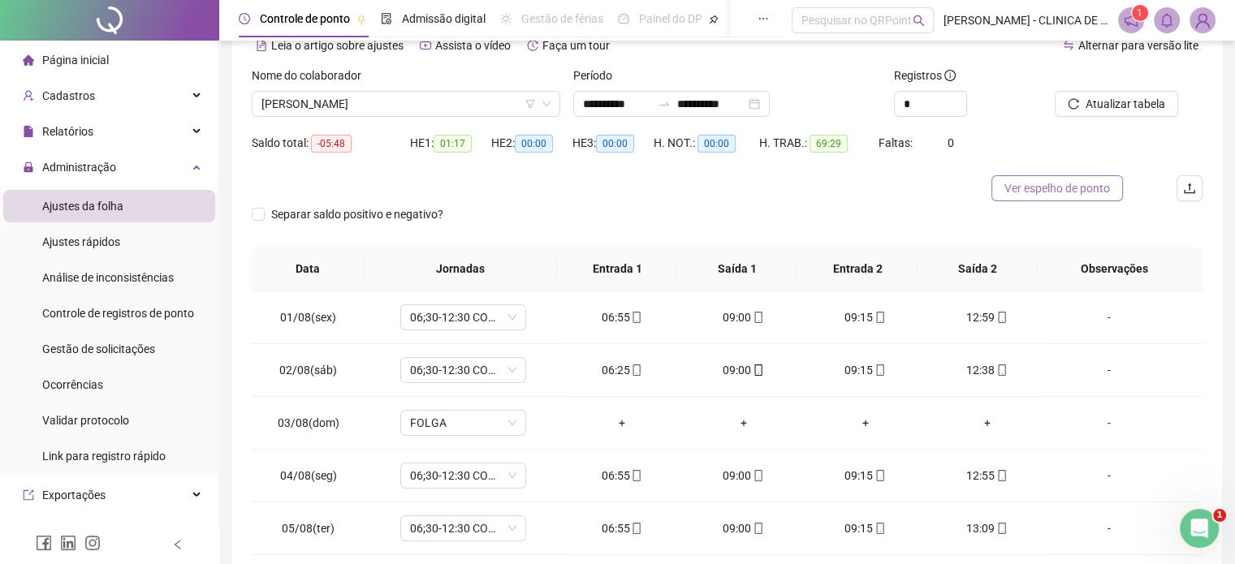
click at [1034, 185] on span "Ver espelho de ponto" at bounding box center [1057, 188] width 106 height 18
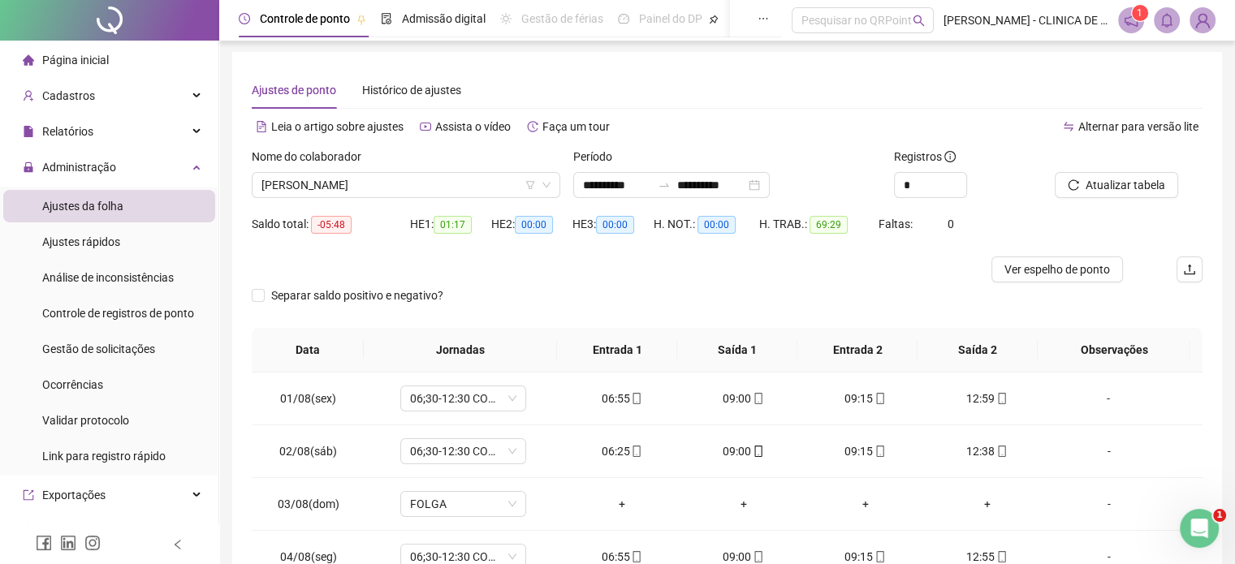
scroll to position [0, 0]
click at [395, 192] on span "MIKAELLA WALLESKA RODRIGUES PACHECO" at bounding box center [405, 187] width 289 height 24
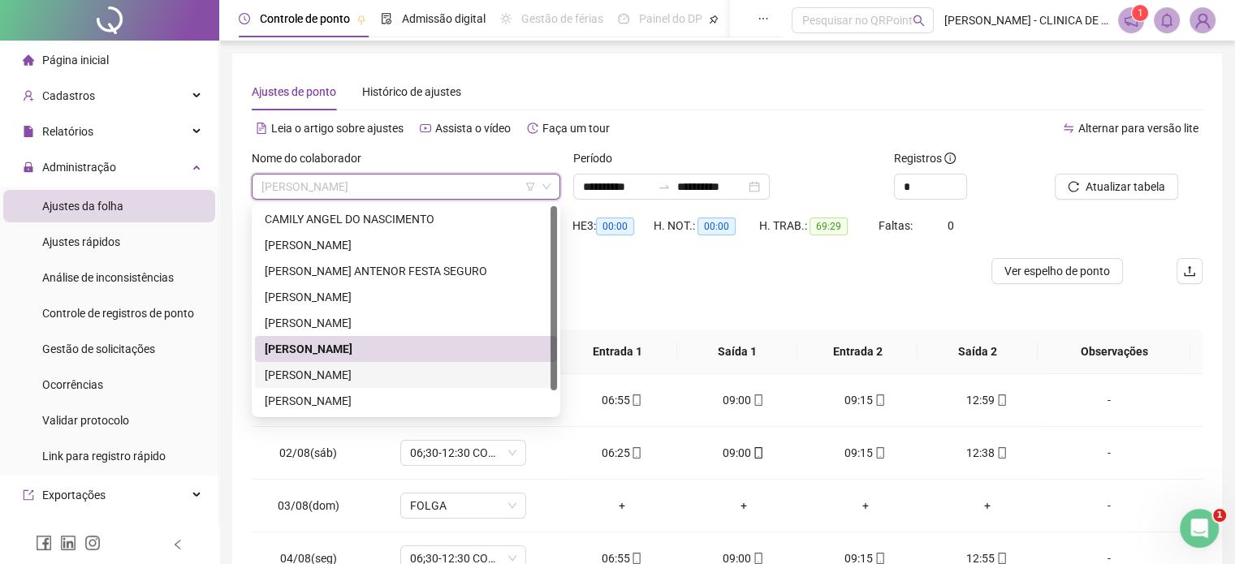
click at [360, 385] on div "VANESSA DE CASTRO RIBEIRO" at bounding box center [406, 375] width 302 height 26
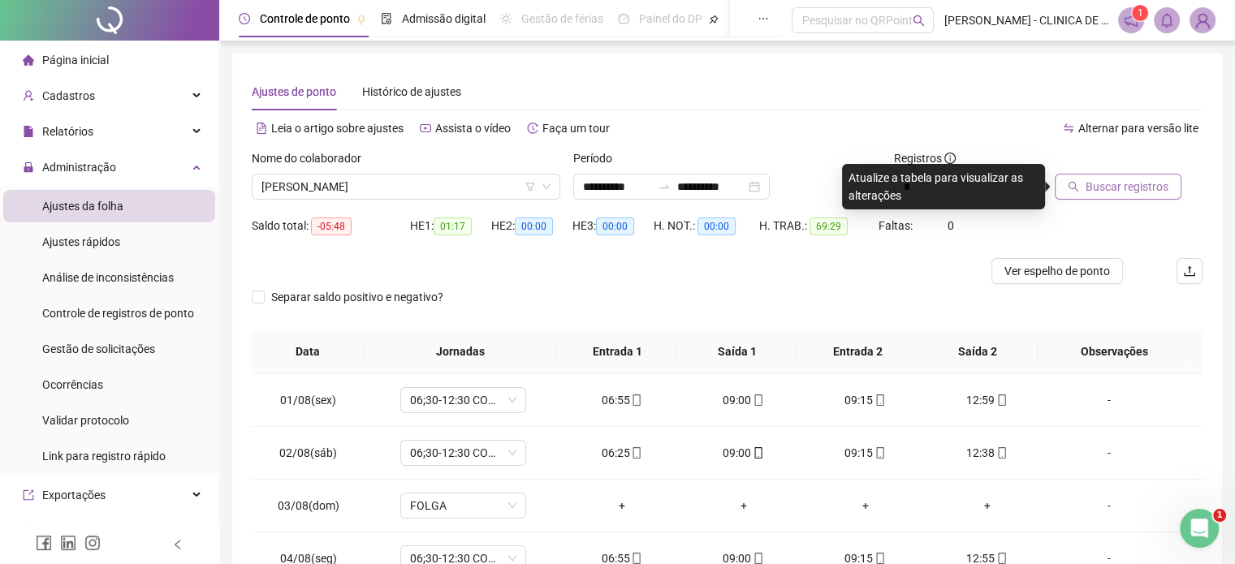
click at [1100, 180] on span "Buscar registros" at bounding box center [1126, 187] width 83 height 18
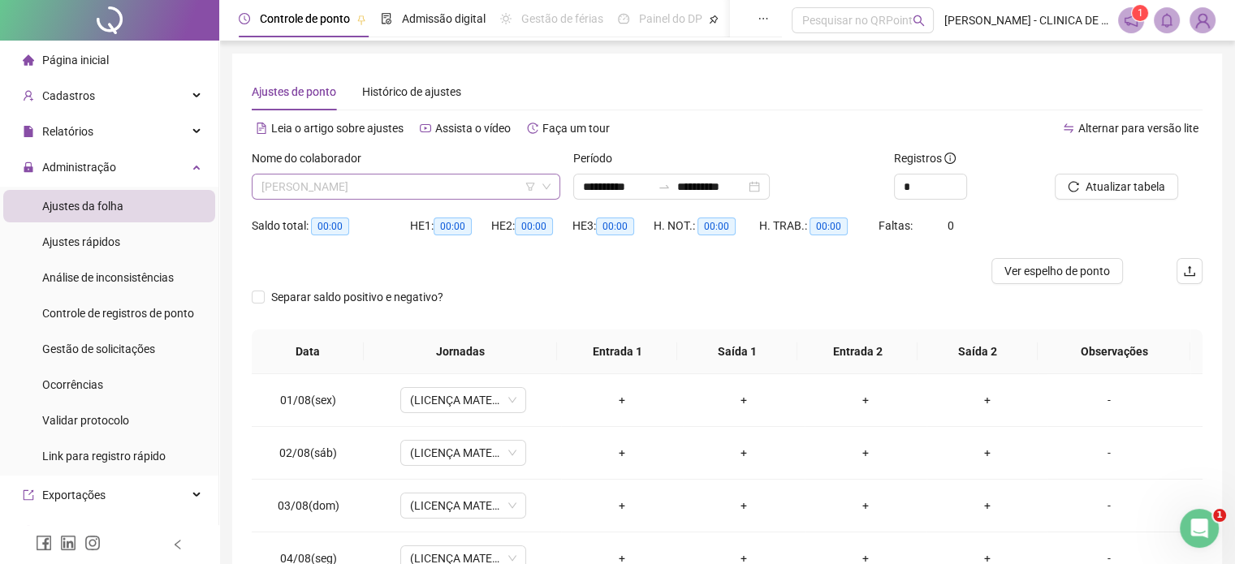
click at [408, 183] on span "VANESSA DE CASTRO RIBEIRO" at bounding box center [405, 187] width 289 height 24
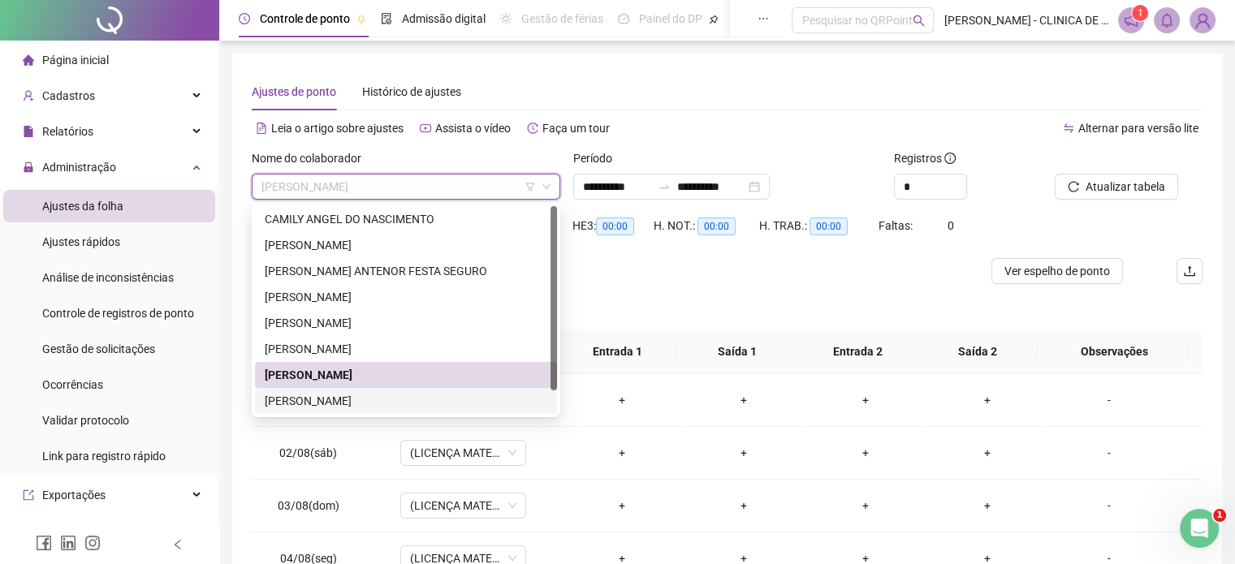
click at [296, 395] on div "VITOR JOSE DOS SANTOS SILVA" at bounding box center [406, 401] width 283 height 18
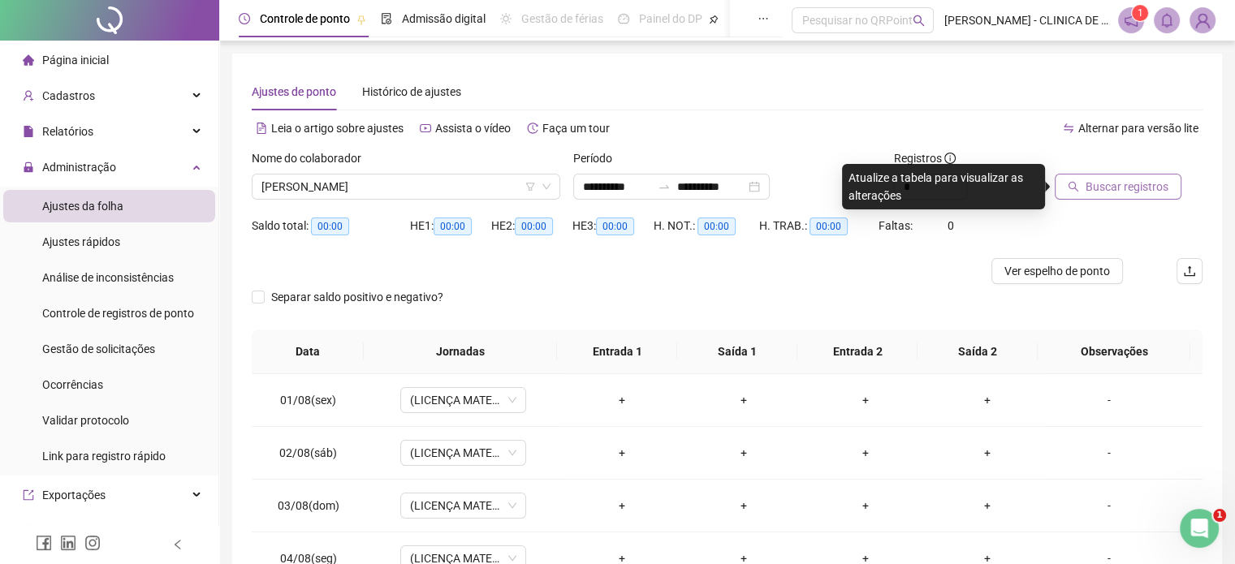
click at [1107, 181] on span "Buscar registros" at bounding box center [1126, 187] width 83 height 18
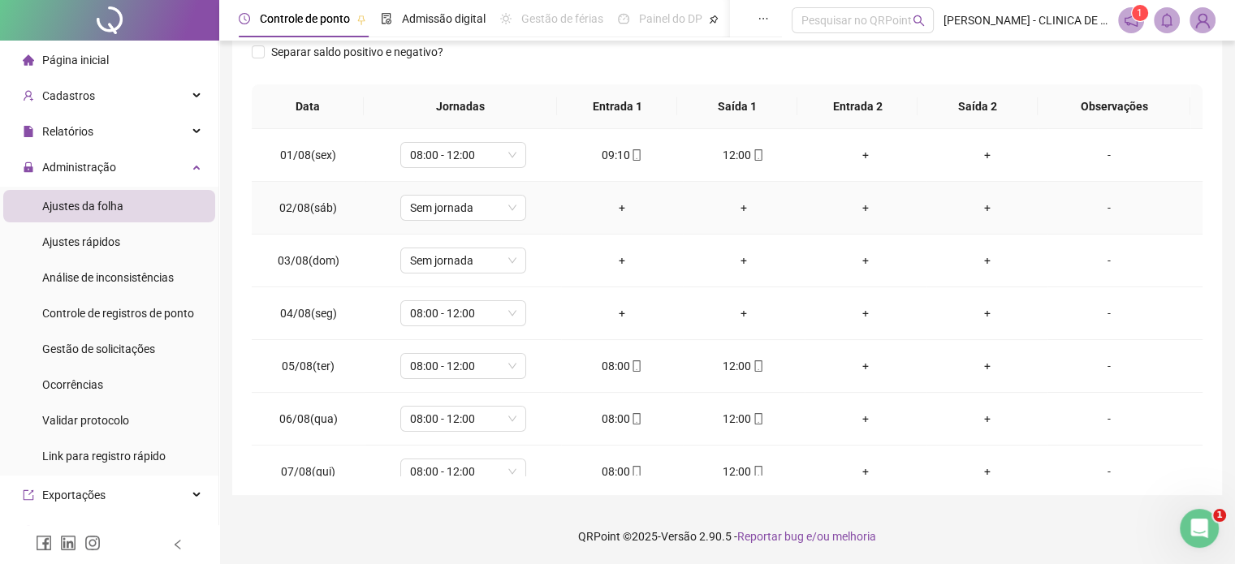
scroll to position [2, 0]
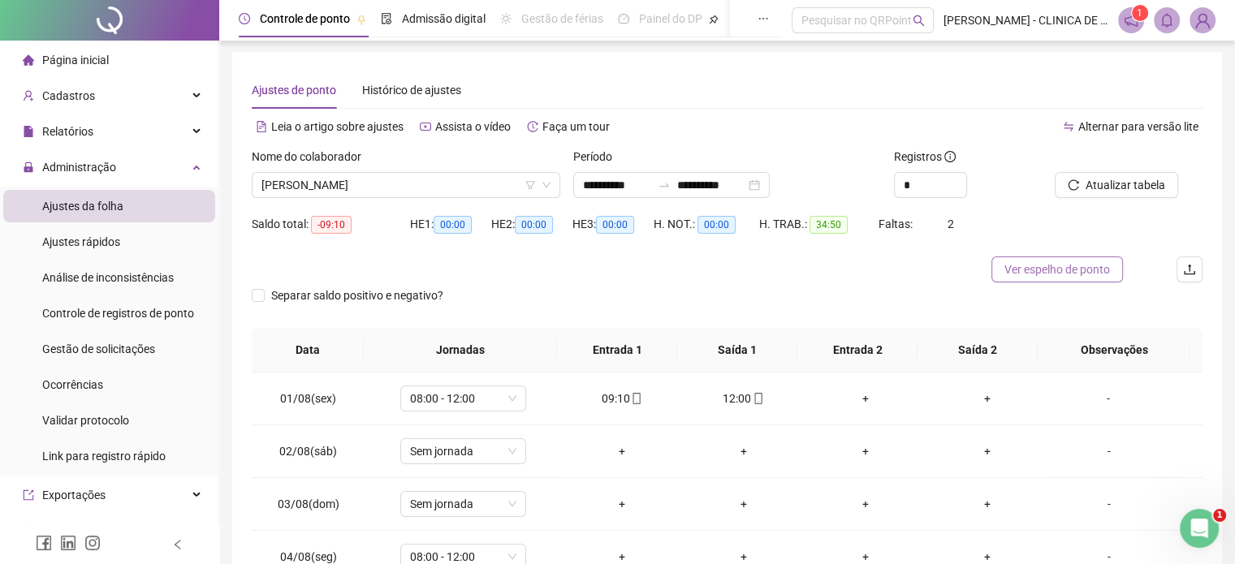
click at [1051, 264] on span "Ver espelho de ponto" at bounding box center [1057, 270] width 106 height 18
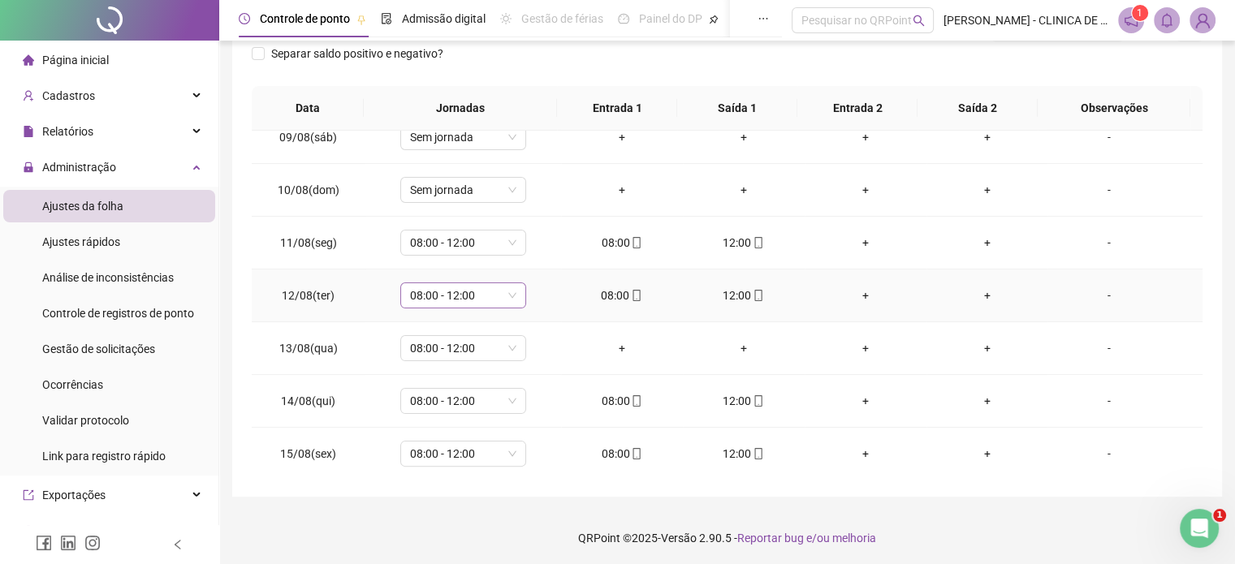
scroll to position [245, 0]
click at [508, 291] on span "08:00 - 12:00" at bounding box center [463, 294] width 106 height 24
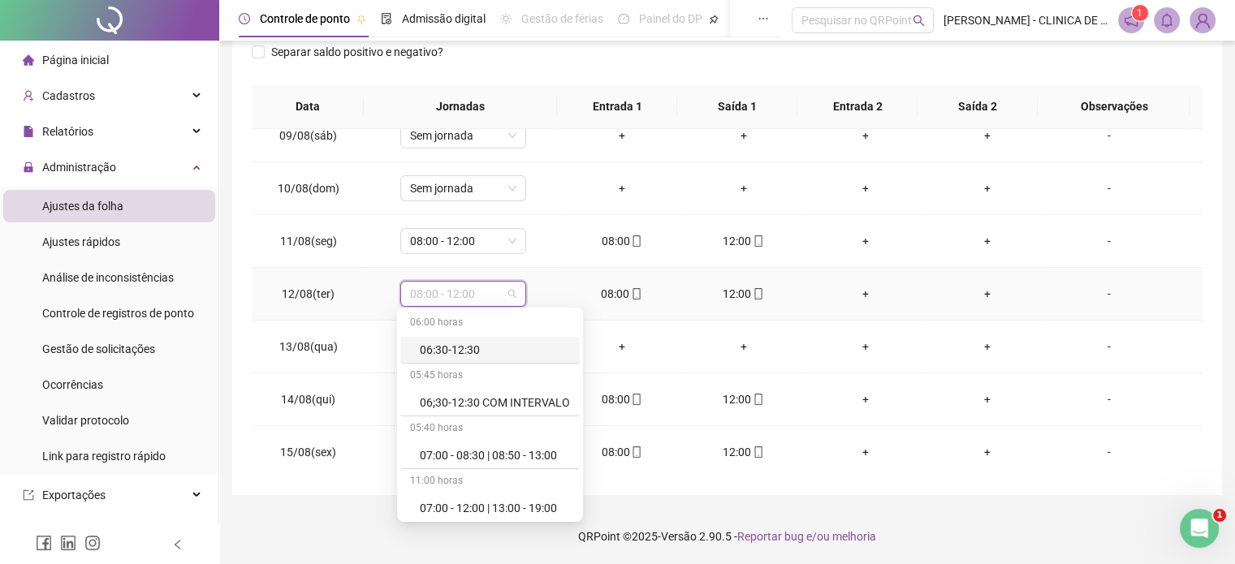
click at [508, 291] on span "08:00 - 12:00" at bounding box center [463, 294] width 106 height 24
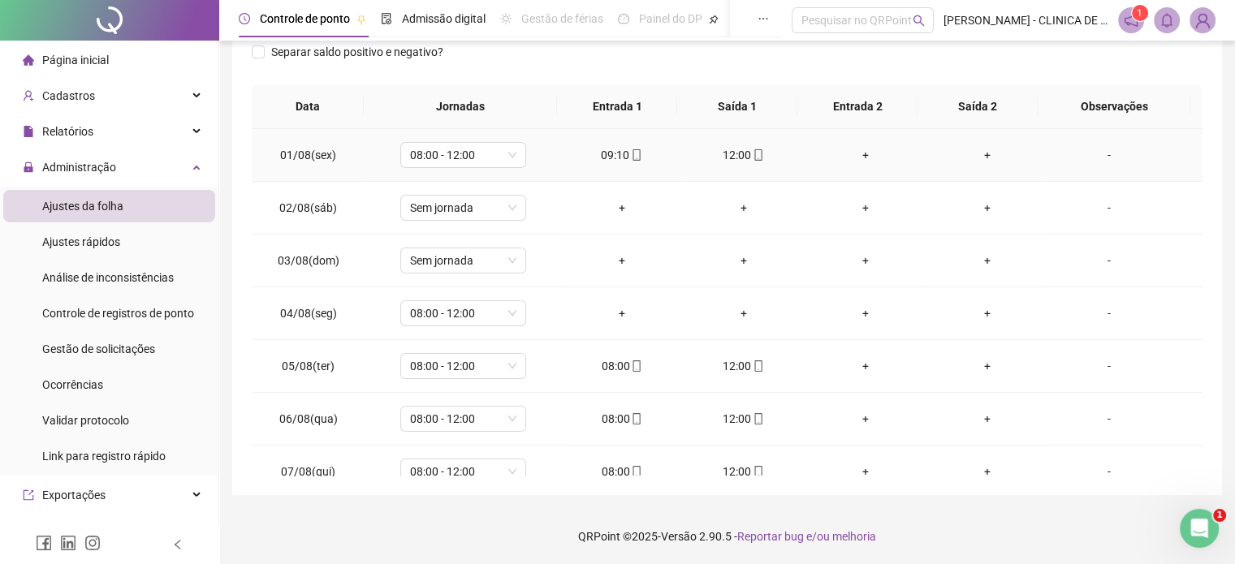
scroll to position [2, 0]
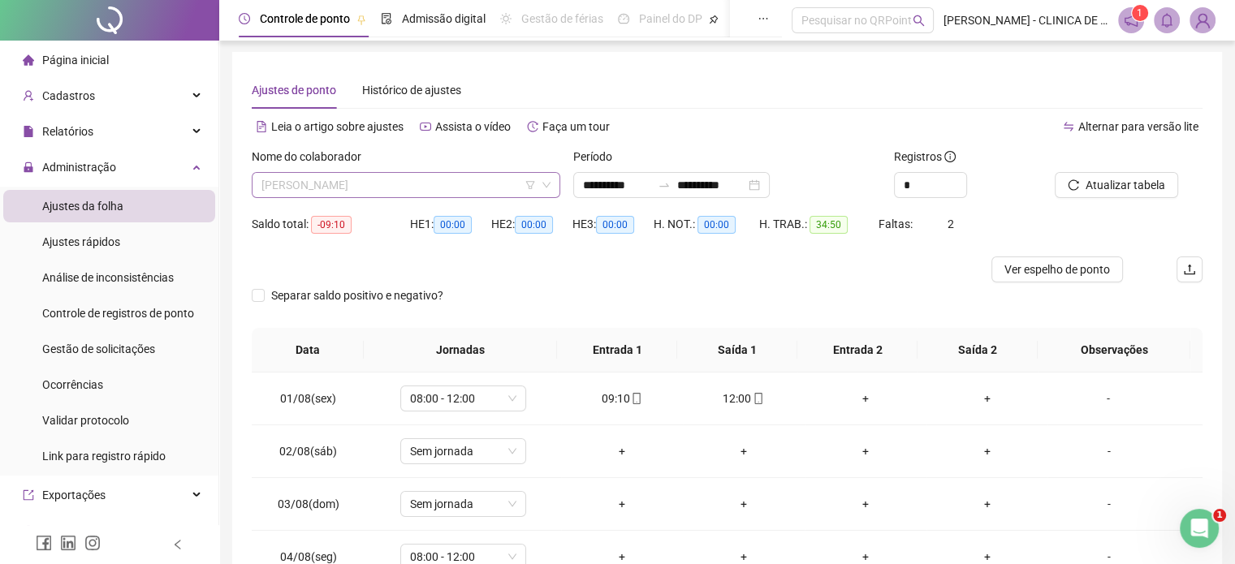
click at [326, 181] on span "VITOR JOSE DOS SANTOS SILVA" at bounding box center [405, 185] width 289 height 24
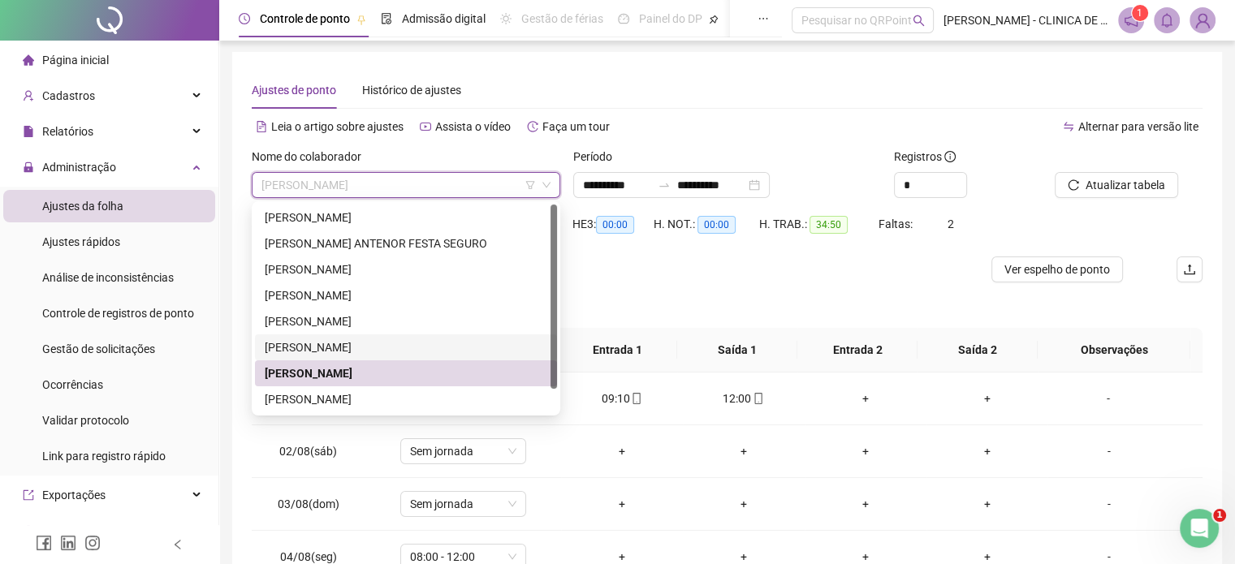
scroll to position [83, 0]
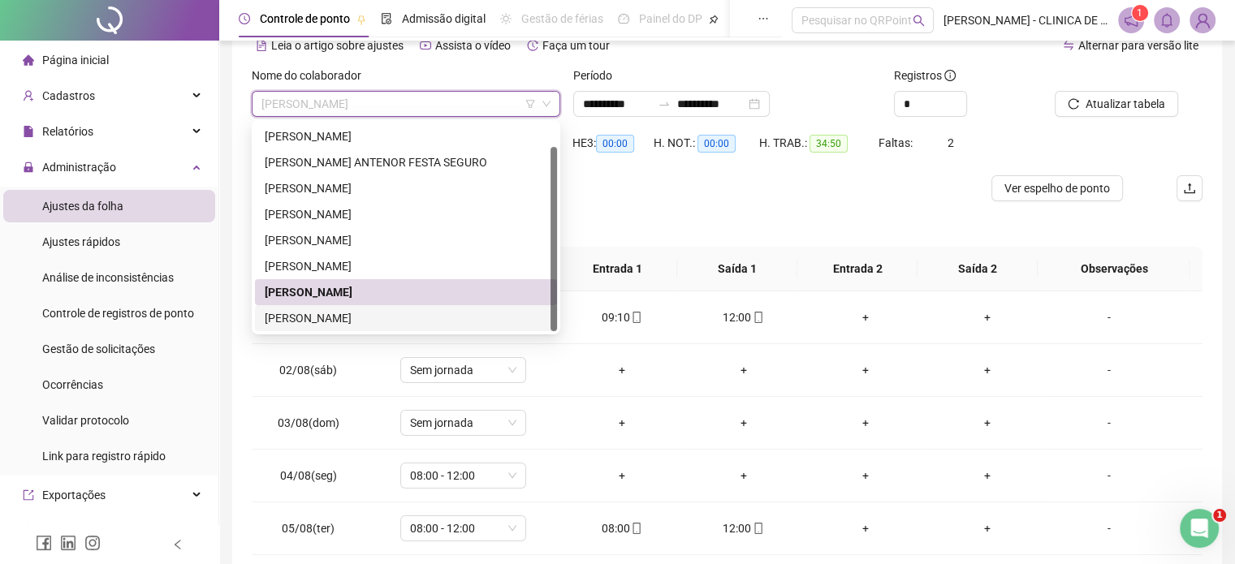
click at [371, 315] on div "VIVIANE APARECIDA DE ARAUJO" at bounding box center [406, 318] width 283 height 18
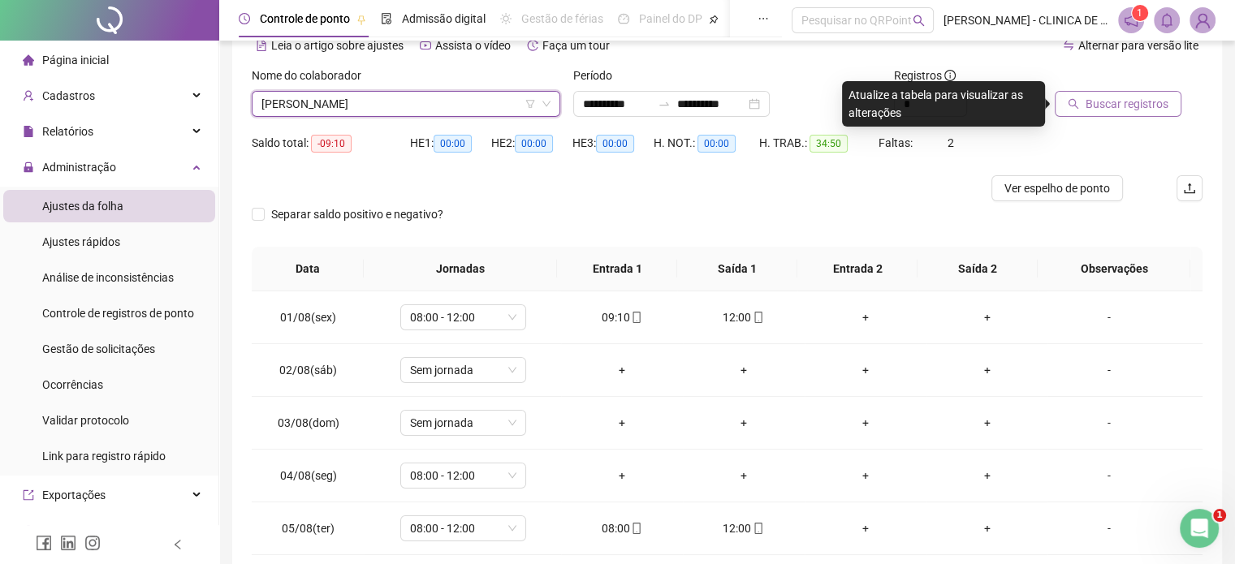
click at [1129, 97] on span "Buscar registros" at bounding box center [1126, 104] width 83 height 18
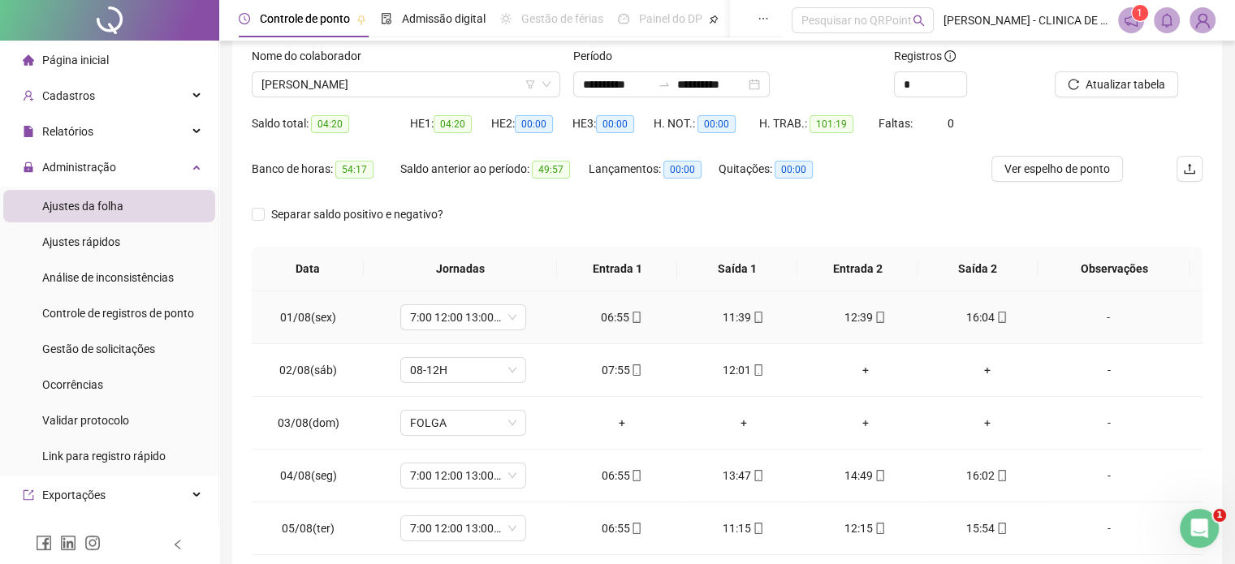
scroll to position [0, 0]
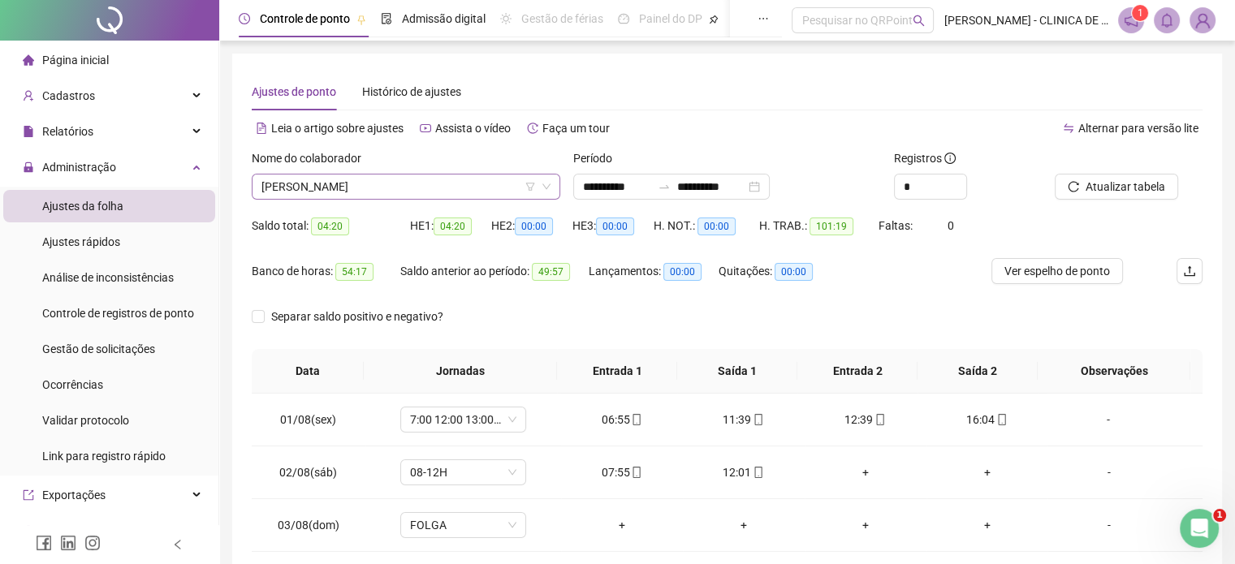
drag, startPoint x: 447, startPoint y: 200, endPoint x: 451, endPoint y: 191, distance: 9.5
click at [448, 196] on div "Nome do colaborador VIVIANE APARECIDA DE ARAUJO" at bounding box center [406, 180] width 322 height 63
click at [452, 188] on span "VIVIANE APARECIDA DE ARAUJO" at bounding box center [405, 187] width 289 height 24
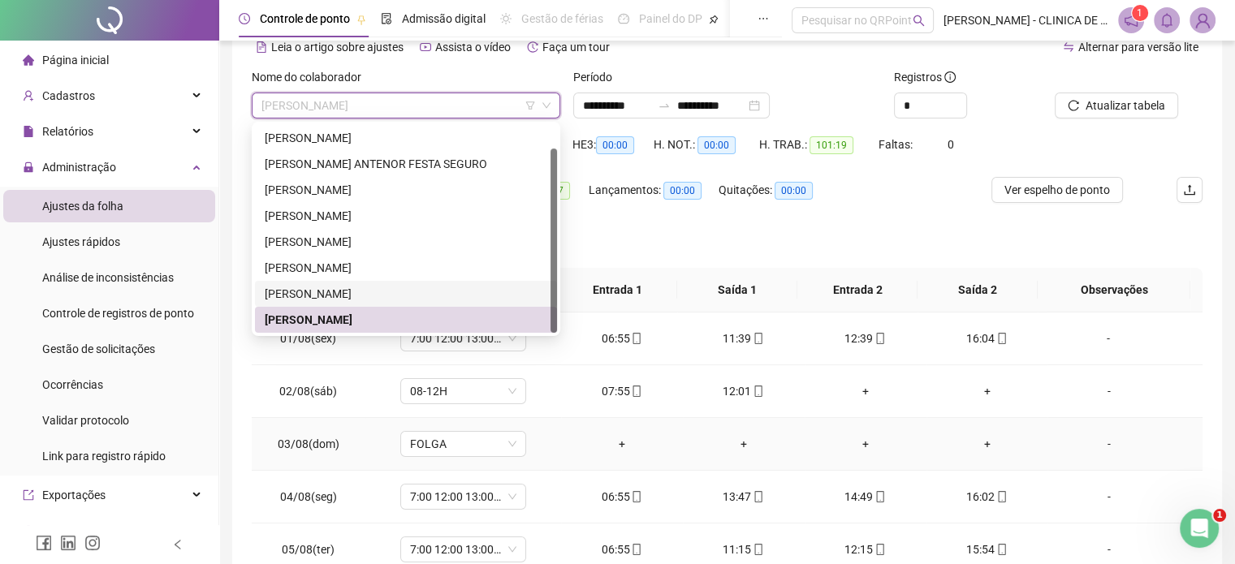
scroll to position [162, 0]
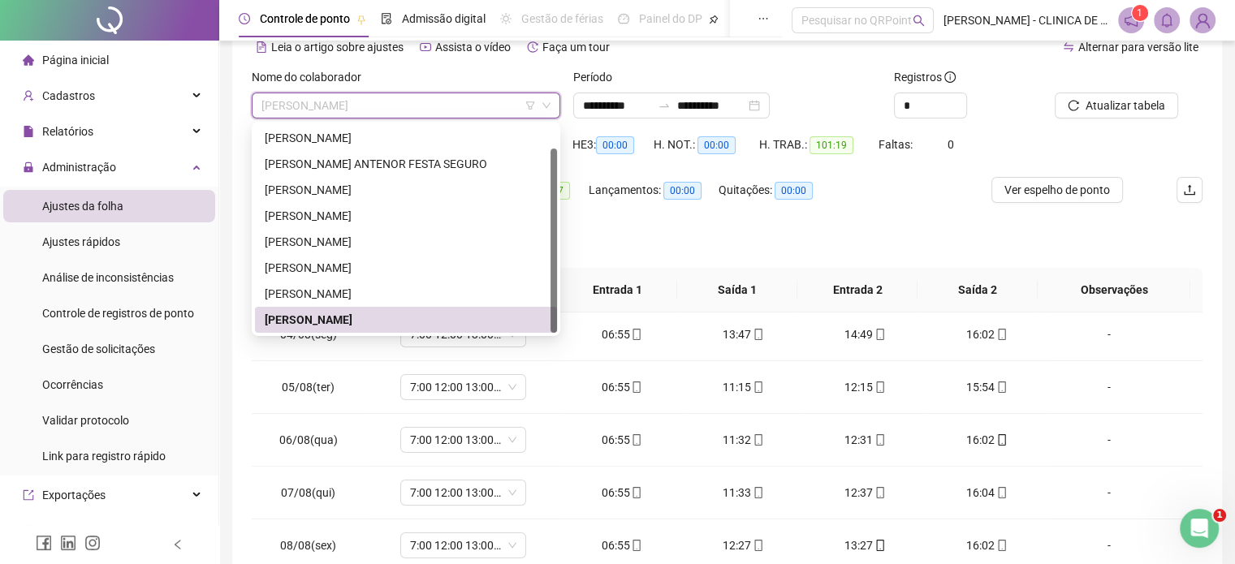
click at [708, 239] on div "Separar saldo positivo e negativo?" at bounding box center [727, 244] width 951 height 45
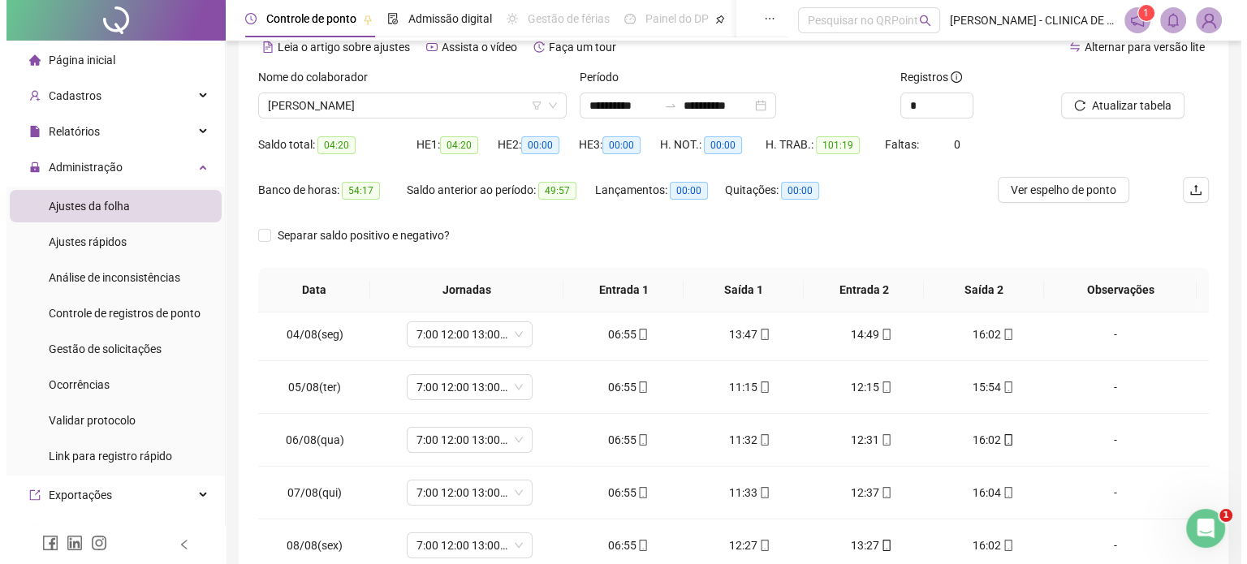
scroll to position [0, 0]
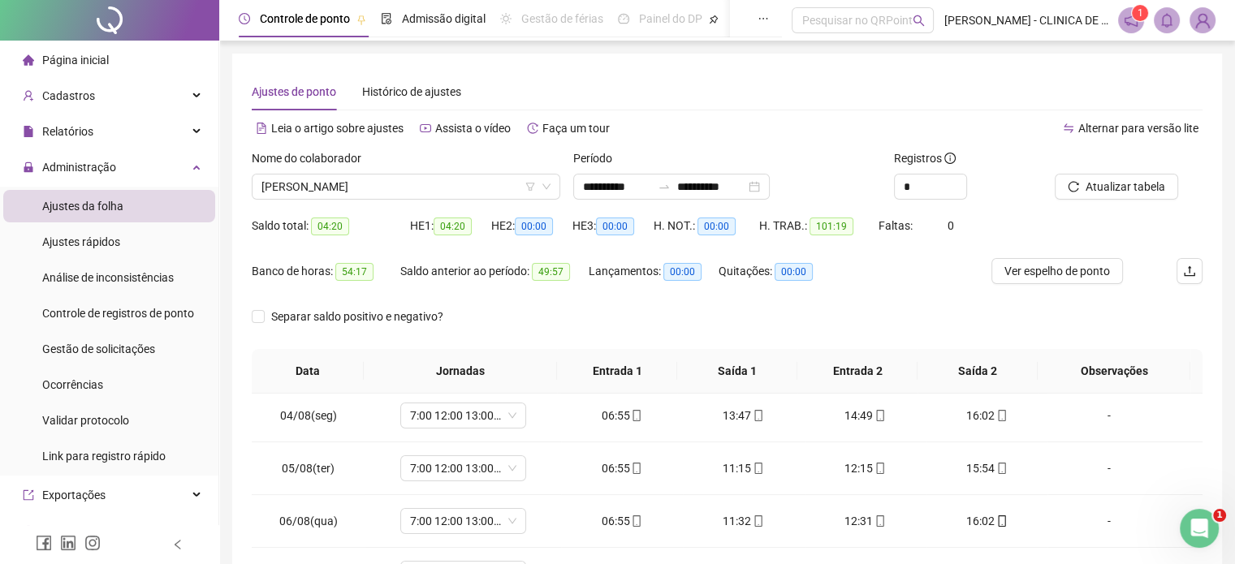
click at [1201, 18] on img at bounding box center [1202, 20] width 24 height 24
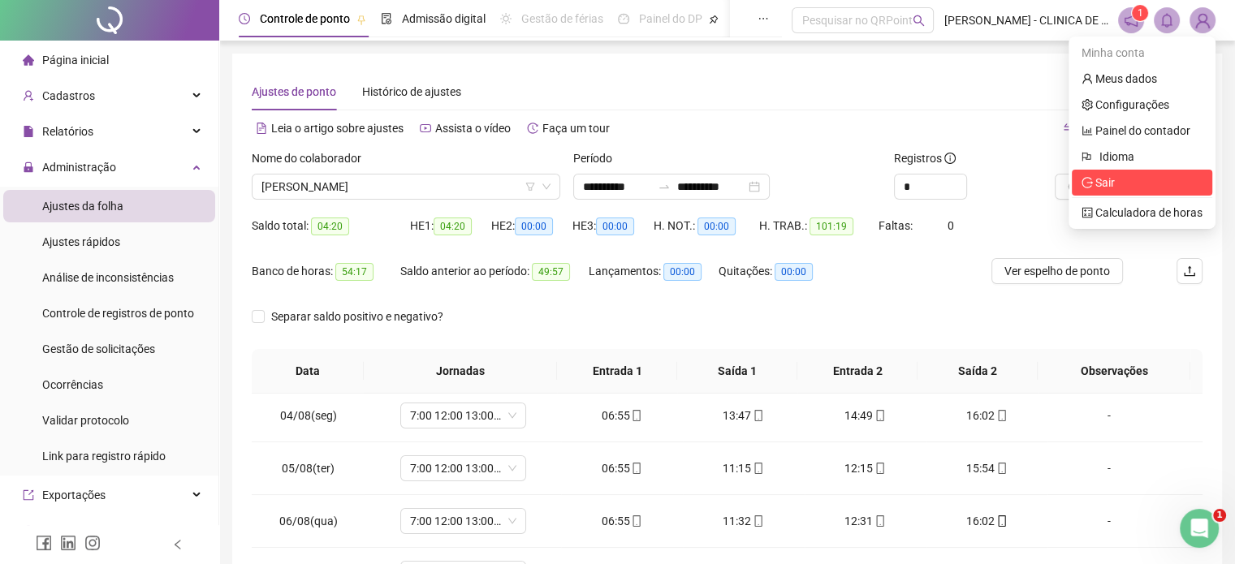
click at [1130, 188] on span "Sair" at bounding box center [1141, 183] width 121 height 18
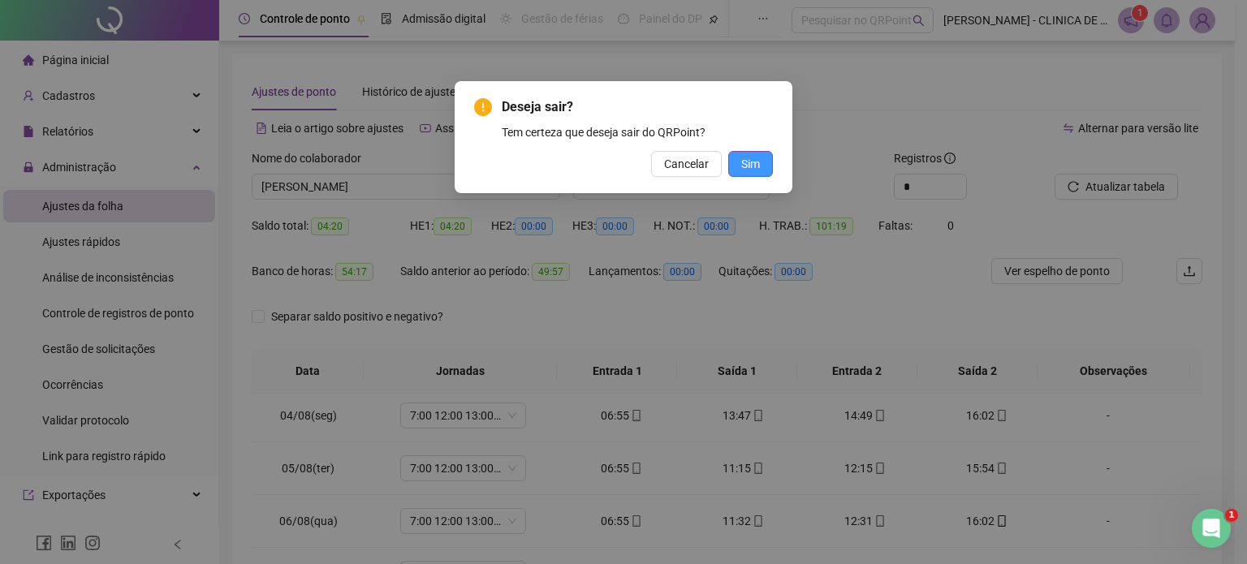
click at [734, 171] on button "Sim" at bounding box center [750, 164] width 45 height 26
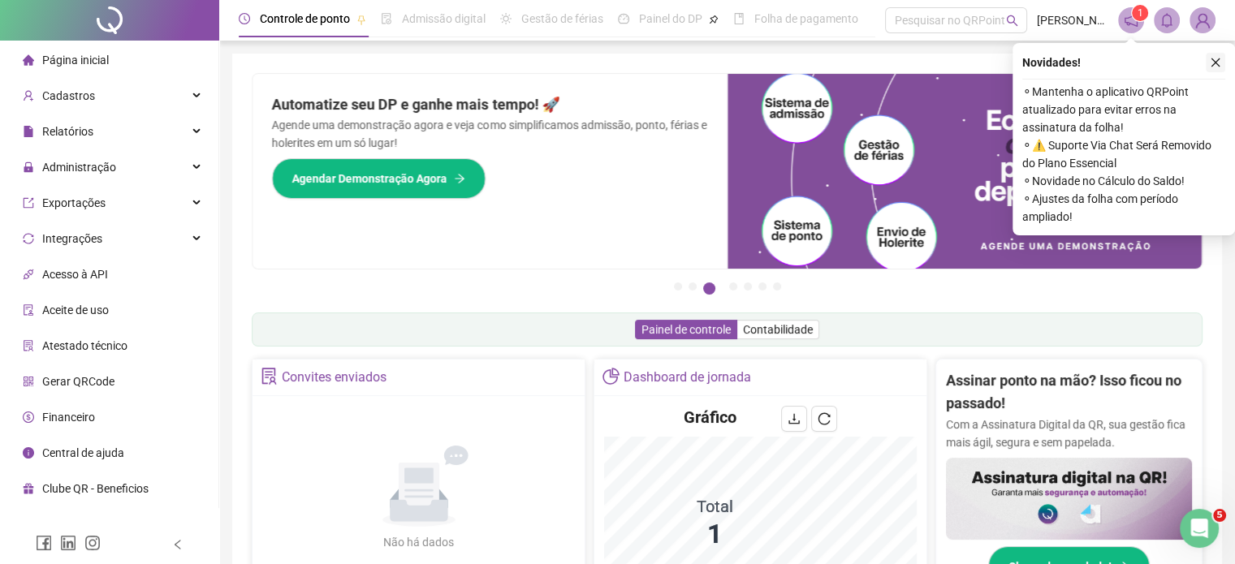
click at [1208, 66] on button "button" at bounding box center [1215, 62] width 19 height 19
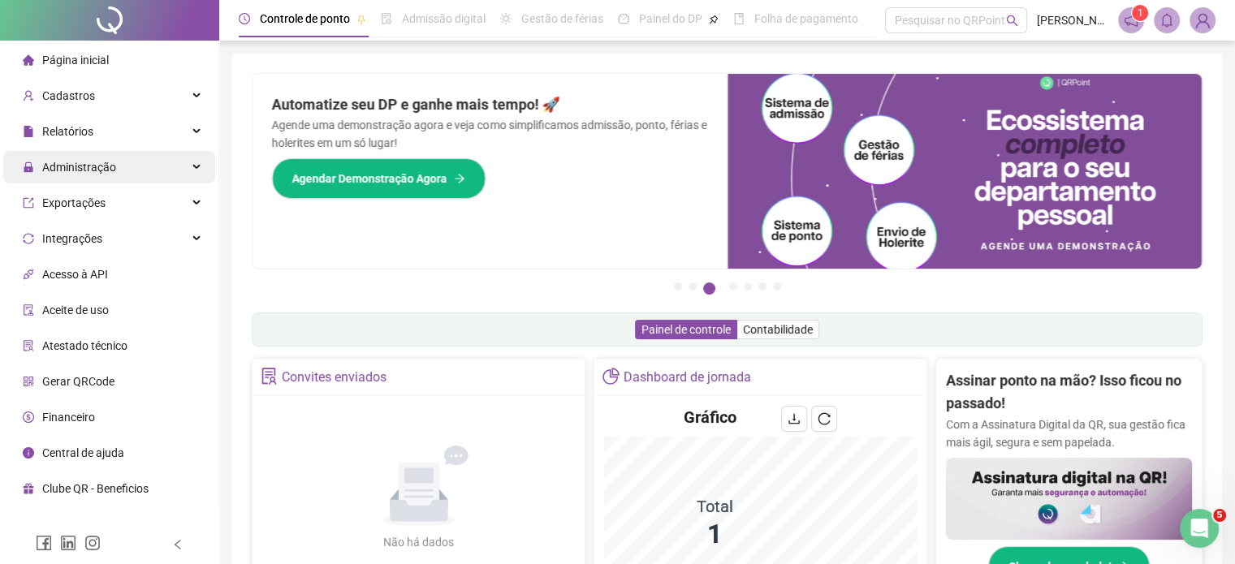
click at [112, 175] on span "Administração" at bounding box center [69, 167] width 93 height 32
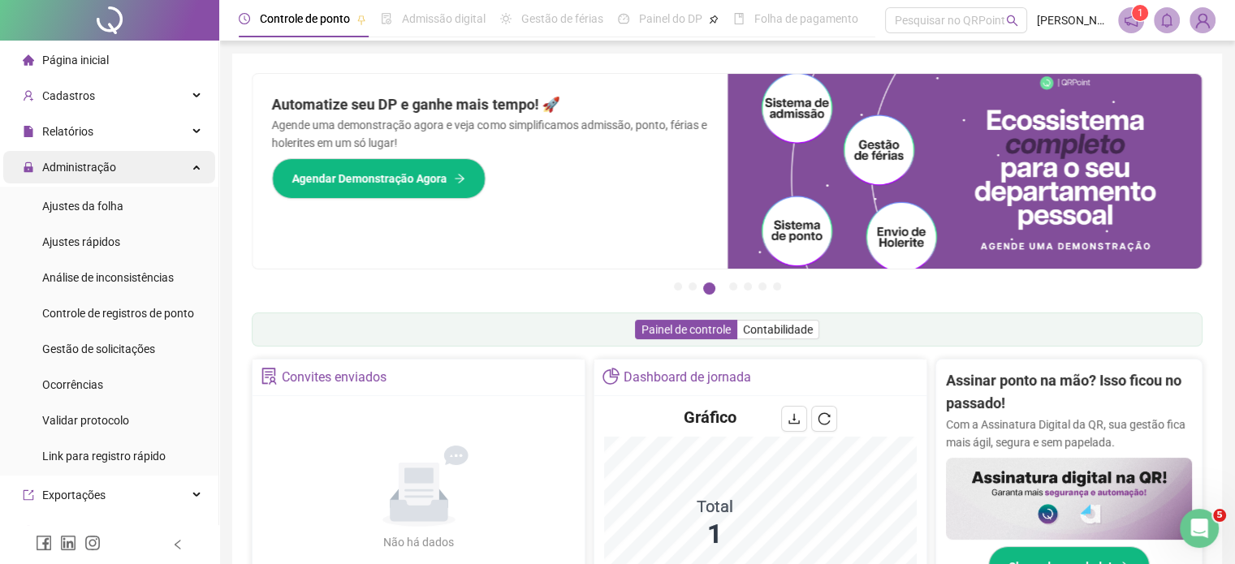
click at [120, 170] on div "Administração" at bounding box center [109, 167] width 212 height 32
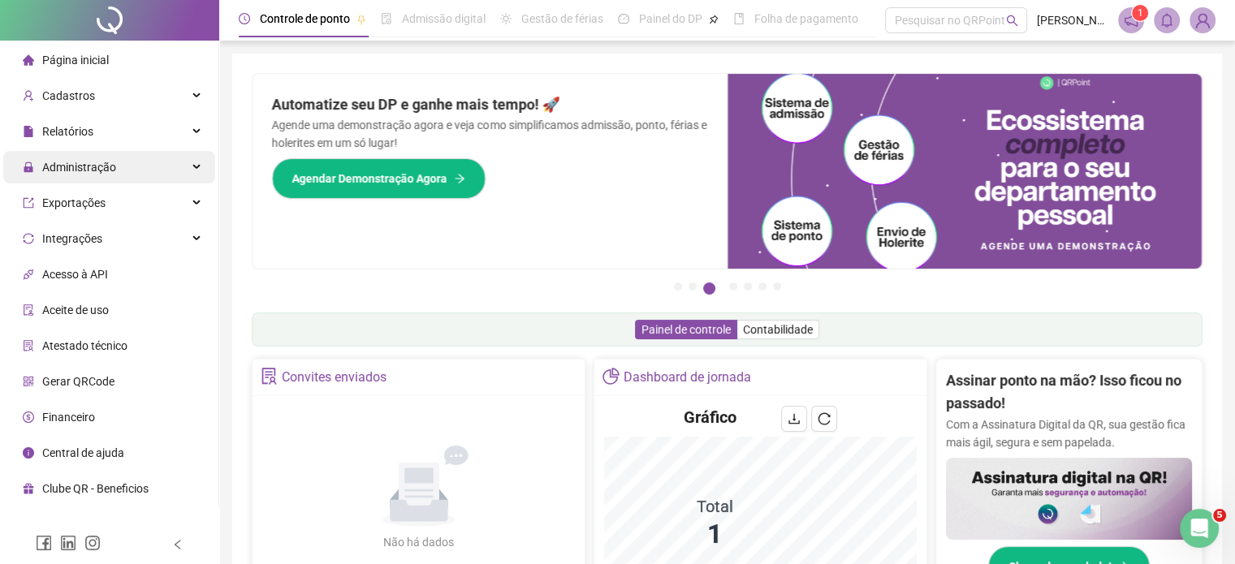
click at [94, 172] on span "Administração" at bounding box center [79, 167] width 74 height 13
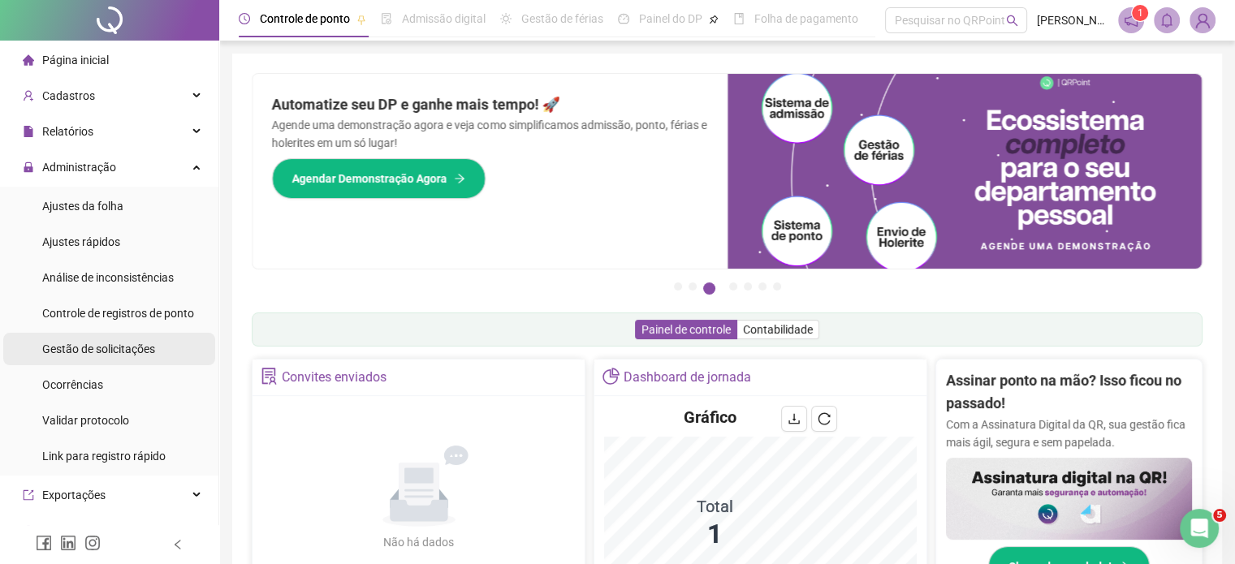
click at [98, 355] on span "Gestão de solicitações" at bounding box center [98, 349] width 113 height 13
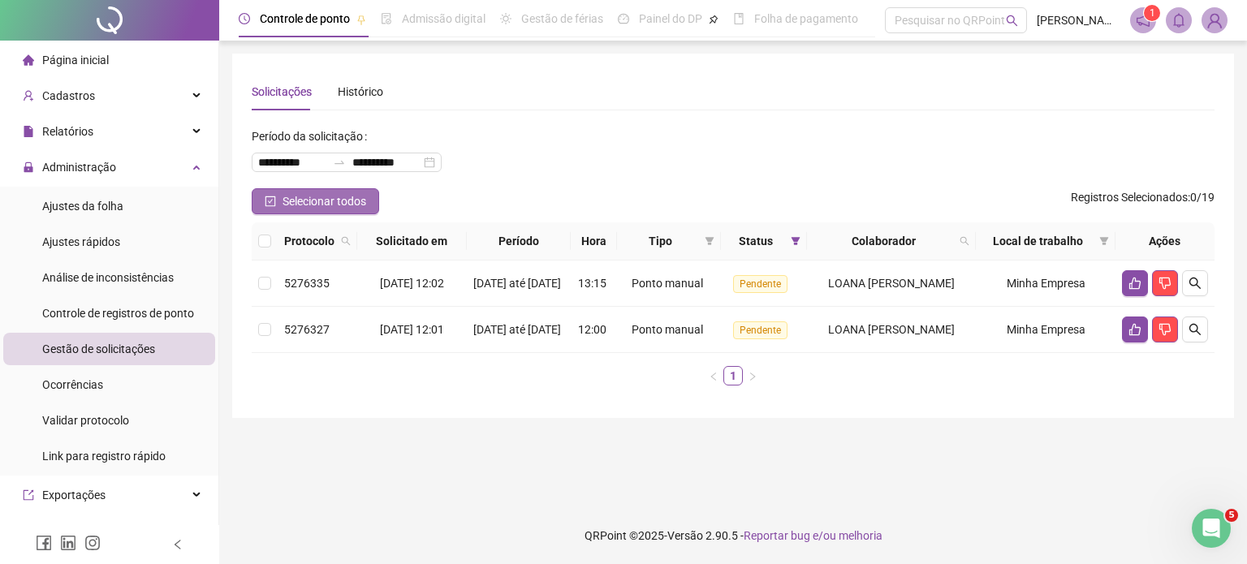
click at [317, 191] on button "Selecionar todos" at bounding box center [315, 201] width 127 height 26
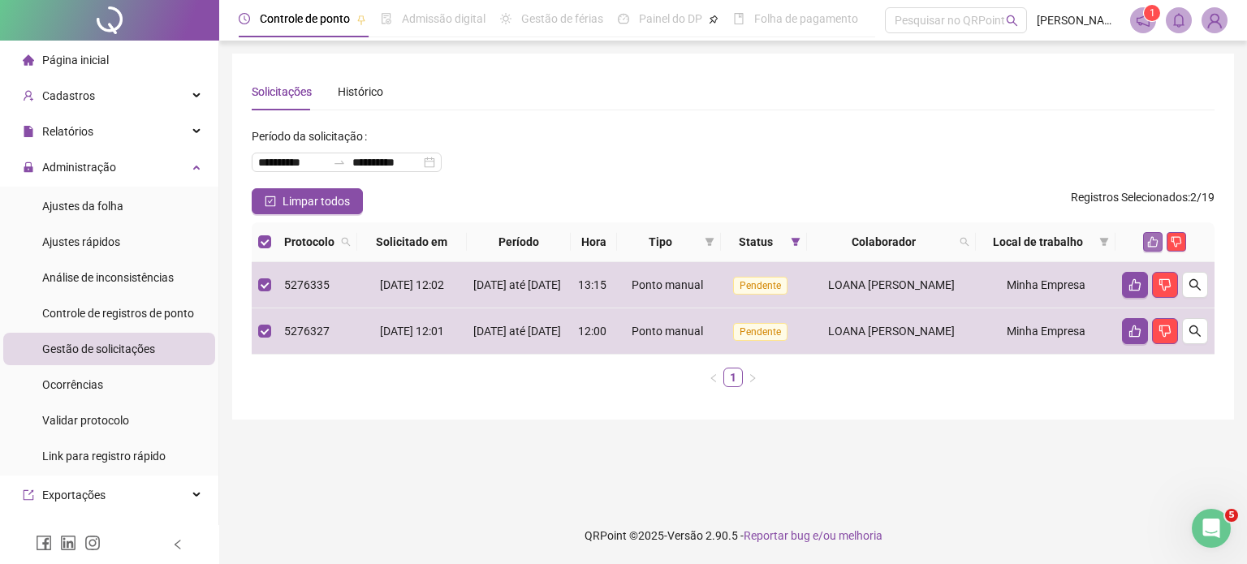
click at [1148, 239] on icon "like" at bounding box center [1152, 241] width 11 height 11
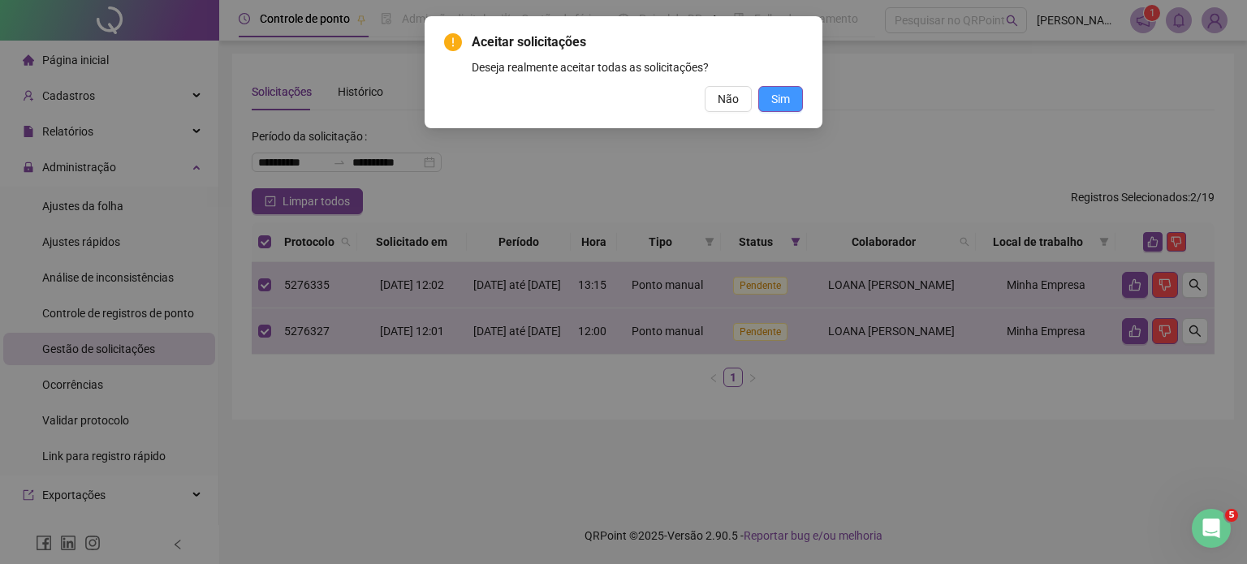
click at [781, 106] on span "Sim" at bounding box center [780, 99] width 19 height 18
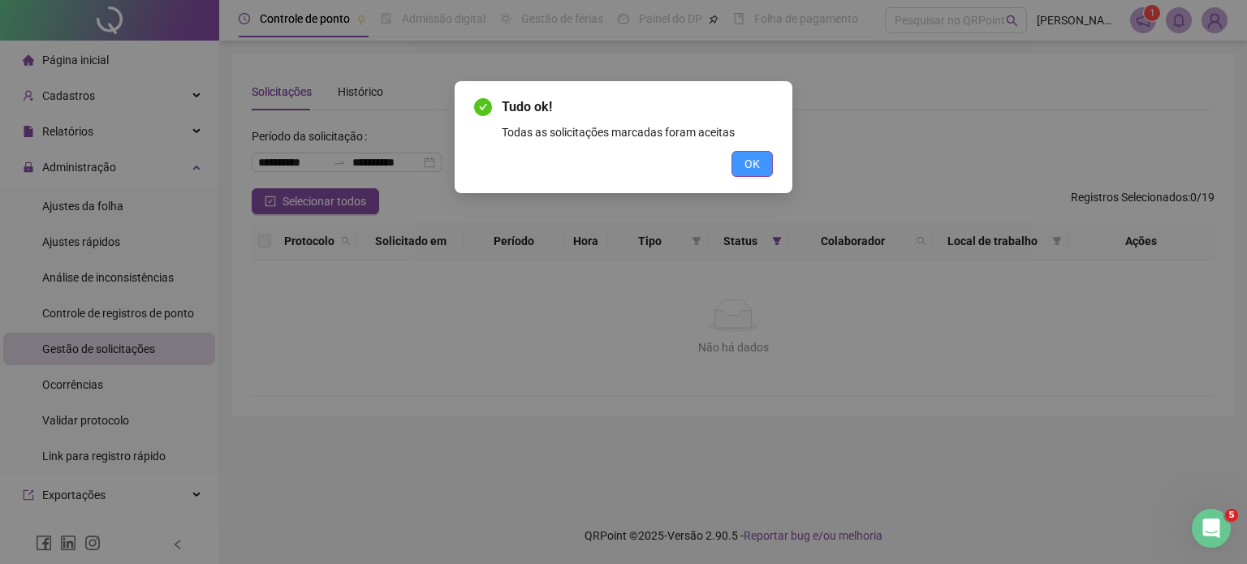
click at [738, 171] on button "OK" at bounding box center [752, 164] width 41 height 26
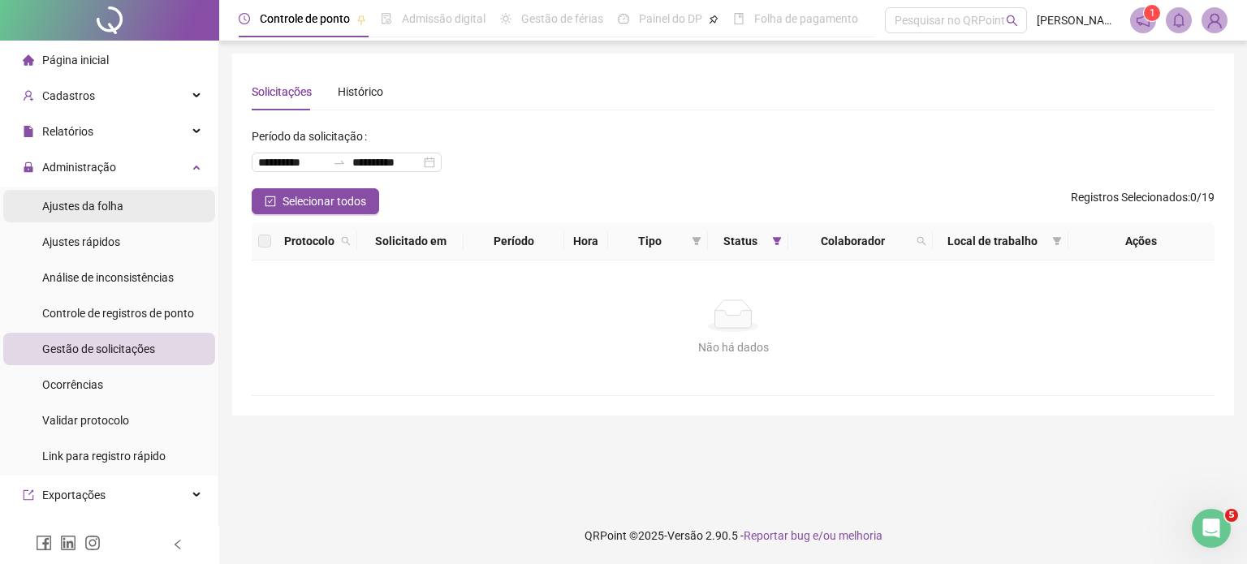
click at [114, 214] on div "Ajustes da folha" at bounding box center [82, 206] width 81 height 32
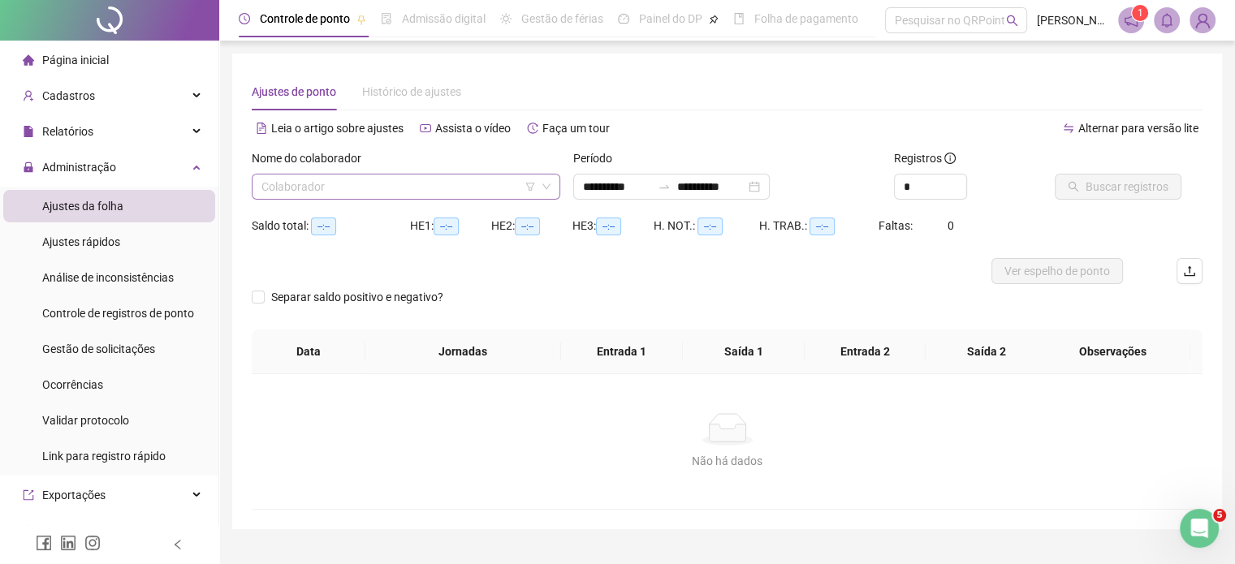
click at [354, 184] on input "search" at bounding box center [398, 187] width 274 height 24
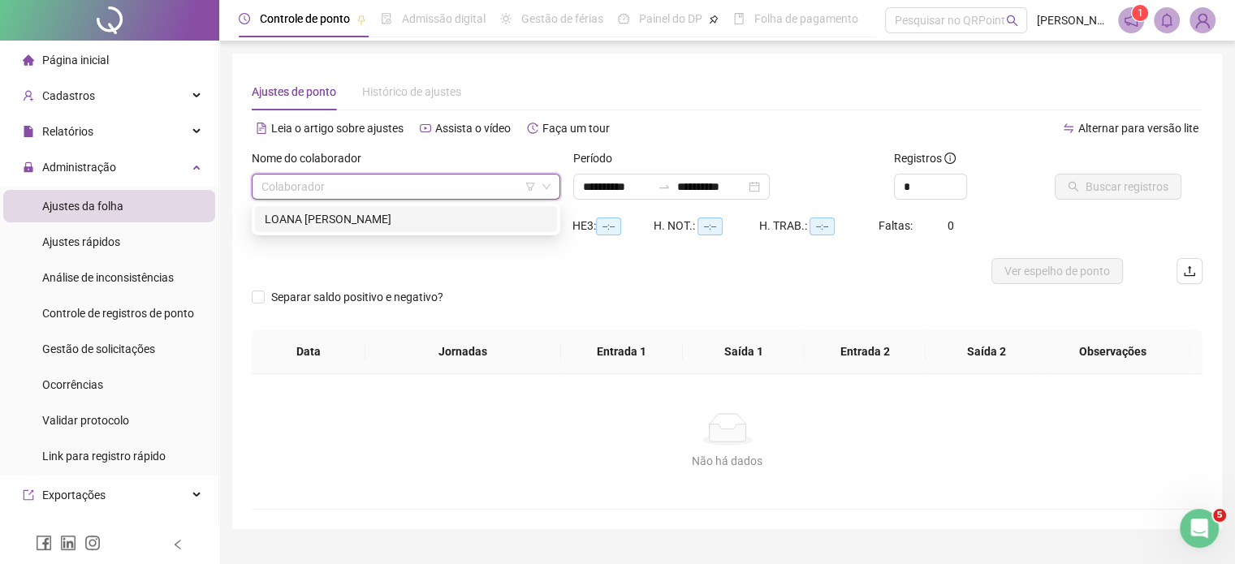
click at [341, 218] on div "LOANA [PERSON_NAME]" at bounding box center [406, 219] width 283 height 18
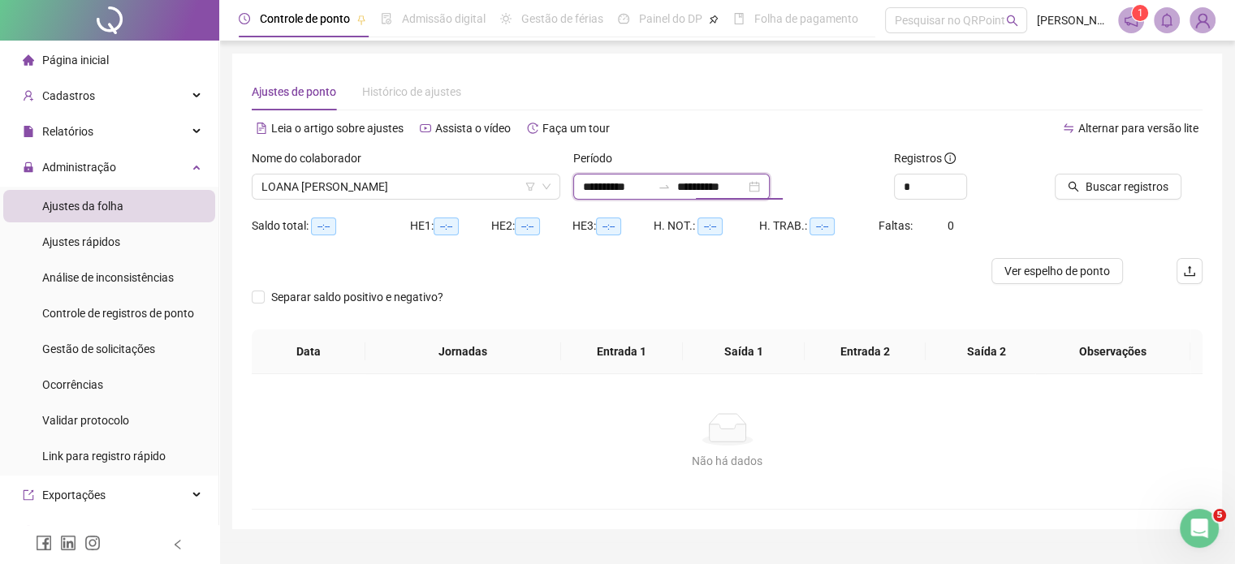
click at [742, 185] on input "**********" at bounding box center [711, 187] width 68 height 18
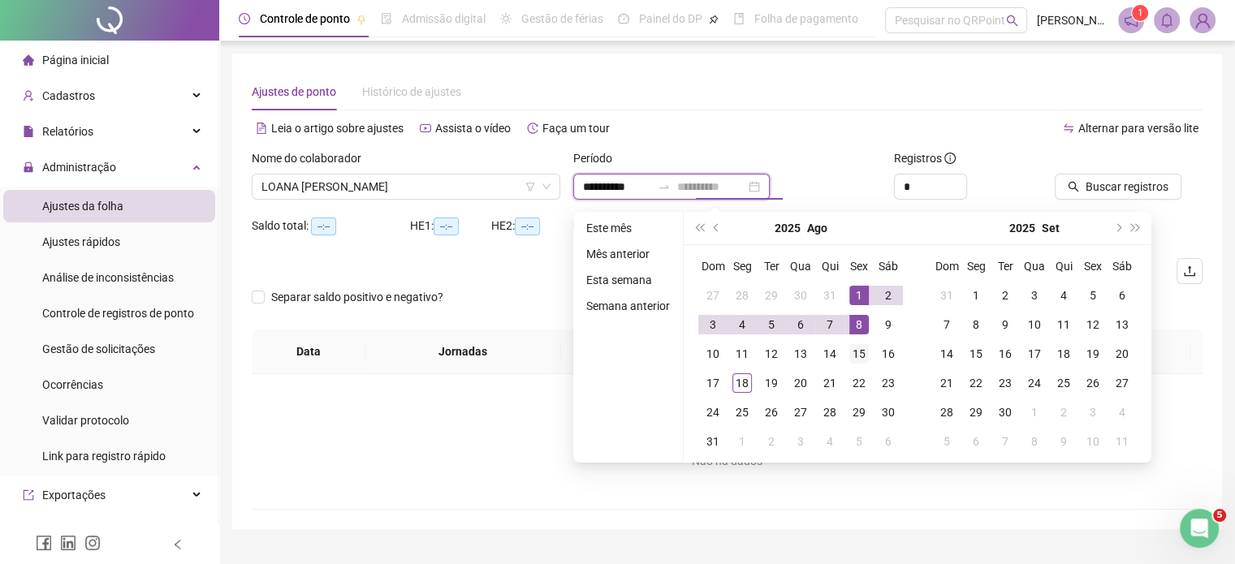
type input "**********"
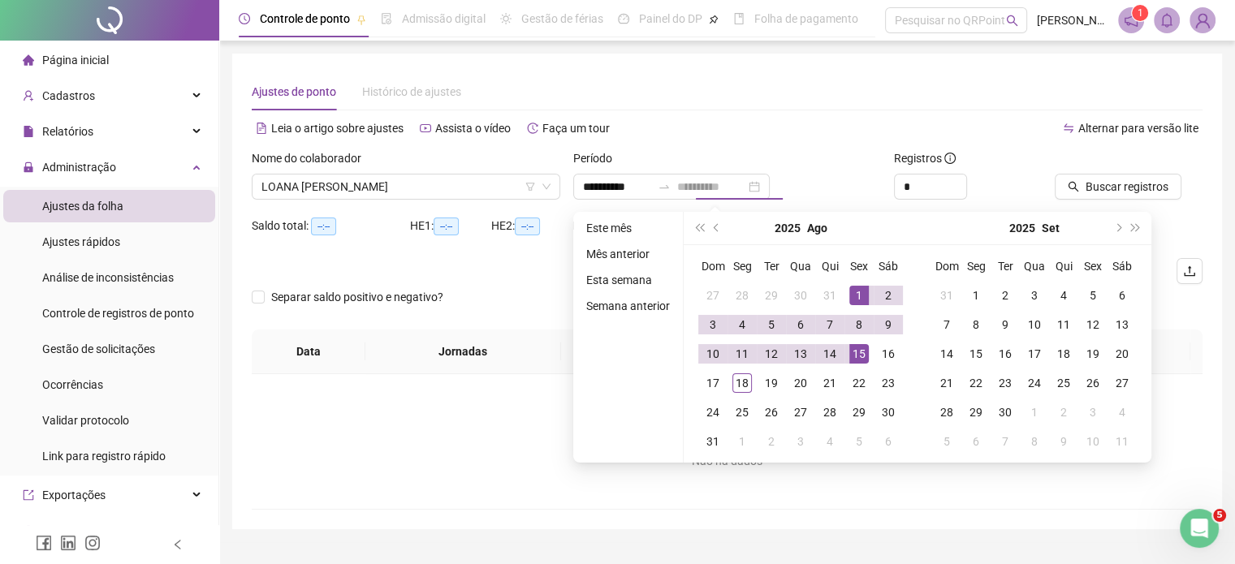
click at [852, 352] on div "15" at bounding box center [858, 353] width 19 height 19
type input "**********"
click at [859, 296] on div "1" at bounding box center [858, 295] width 19 height 19
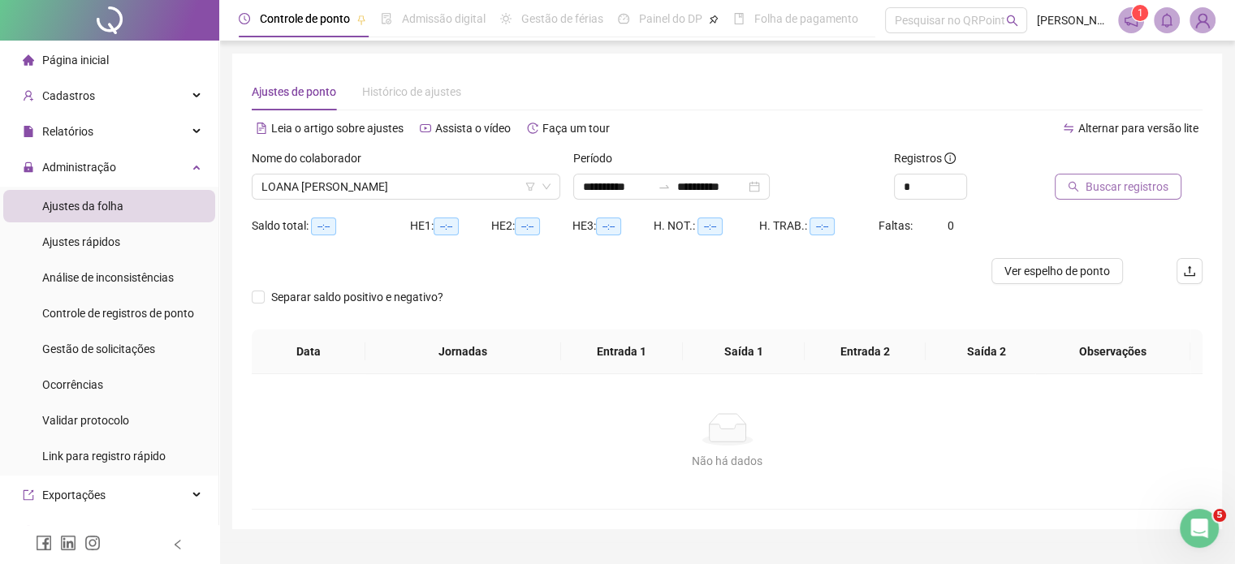
click at [1106, 197] on button "Buscar registros" at bounding box center [1118, 187] width 127 height 26
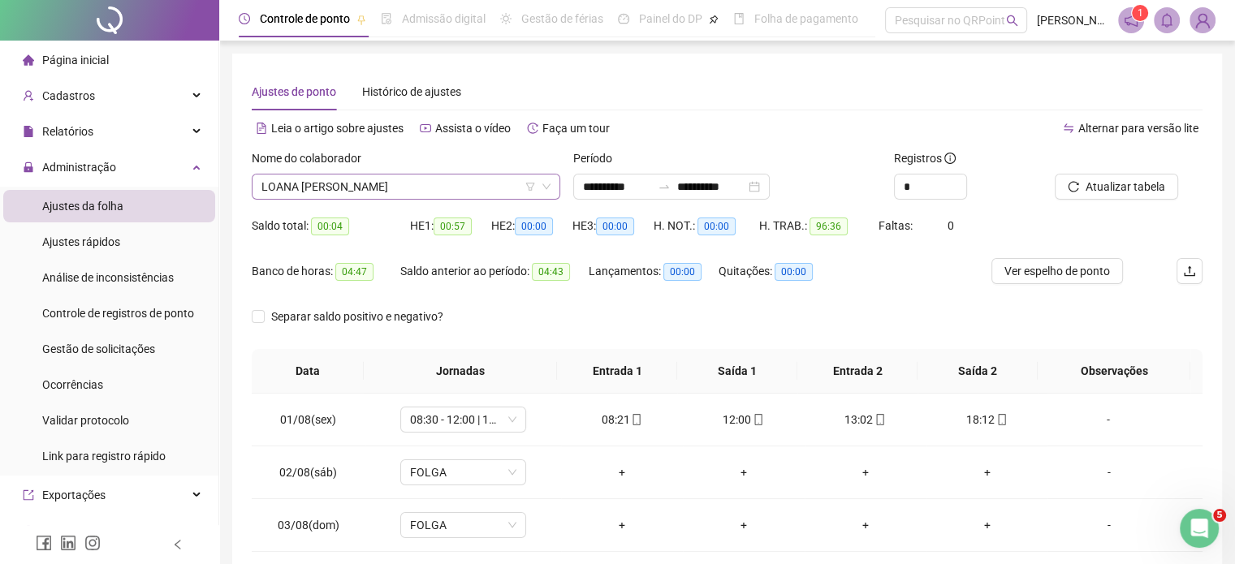
click at [414, 182] on span "LOANA [PERSON_NAME]" at bounding box center [405, 187] width 289 height 24
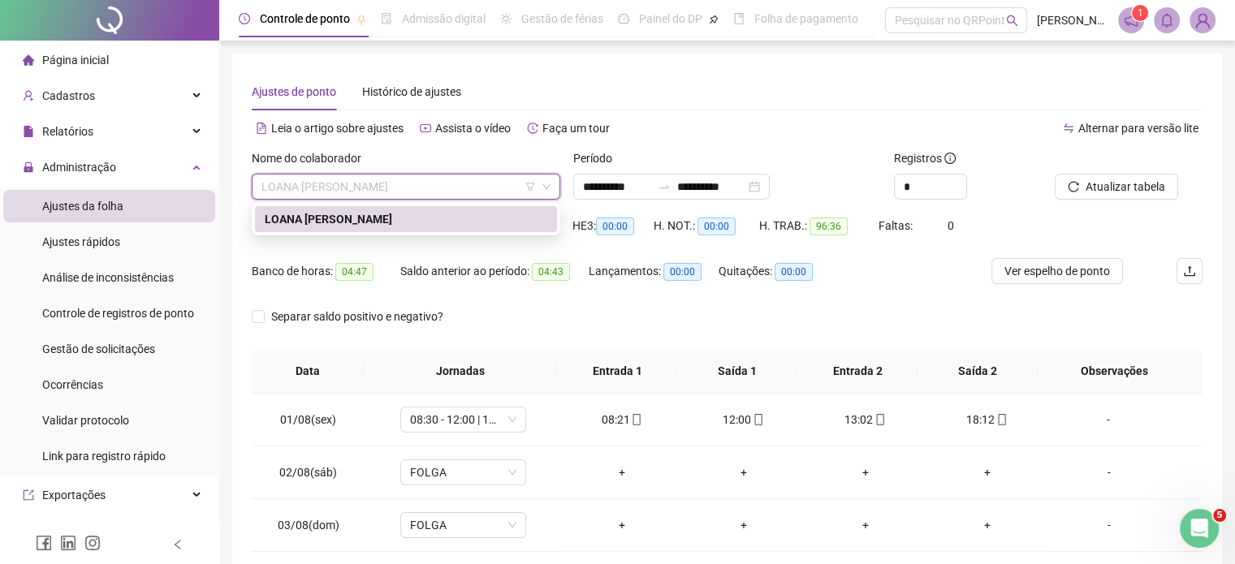
click at [414, 182] on span "LOANA [PERSON_NAME]" at bounding box center [405, 187] width 289 height 24
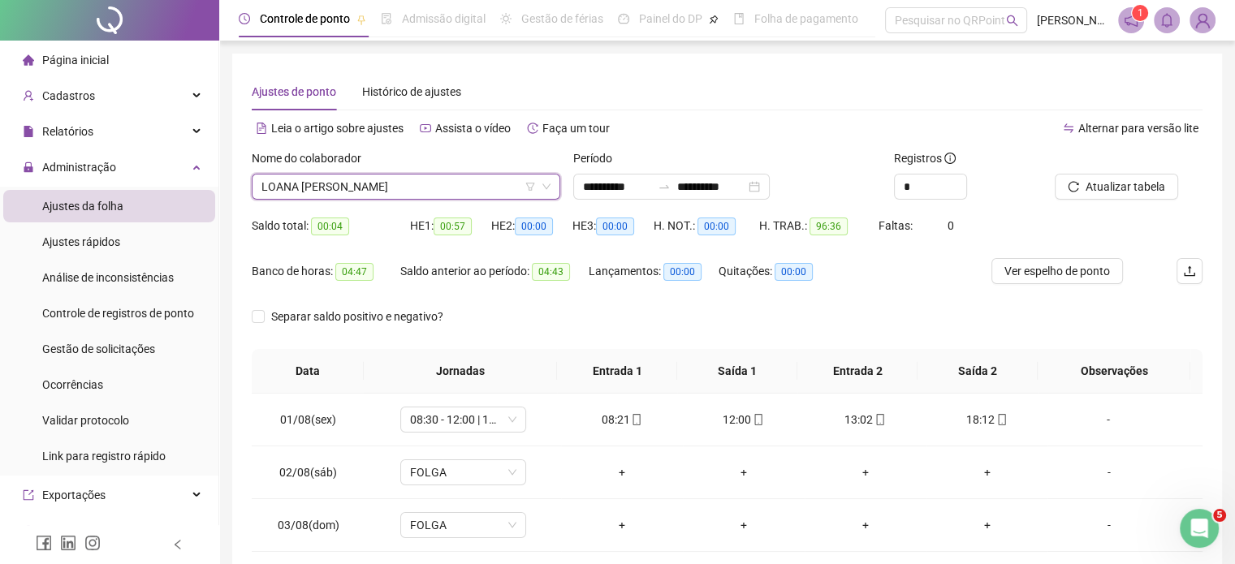
click at [1208, 24] on img at bounding box center [1202, 20] width 24 height 24
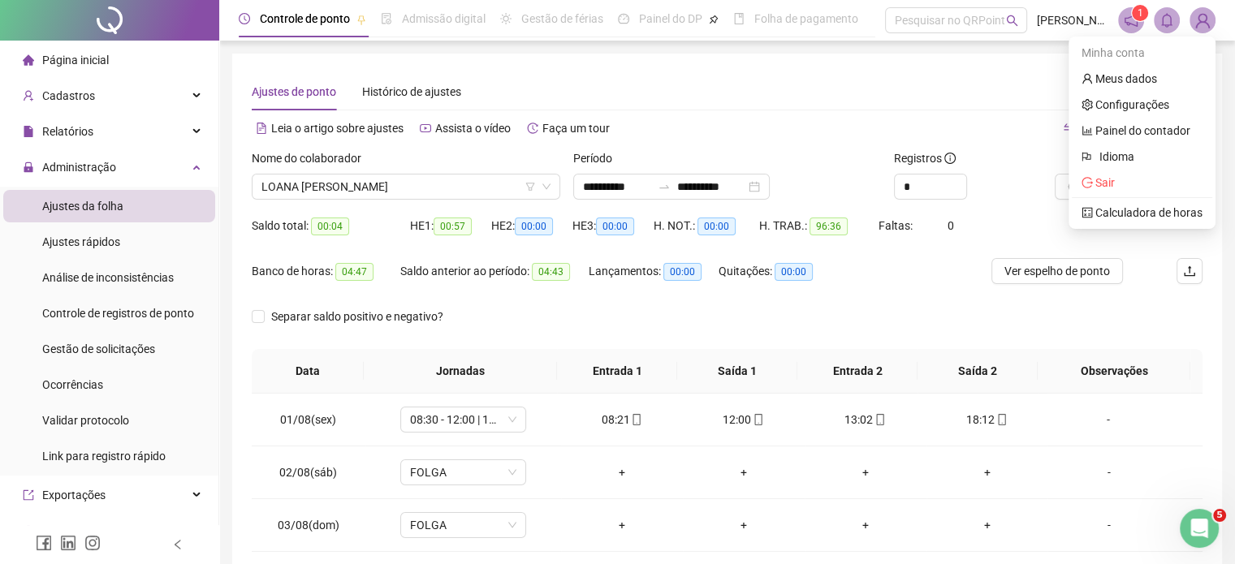
click at [879, 95] on div "Ajustes de ponto Histórico de ajustes" at bounding box center [727, 91] width 951 height 37
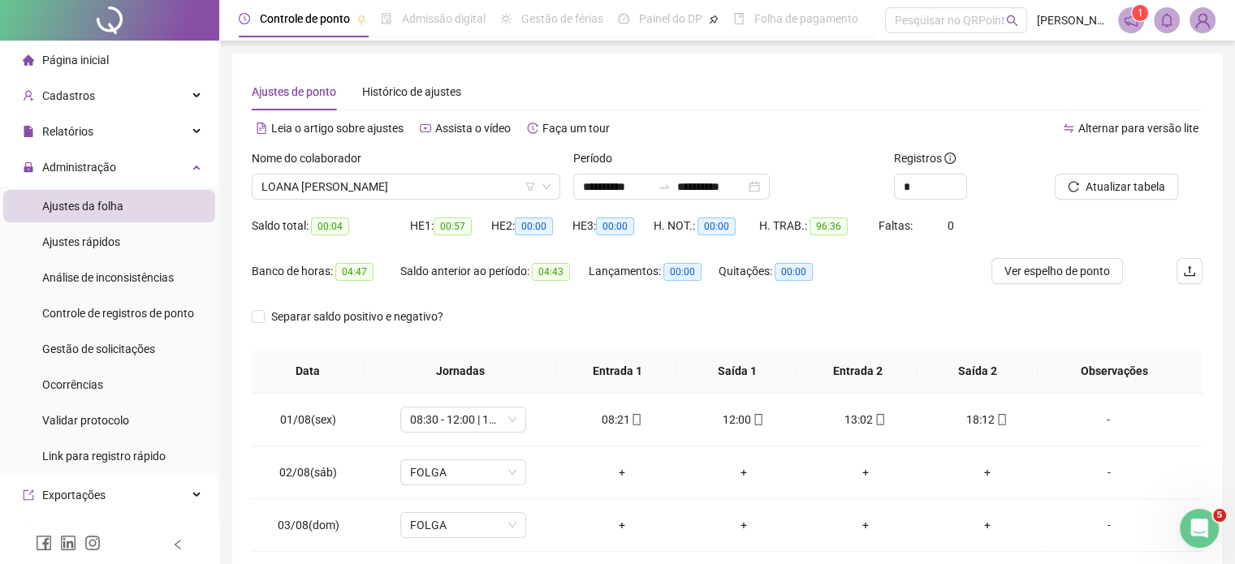
click at [645, 465] on div "+" at bounding box center [622, 473] width 96 height 18
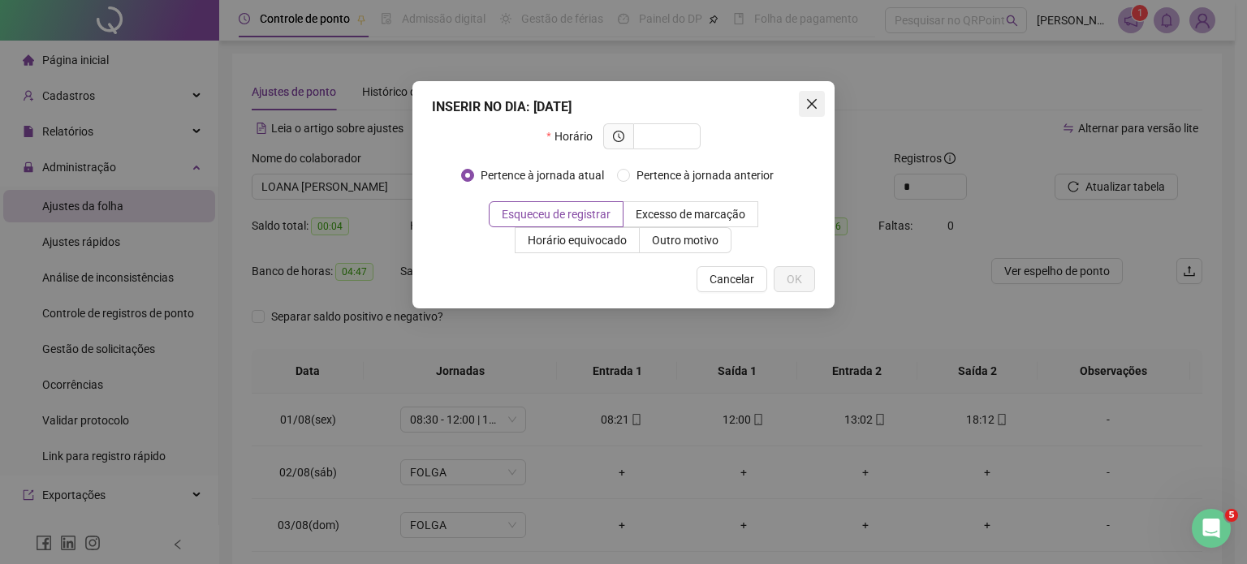
click at [817, 101] on icon "close" at bounding box center [811, 103] width 13 height 13
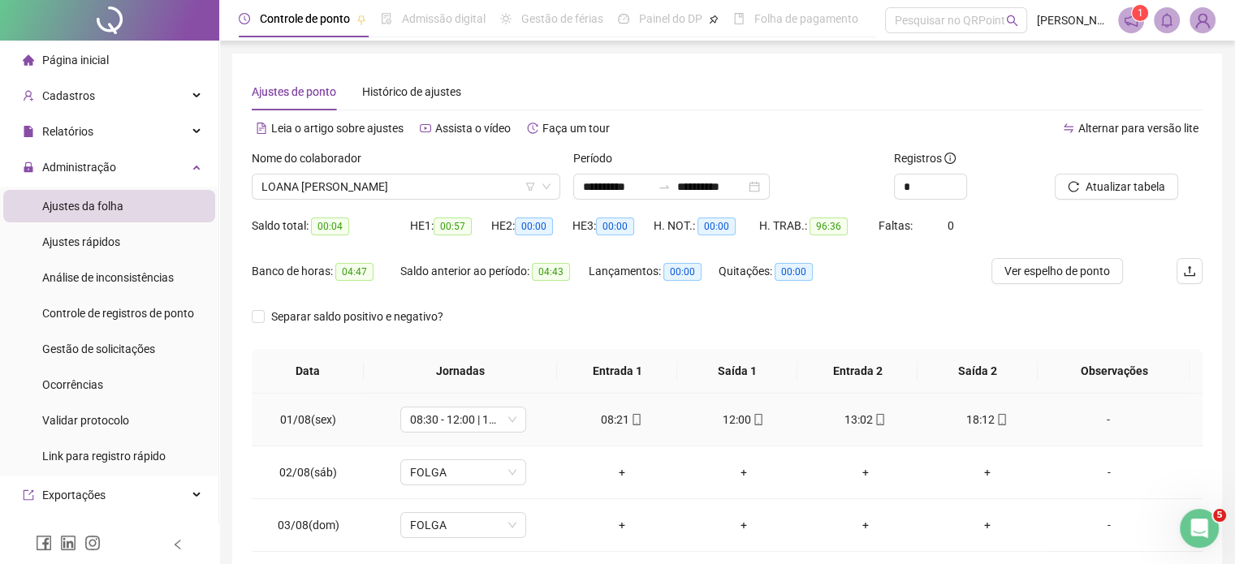
click at [976, 418] on div "18:12" at bounding box center [987, 420] width 96 height 18
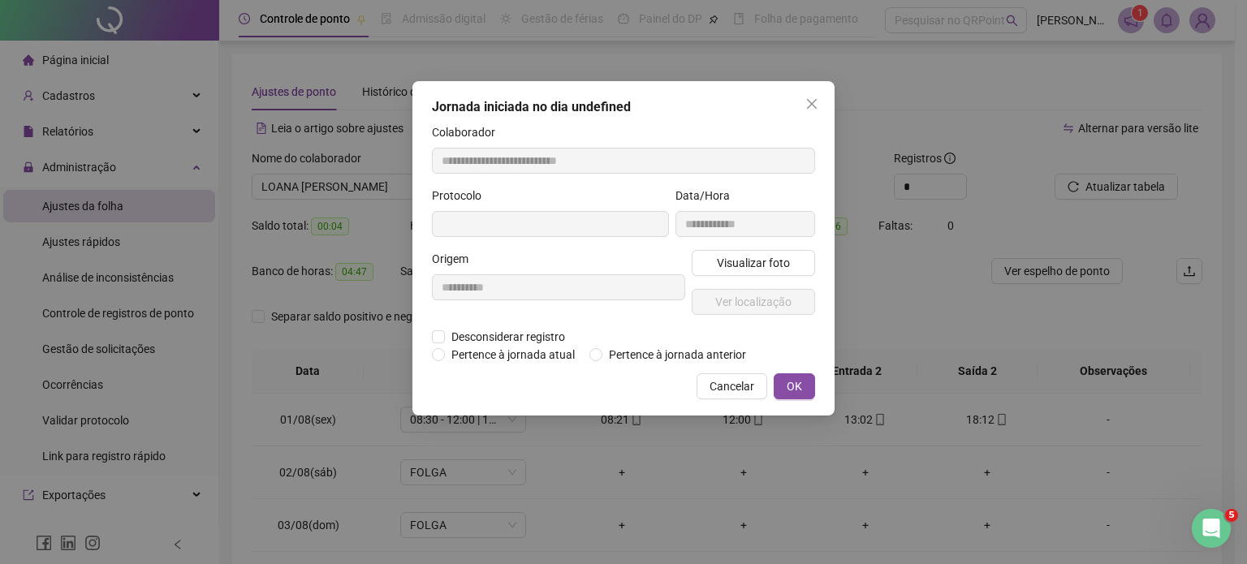
type input "**********"
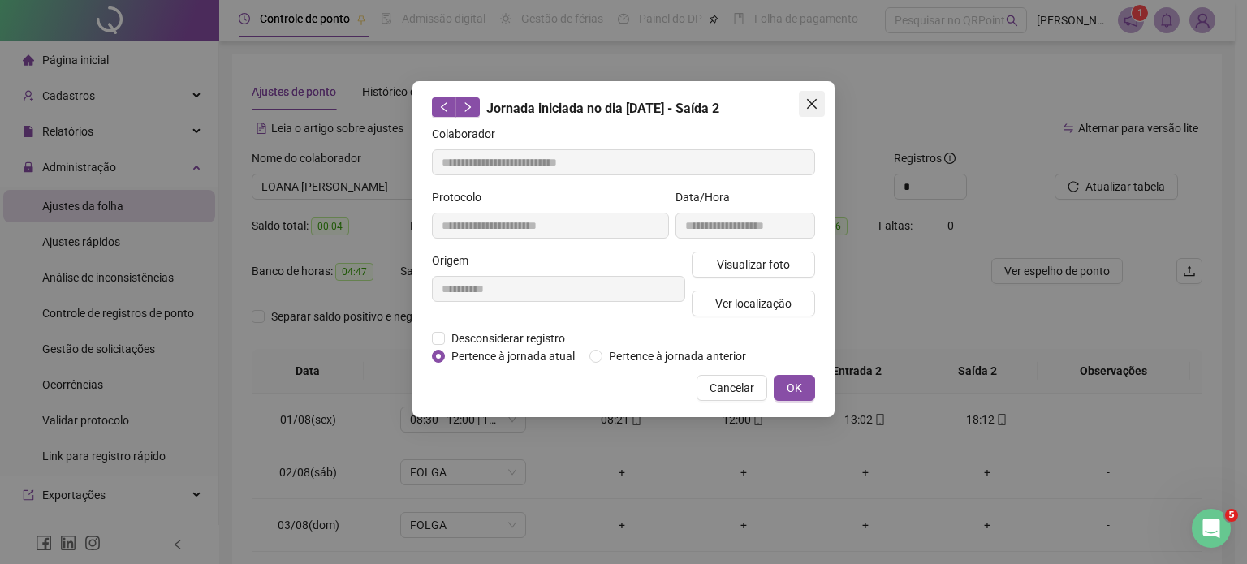
click at [815, 106] on icon "close" at bounding box center [812, 104] width 10 height 10
